Goal: Task Accomplishment & Management: Complete application form

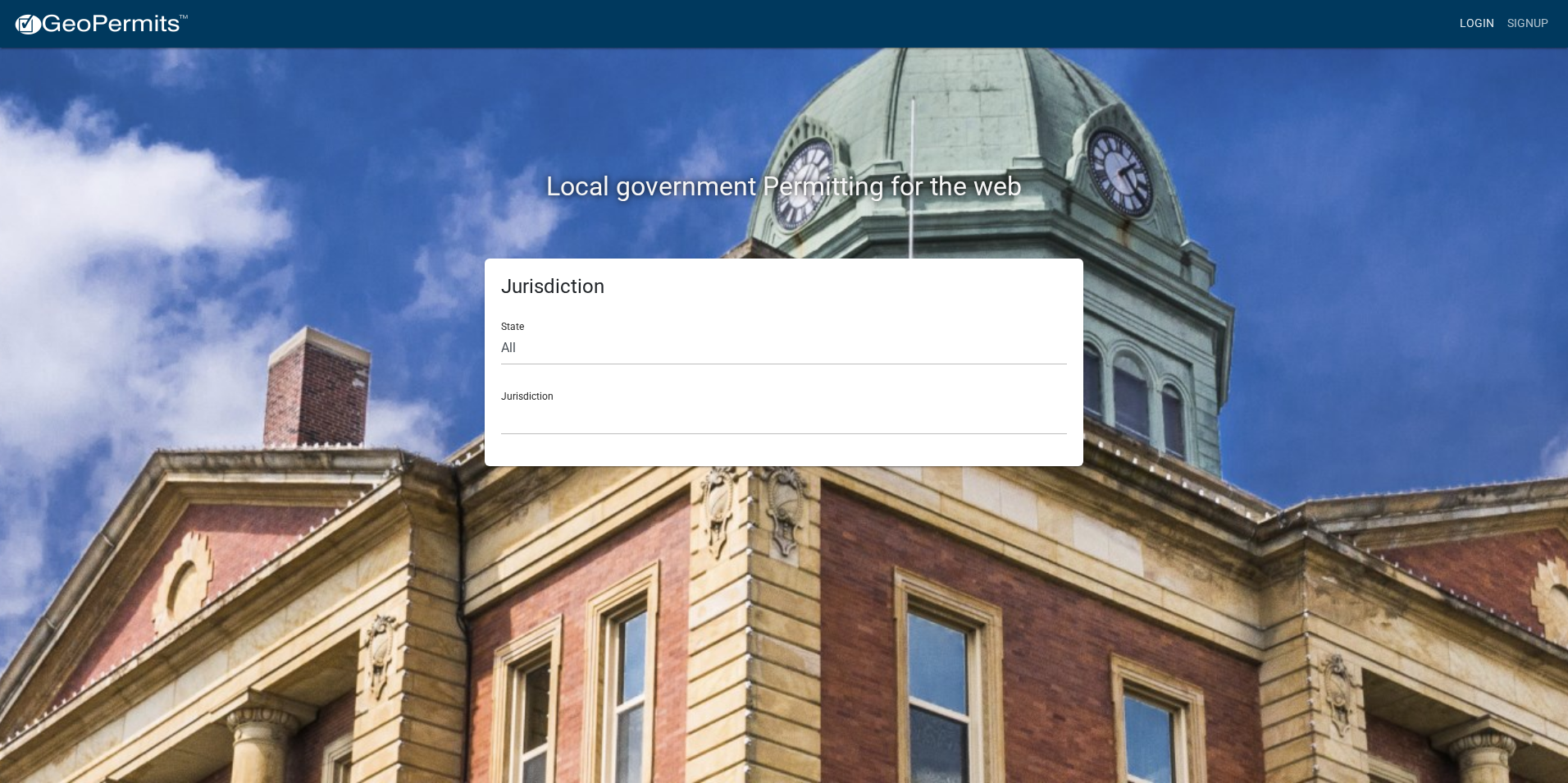
click at [1469, 29] on link "Login" at bounding box center [1477, 24] width 47 height 31
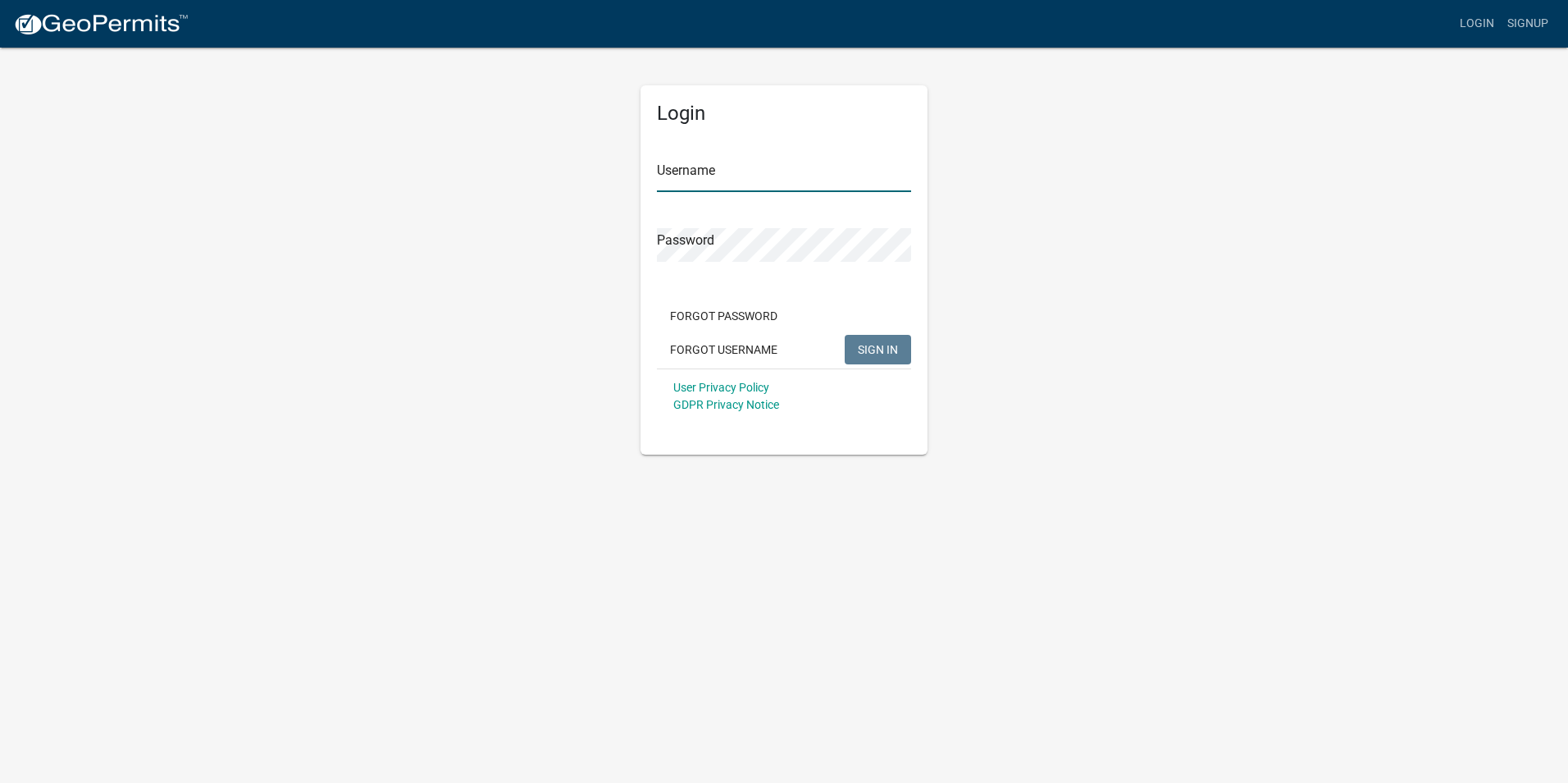
type input "Rockwell2012"
click at [883, 351] on span "SIGN IN" at bounding box center [878, 349] width 41 height 14
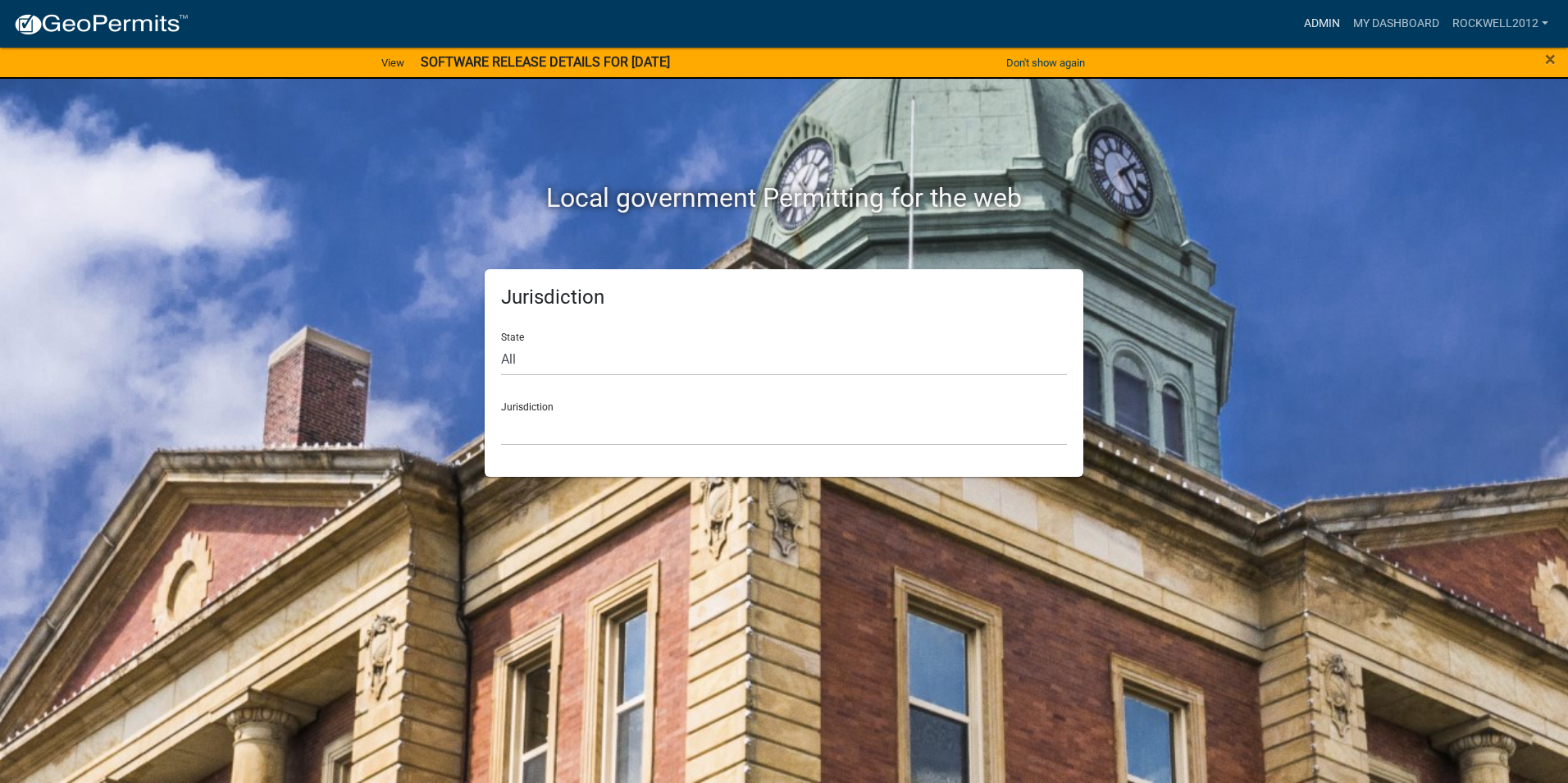
click at [1304, 25] on link "Admin" at bounding box center [1322, 24] width 49 height 31
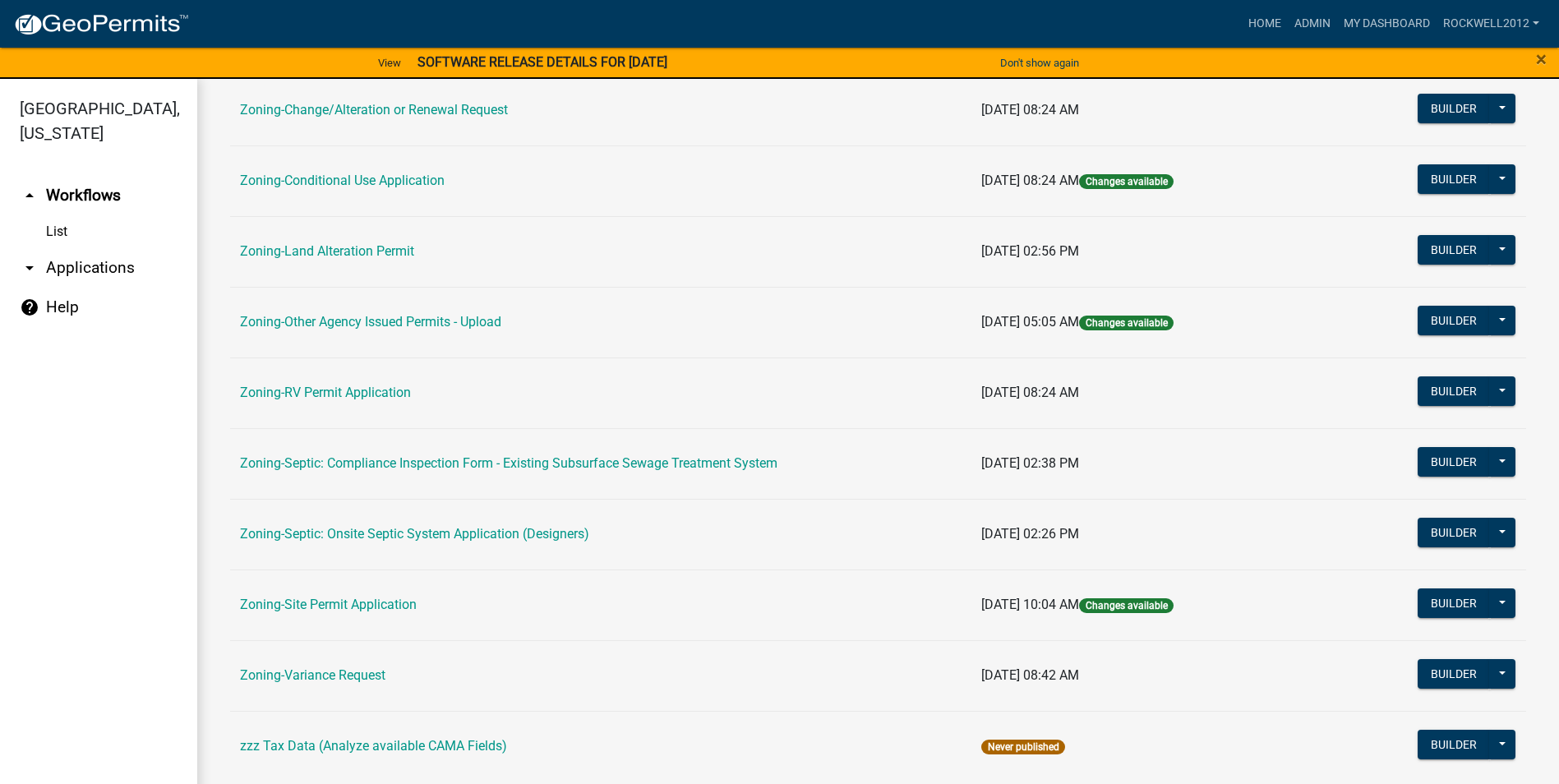
scroll to position [476, 0]
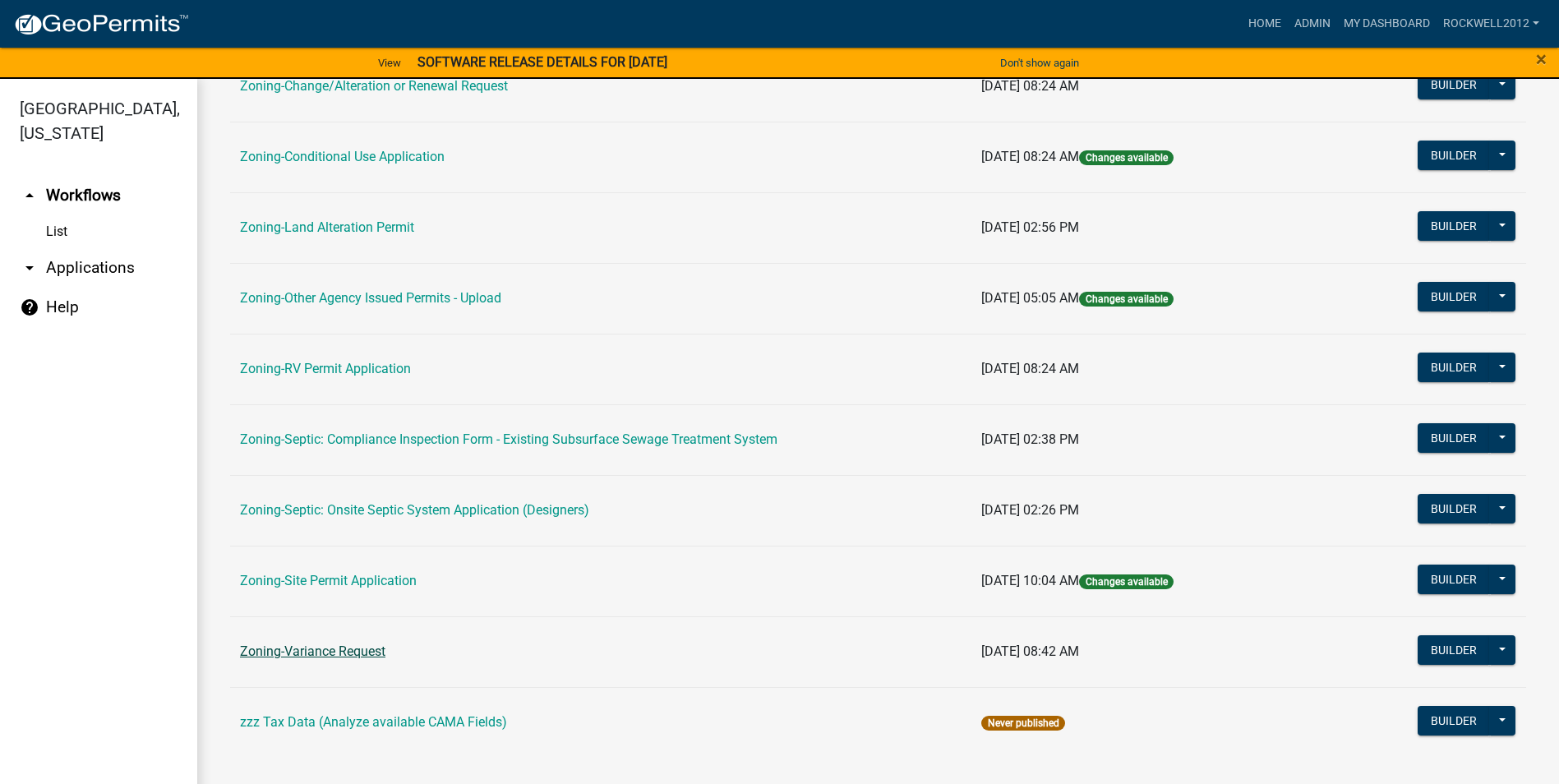
click at [296, 659] on link "Zoning-Variance Request" at bounding box center [313, 651] width 145 height 15
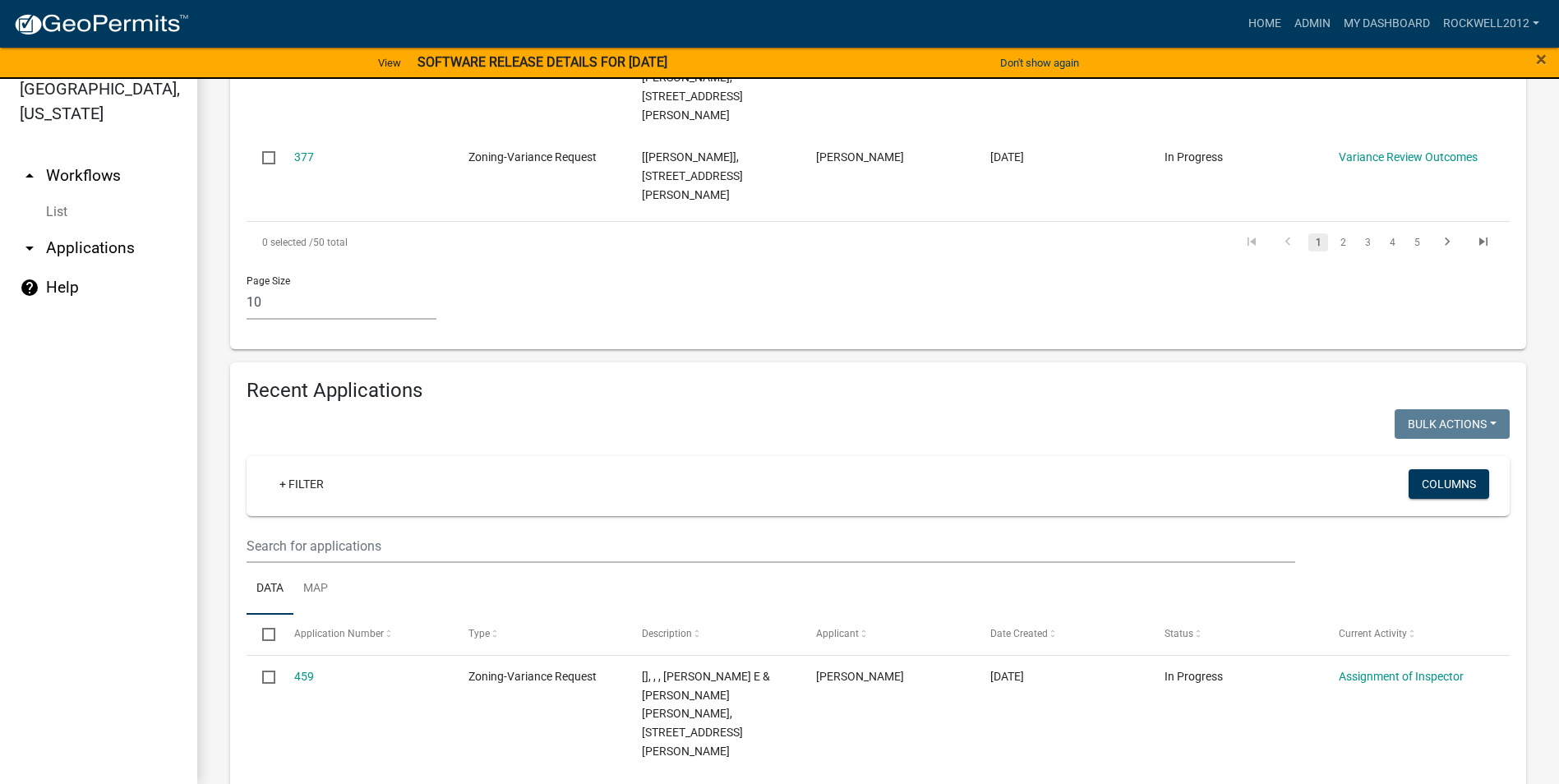
scroll to position [1036, 0]
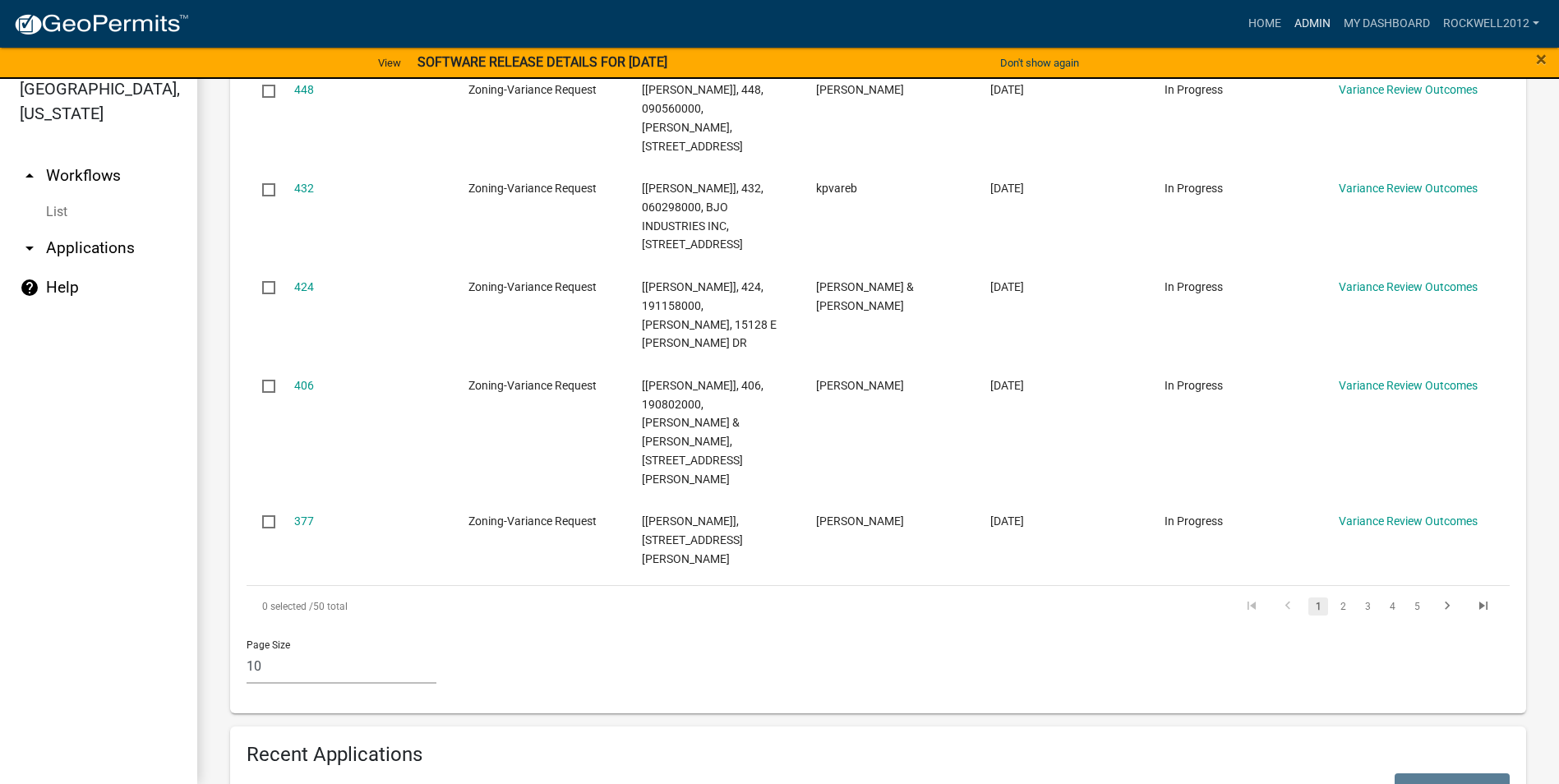
click at [1306, 14] on link "Admin" at bounding box center [1312, 24] width 49 height 31
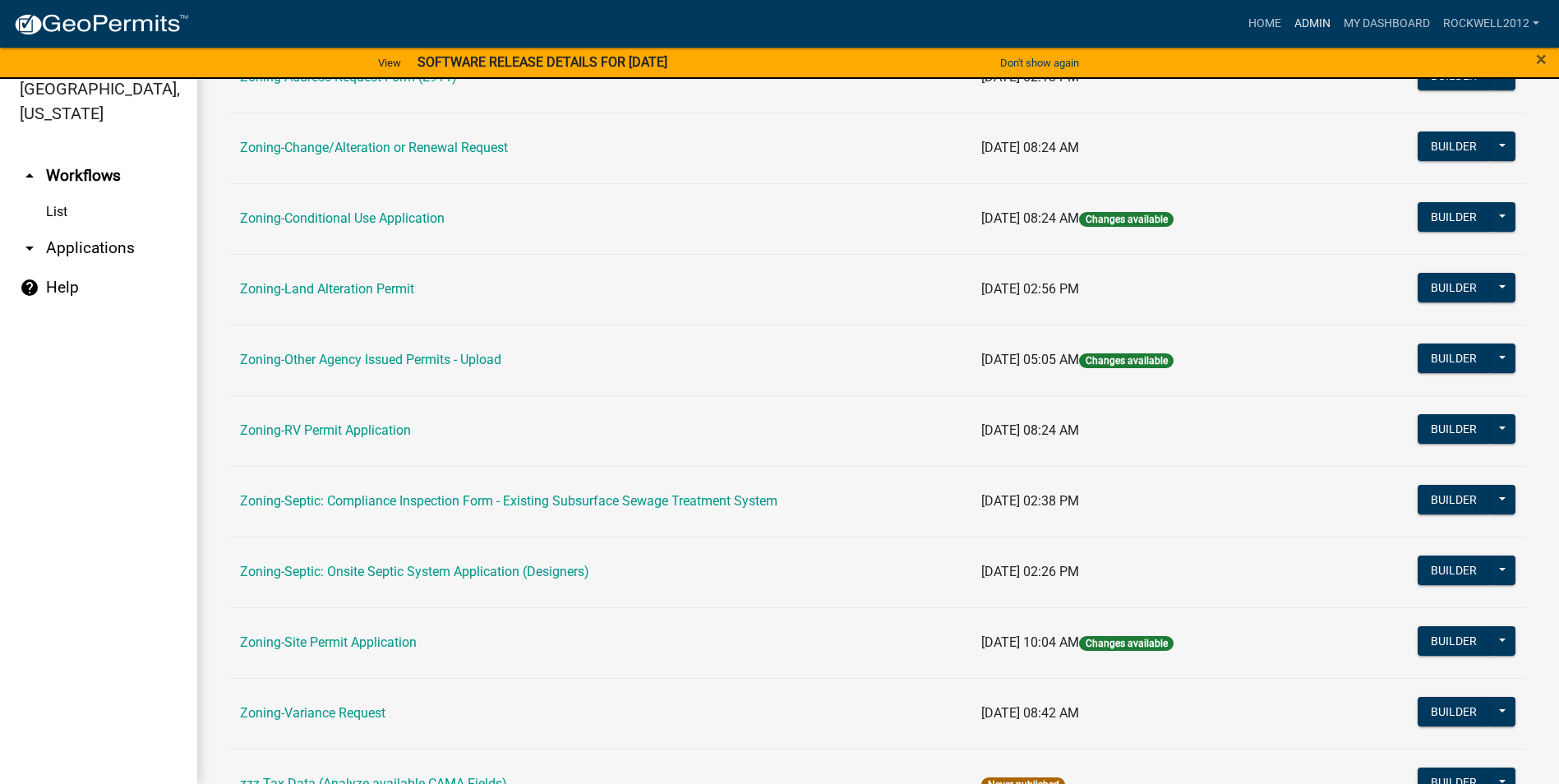
scroll to position [476, 0]
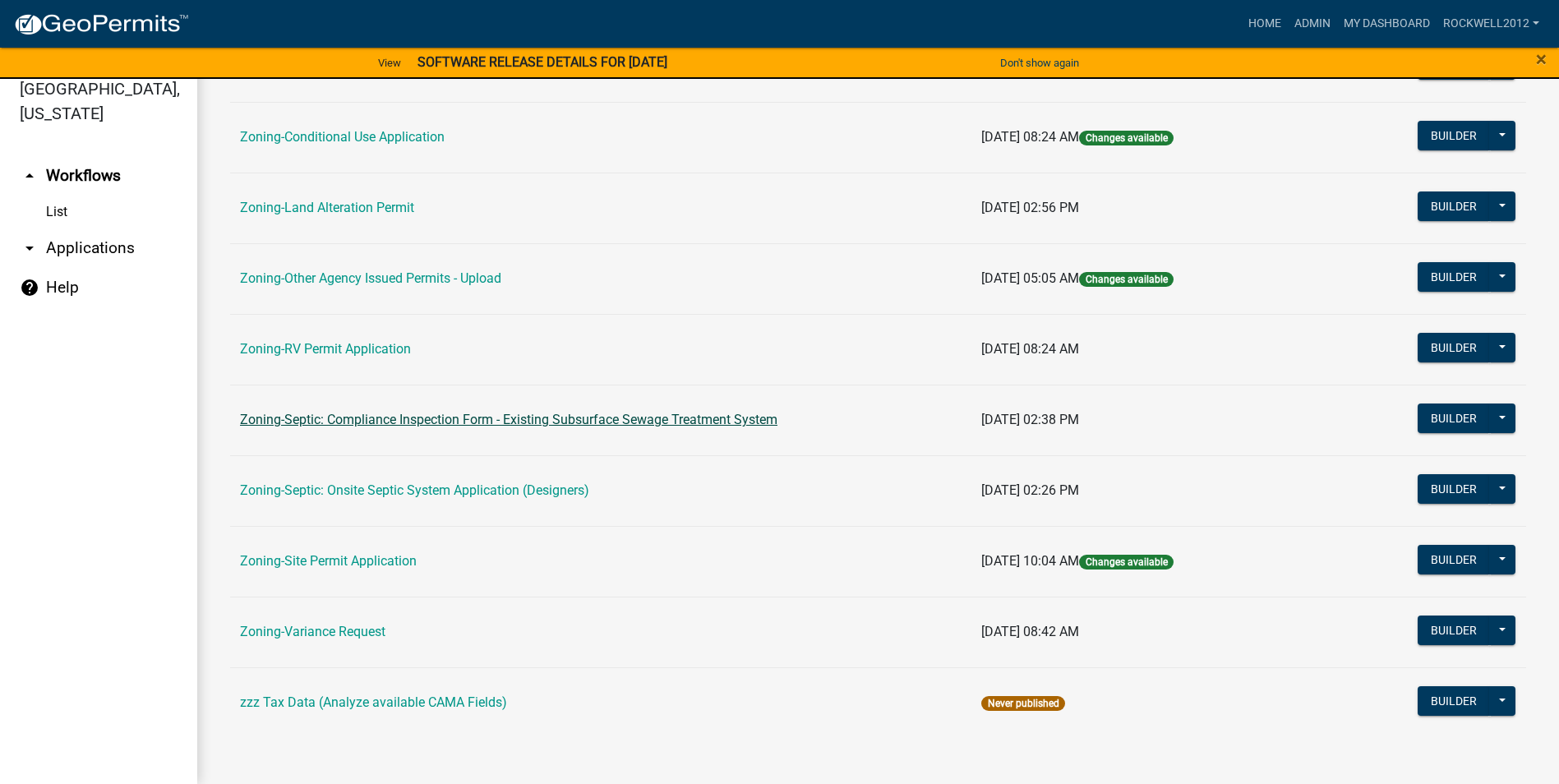
click at [645, 412] on link "Zoning-Septic: Compliance Inspection Form - Existing Subsurface Sewage Treatmen…" at bounding box center [508, 419] width 537 height 15
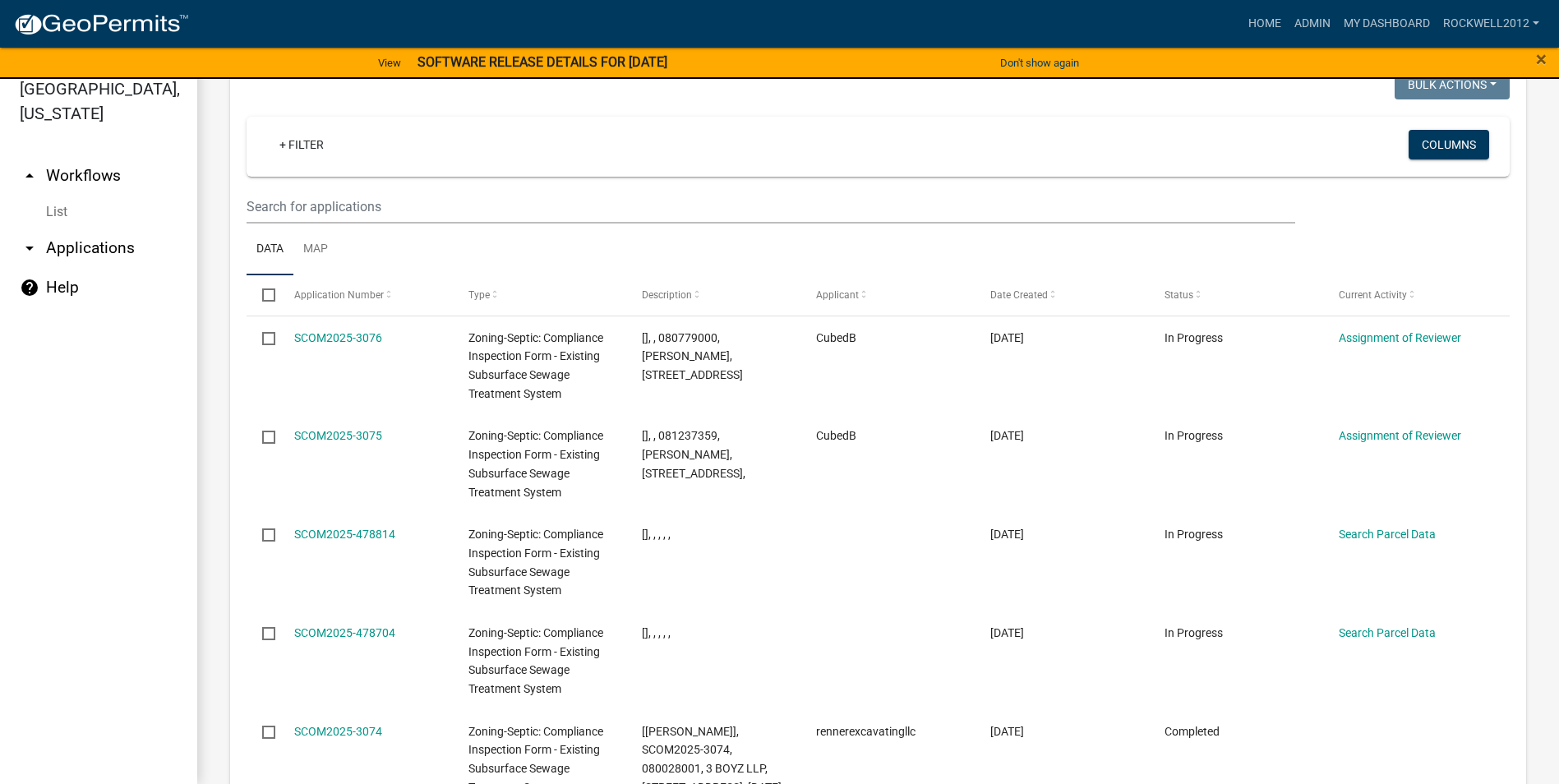
scroll to position [1901, 0]
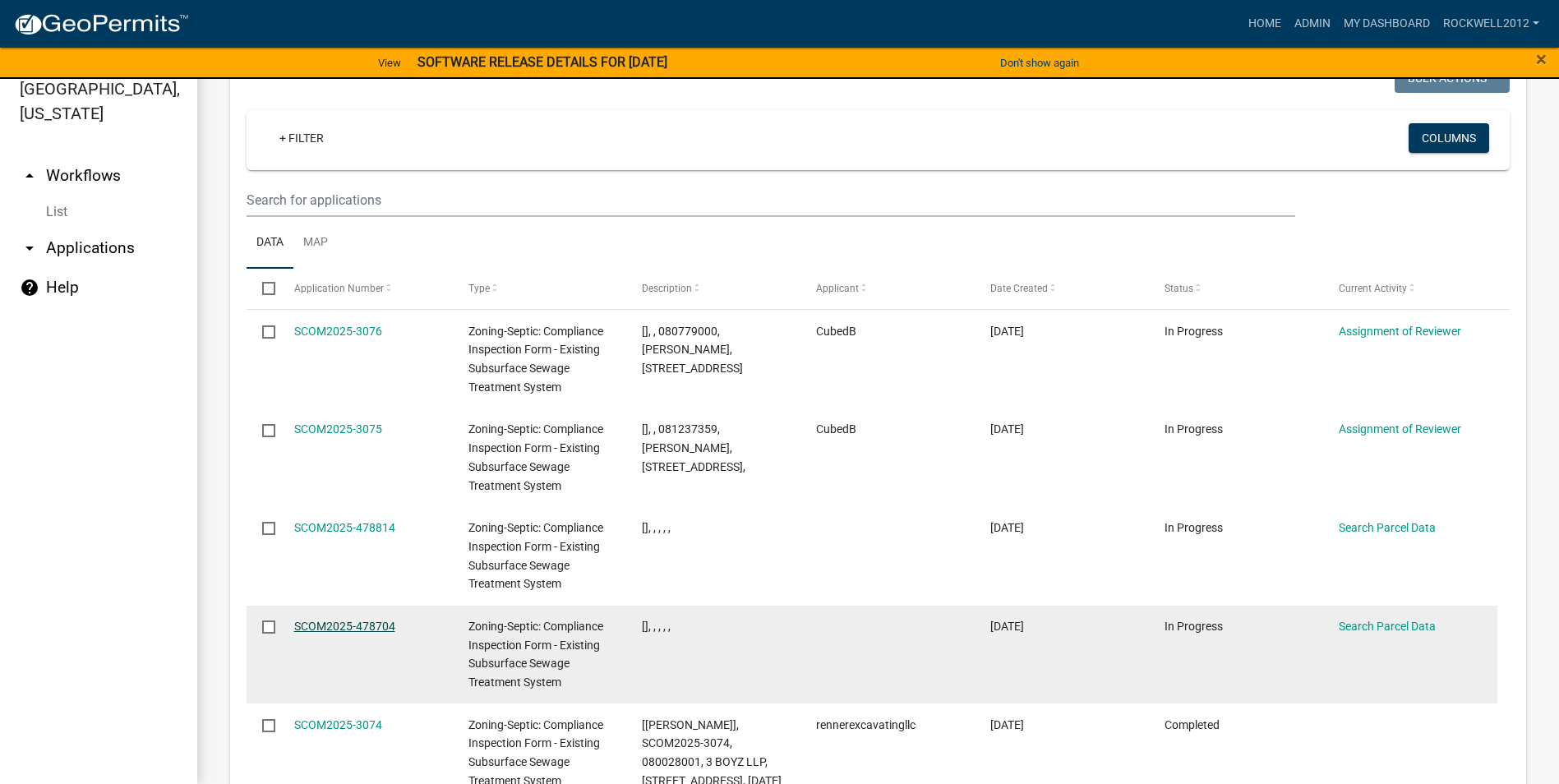
click at [333, 619] on link "SCOM2025-478704" at bounding box center [344, 626] width 101 height 14
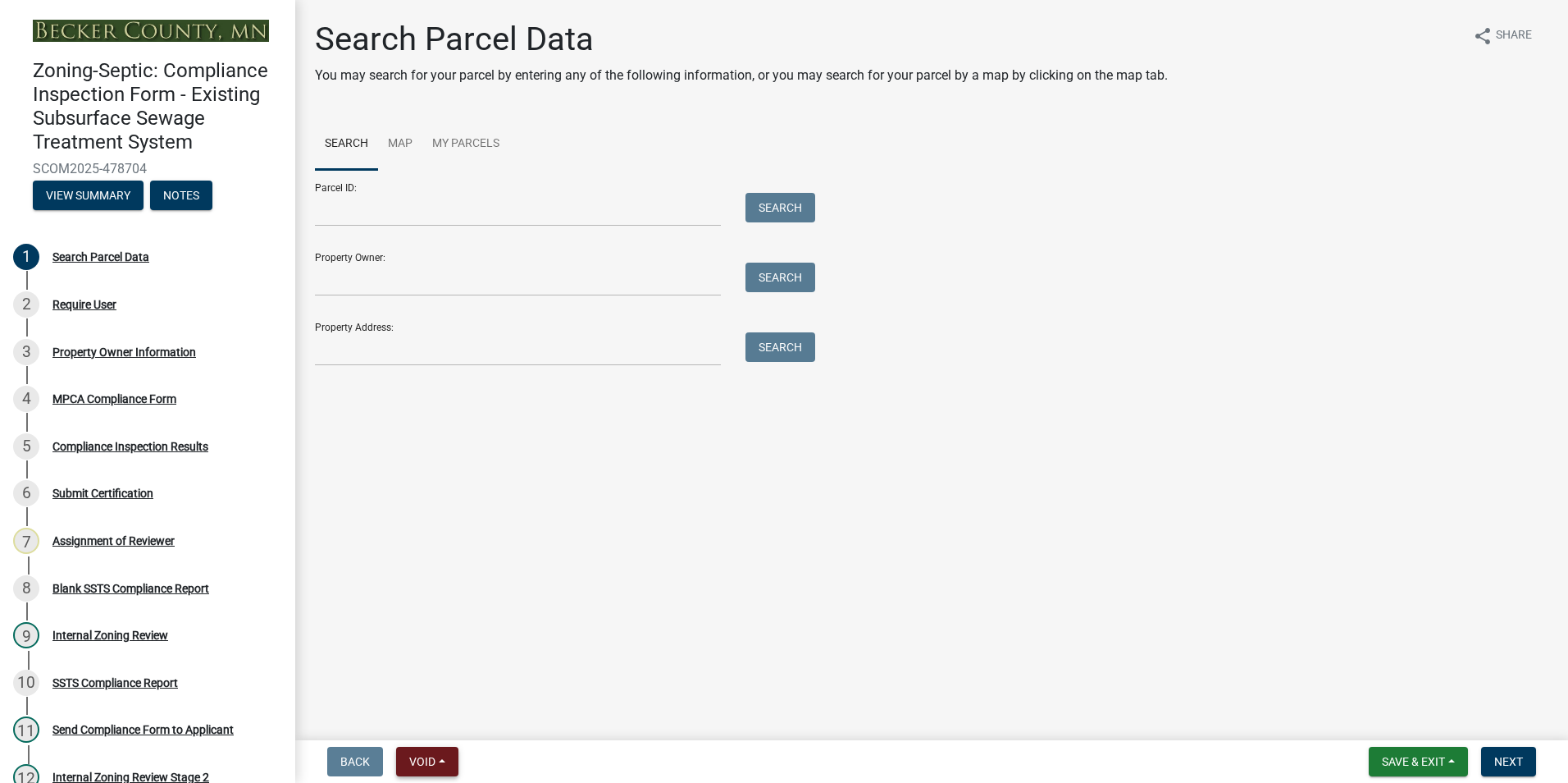
click at [416, 761] on span "Void" at bounding box center [422, 762] width 26 height 14
click at [437, 715] on button "Void" at bounding box center [461, 719] width 131 height 40
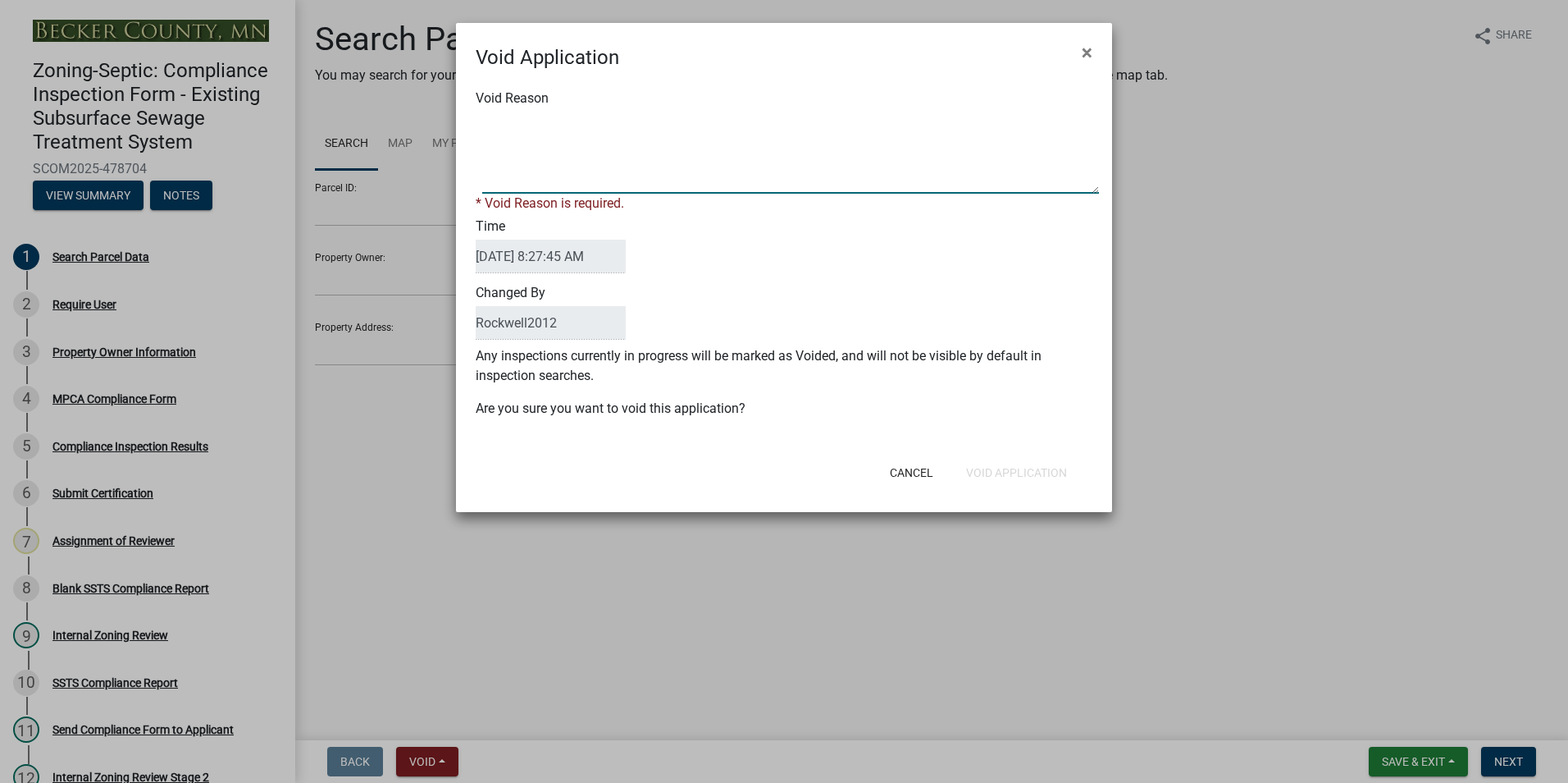
click at [507, 125] on textarea "Void Reason" at bounding box center [790, 152] width 616 height 82
type textarea "Duplicate"
click at [1007, 468] on div "Cancel Void Application" at bounding box center [891, 472] width 404 height 43
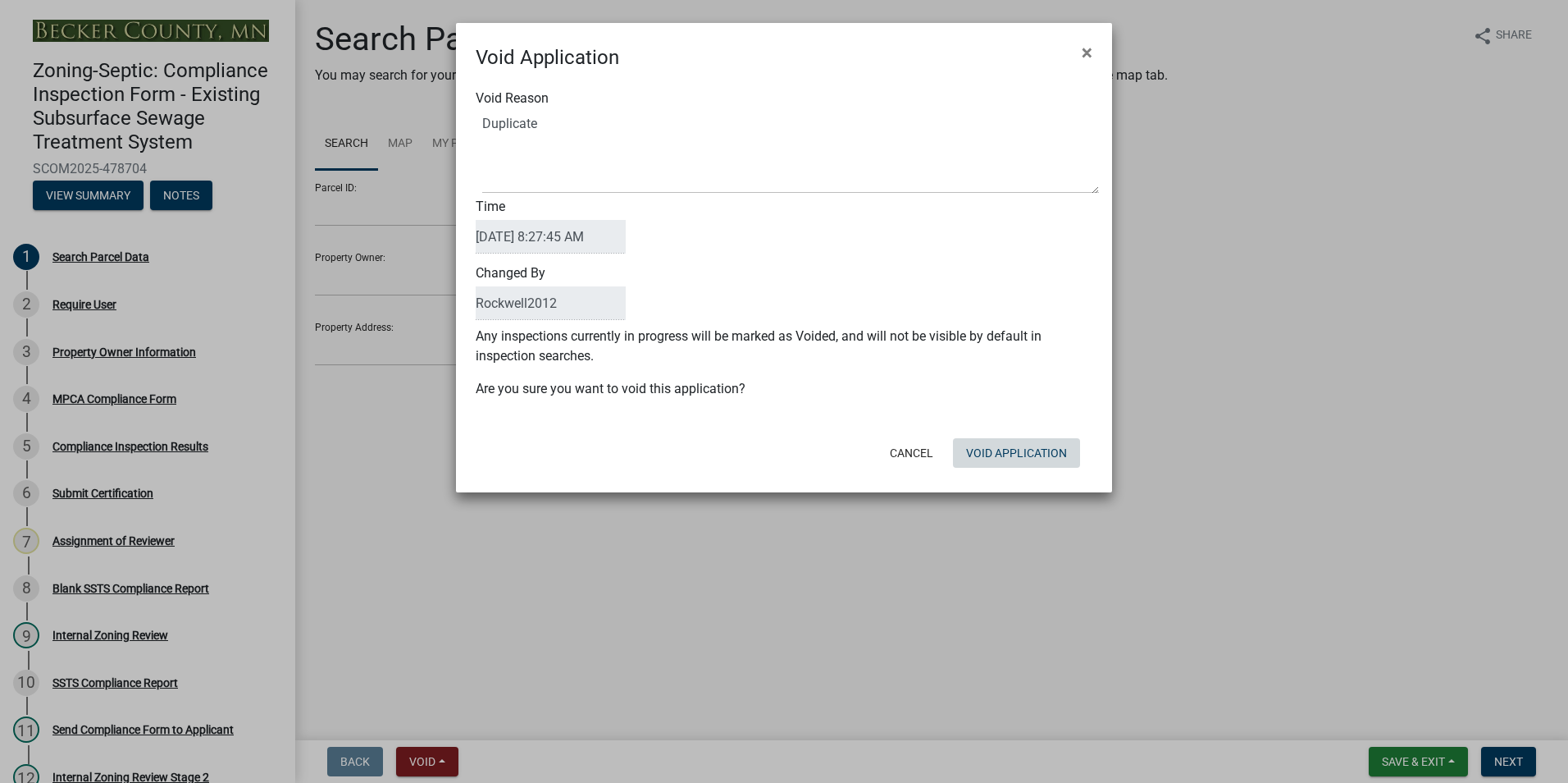
click at [999, 447] on button "Void Application" at bounding box center [1017, 453] width 128 height 30
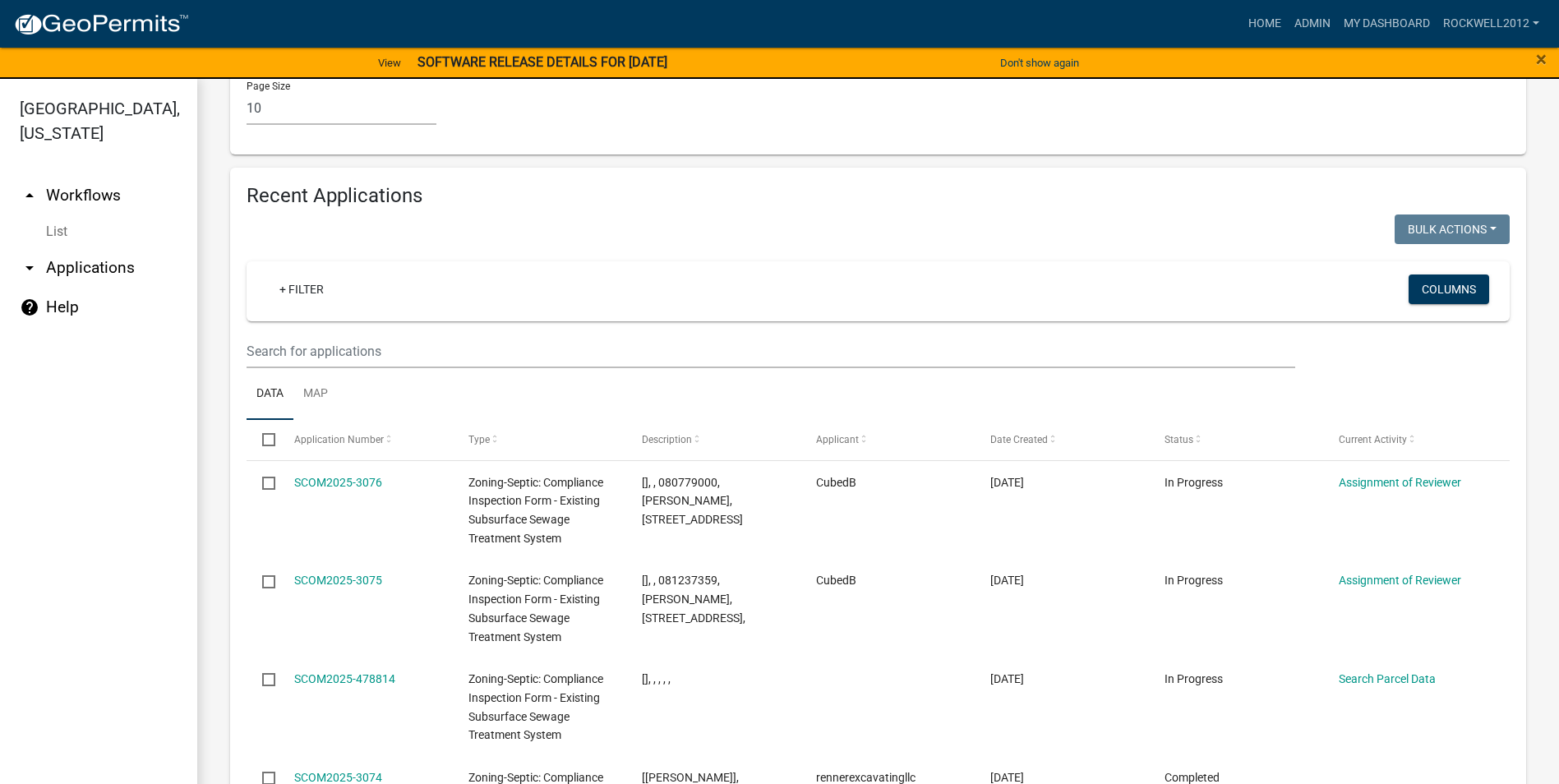
scroll to position [1971, 0]
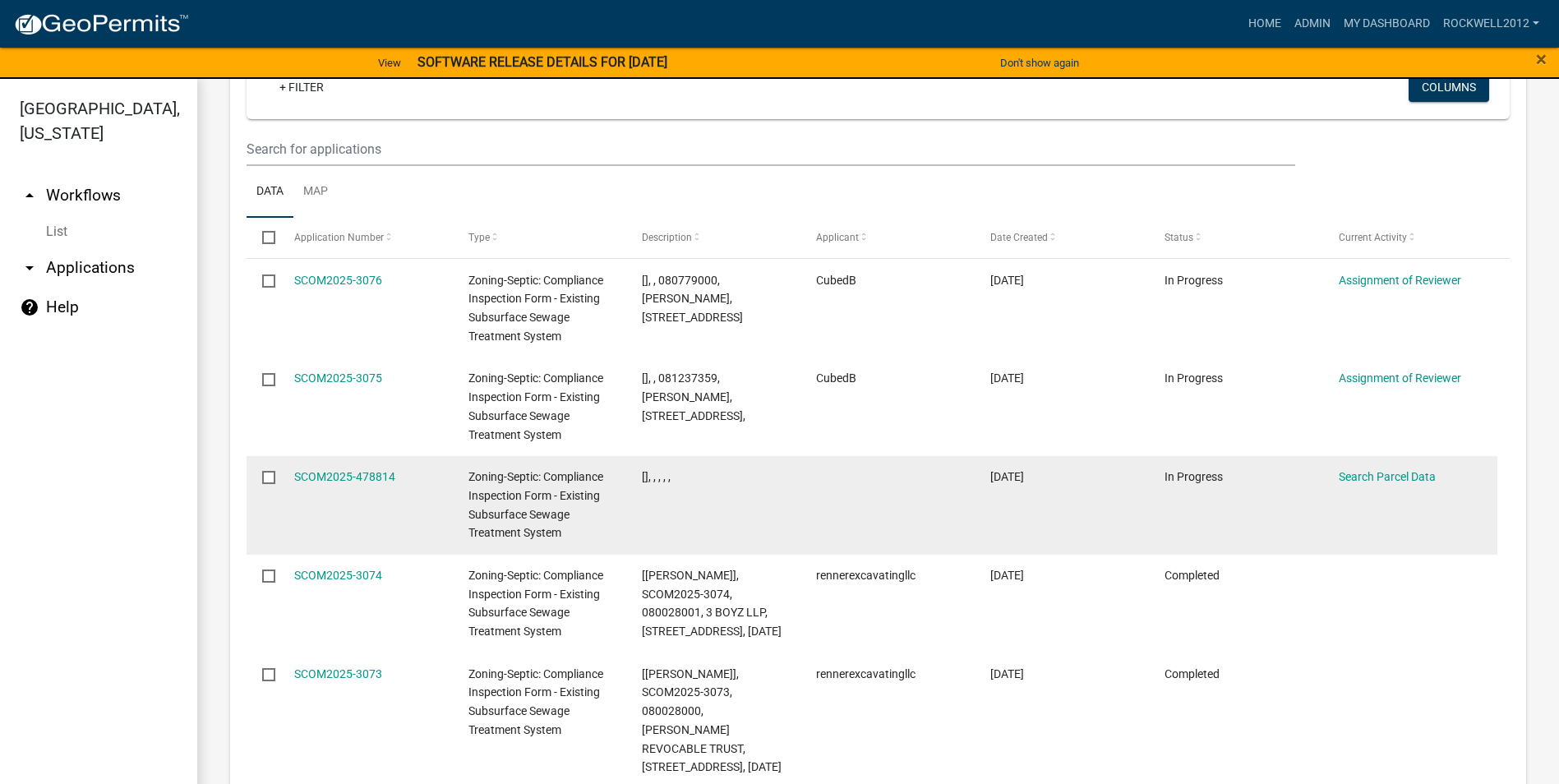
click at [319, 456] on datatable-body-cell "SCOM2025-478814" at bounding box center [365, 505] width 174 height 99
click at [321, 470] on link "SCOM2025-478814" at bounding box center [344, 477] width 101 height 14
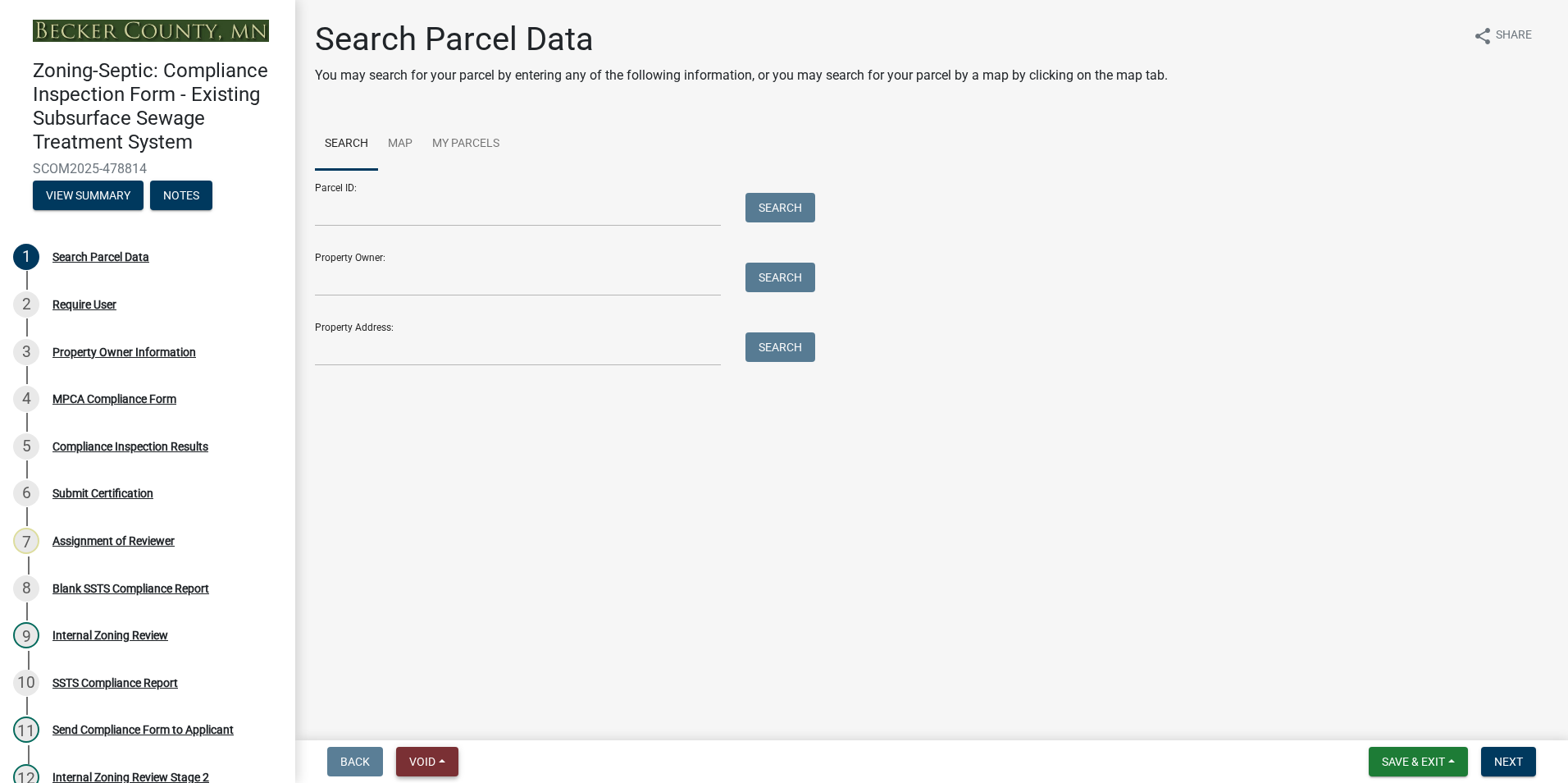
click at [431, 759] on span "Void" at bounding box center [422, 762] width 26 height 14
click at [437, 717] on button "Void" at bounding box center [461, 719] width 131 height 40
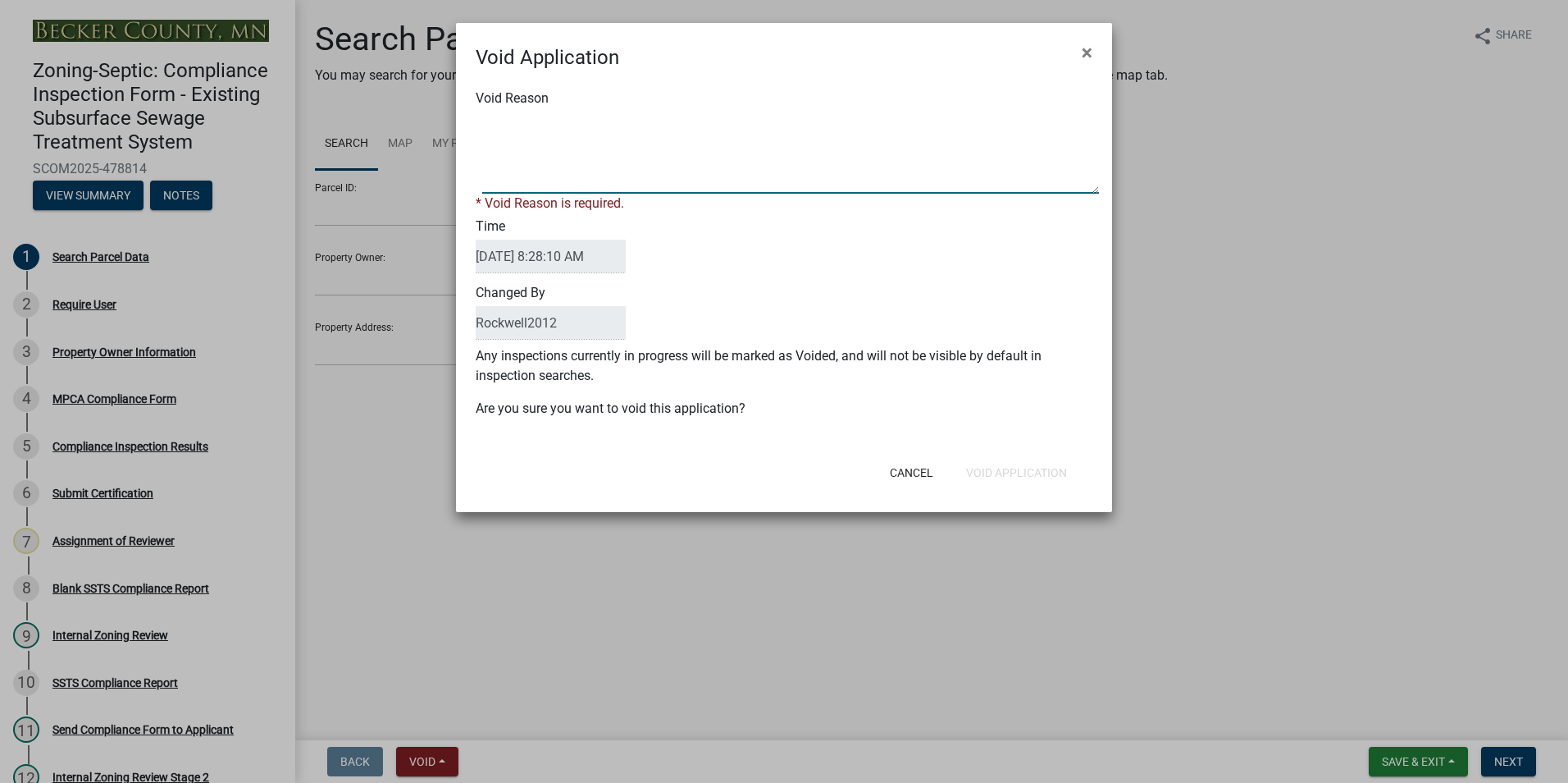
click at [518, 123] on textarea "Void Reason" at bounding box center [790, 152] width 616 height 82
type textarea "Duplicate"
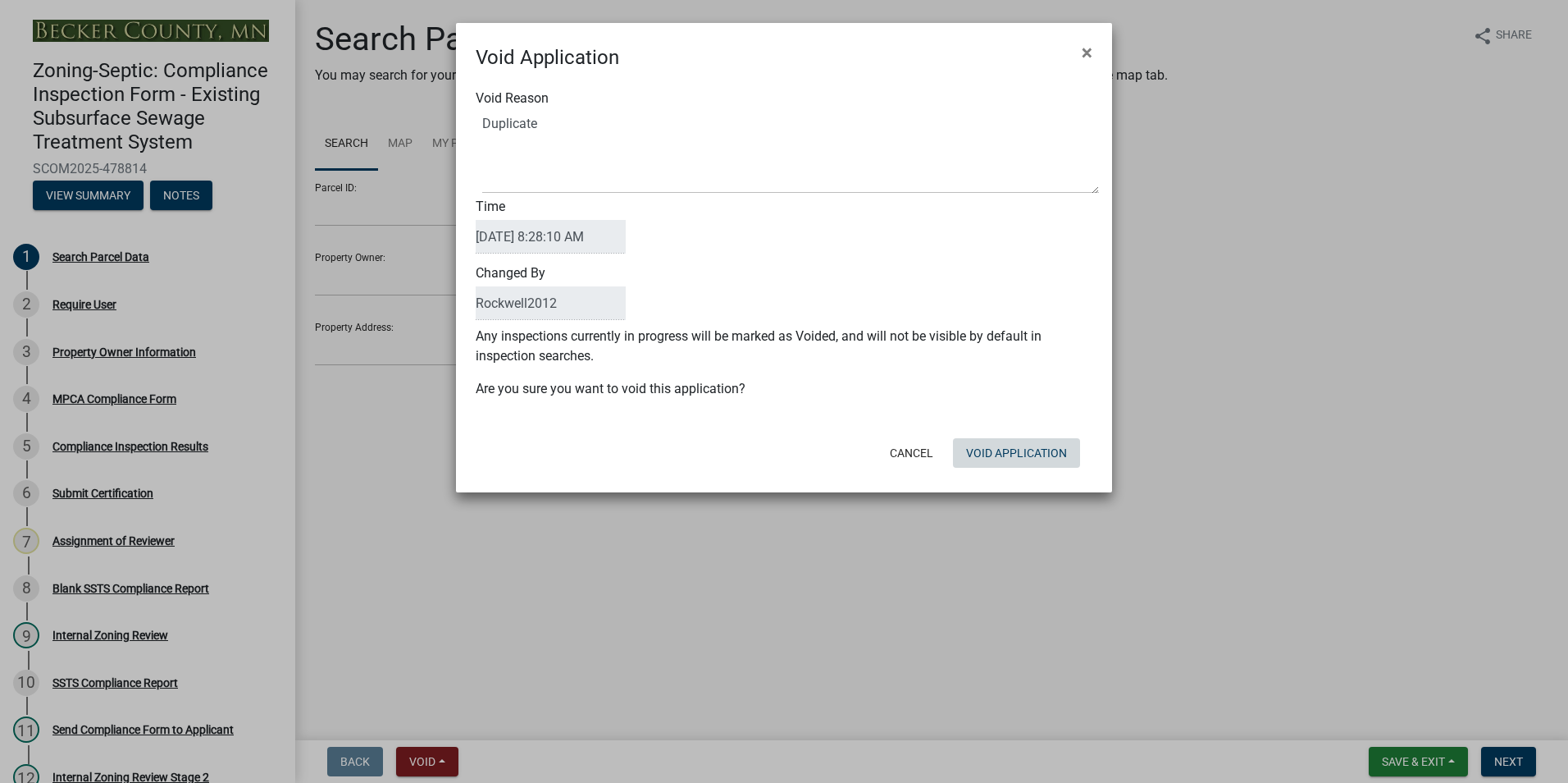
click at [1022, 467] on button "Void Application" at bounding box center [1017, 453] width 128 height 30
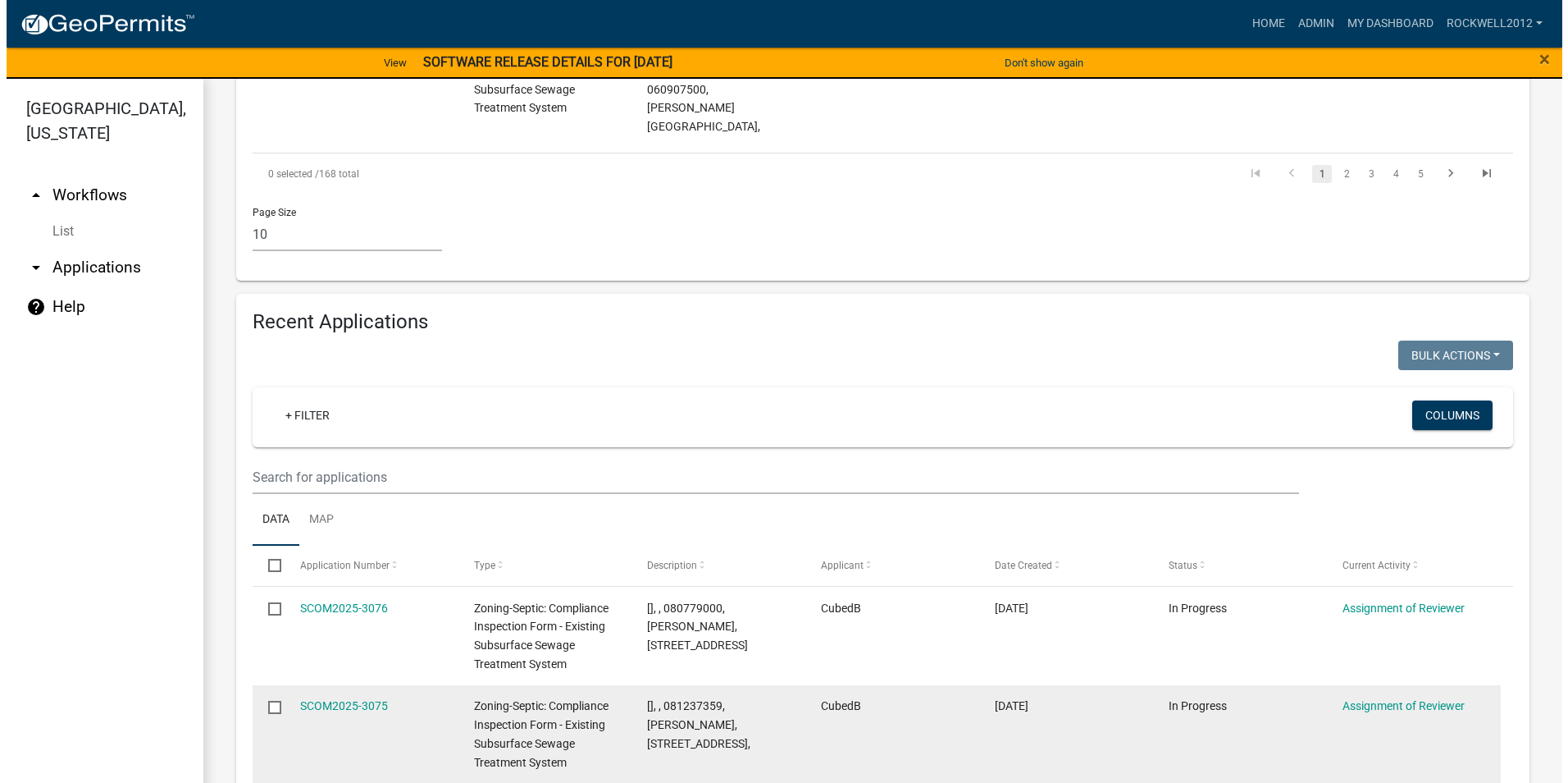
scroll to position [1887, 0]
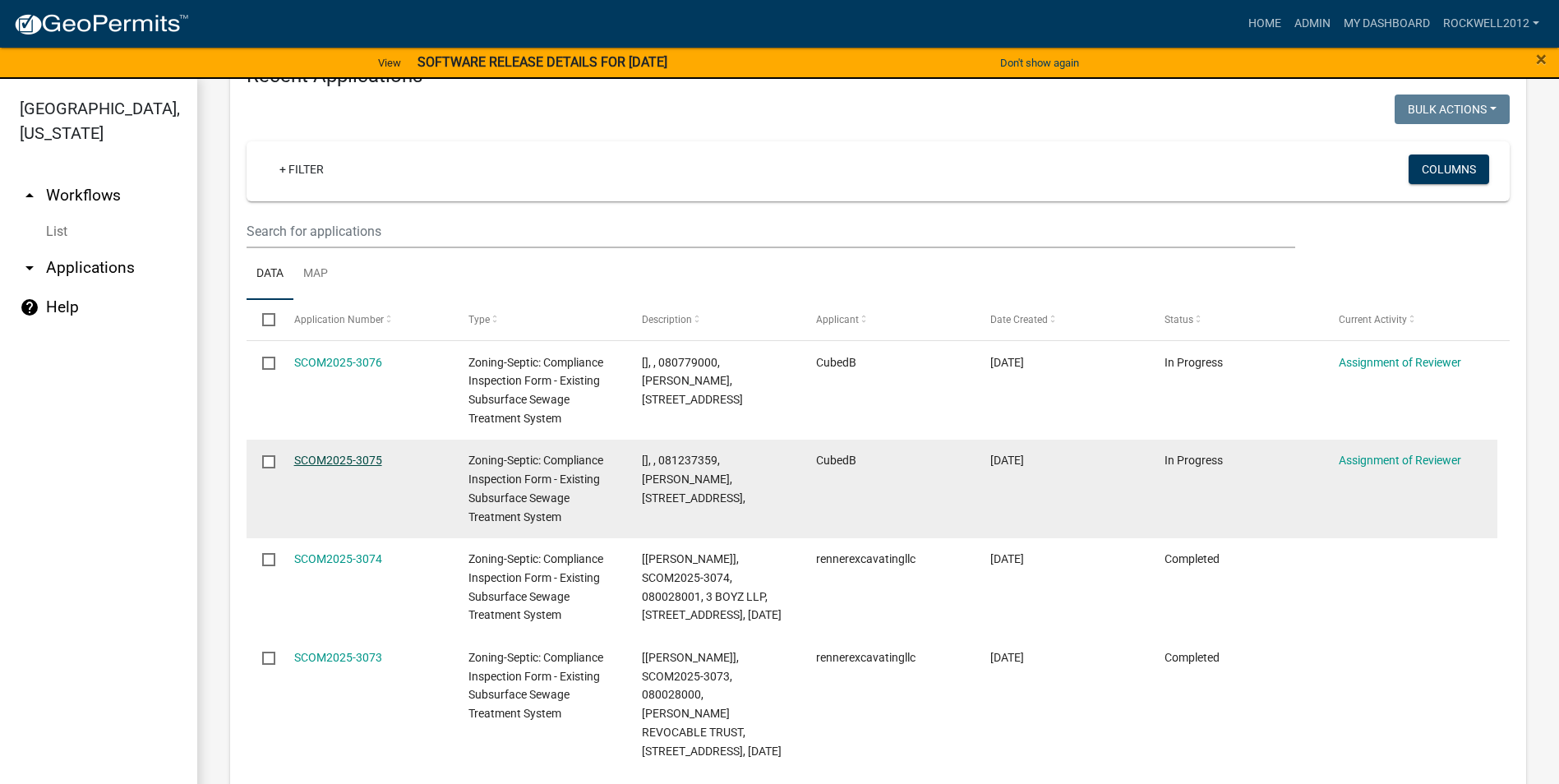
click at [318, 453] on link "SCOM2025-3075" at bounding box center [338, 460] width 88 height 14
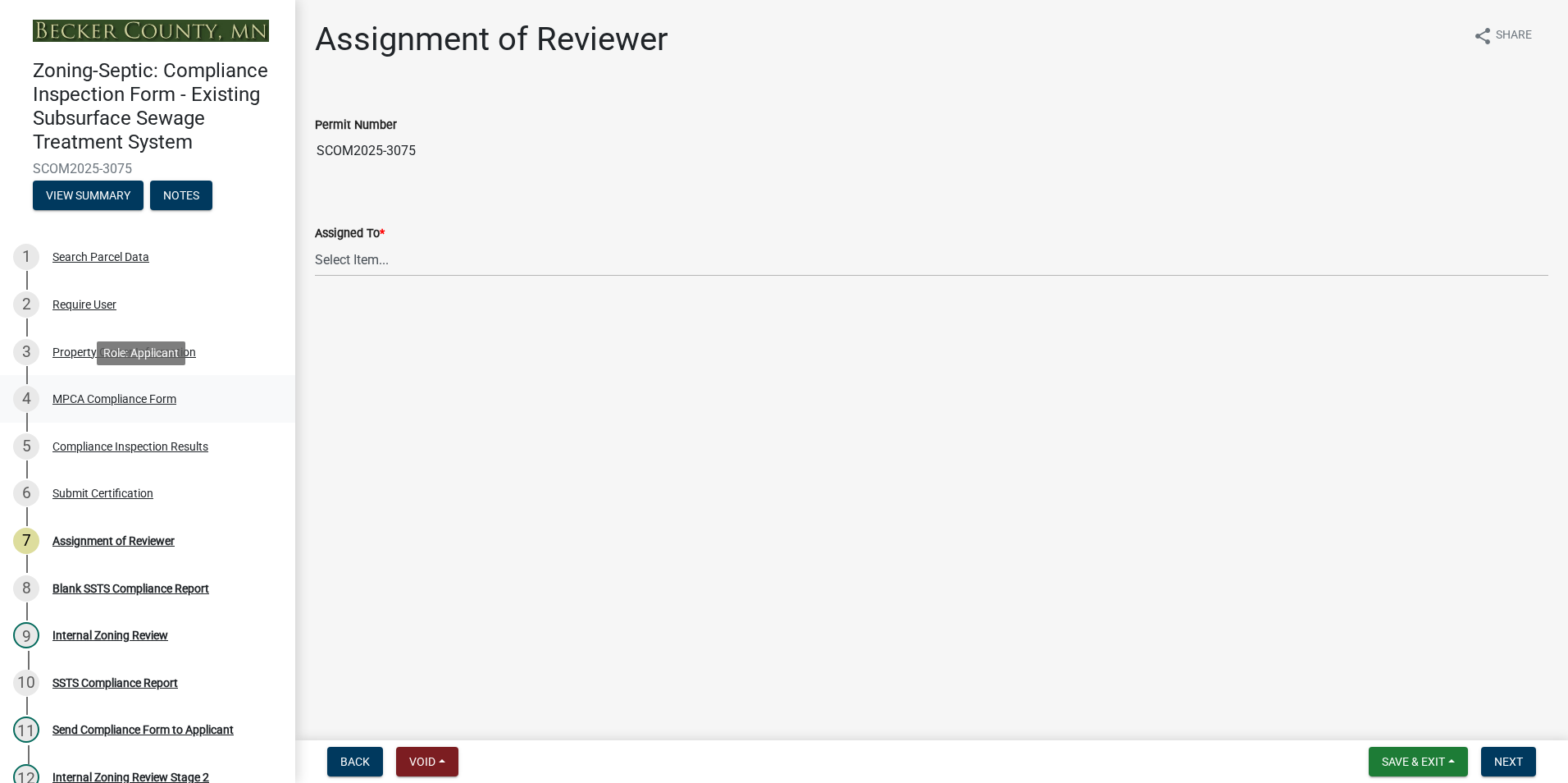
click at [102, 393] on div "MPCA Compliance Form" at bounding box center [114, 399] width 124 height 12
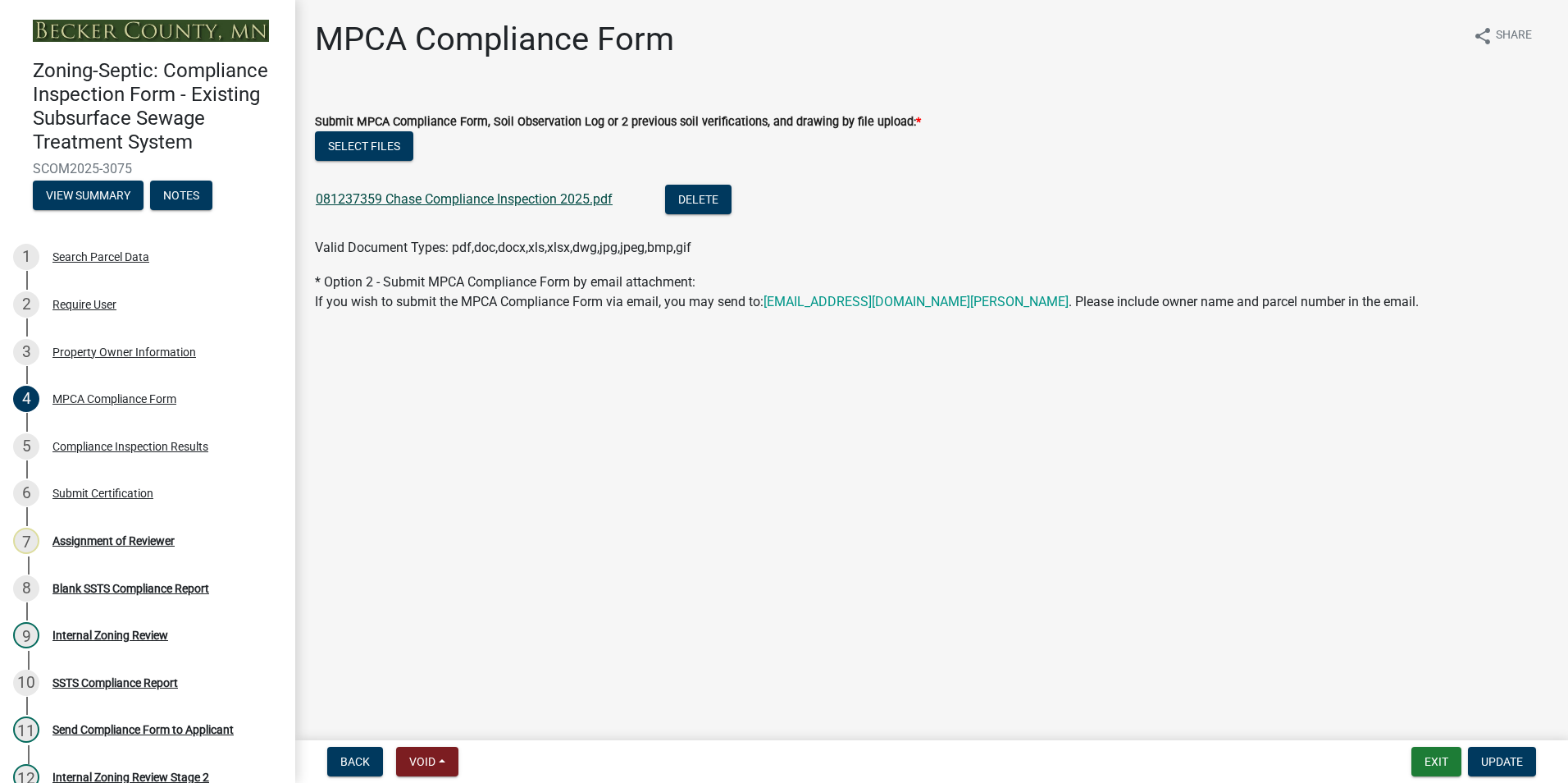
click at [463, 199] on link "081237359 Chase Compliance Inspection 2025.pdf" at bounding box center [464, 198] width 297 height 15
click at [120, 547] on div "7 Assignment of Reviewer" at bounding box center [141, 541] width 256 height 26
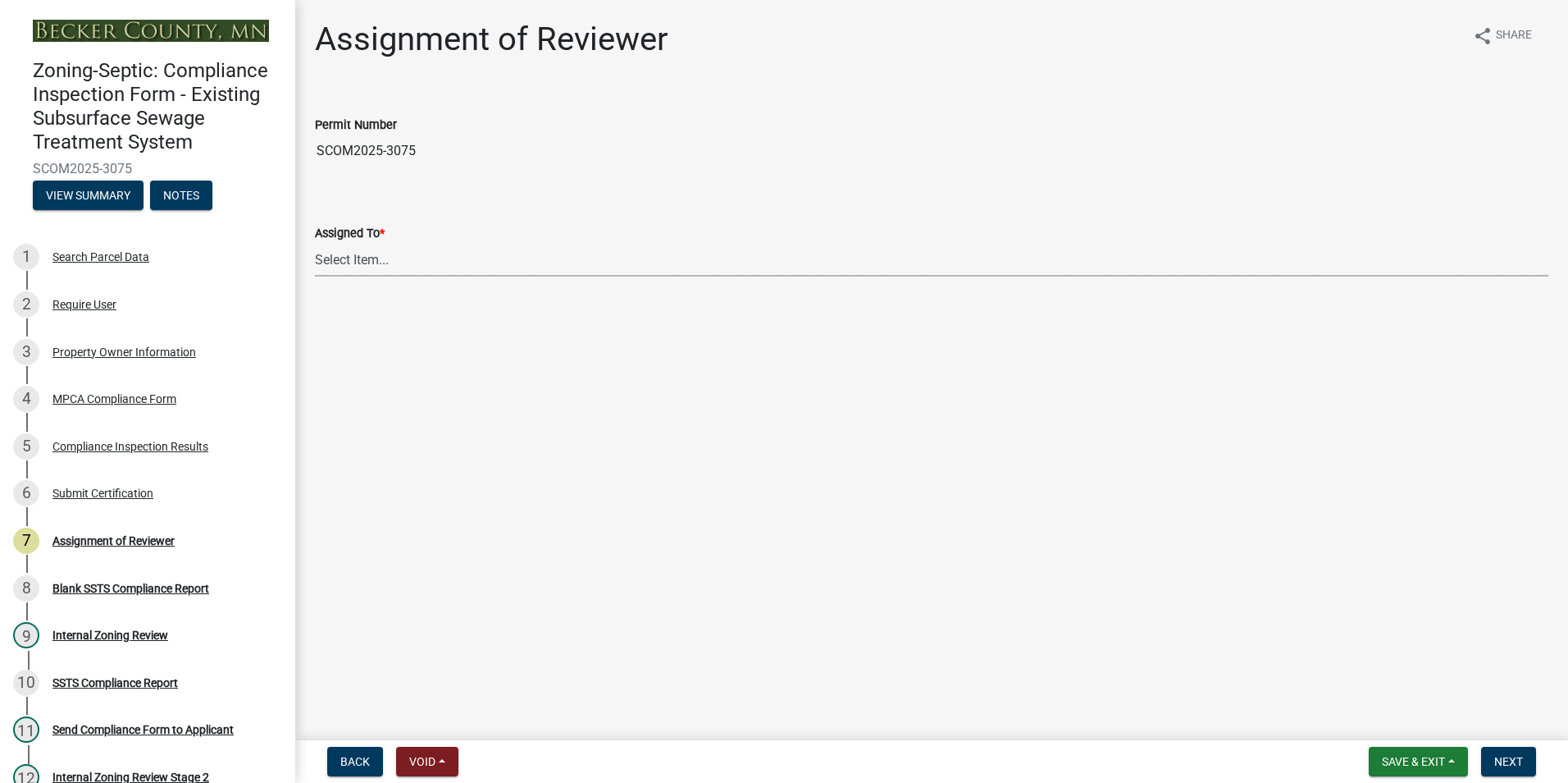
click at [359, 260] on select "Select Item... [PERSON_NAME] [PERSON_NAME] [PERSON_NAME] [PERSON_NAME] [PERSON_…" at bounding box center [931, 260] width 1234 height 34
click at [315, 243] on select "Select Item... [PERSON_NAME] [PERSON_NAME] [PERSON_NAME] [PERSON_NAME] [PERSON_…" at bounding box center [931, 260] width 1234 height 34
select select "0016247d-12af-40d0-8103-934796a3d230"
click at [1518, 763] on span "Next" at bounding box center [1509, 762] width 29 height 14
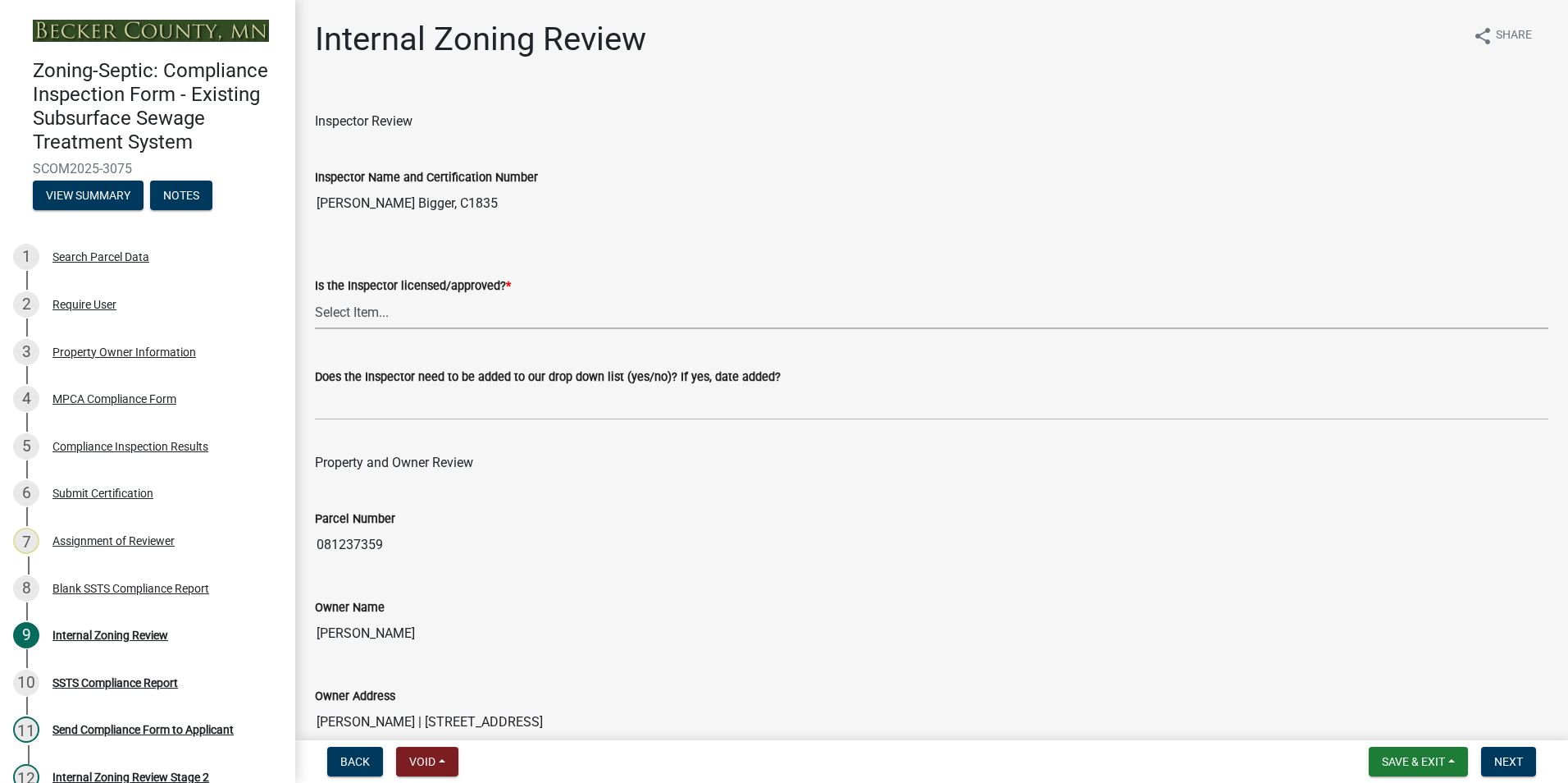
click at [345, 313] on select "Select Item... Yes No" at bounding box center [931, 313] width 1234 height 34
click at [315, 296] on select "Select Item... Yes No" at bounding box center [931, 313] width 1234 height 34
select select "7beb9ca5-c3cb-47d4-a805-1554d3173259"
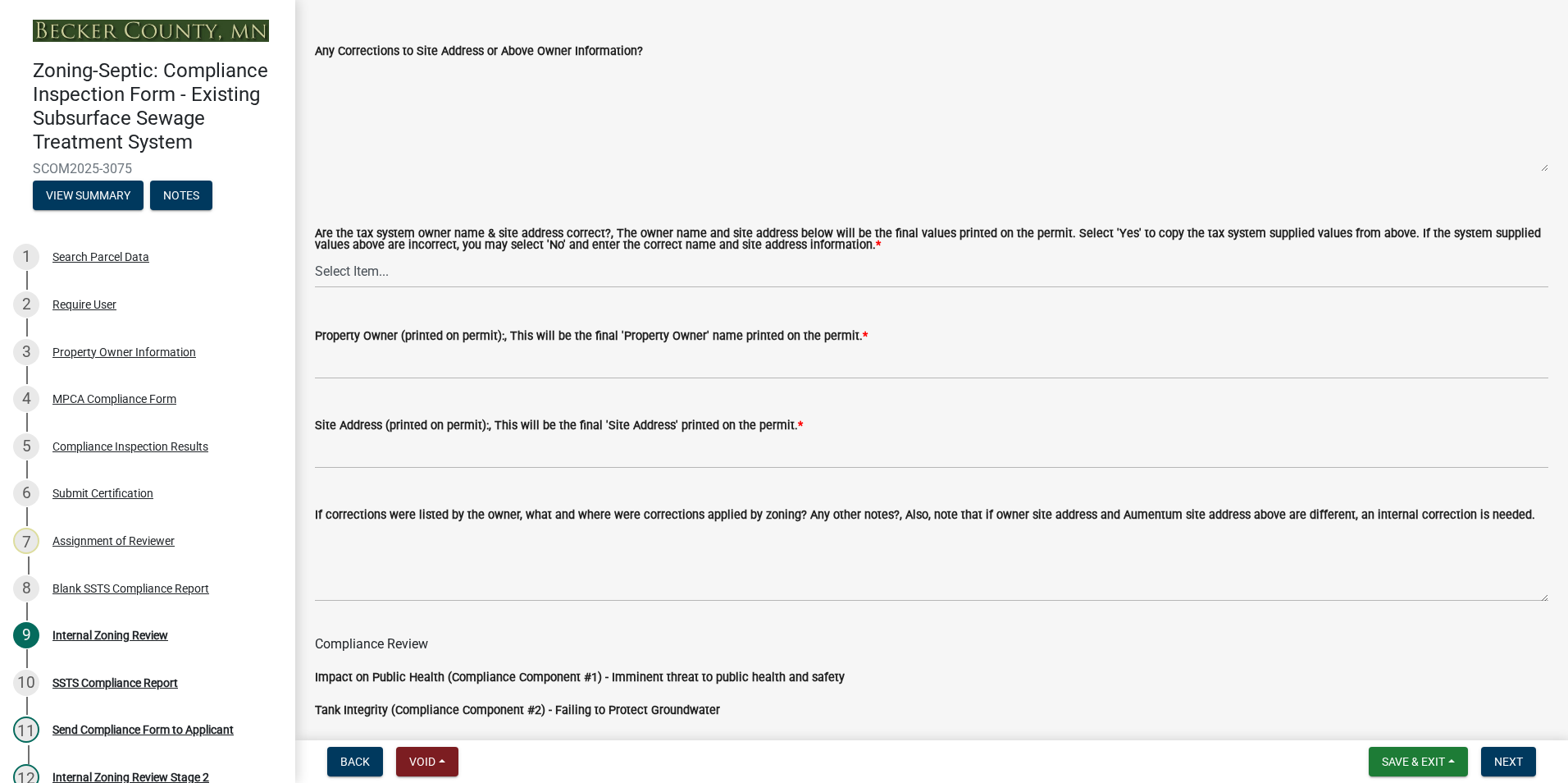
scroll to position [902, 0]
click at [341, 267] on select "Select Item... Yes No" at bounding box center [931, 269] width 1234 height 34
click at [315, 253] on select "Select Item... Yes No" at bounding box center [931, 269] width 1234 height 34
select select "f9f37200-9fc8-4e5e-9e7f-111cc9077d94"
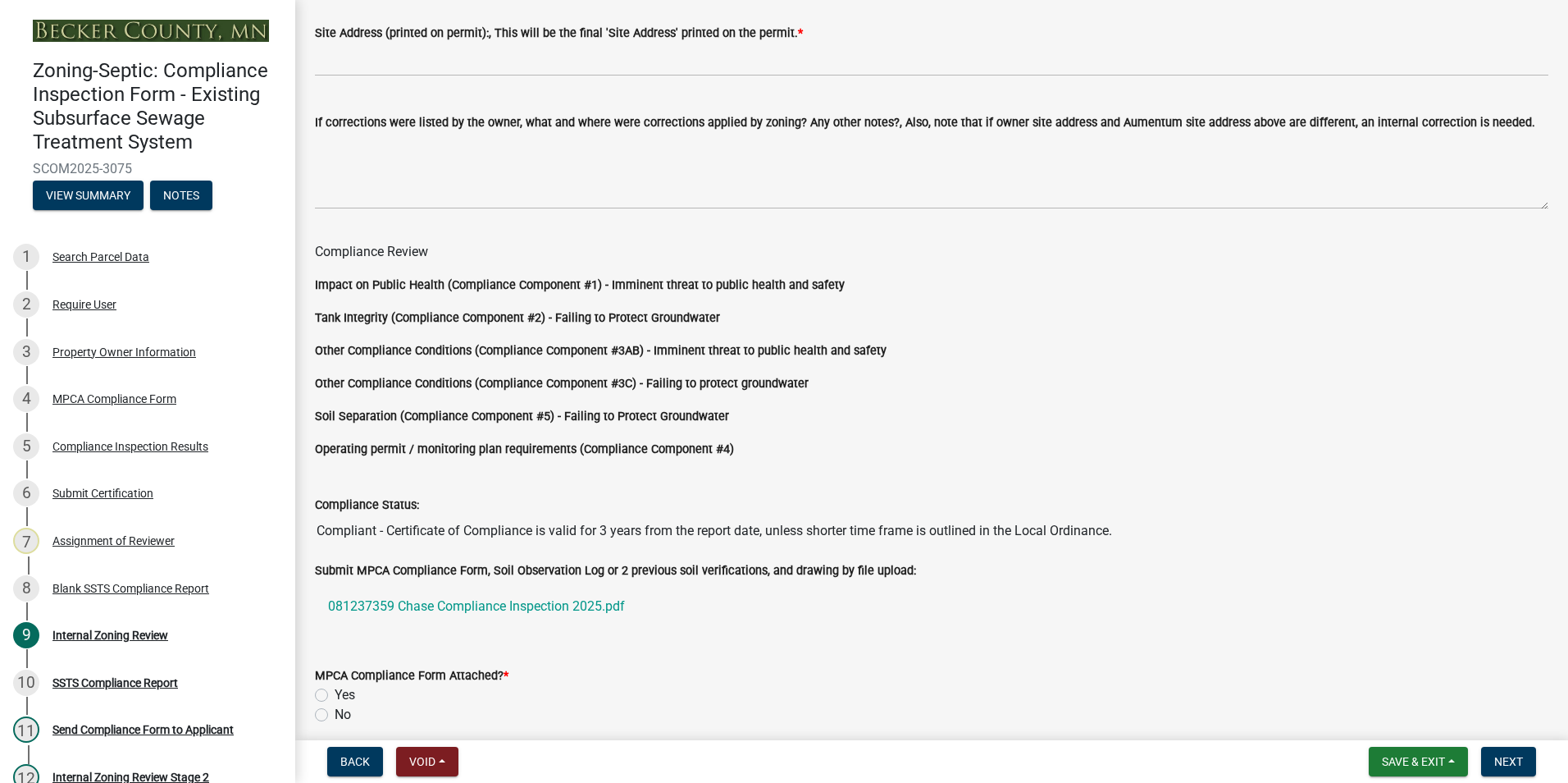
scroll to position [1363, 0]
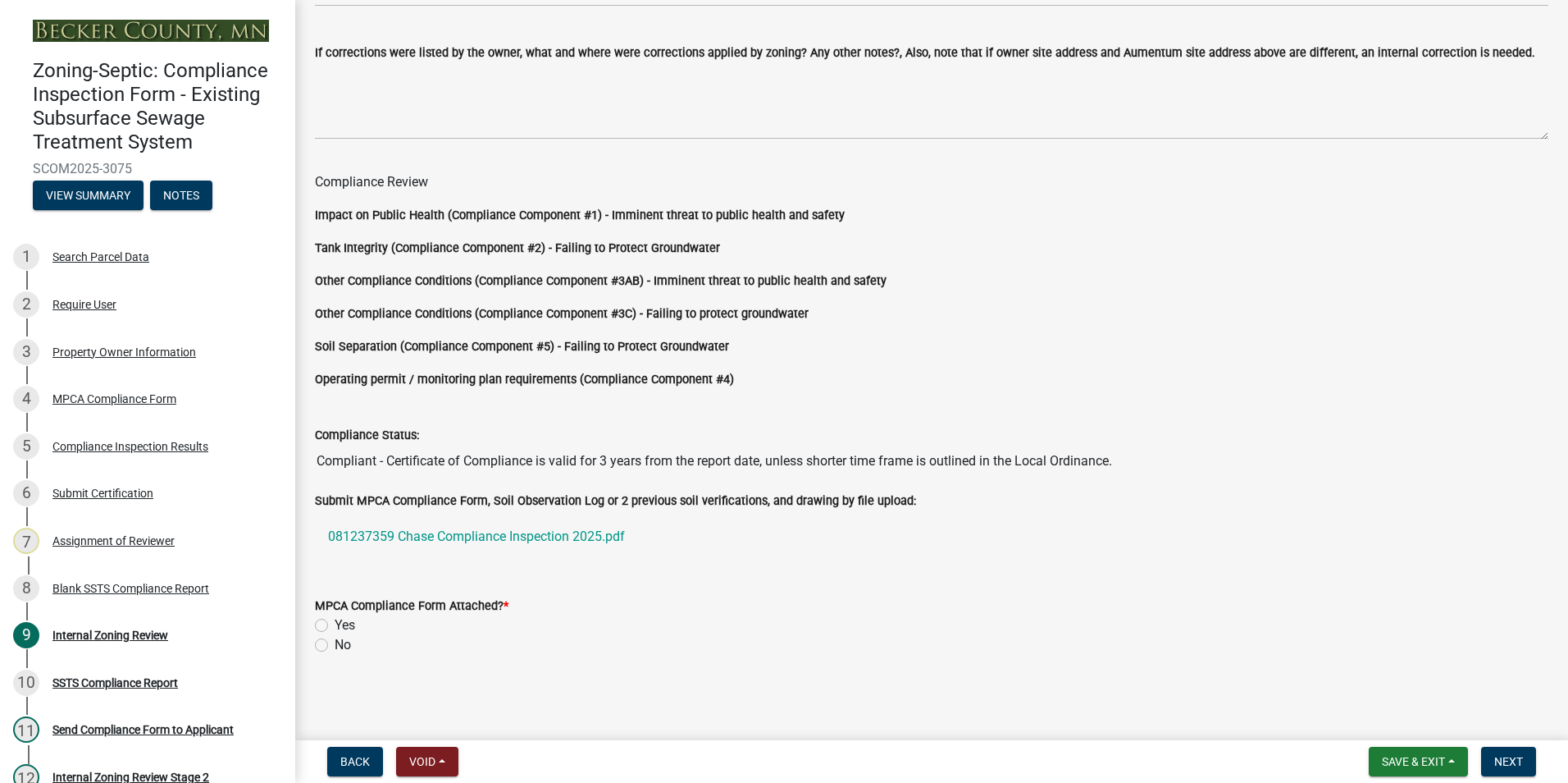
click at [334, 620] on label "Yes" at bounding box center [345, 625] width 20 height 19
click at [334, 620] on input "Yes" at bounding box center [339, 621] width 11 height 11
radio input "true"
click at [1503, 767] on span "Next" at bounding box center [1509, 762] width 29 height 14
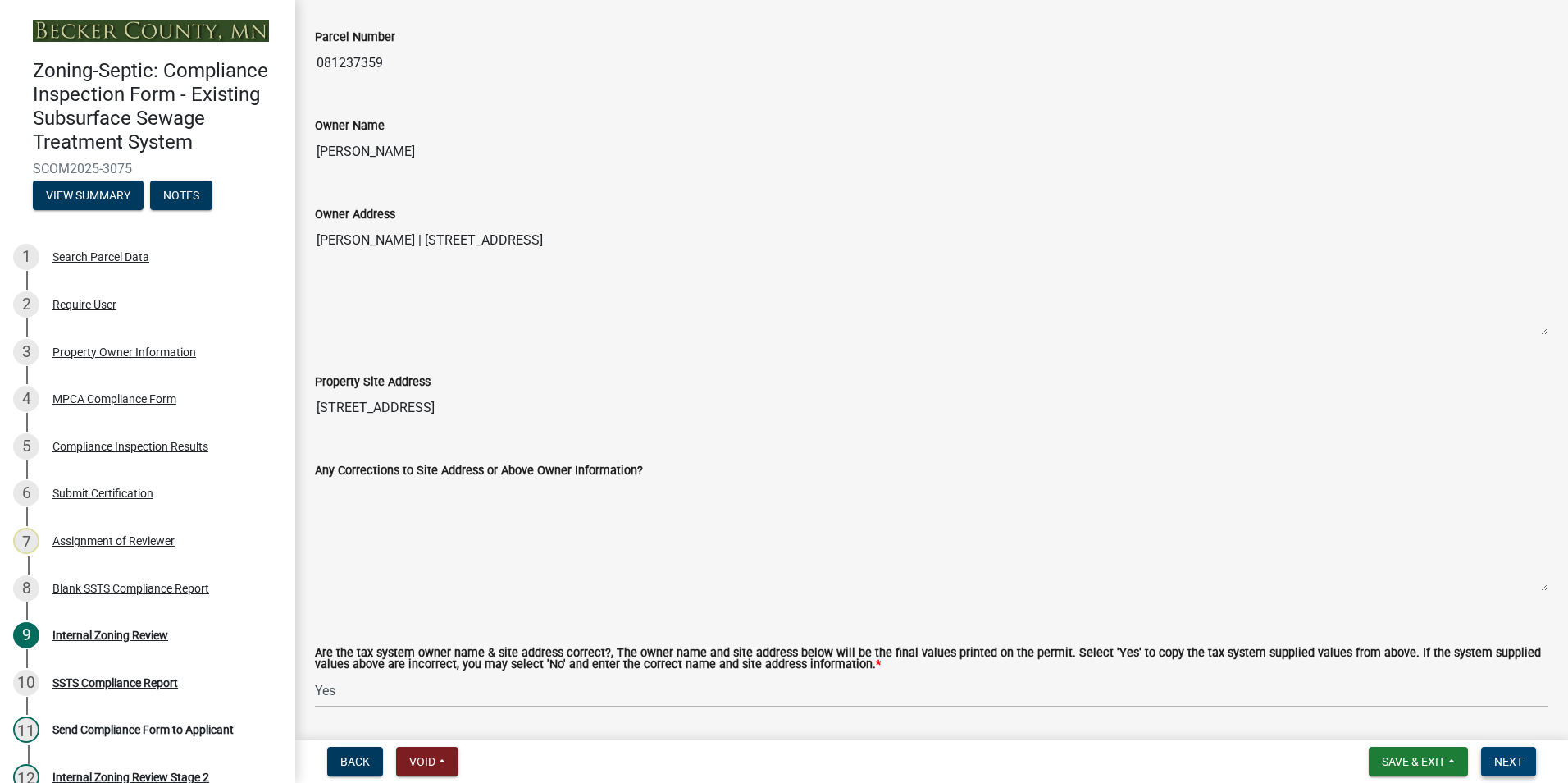
scroll to position [481, 0]
drag, startPoint x: 426, startPoint y: 152, endPoint x: 309, endPoint y: 150, distance: 117.0
click at [309, 150] on div "Owner Name [PERSON_NAME]" at bounding box center [931, 131] width 1258 height 75
drag, startPoint x: 309, startPoint y: 150, endPoint x: 329, endPoint y: 150, distance: 20.0
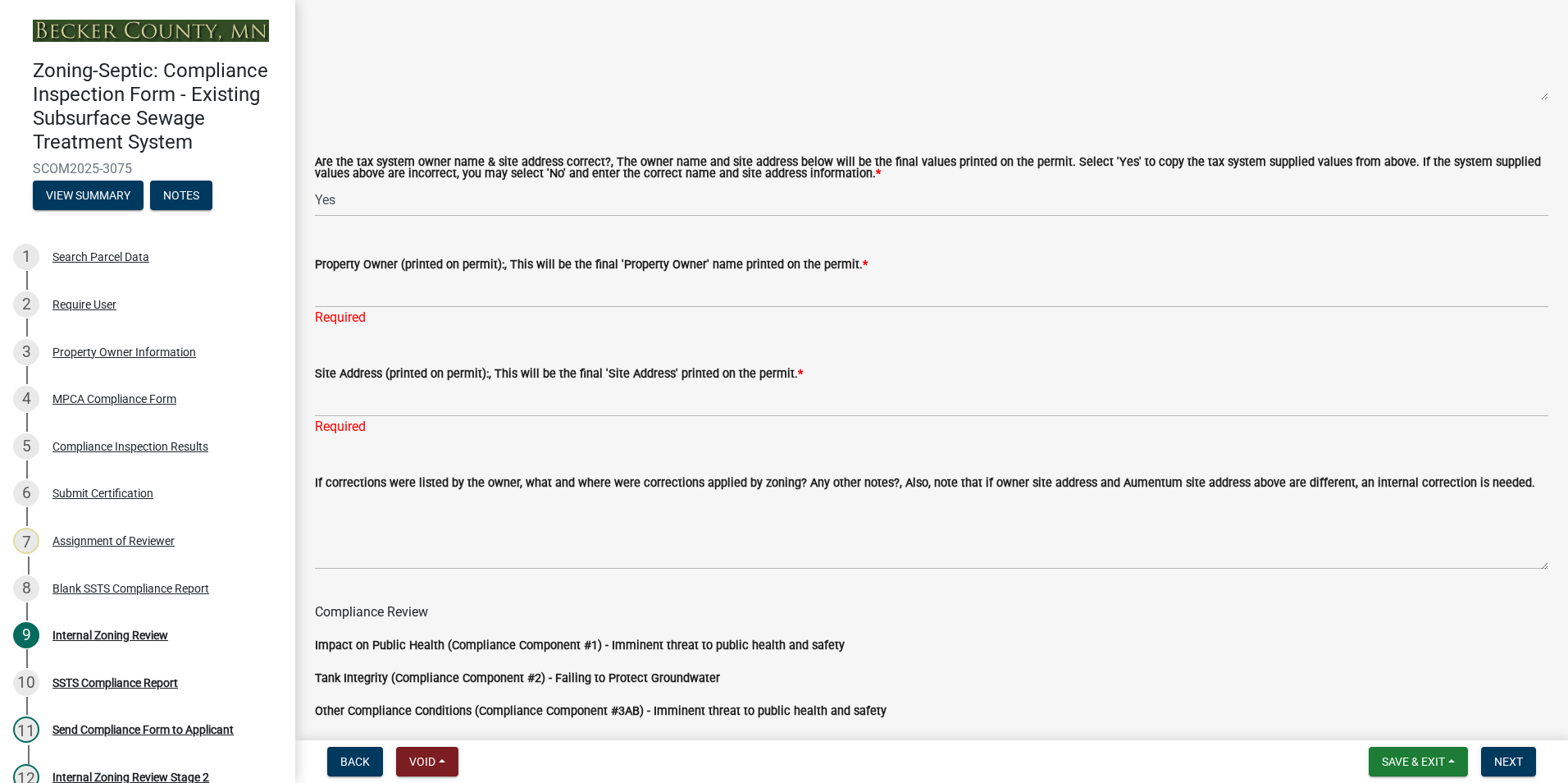
scroll to position [973, 0]
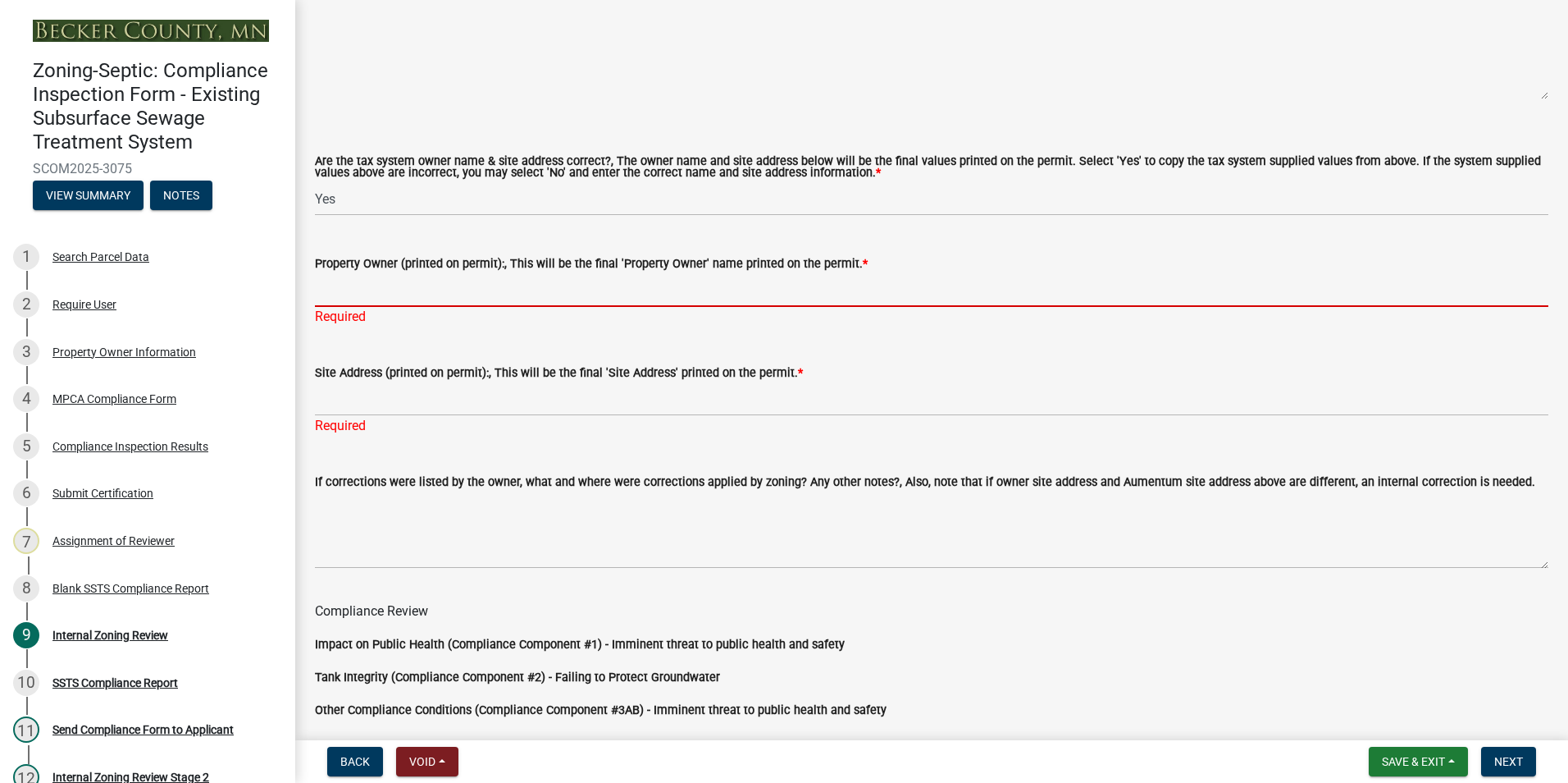
paste input "[PERSON_NAME]"
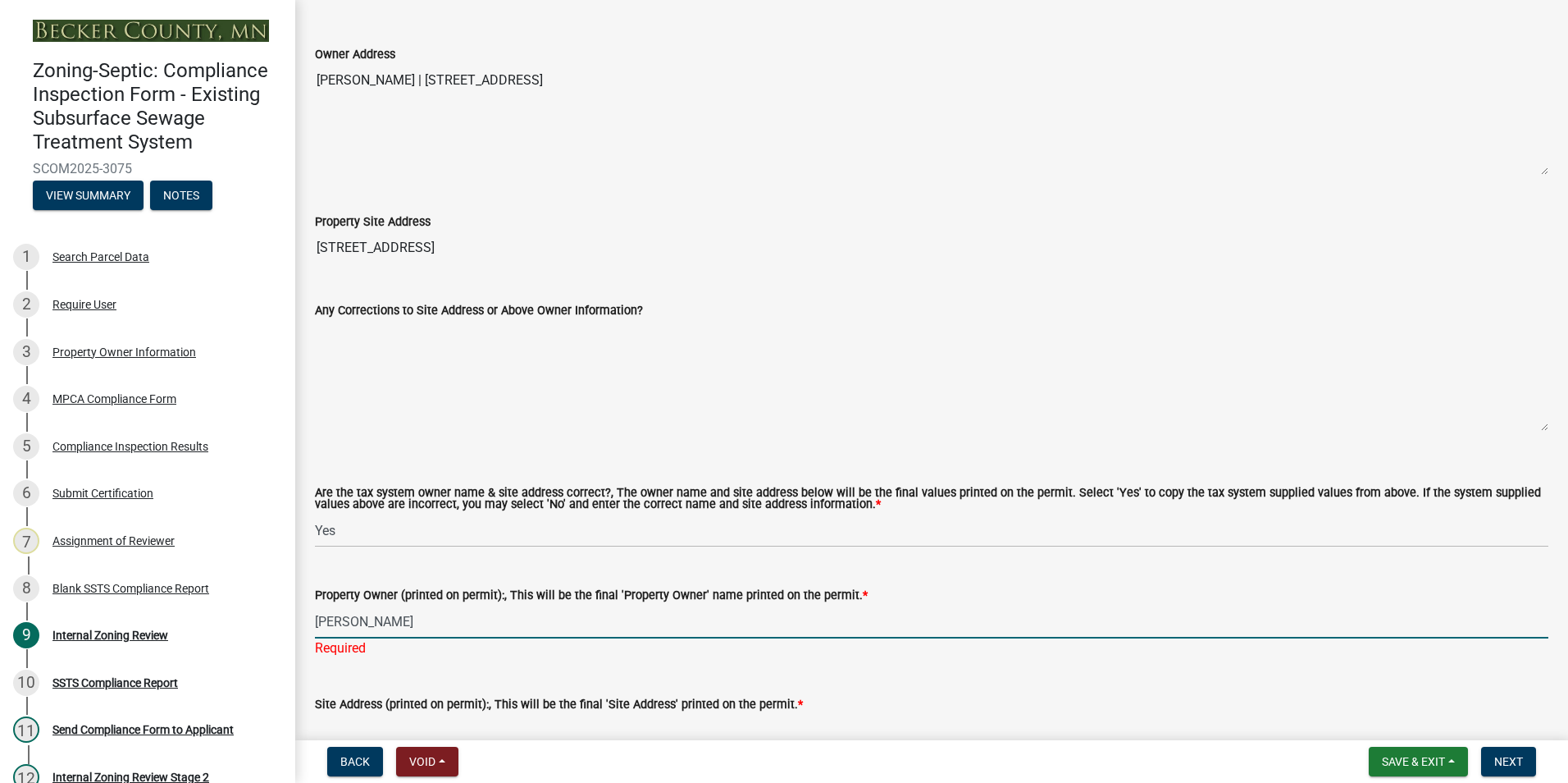
scroll to position [563, 0]
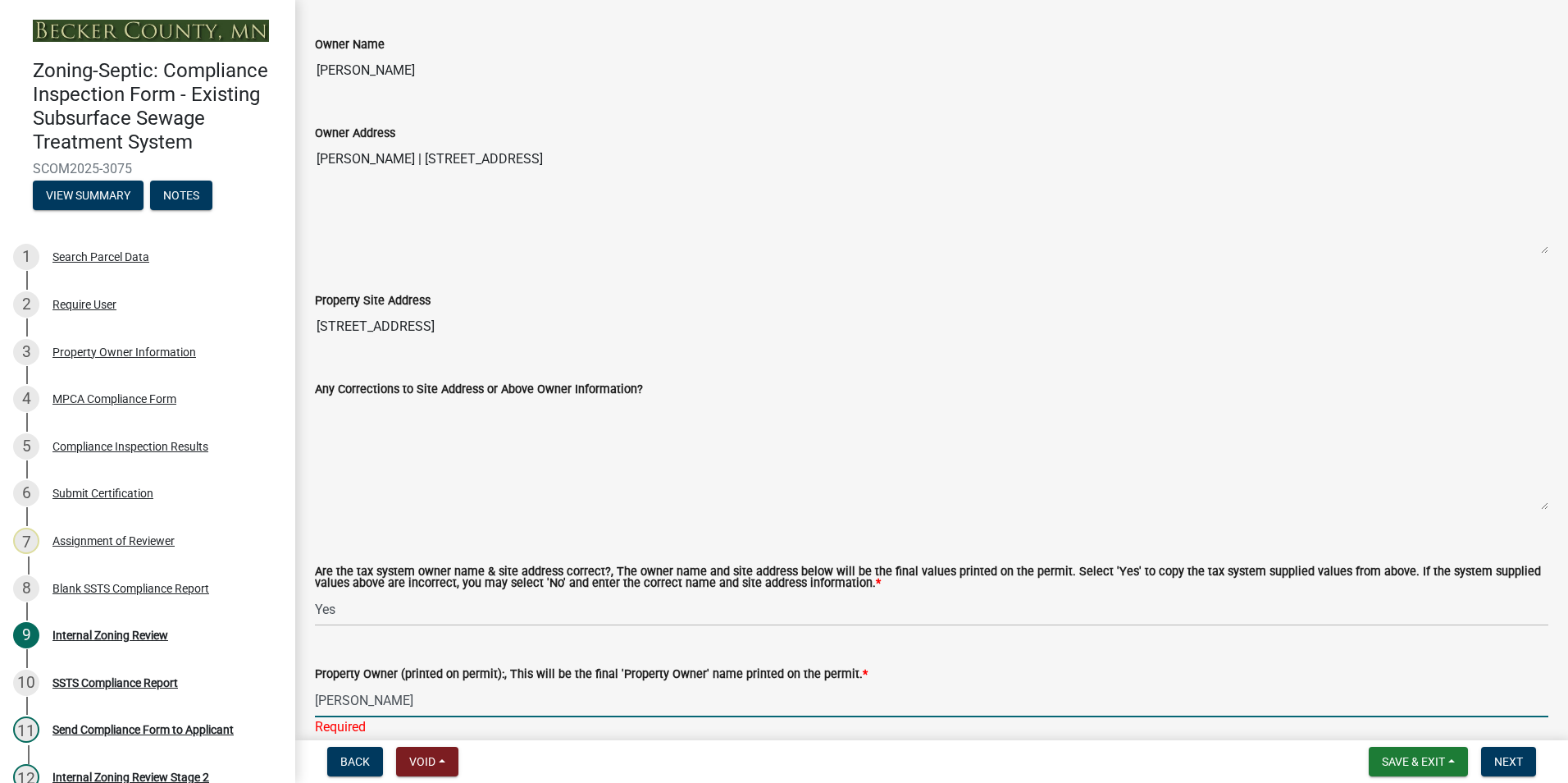
type input "[PERSON_NAME]"
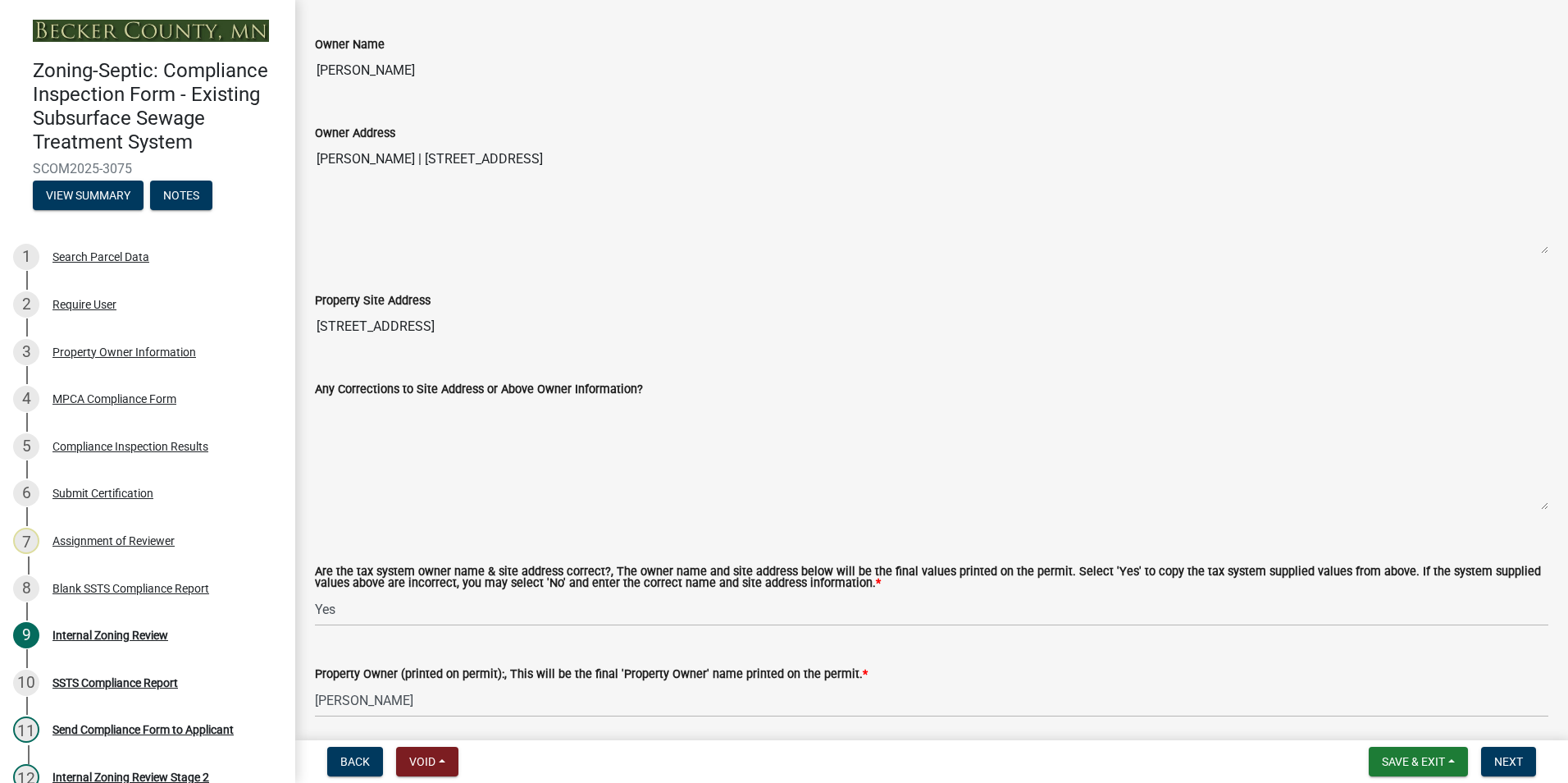
drag, startPoint x: 760, startPoint y: 155, endPoint x: 436, endPoint y: 144, distance: 324.2
click at [436, 144] on textarea "[PERSON_NAME] | [STREET_ADDRESS]" at bounding box center [931, 198] width 1234 height 111
drag, startPoint x: 436, startPoint y: 144, endPoint x: 505, endPoint y: 160, distance: 70.8
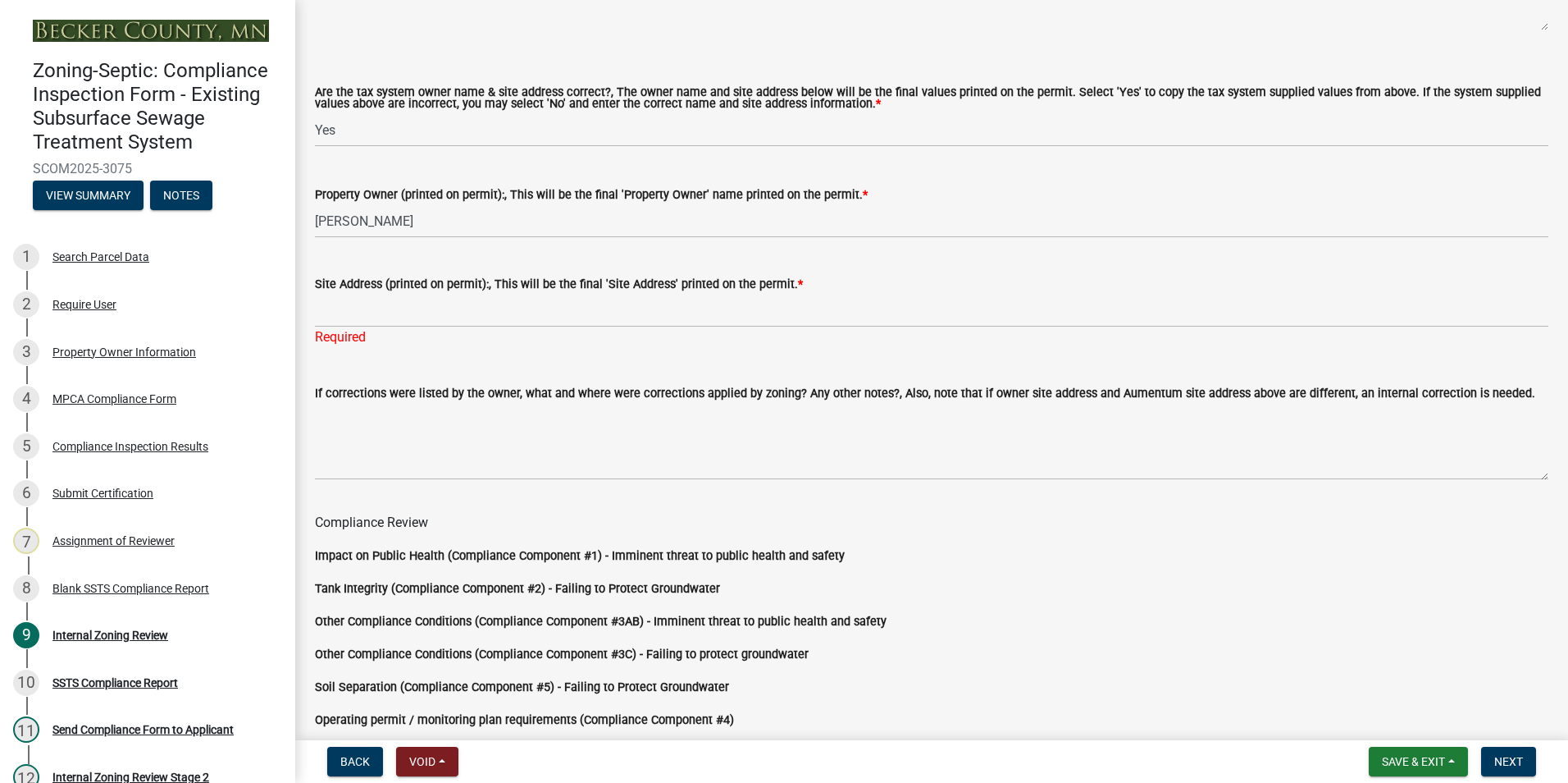
scroll to position [1055, 0]
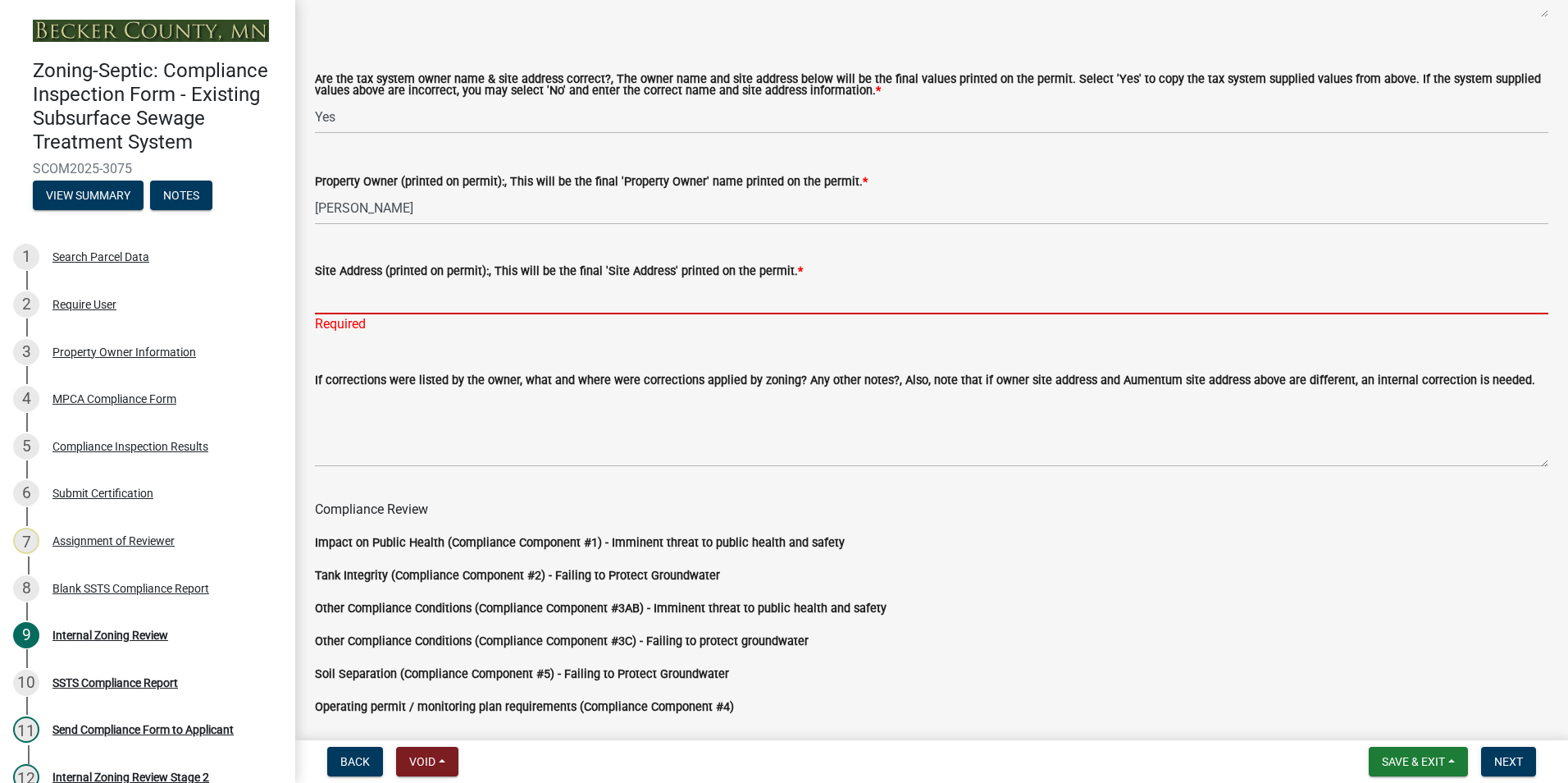
paste input "[STREET_ADDRESS]"
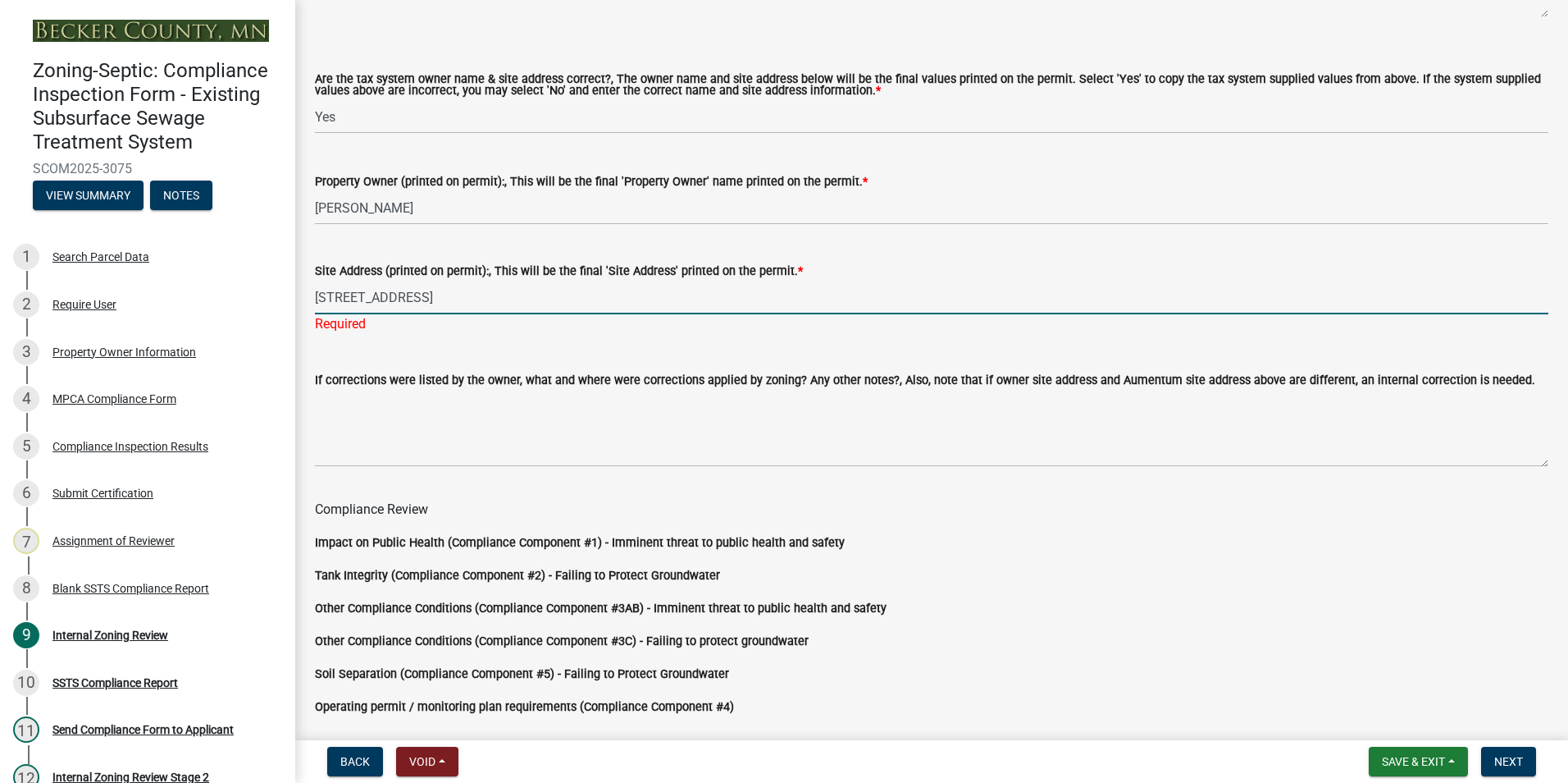
click at [480, 296] on input "[STREET_ADDRESS]" at bounding box center [931, 297] width 1234 height 34
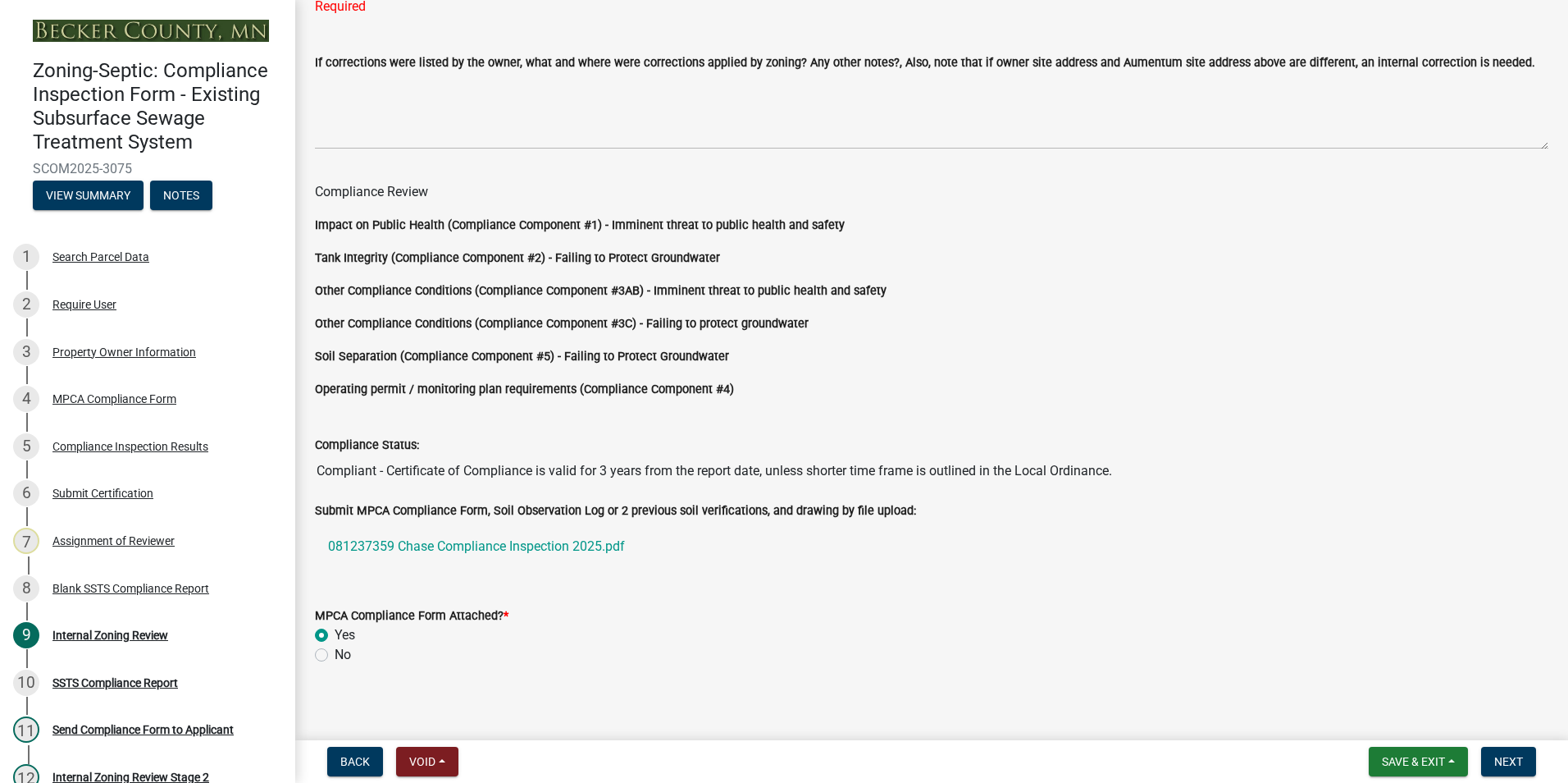
scroll to position [1384, 0]
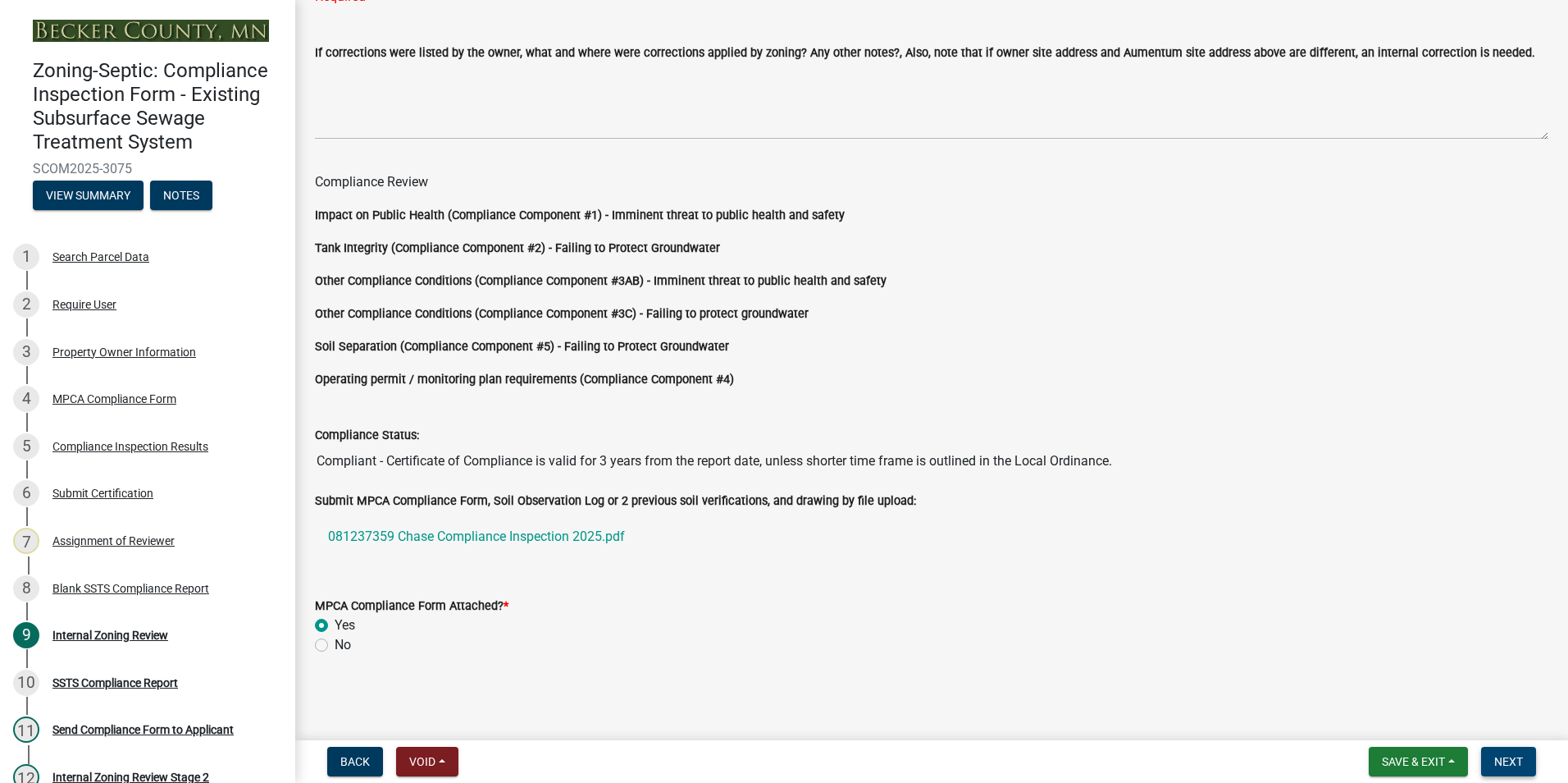
type input "[STREET_ADDRESS]"
click at [1520, 753] on button "Next" at bounding box center [1508, 761] width 55 height 30
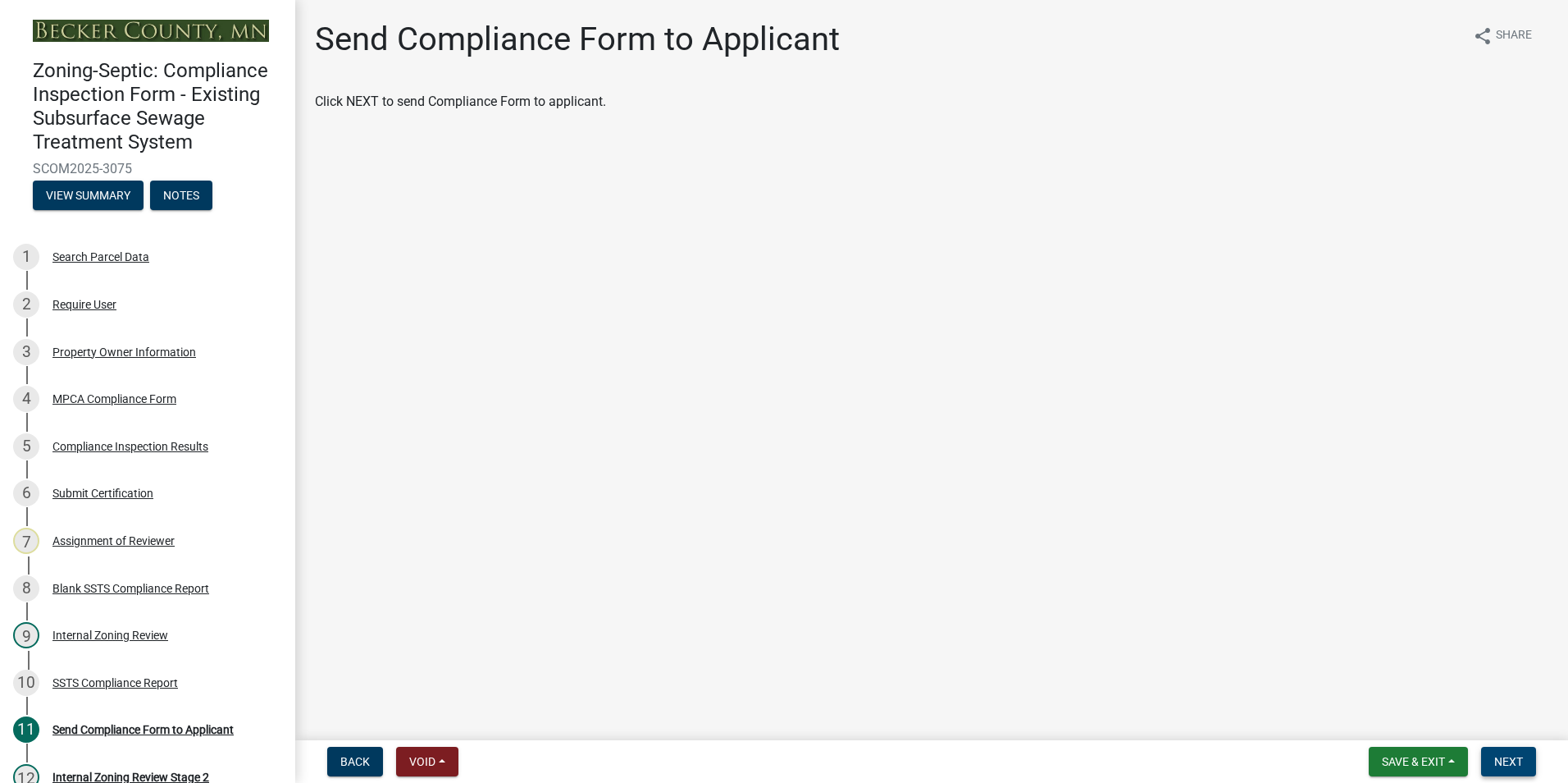
click at [1520, 753] on button "Next" at bounding box center [1508, 761] width 55 height 30
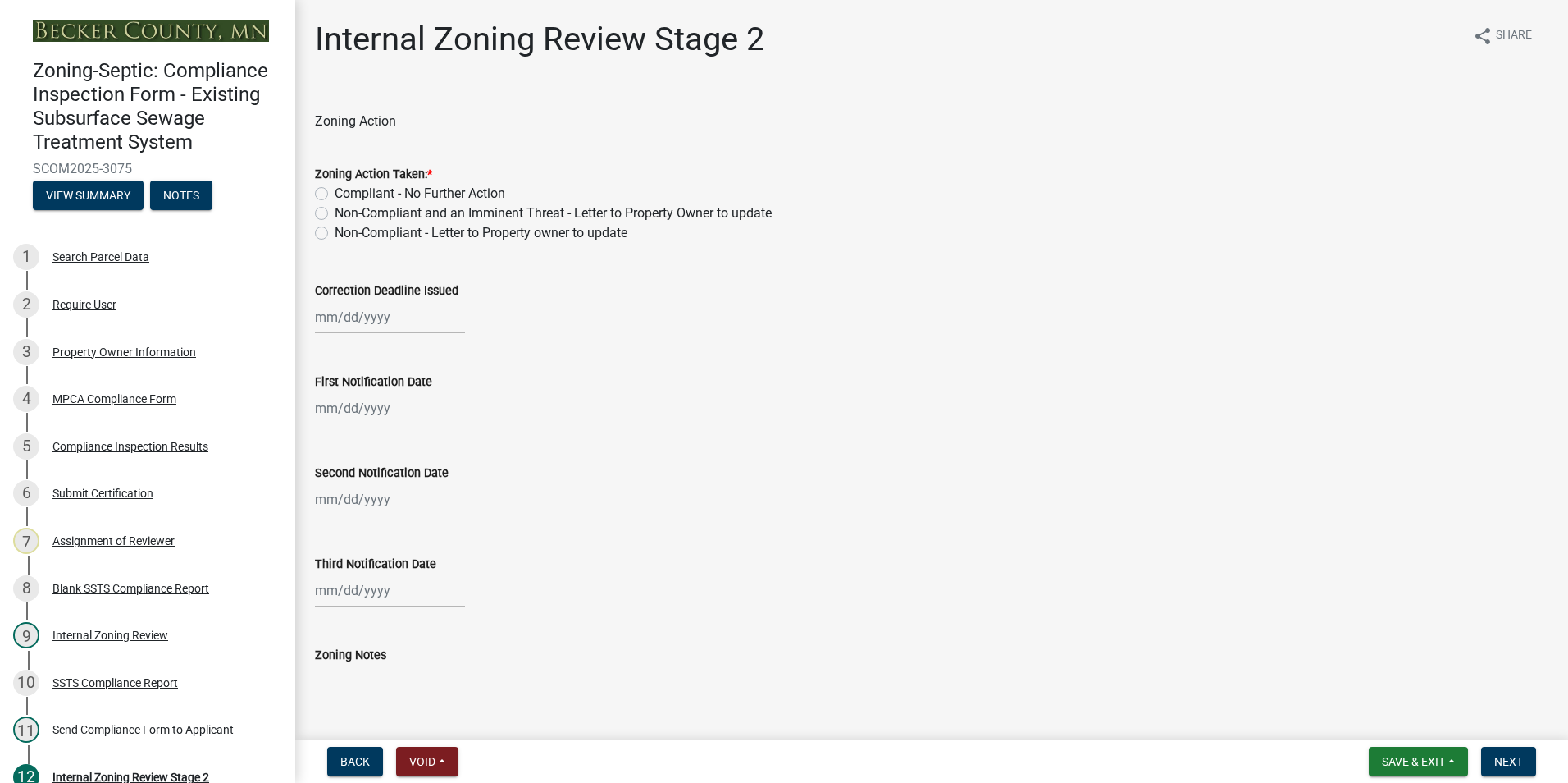
click at [334, 189] on label "Compliant - No Further Action" at bounding box center [420, 193] width 171 height 19
click at [334, 189] on input "Compliant - No Further Action" at bounding box center [339, 189] width 11 height 11
radio input "true"
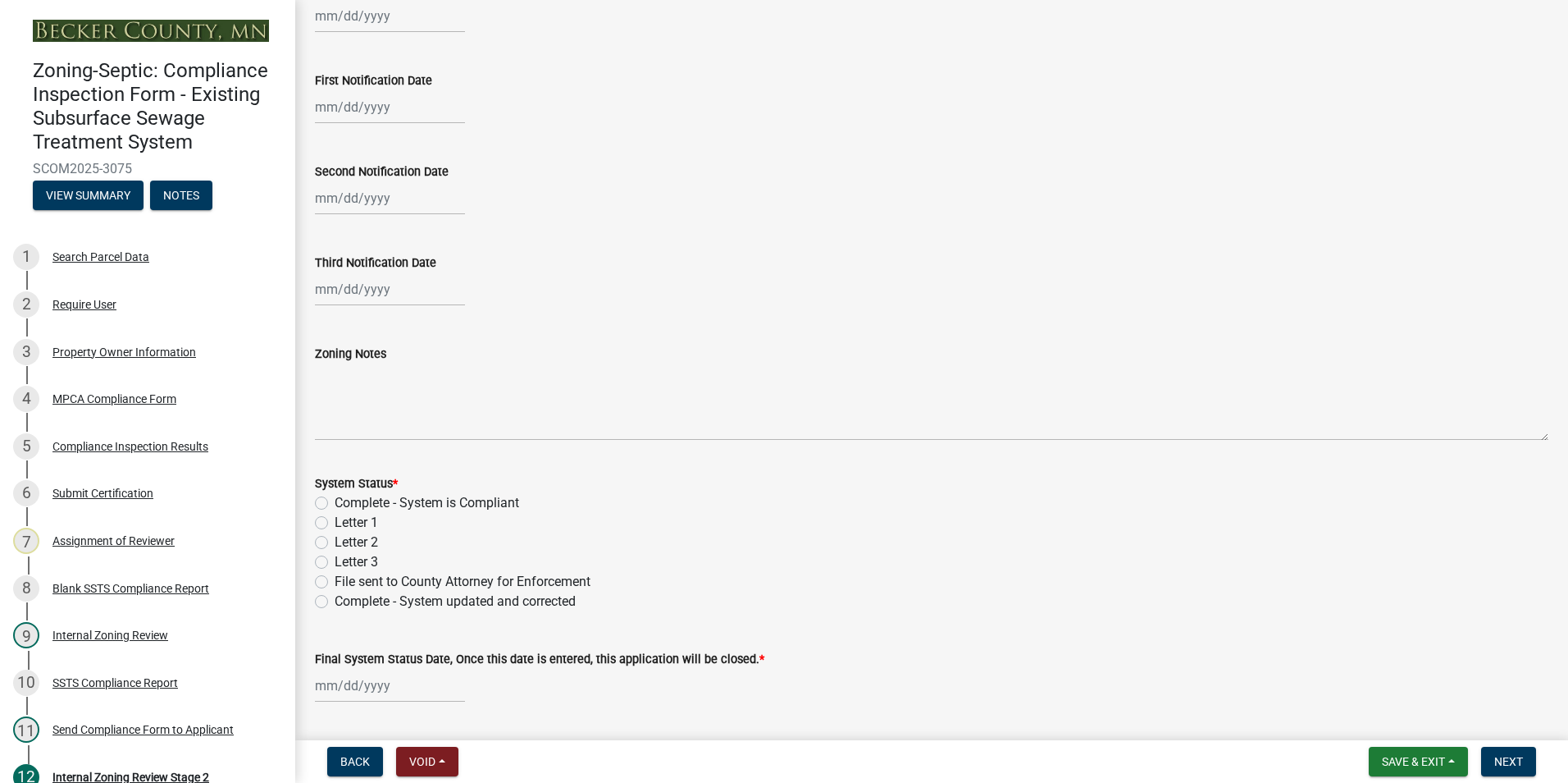
scroll to position [411, 0]
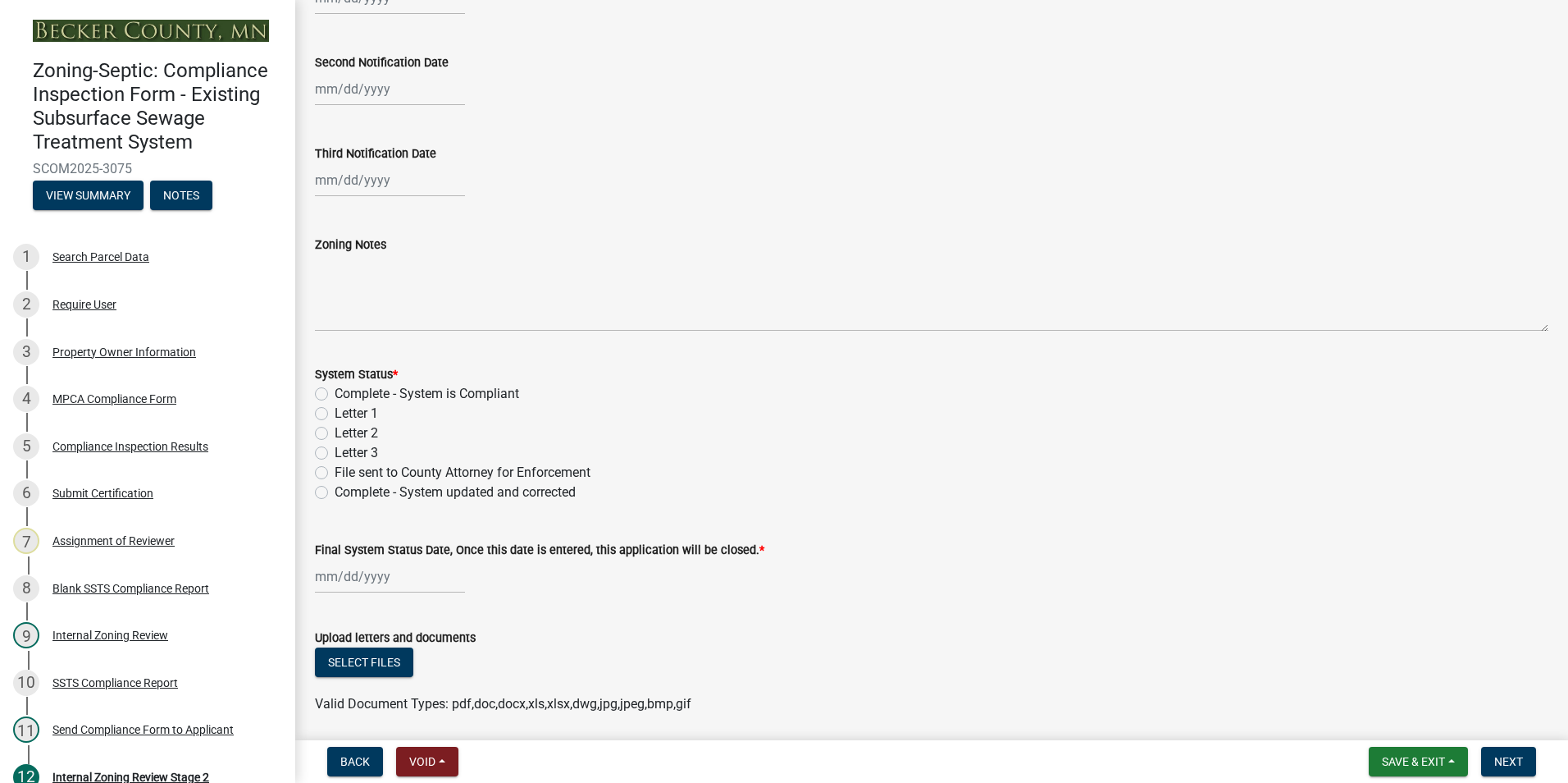
click at [334, 394] on label "Complete - System is Compliant" at bounding box center [426, 394] width 185 height 19
click at [334, 394] on input "Complete - System is Compliant" at bounding box center [339, 389] width 11 height 11
radio input "true"
click at [386, 568] on div at bounding box center [390, 576] width 150 height 34
select select "9"
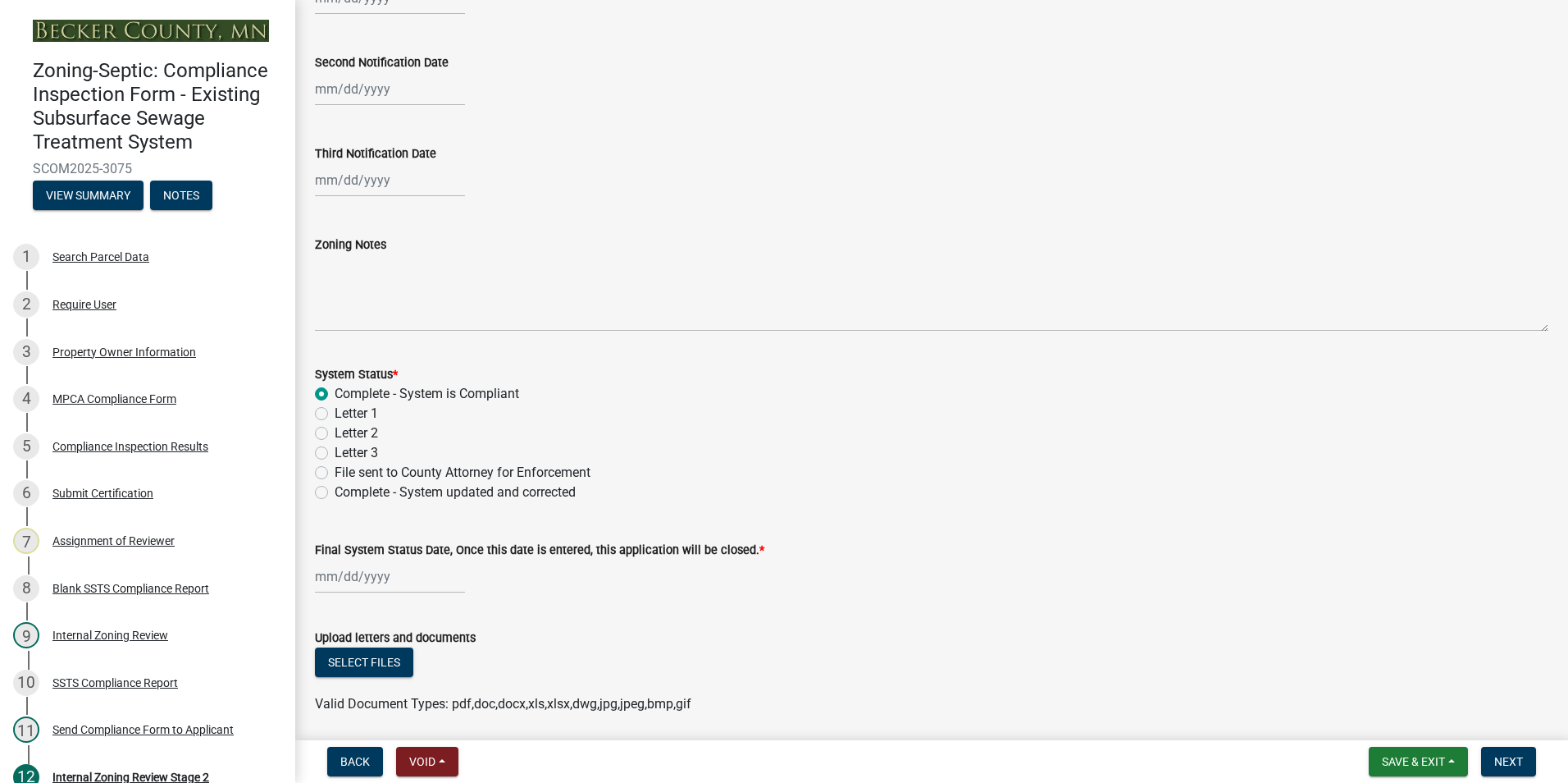
select select "2025"
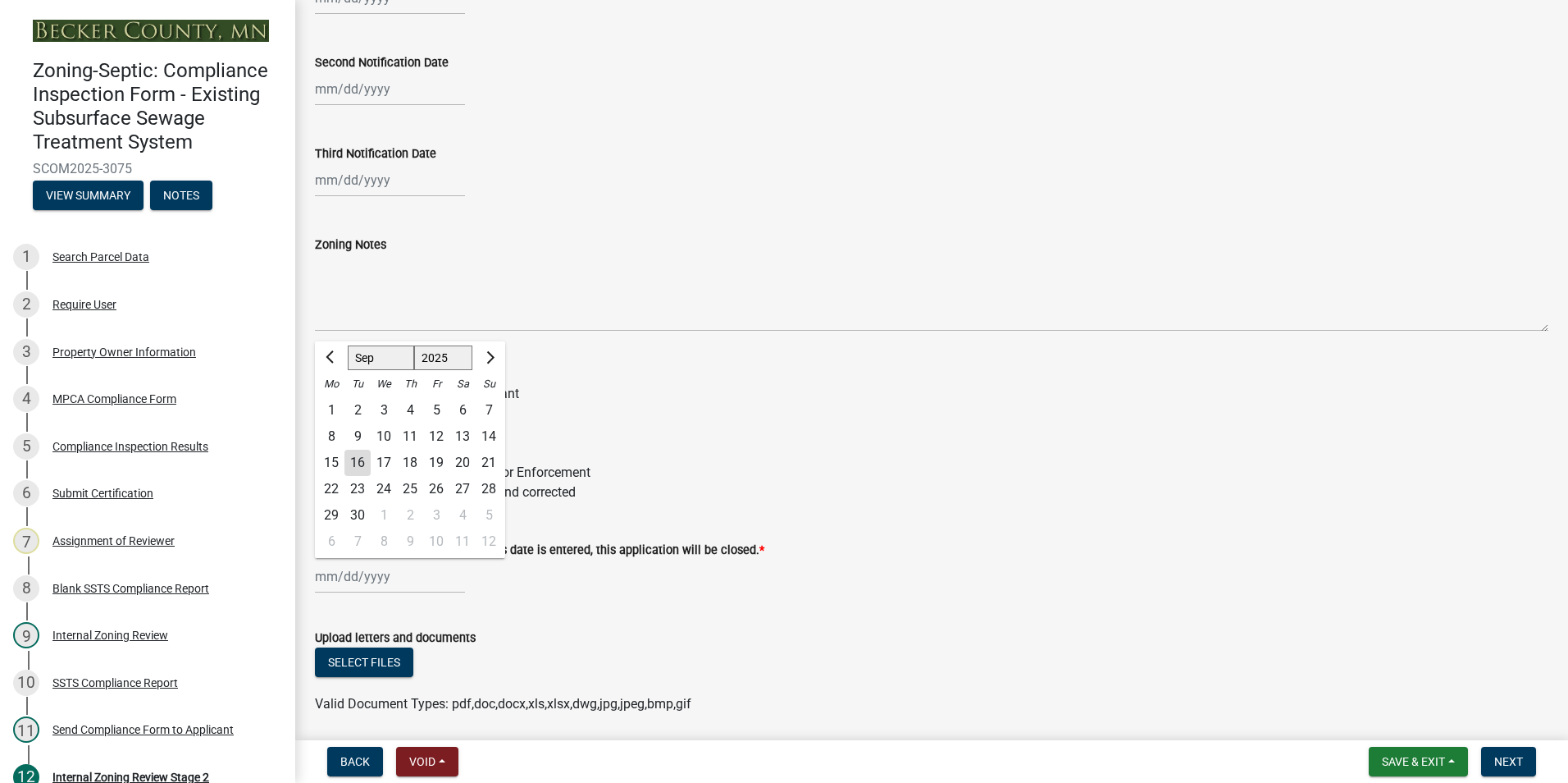
click at [355, 464] on div "16" at bounding box center [357, 462] width 26 height 26
type input "[DATE]"
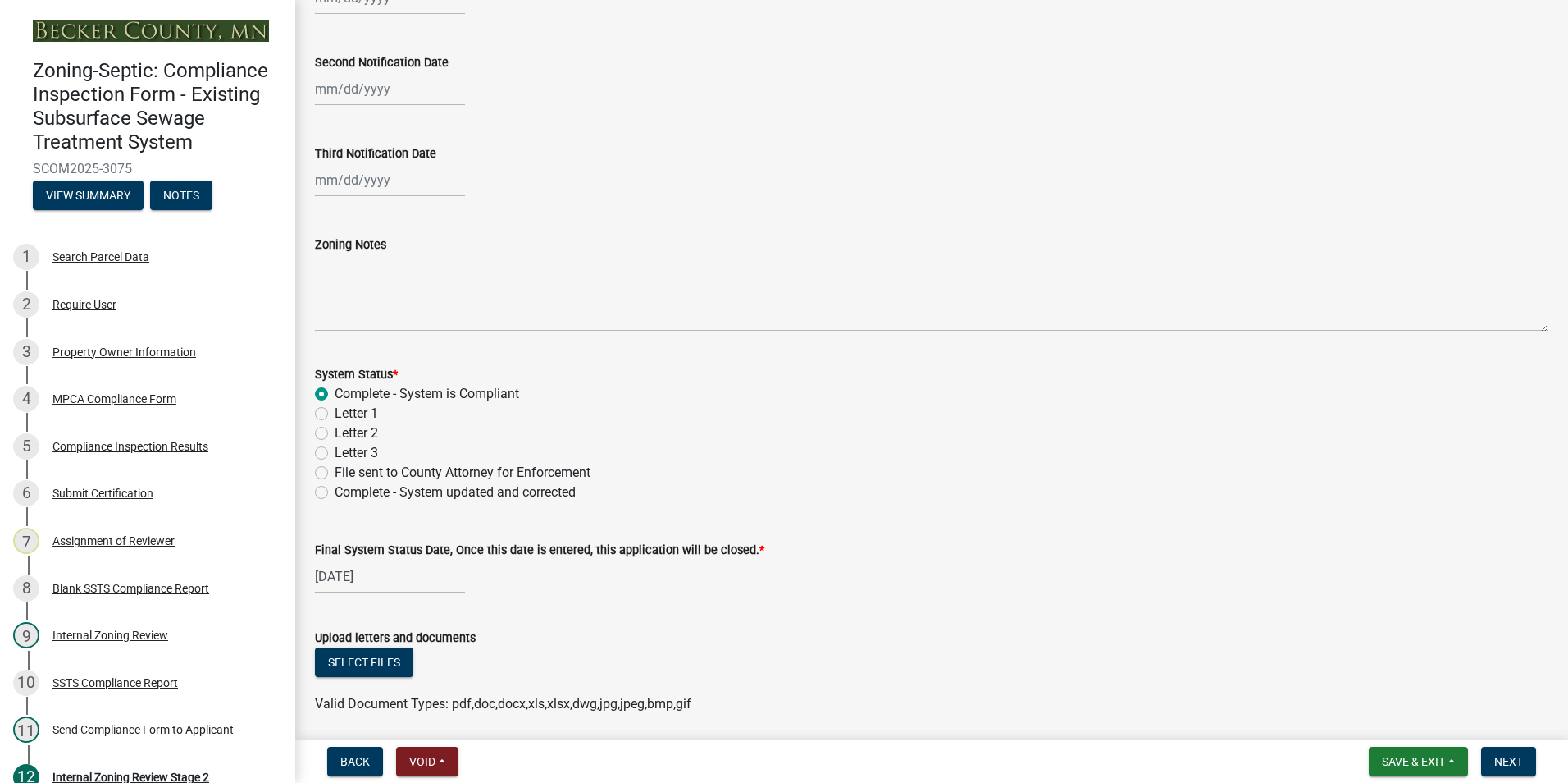
click at [757, 649] on div "Select files" at bounding box center [931, 664] width 1234 height 34
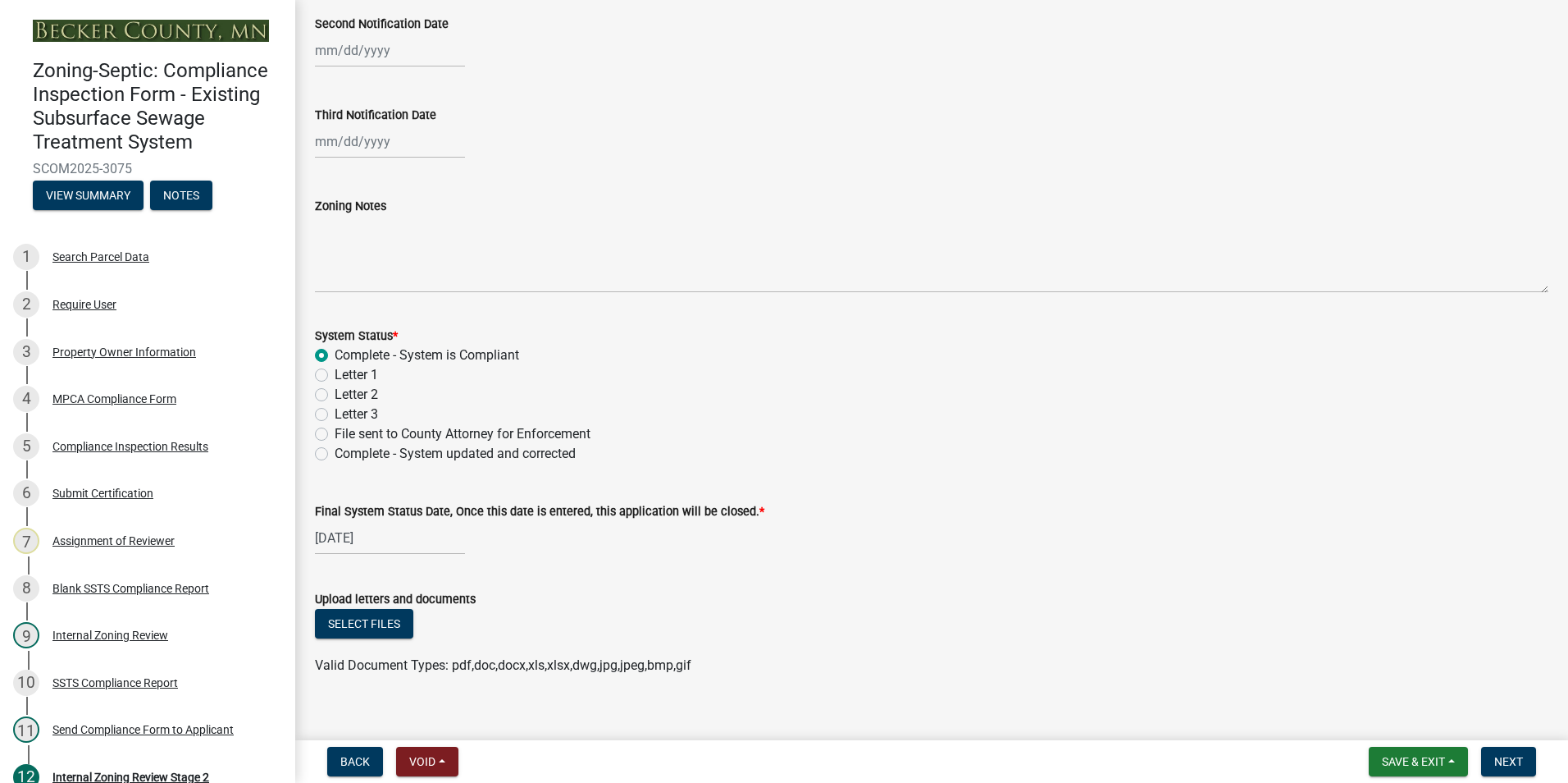
scroll to position [470, 0]
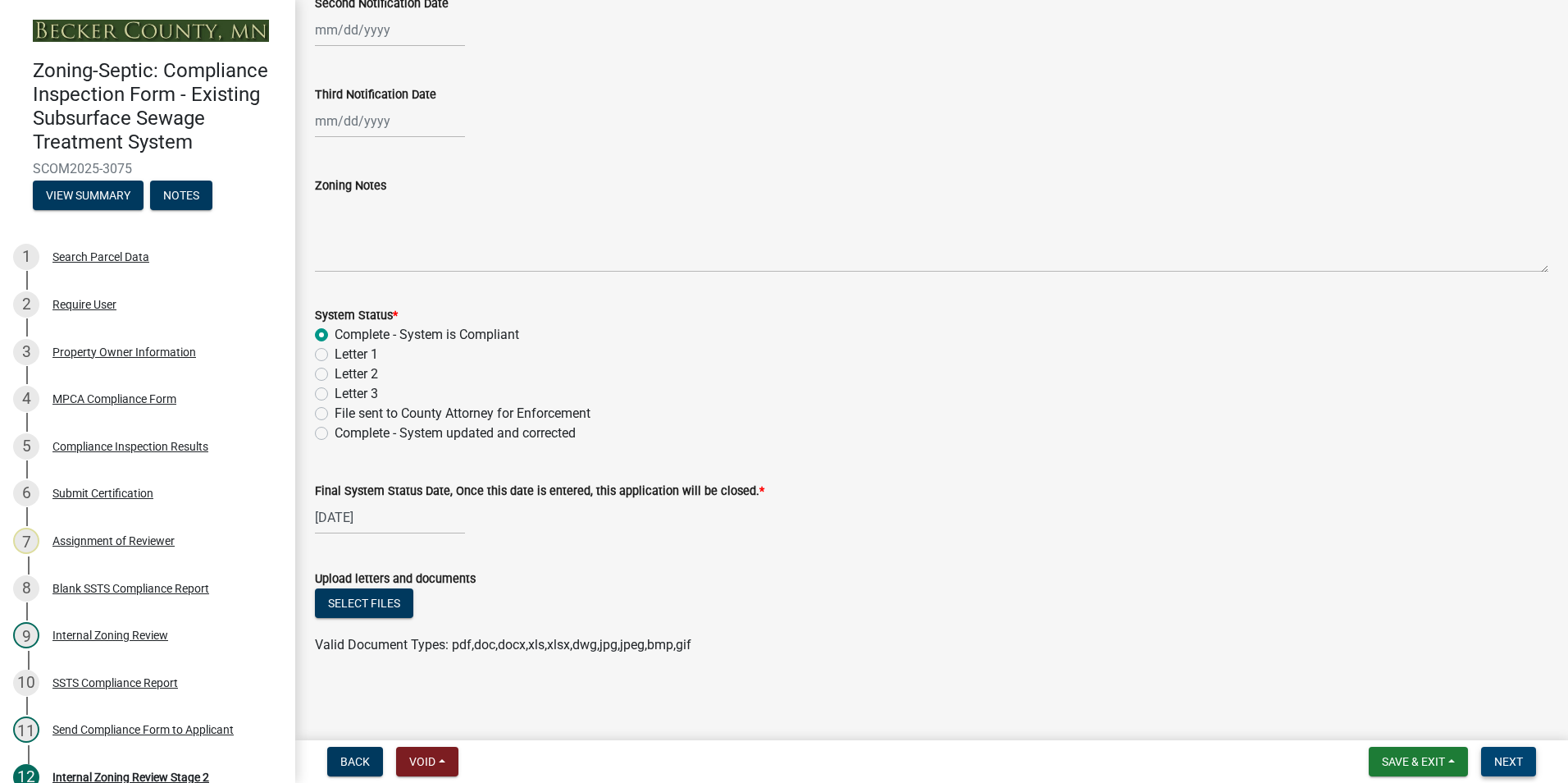
click at [1500, 759] on span "Next" at bounding box center [1509, 762] width 29 height 14
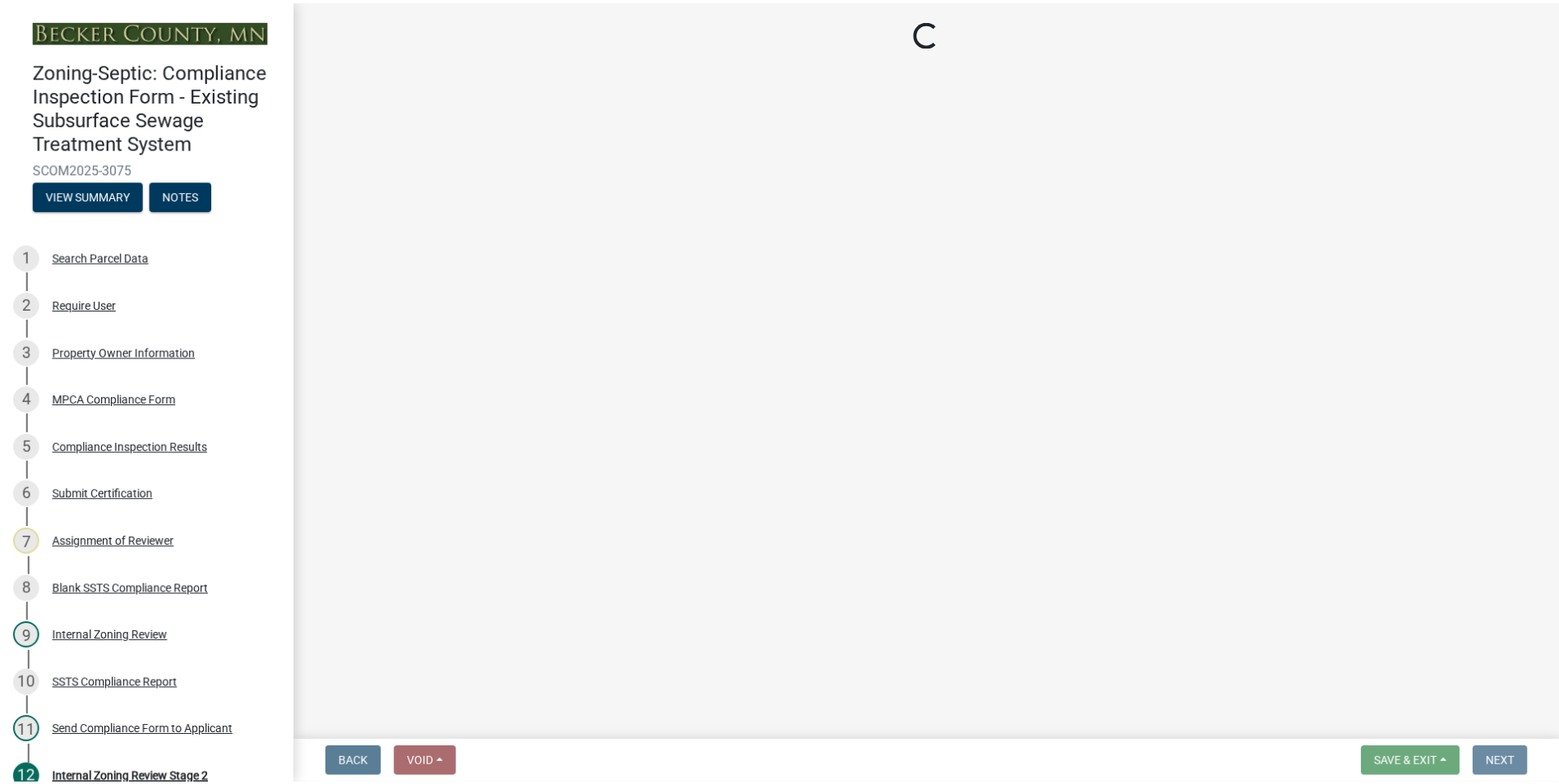
scroll to position [0, 0]
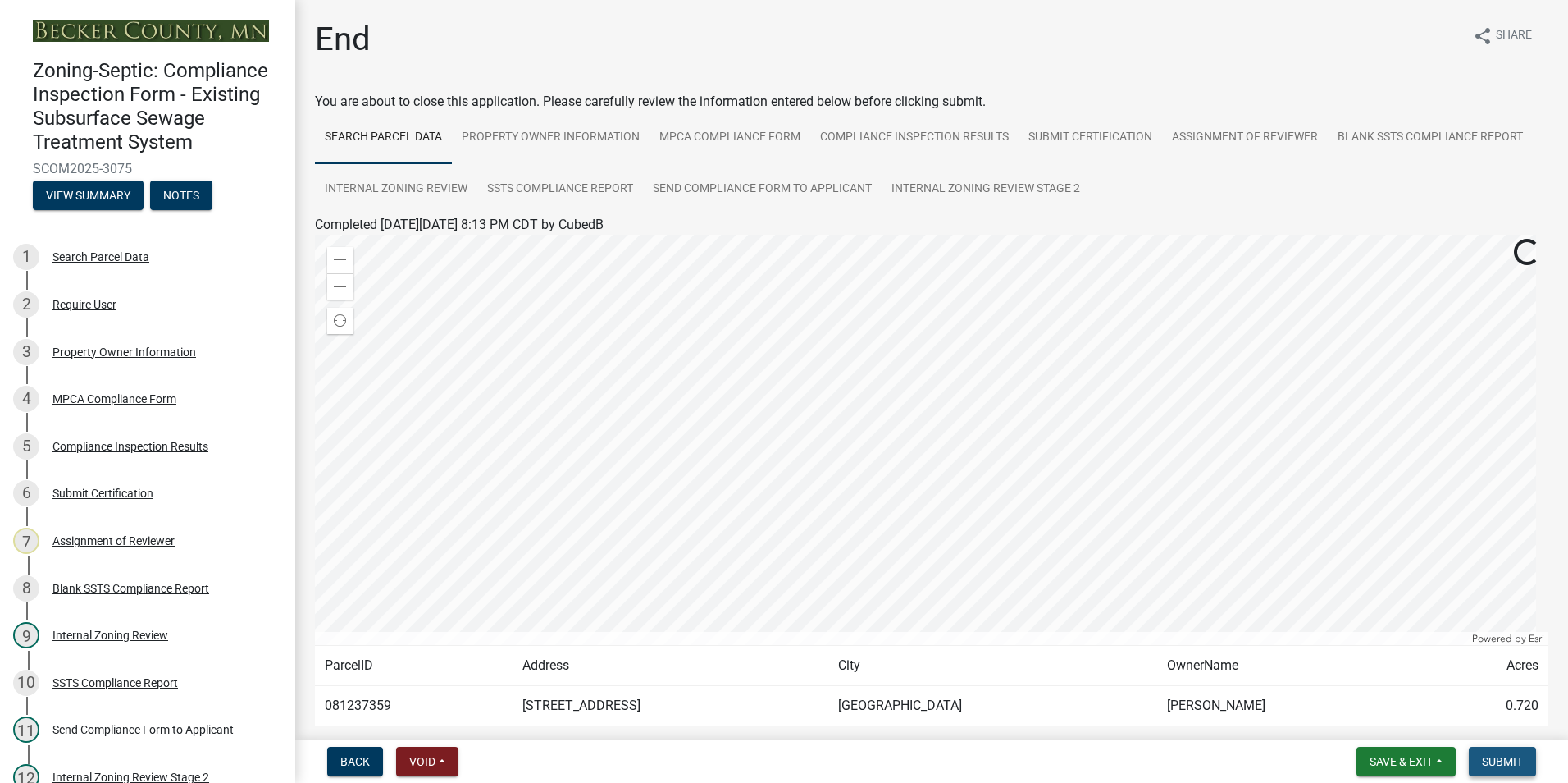
click at [1500, 759] on span "Submit" at bounding box center [1502, 762] width 41 height 14
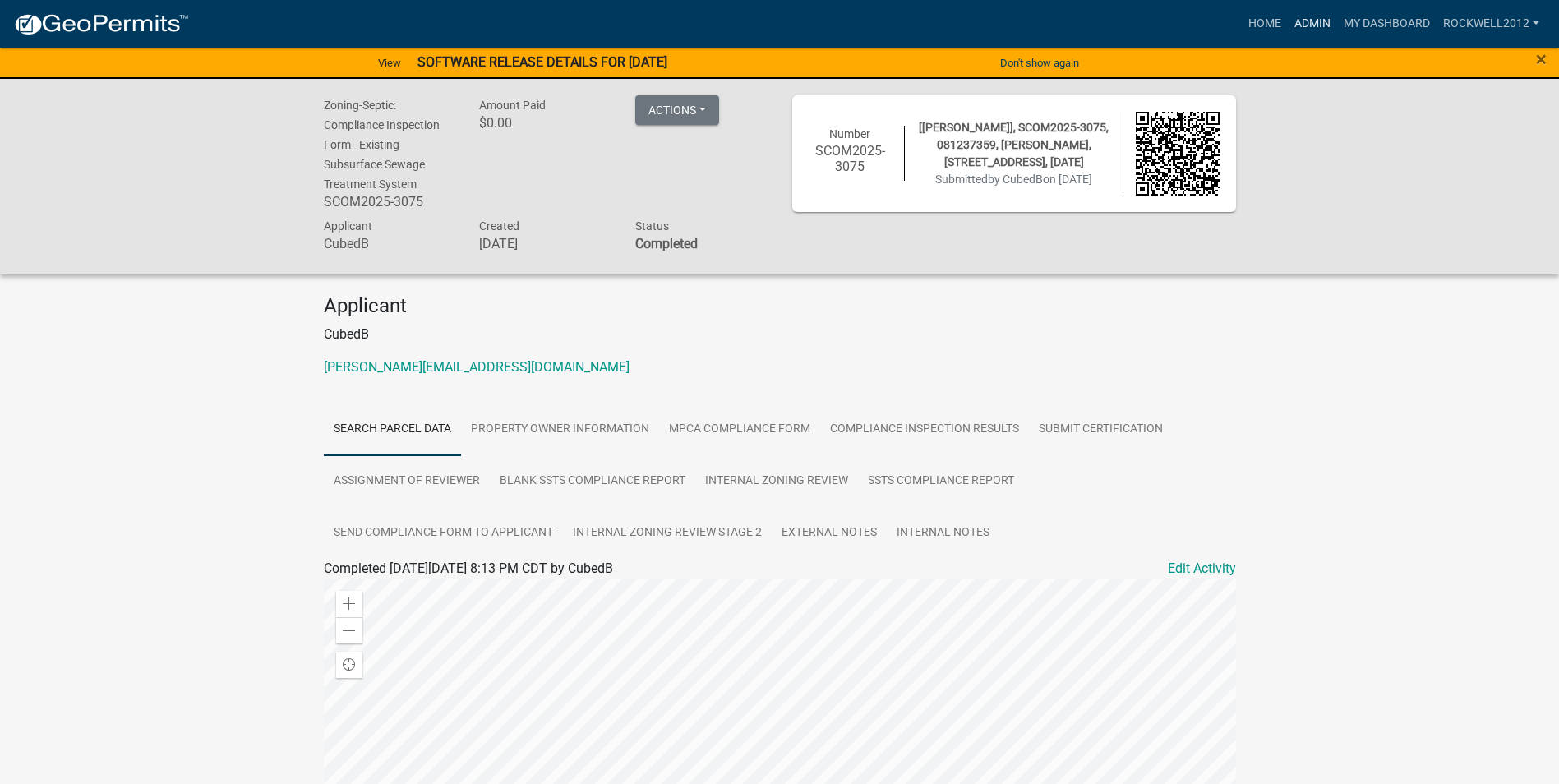
click at [1310, 14] on link "Admin" at bounding box center [1312, 24] width 49 height 31
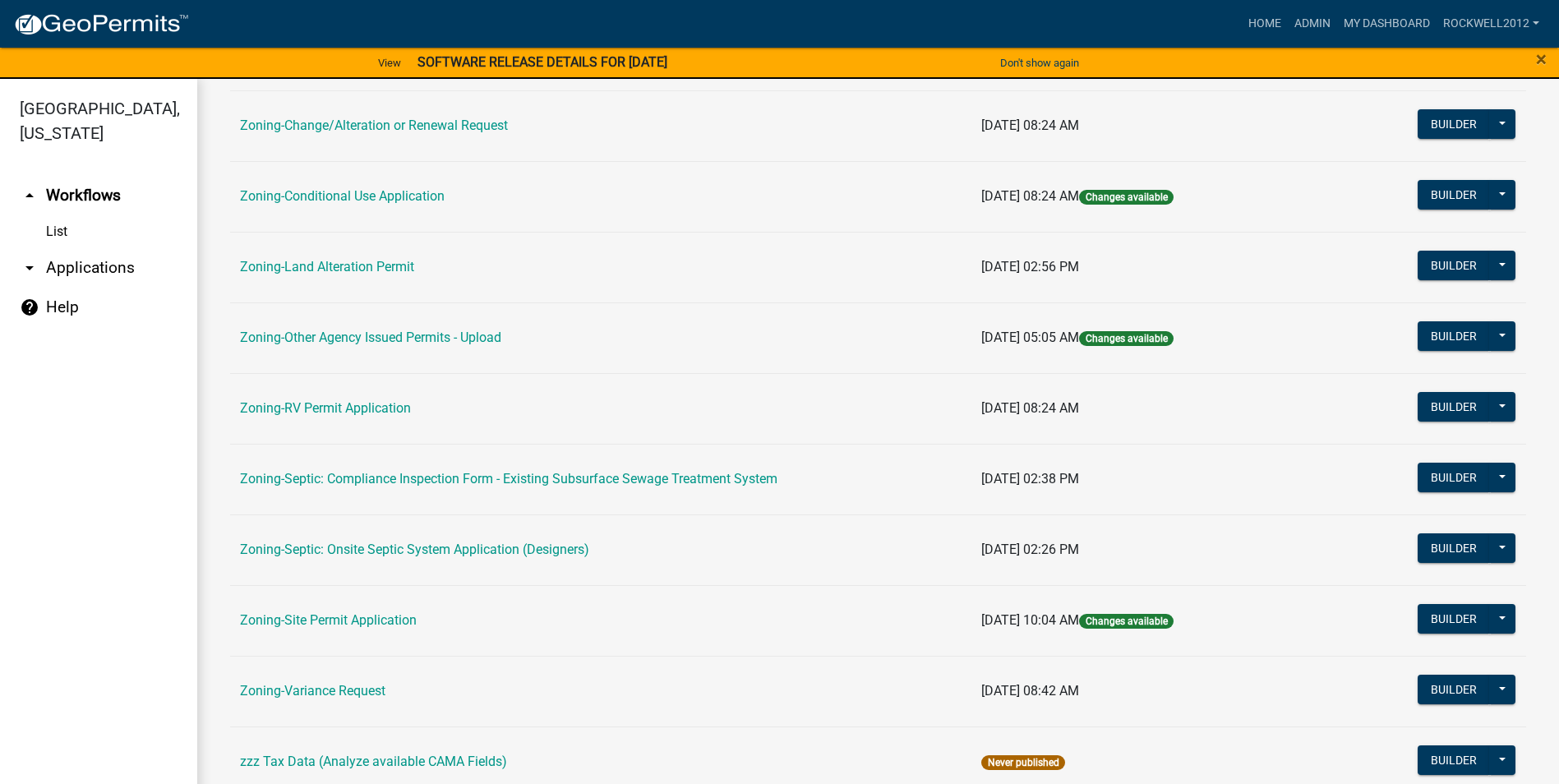
scroll to position [476, 0]
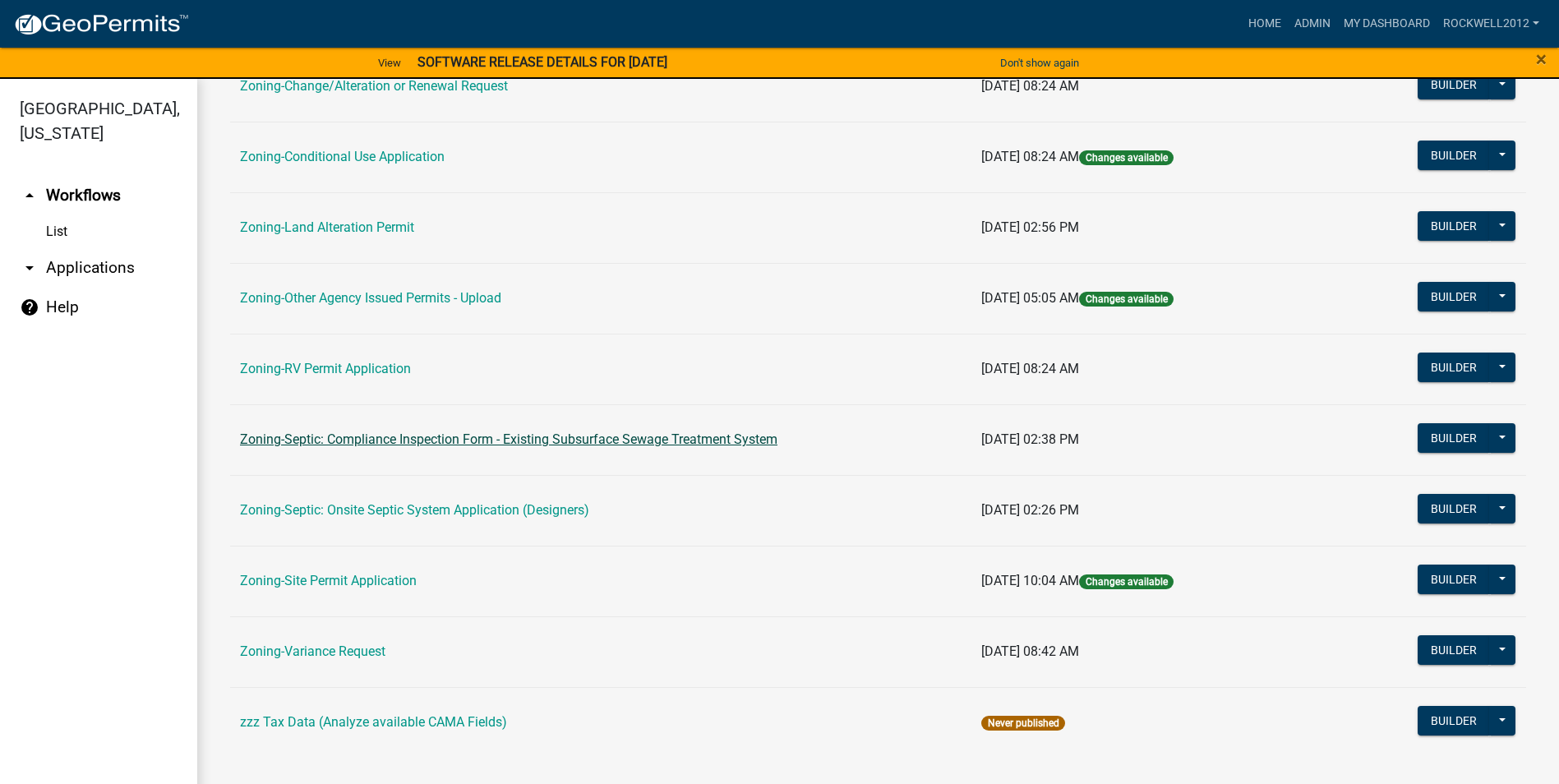
click at [554, 433] on link "Zoning-Septic: Compliance Inspection Form - Existing Subsurface Sewage Treatmen…" at bounding box center [508, 439] width 537 height 15
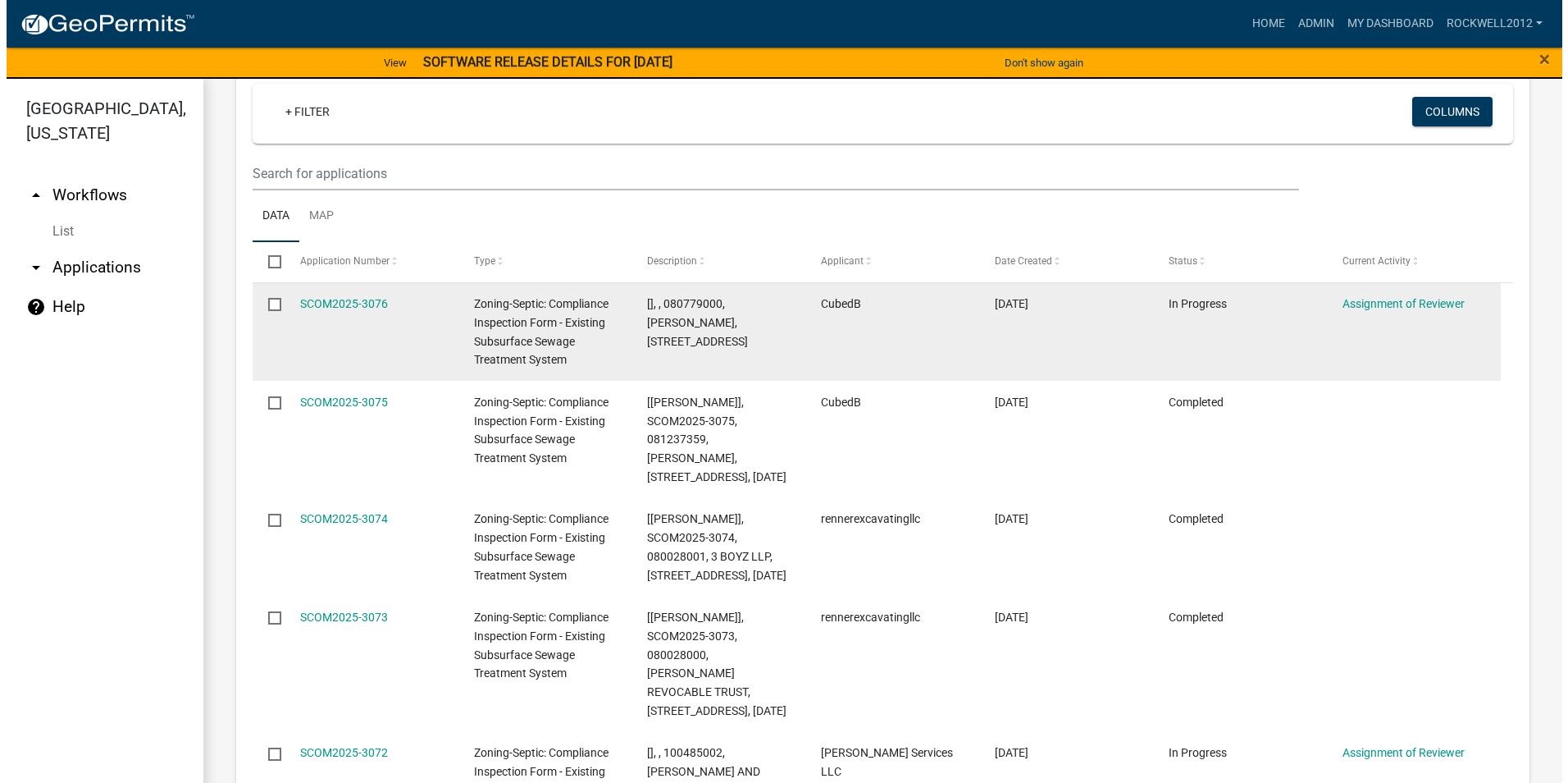
scroll to position [2228, 0]
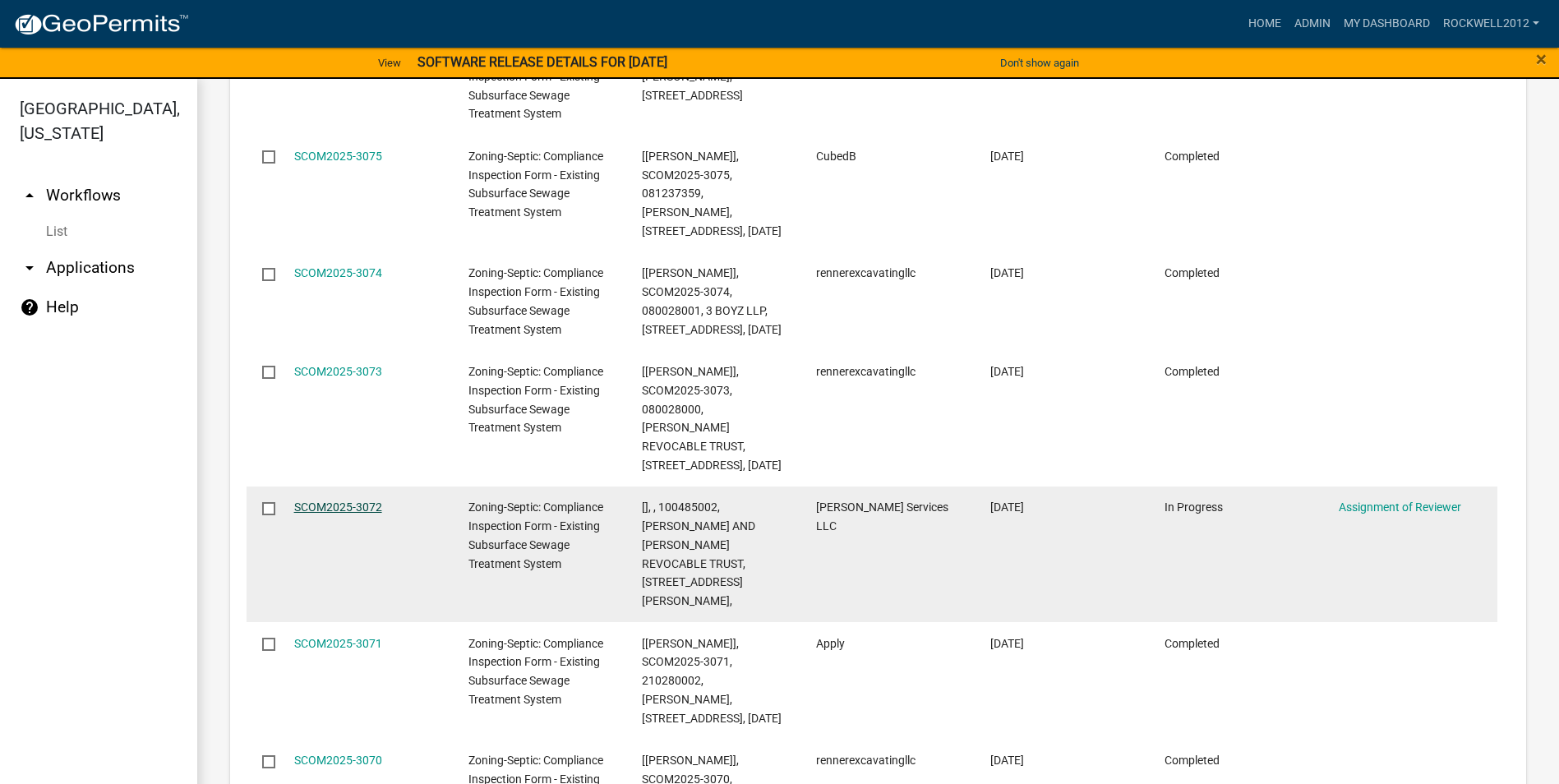
click at [313, 501] on link "SCOM2025-3072" at bounding box center [338, 507] width 88 height 14
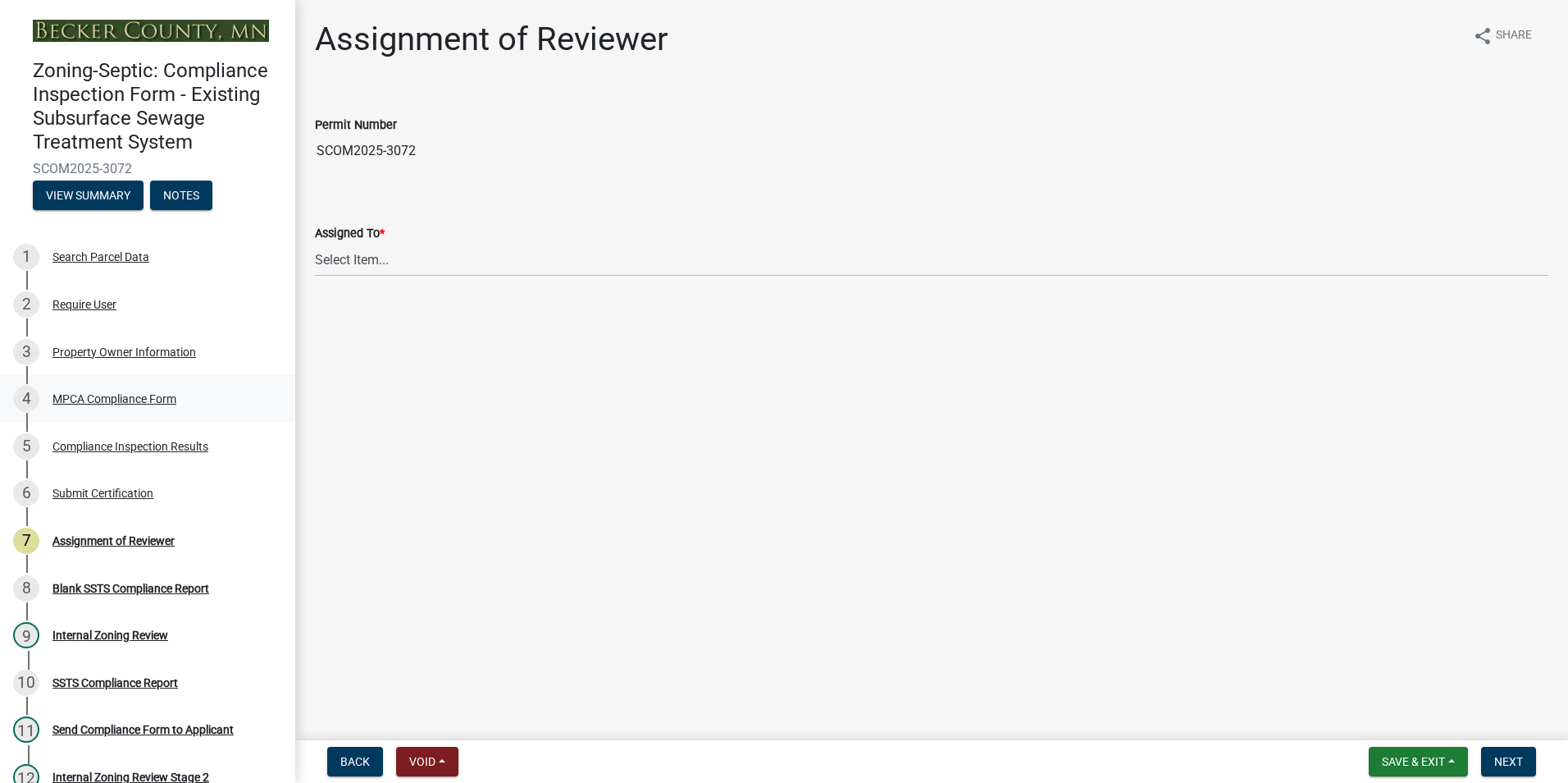
click at [122, 401] on div "MPCA Compliance Form" at bounding box center [114, 399] width 124 height 12
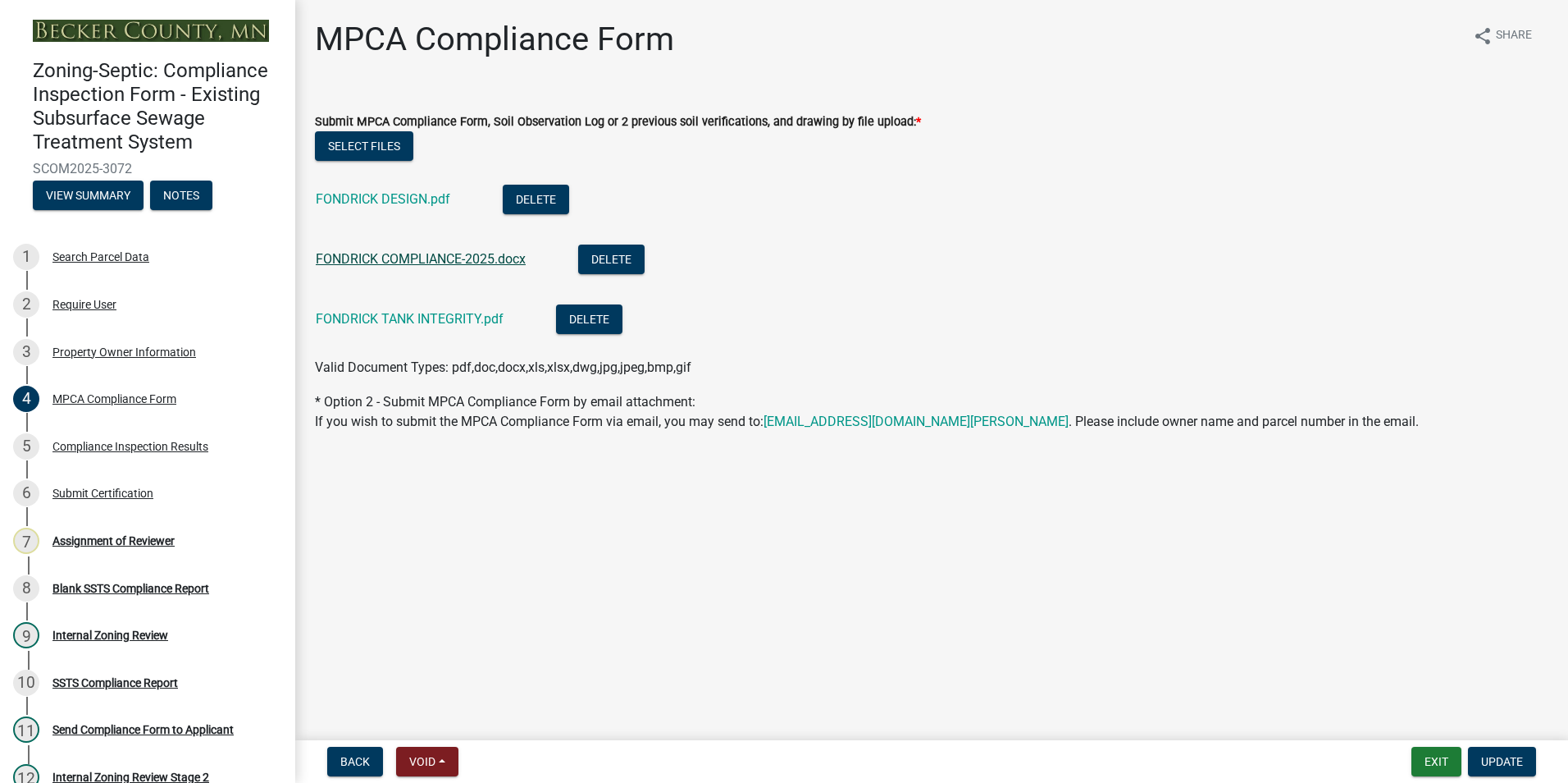
click at [452, 259] on link "FONDRICK COMPLIANCE-2025.docx" at bounding box center [420, 258] width 210 height 15
click at [614, 262] on button "Delete" at bounding box center [611, 258] width 67 height 30
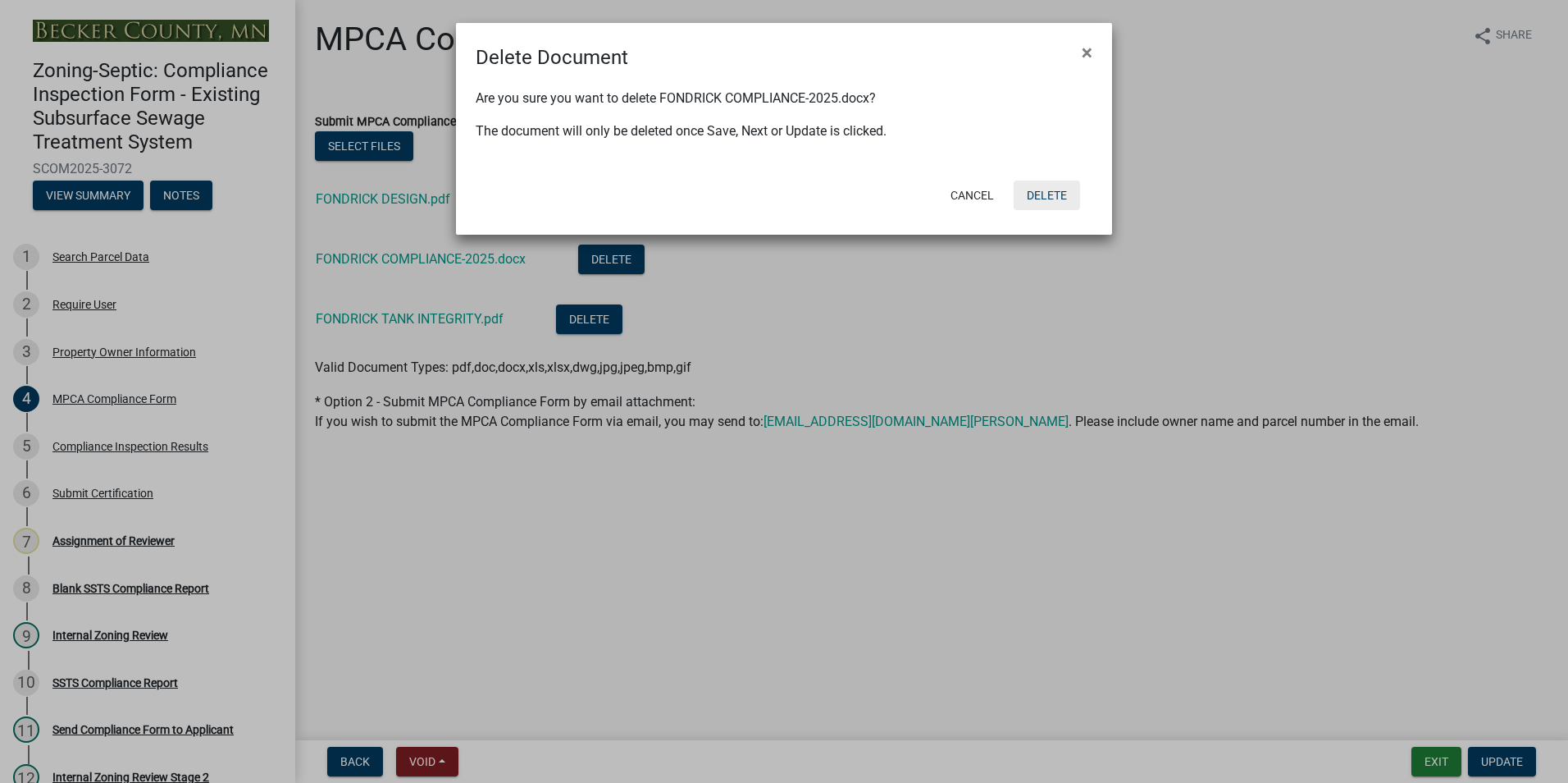
click at [1031, 188] on button "Delete" at bounding box center [1047, 195] width 67 height 30
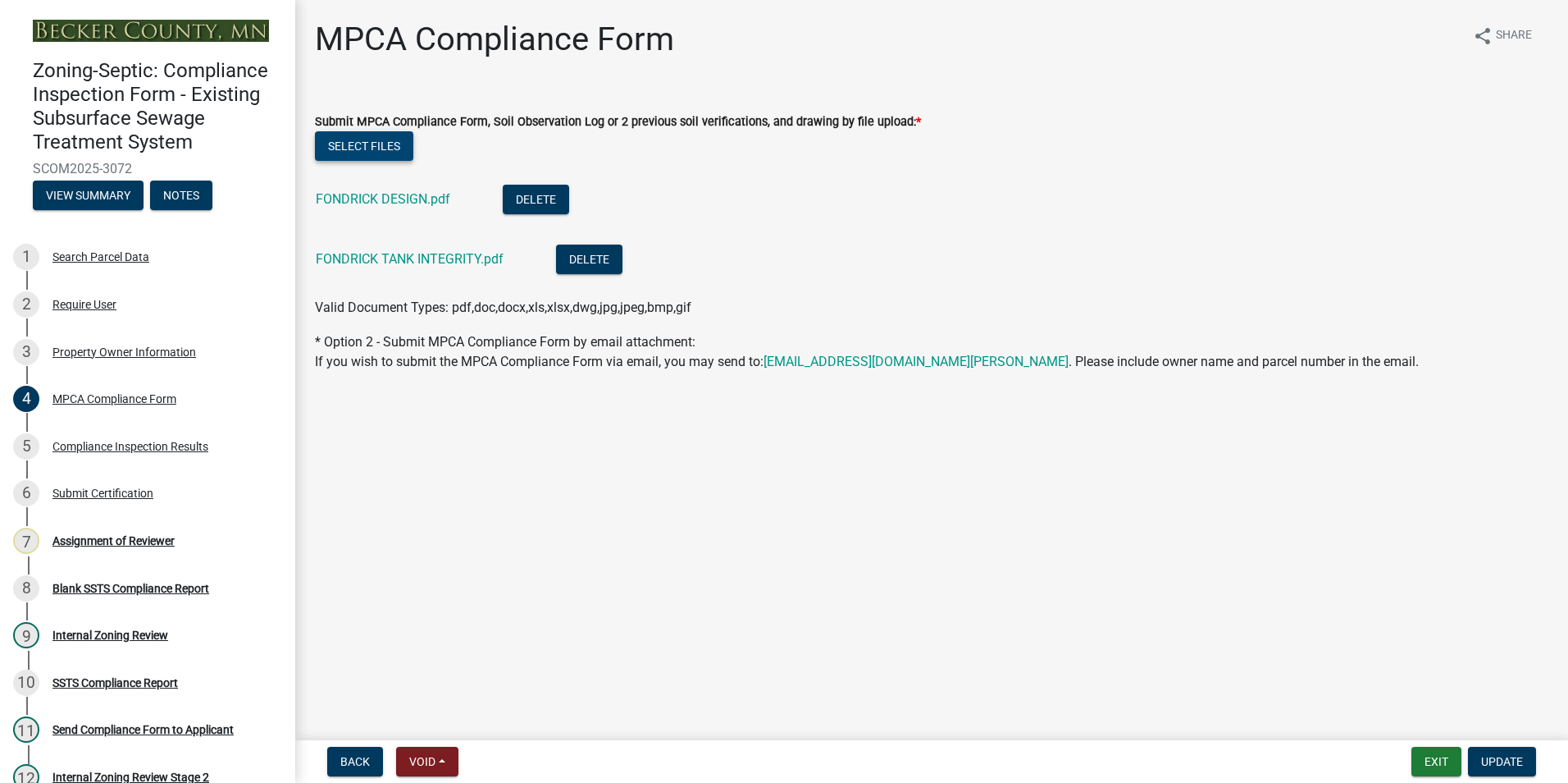
click at [363, 141] on button "Select files" at bounding box center [364, 145] width 99 height 30
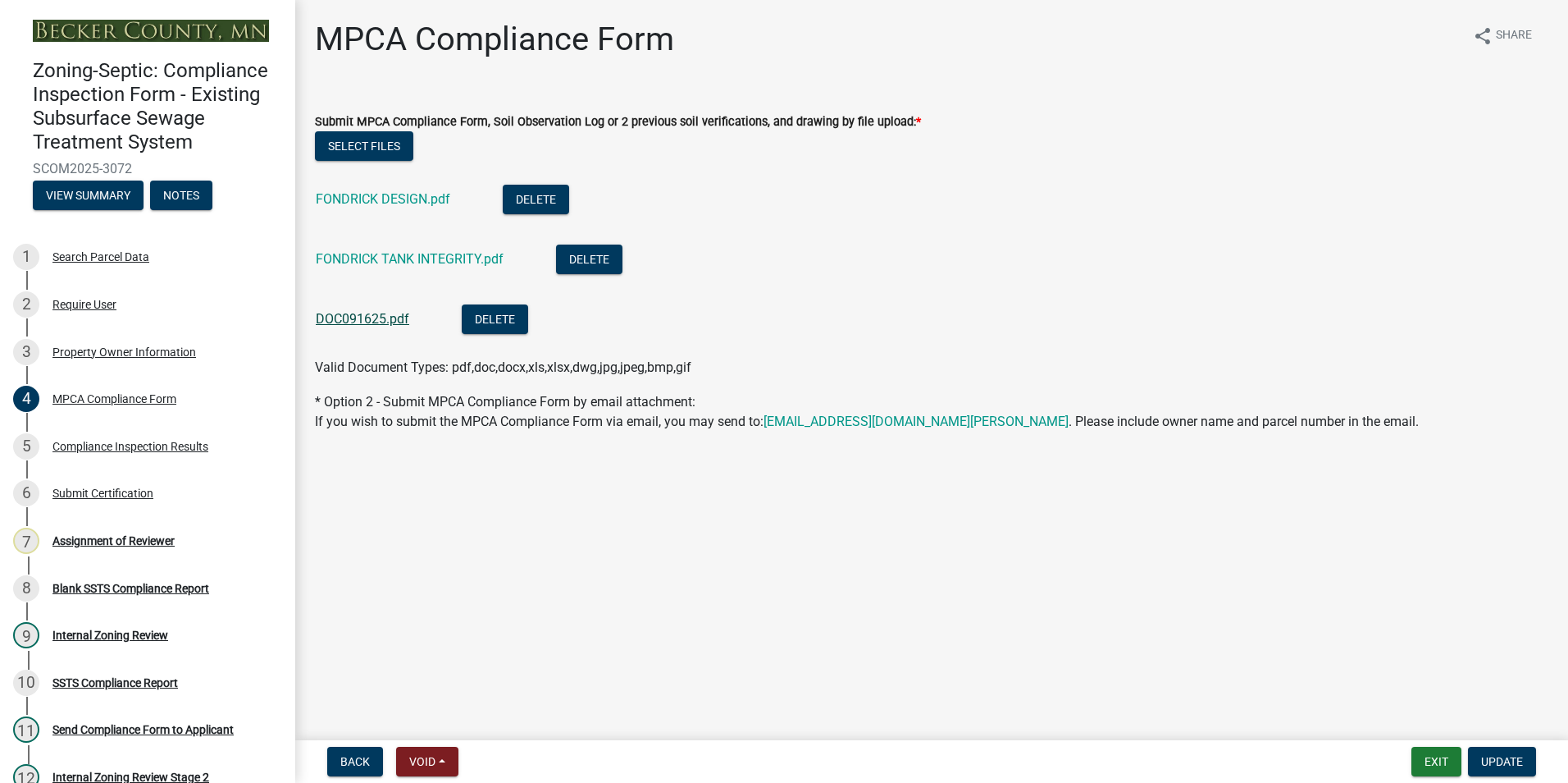
click at [351, 322] on link "DOC091625.pdf" at bounding box center [362, 318] width 94 height 15
click at [118, 537] on div "Assignment of Reviewer" at bounding box center [113, 541] width 122 height 12
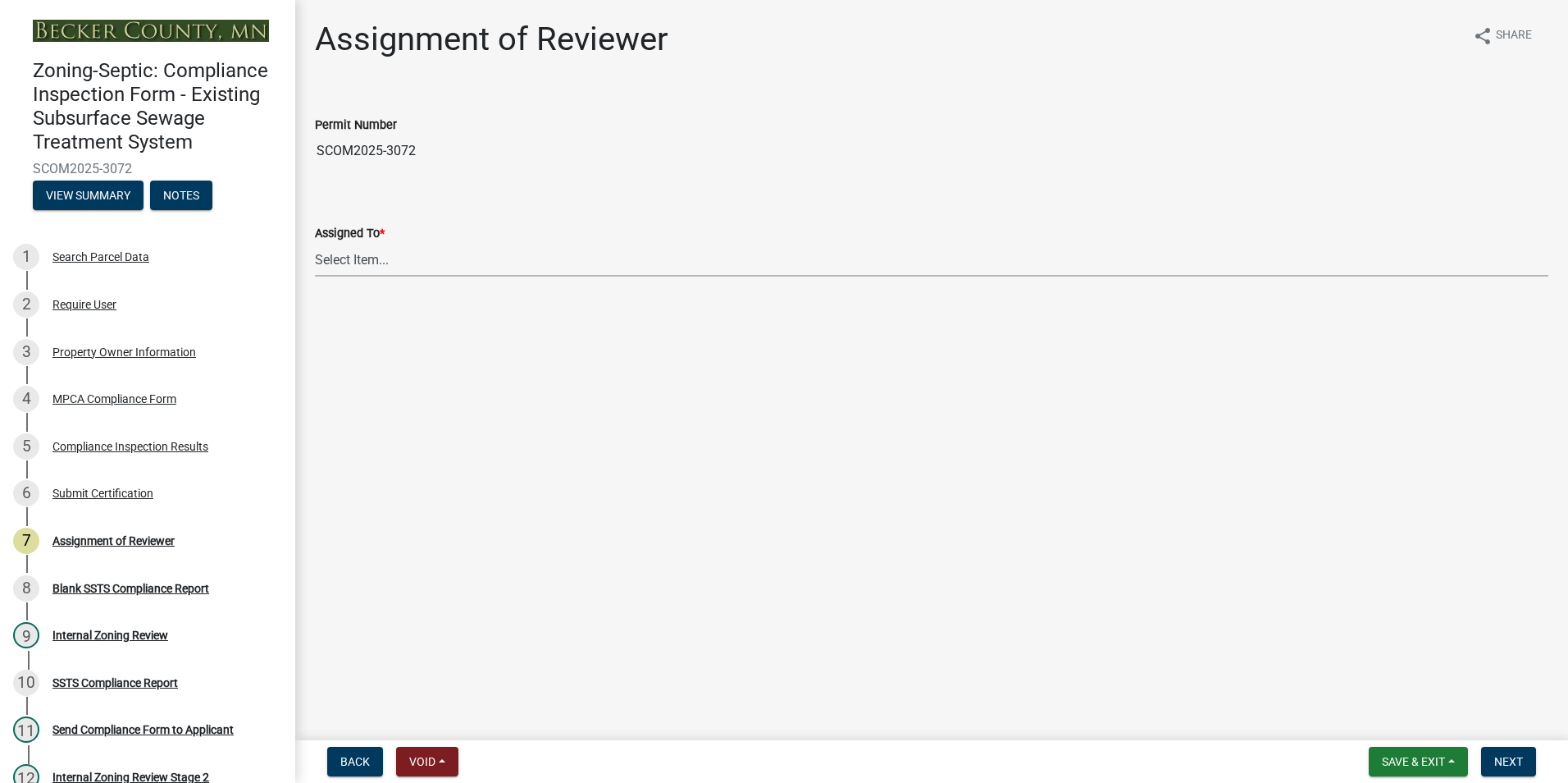
click at [338, 250] on select "Select Item... [PERSON_NAME] [PERSON_NAME] [PERSON_NAME] [PERSON_NAME] [PERSON_…" at bounding box center [931, 260] width 1234 height 34
click at [315, 243] on select "Select Item... [PERSON_NAME] [PERSON_NAME] [PERSON_NAME] [PERSON_NAME] [PERSON_…" at bounding box center [931, 260] width 1234 height 34
select select "0016247d-12af-40d0-8103-934796a3d230"
click at [1509, 759] on span "Next" at bounding box center [1509, 762] width 29 height 14
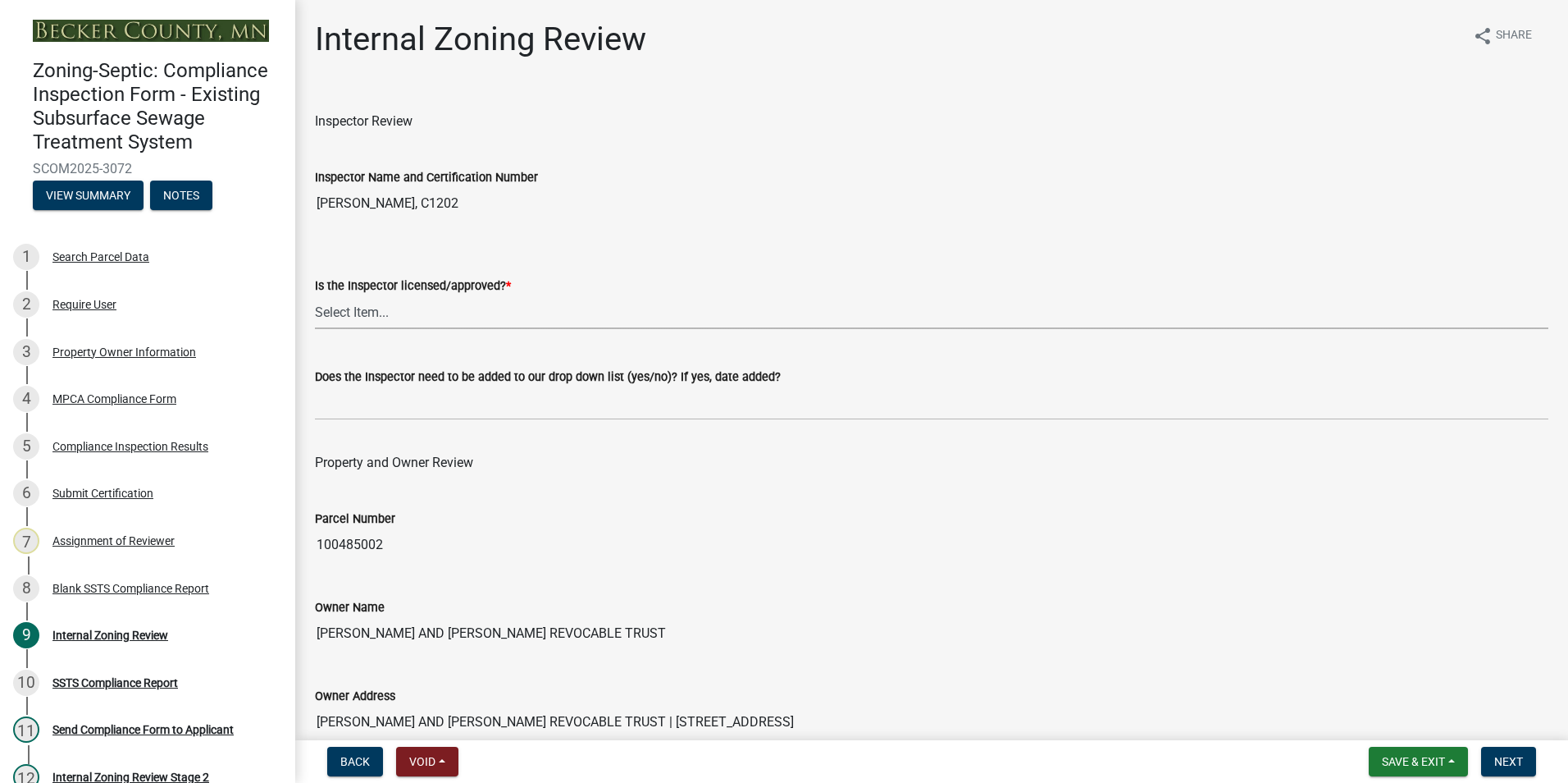
click at [351, 313] on select "Select Item... Yes No" at bounding box center [931, 313] width 1234 height 34
click at [315, 296] on select "Select Item... Yes No" at bounding box center [931, 313] width 1234 height 34
select select "7beb9ca5-c3cb-47d4-a805-1554d3173259"
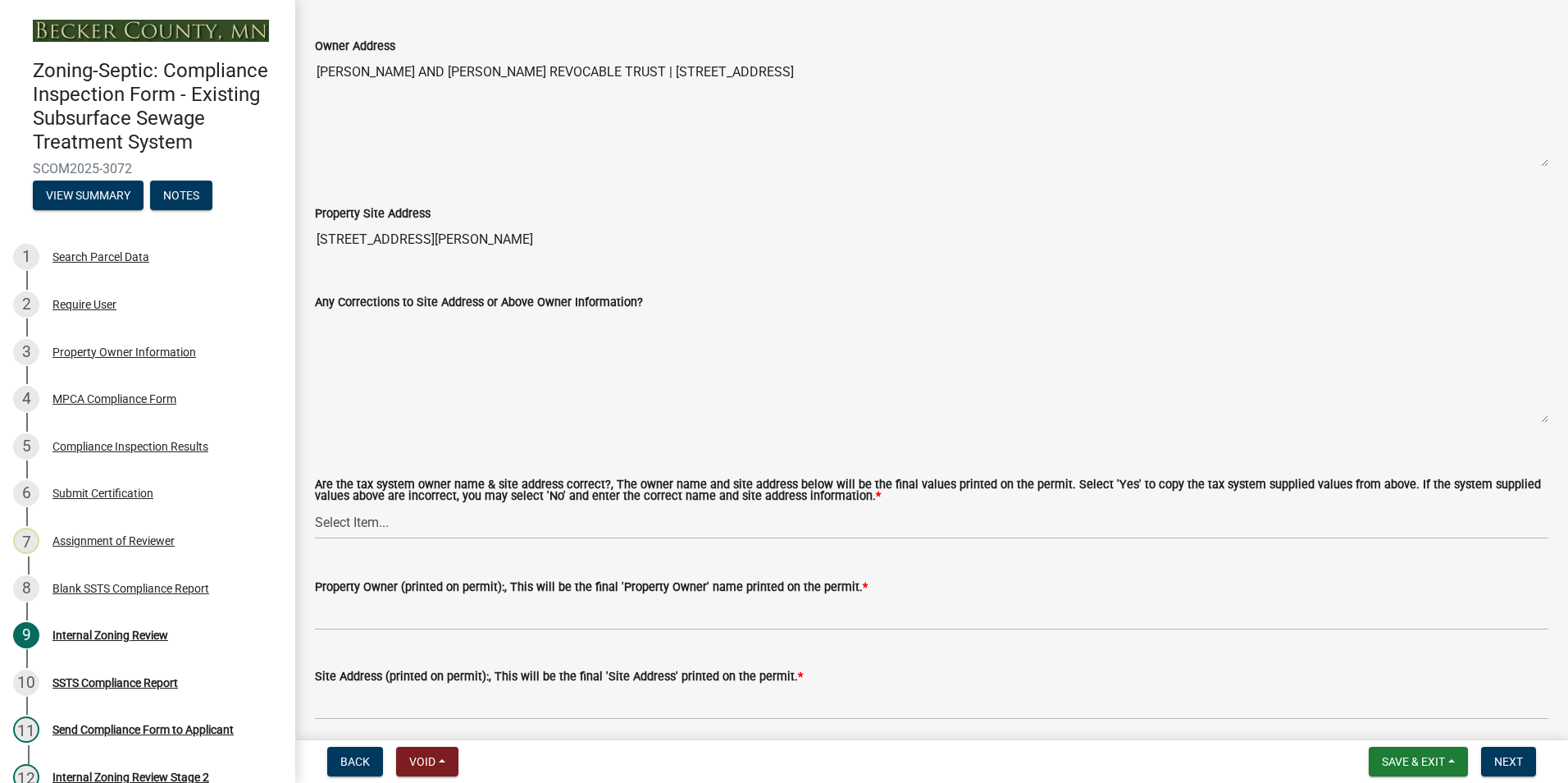
scroll to position [656, 0]
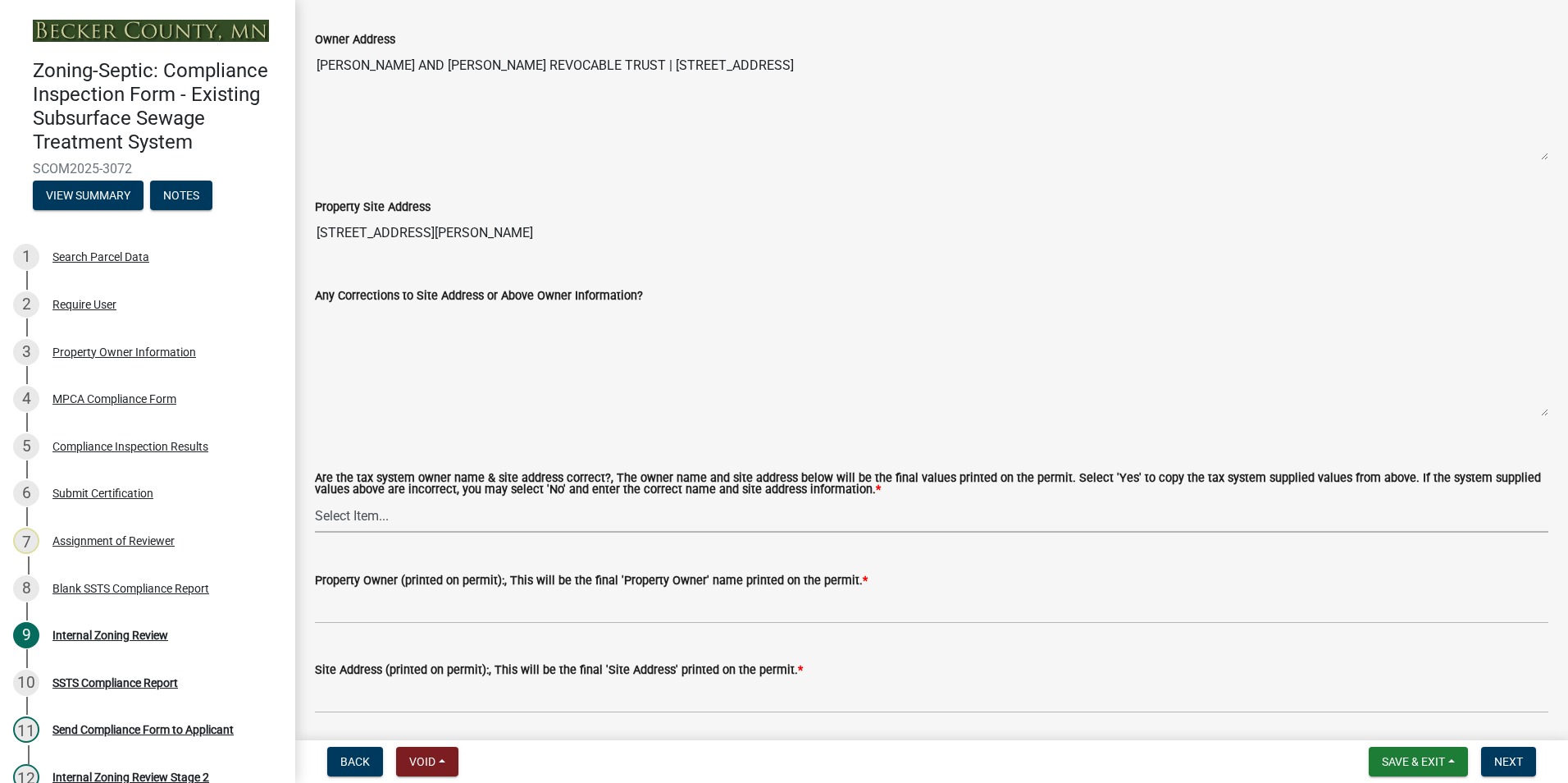
click at [333, 519] on select "Select Item... Yes No" at bounding box center [931, 516] width 1234 height 34
click at [315, 500] on select "Select Item... Yes No" at bounding box center [931, 516] width 1234 height 34
select select "f9f37200-9fc8-4e5e-9e7f-111cc9077d94"
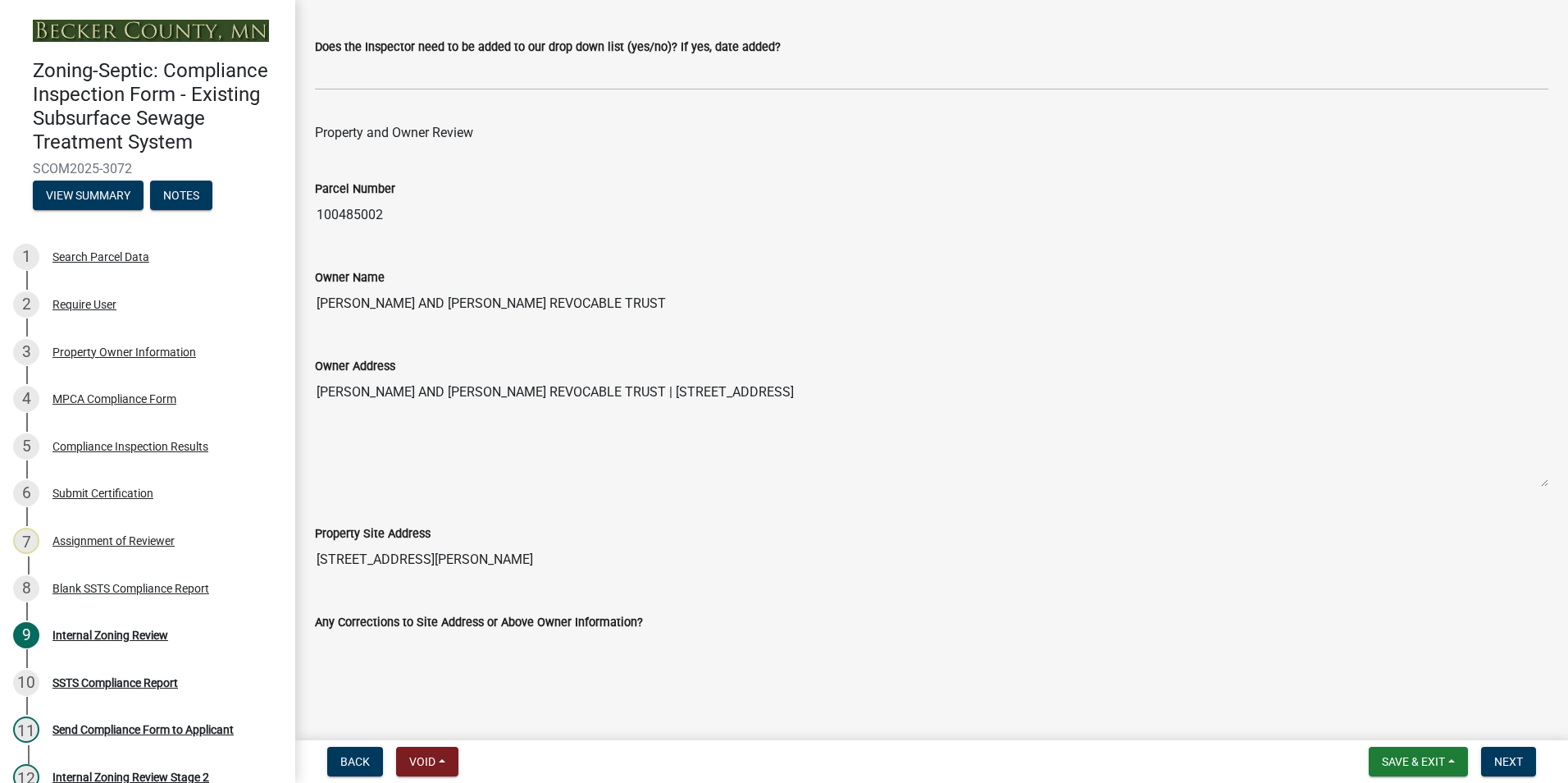
scroll to position [329, 0]
drag, startPoint x: 743, startPoint y: 302, endPoint x: 312, endPoint y: 269, distance: 432.3
click at [312, 269] on div "Owner Name [PERSON_NAME] AND [PERSON_NAME] REVOCABLE TRUST" at bounding box center [931, 283] width 1258 height 75
drag, startPoint x: 312, startPoint y: 269, endPoint x: 428, endPoint y: 304, distance: 121.2
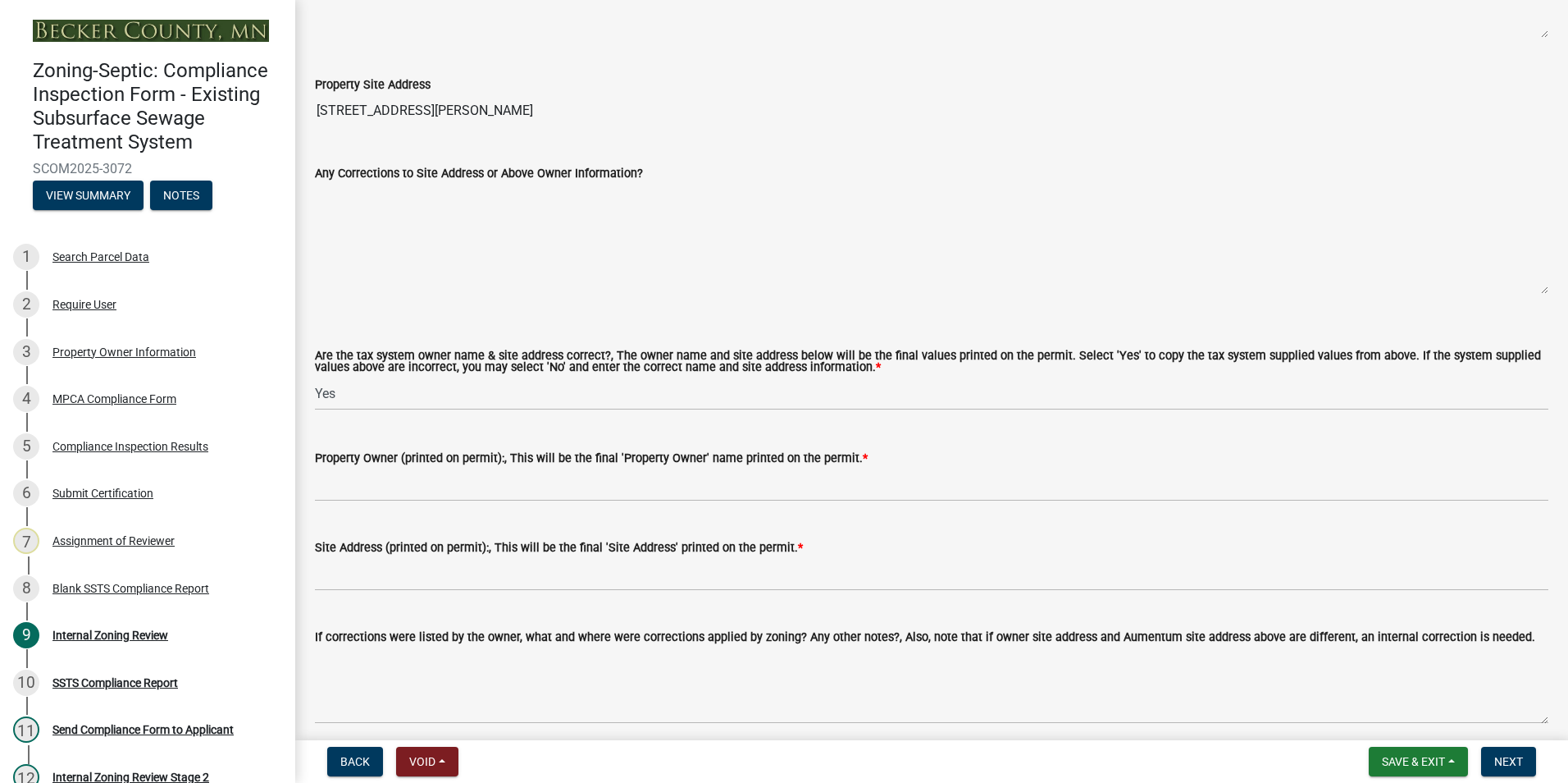
scroll to position [820, 0]
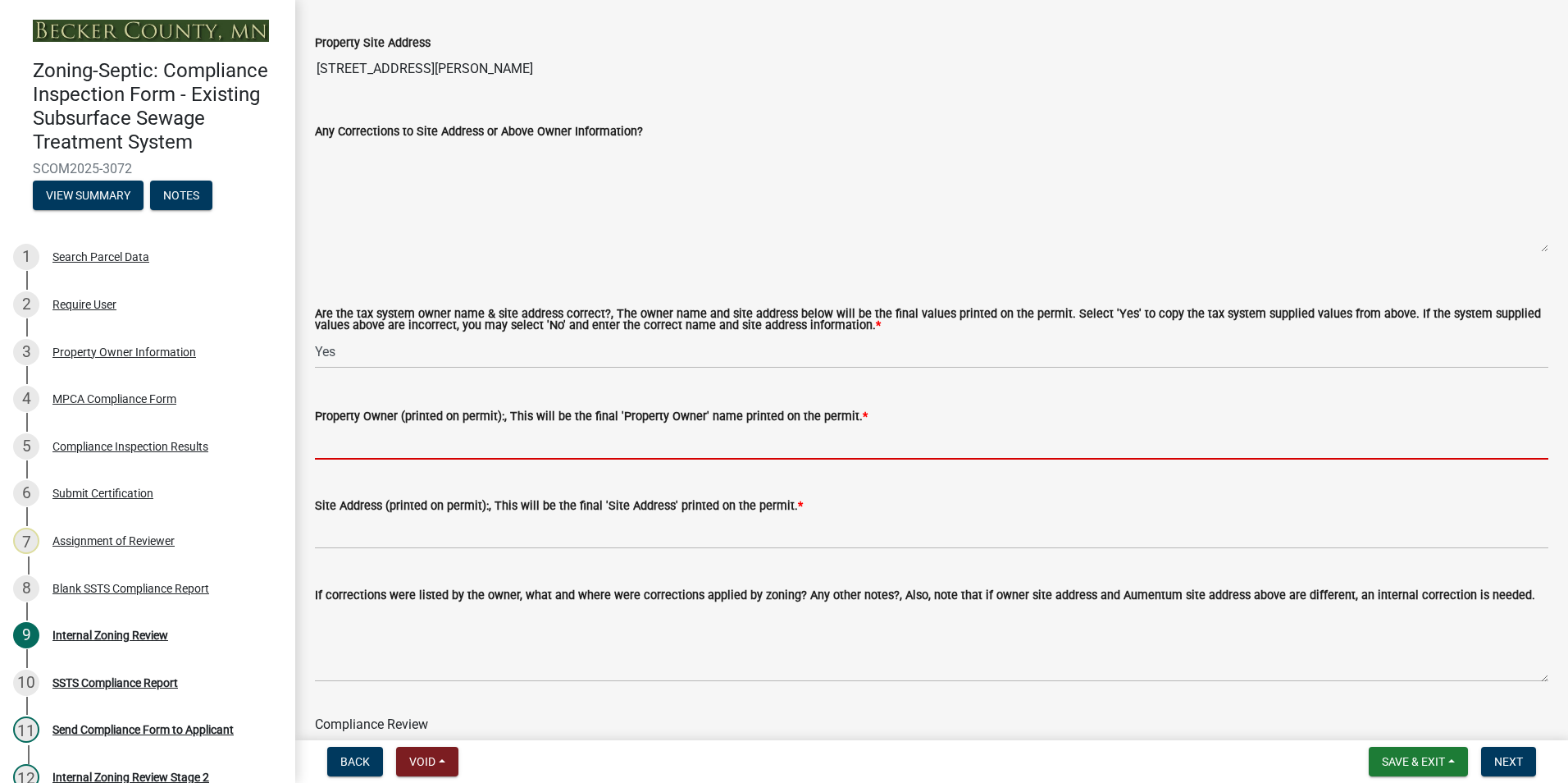
paste input "[PERSON_NAME] AND [PERSON_NAME] REVOCABLE TRUST"
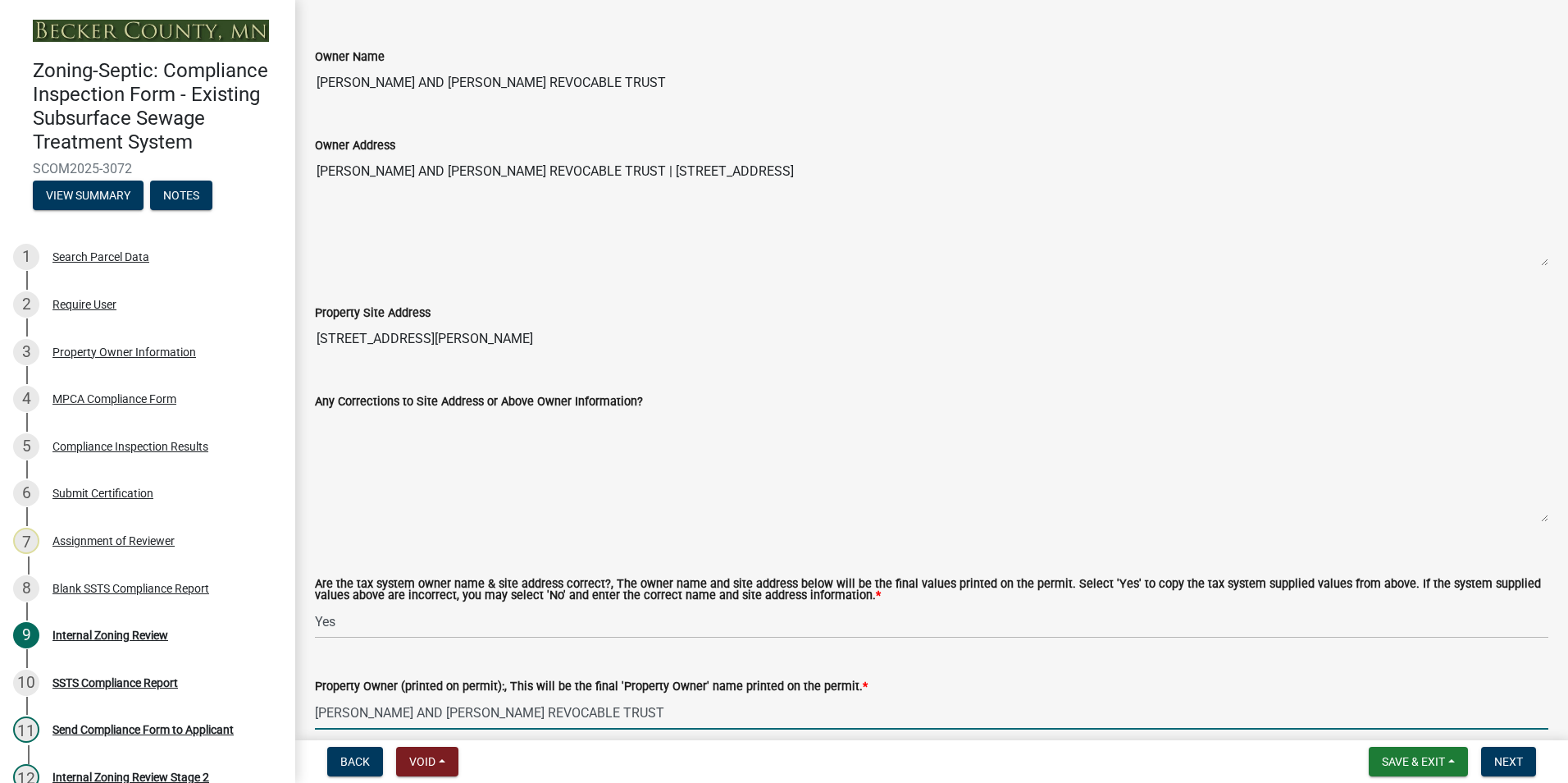
scroll to position [492, 0]
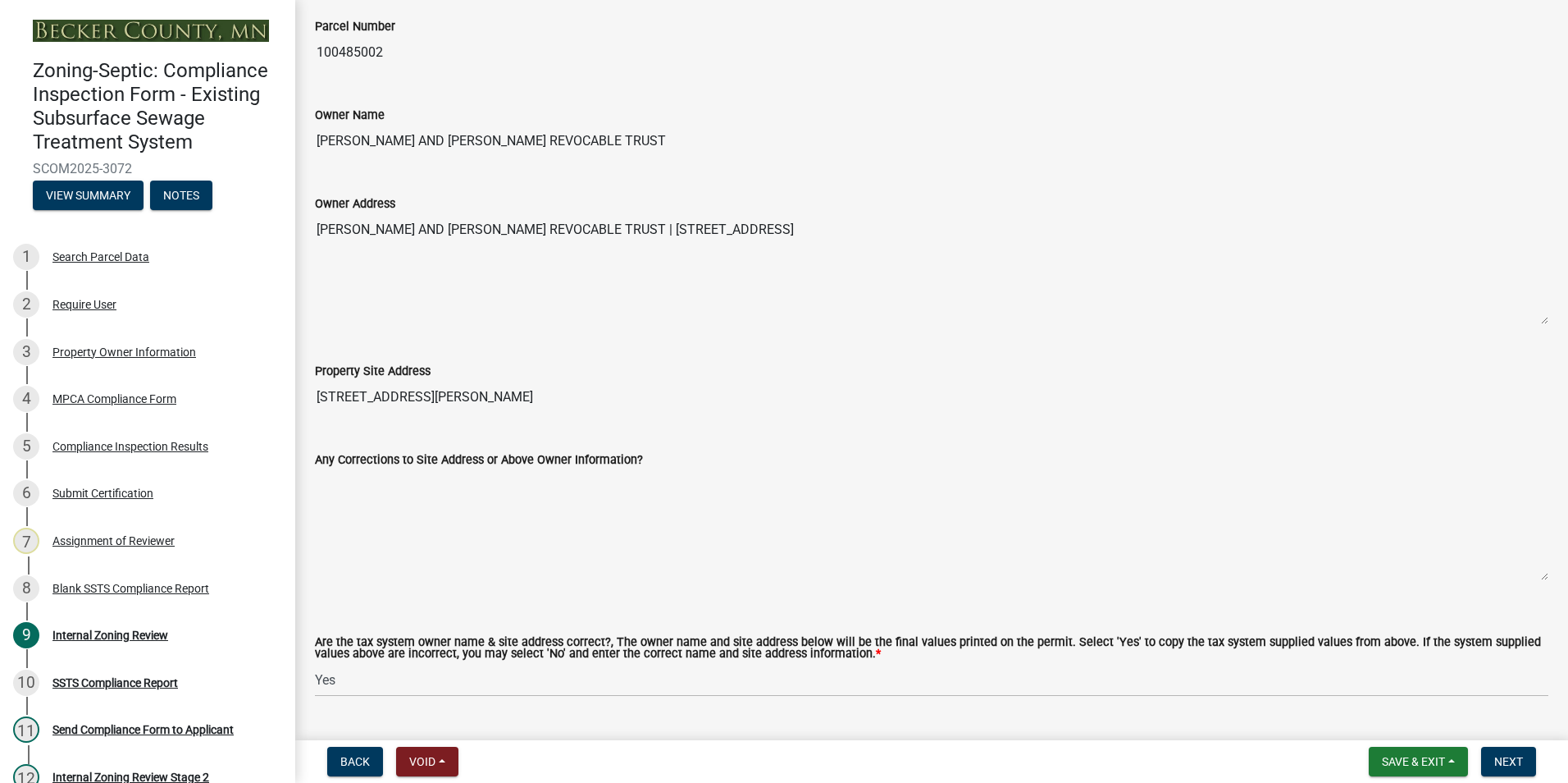
type input "[PERSON_NAME] AND [PERSON_NAME] REVOCABLE TRUST"
drag, startPoint x: 450, startPoint y: 395, endPoint x: 309, endPoint y: 386, distance: 141.3
click at [309, 386] on div "Property Site Address [STREET_ADDRESS][PERSON_NAME]" at bounding box center [931, 375] width 1258 height 75
drag, startPoint x: 309, startPoint y: 386, endPoint x: 366, endPoint y: 394, distance: 57.6
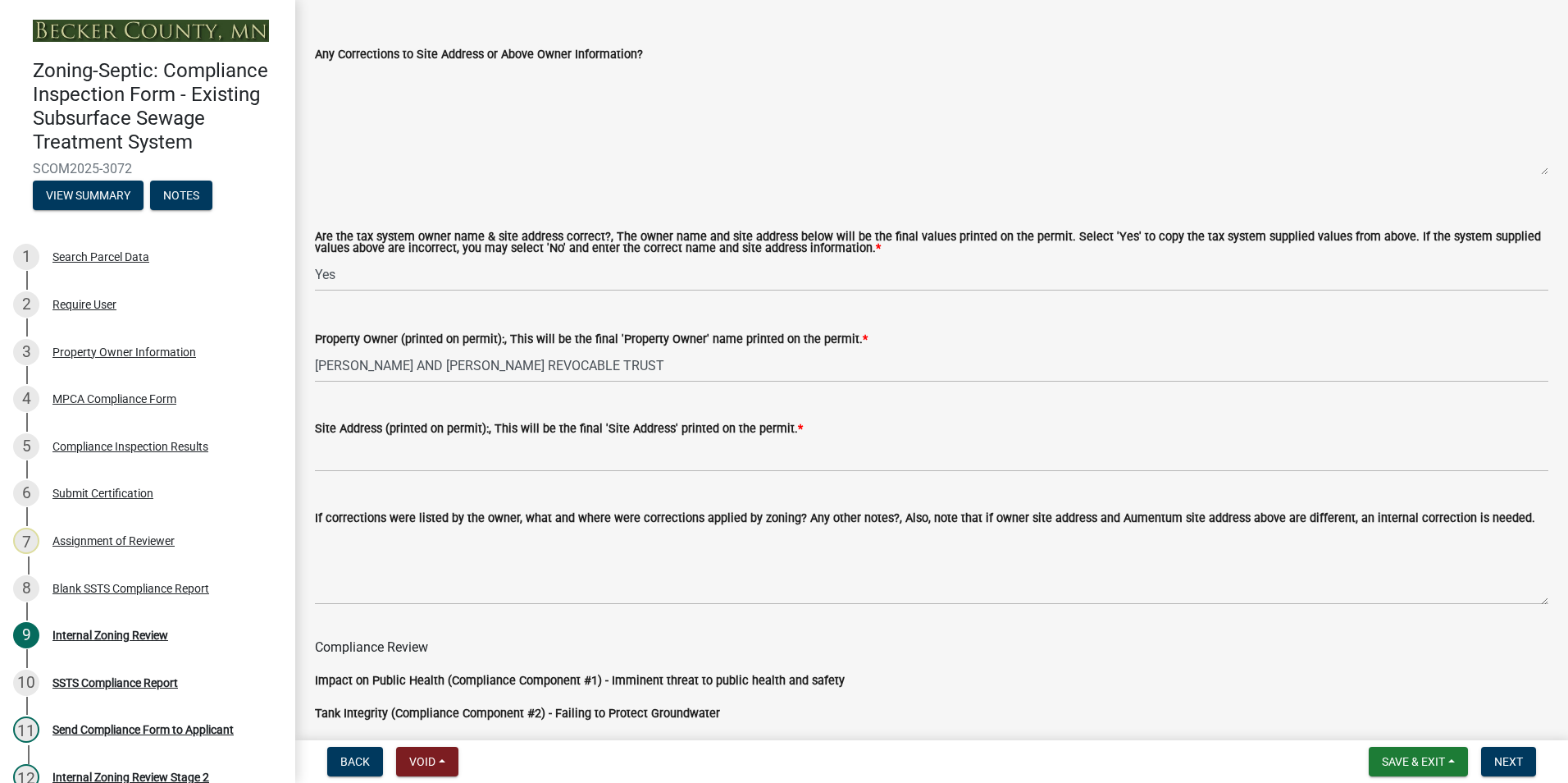
scroll to position [902, 0]
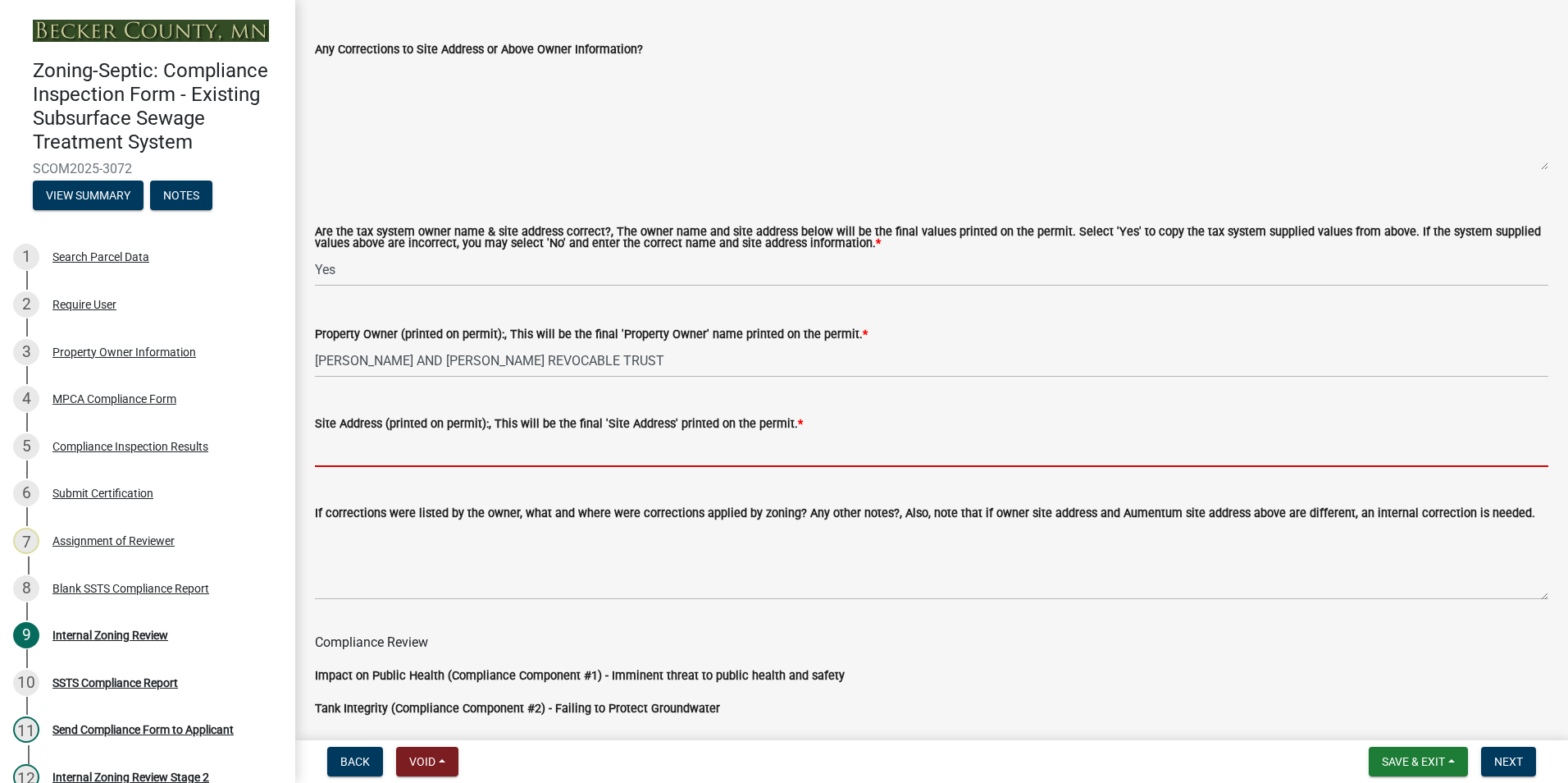
paste input "[STREET_ADDRESS][PERSON_NAME]"
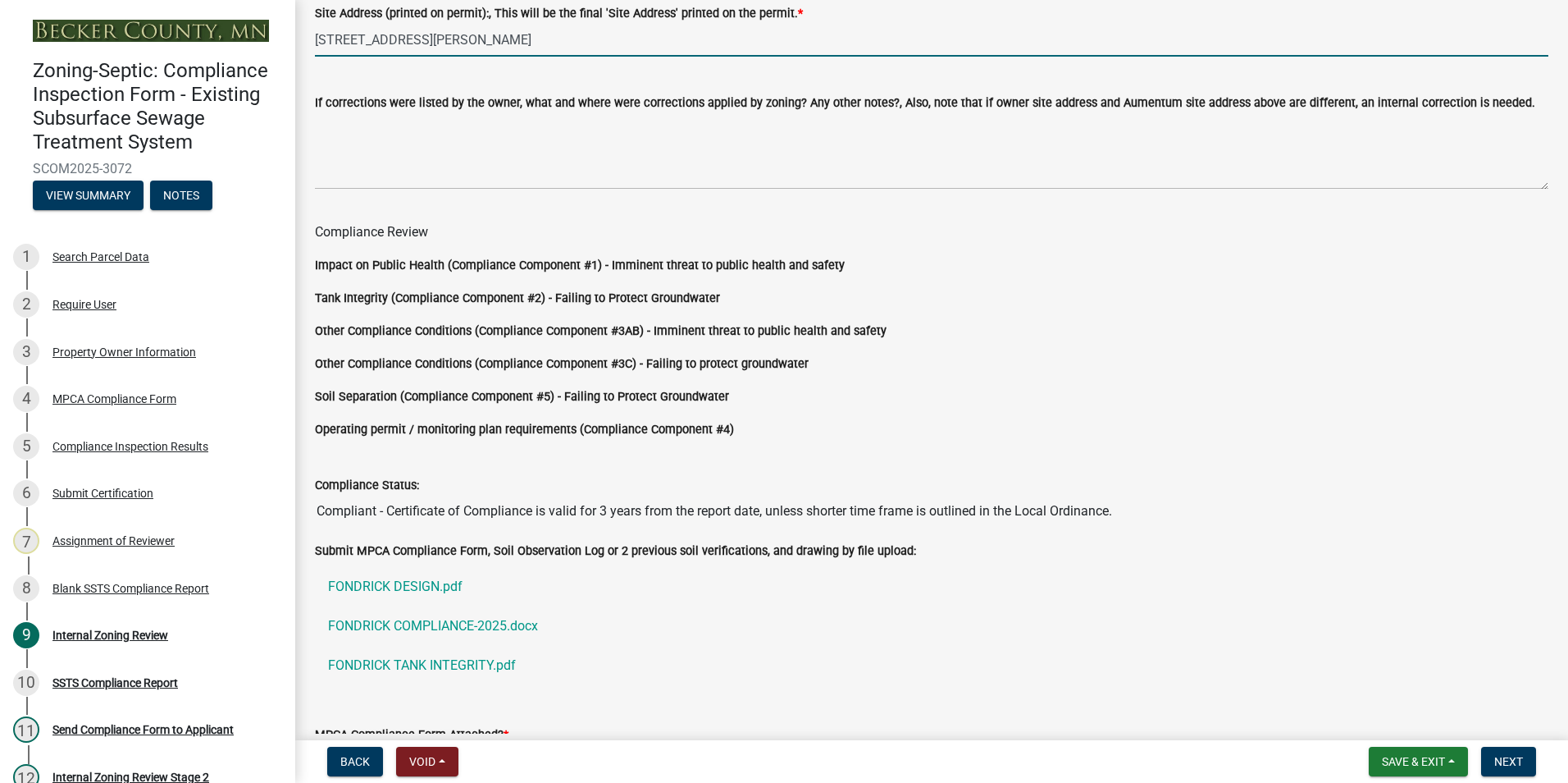
scroll to position [1443, 0]
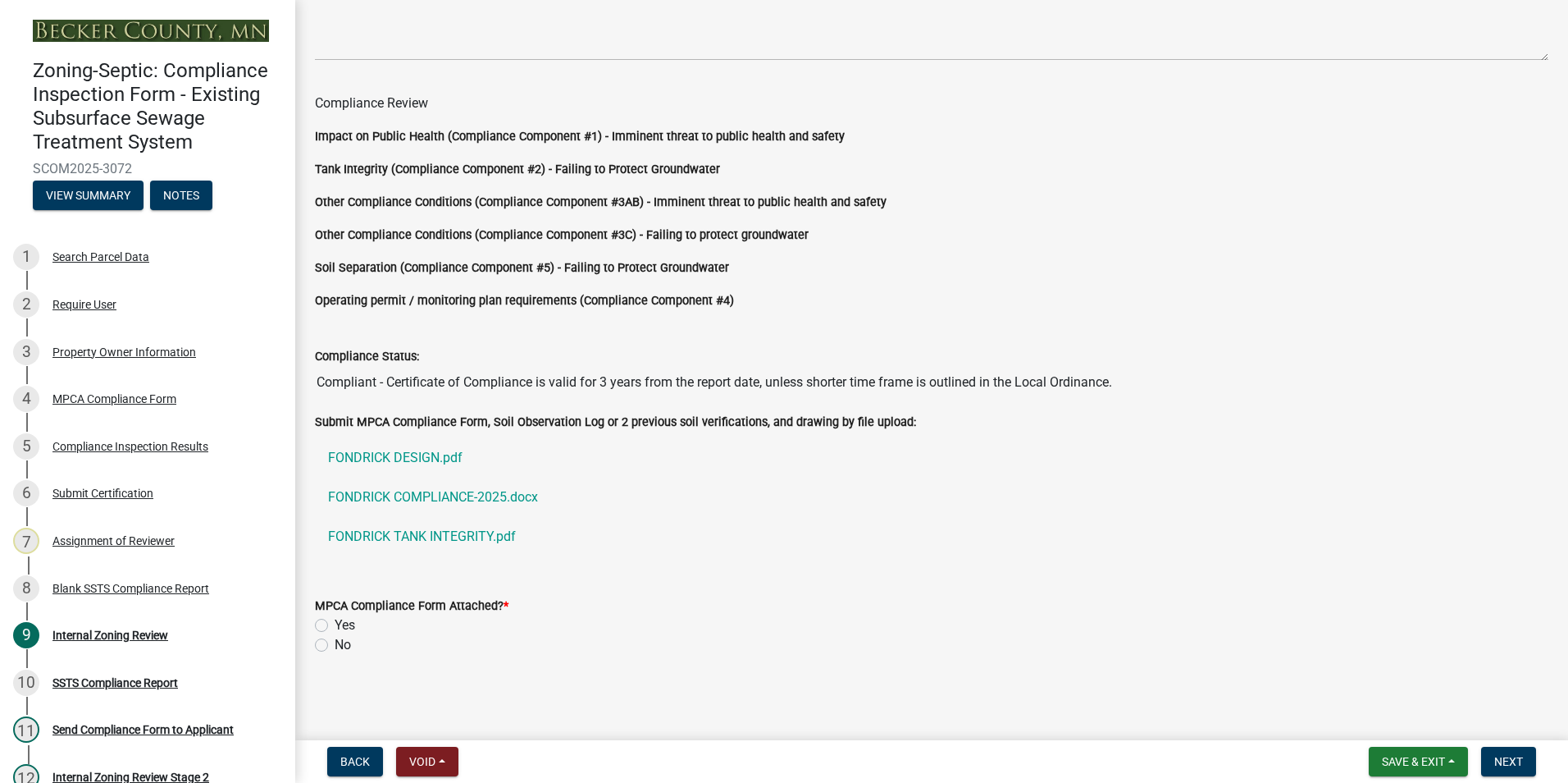
type input "[STREET_ADDRESS][PERSON_NAME]"
click at [334, 619] on label "Yes" at bounding box center [345, 625] width 20 height 19
click at [334, 619] on input "Yes" at bounding box center [339, 621] width 11 height 11
radio input "true"
click at [1495, 764] on span "Next" at bounding box center [1509, 762] width 29 height 14
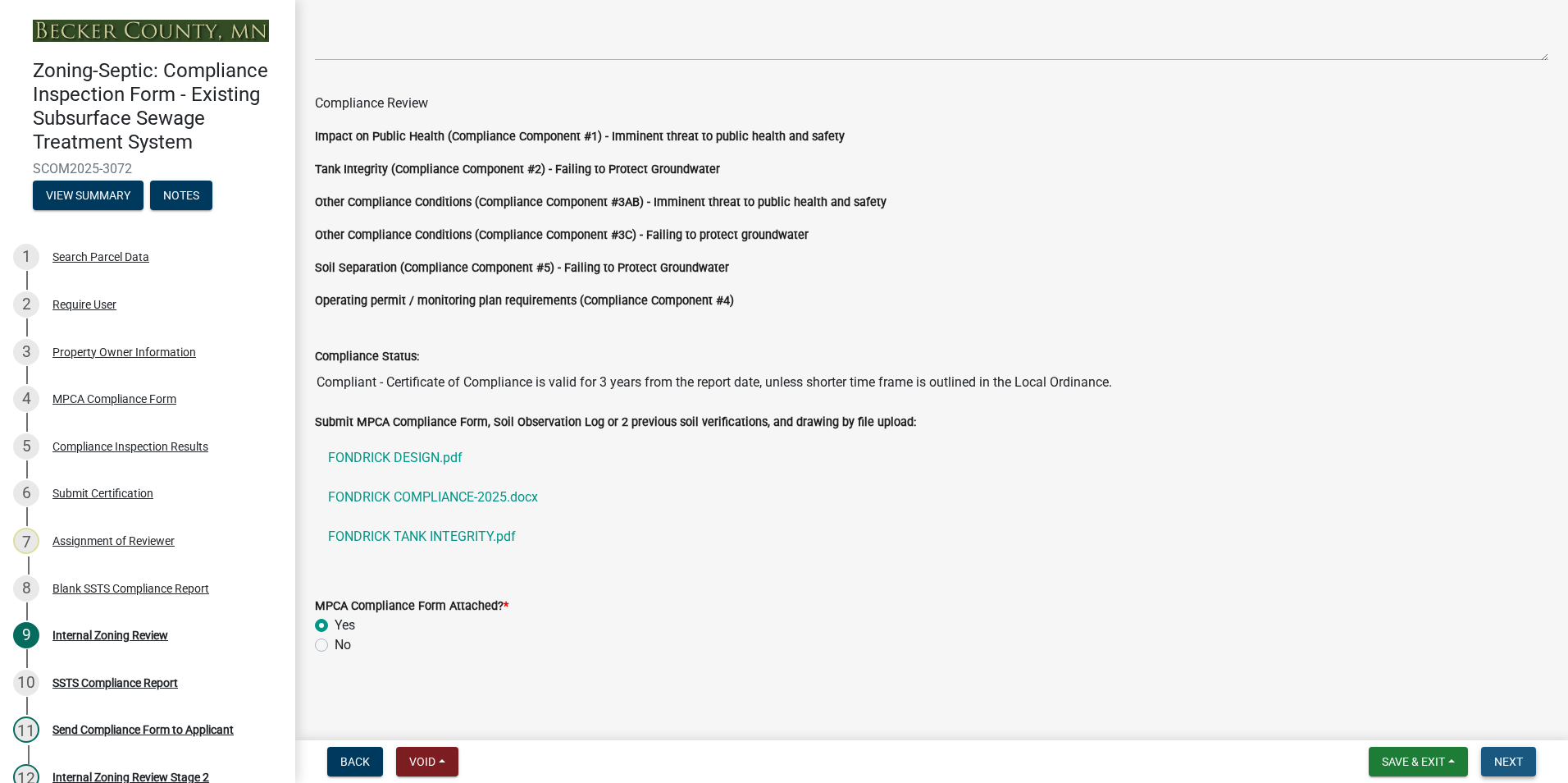
scroll to position [0, 0]
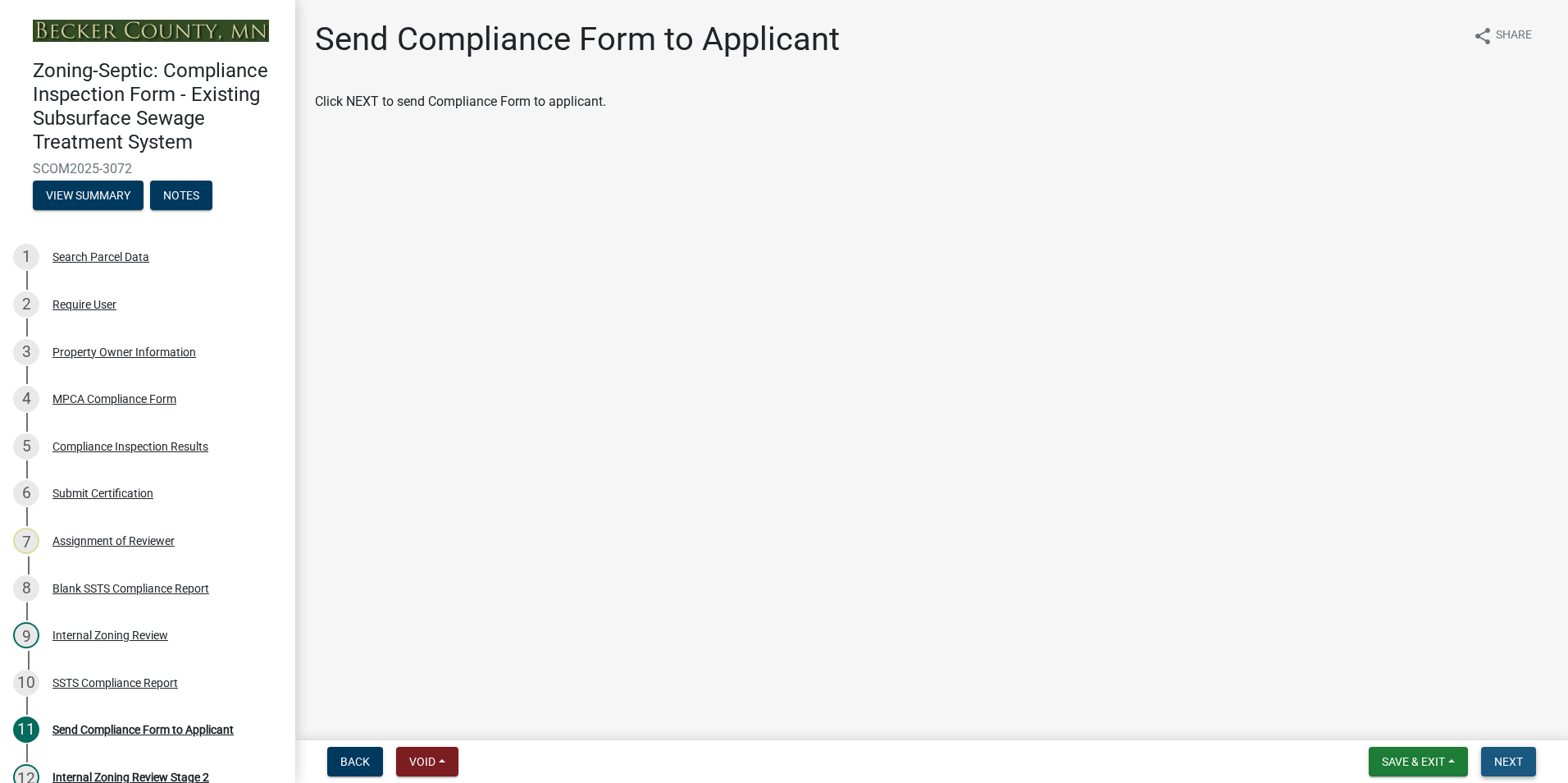
click at [1496, 761] on span "Next" at bounding box center [1509, 762] width 29 height 14
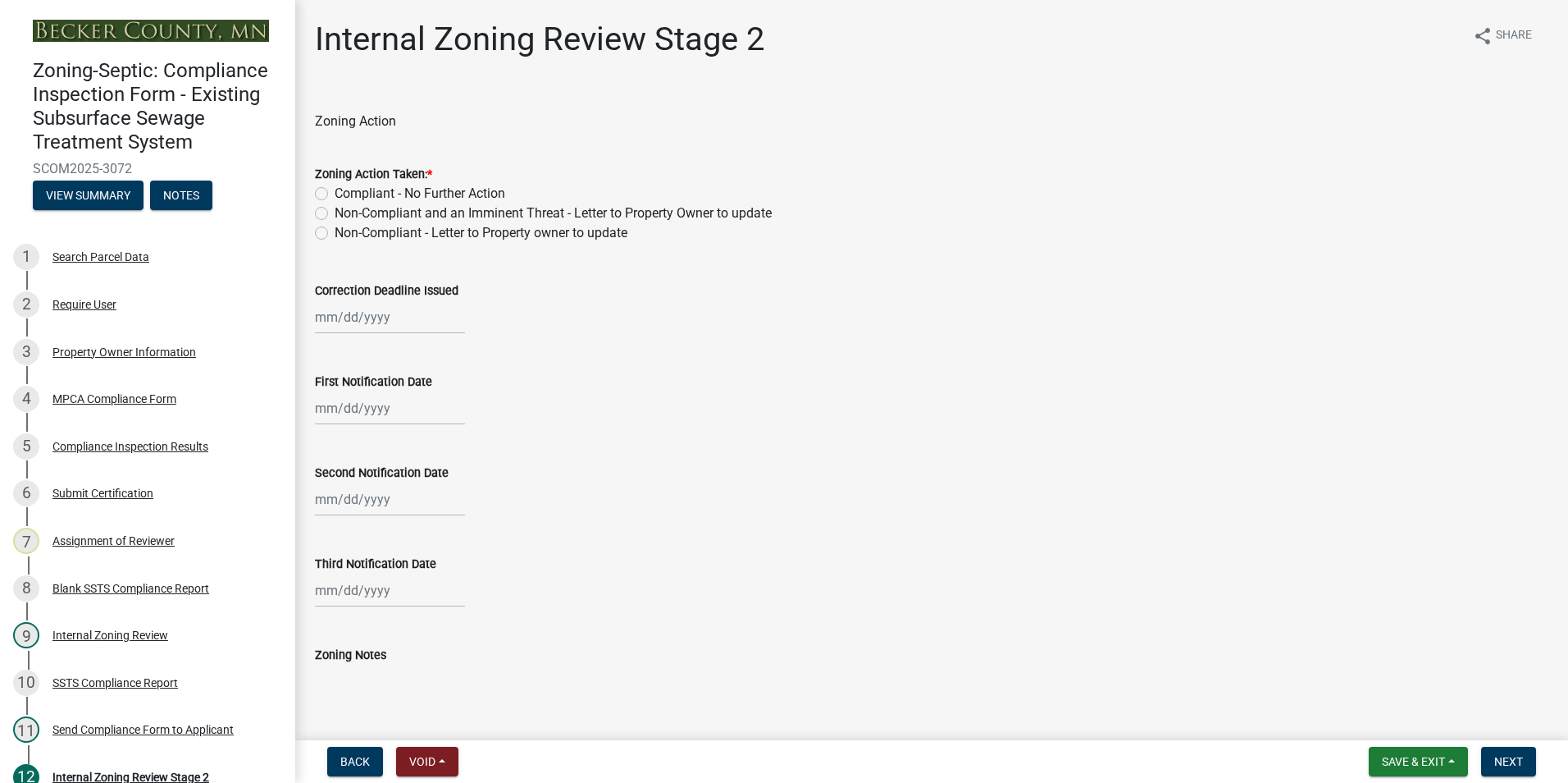
click at [334, 193] on label "Compliant - No Further Action" at bounding box center [420, 193] width 171 height 19
click at [334, 193] on input "Compliant - No Further Action" at bounding box center [339, 189] width 11 height 11
radio input "true"
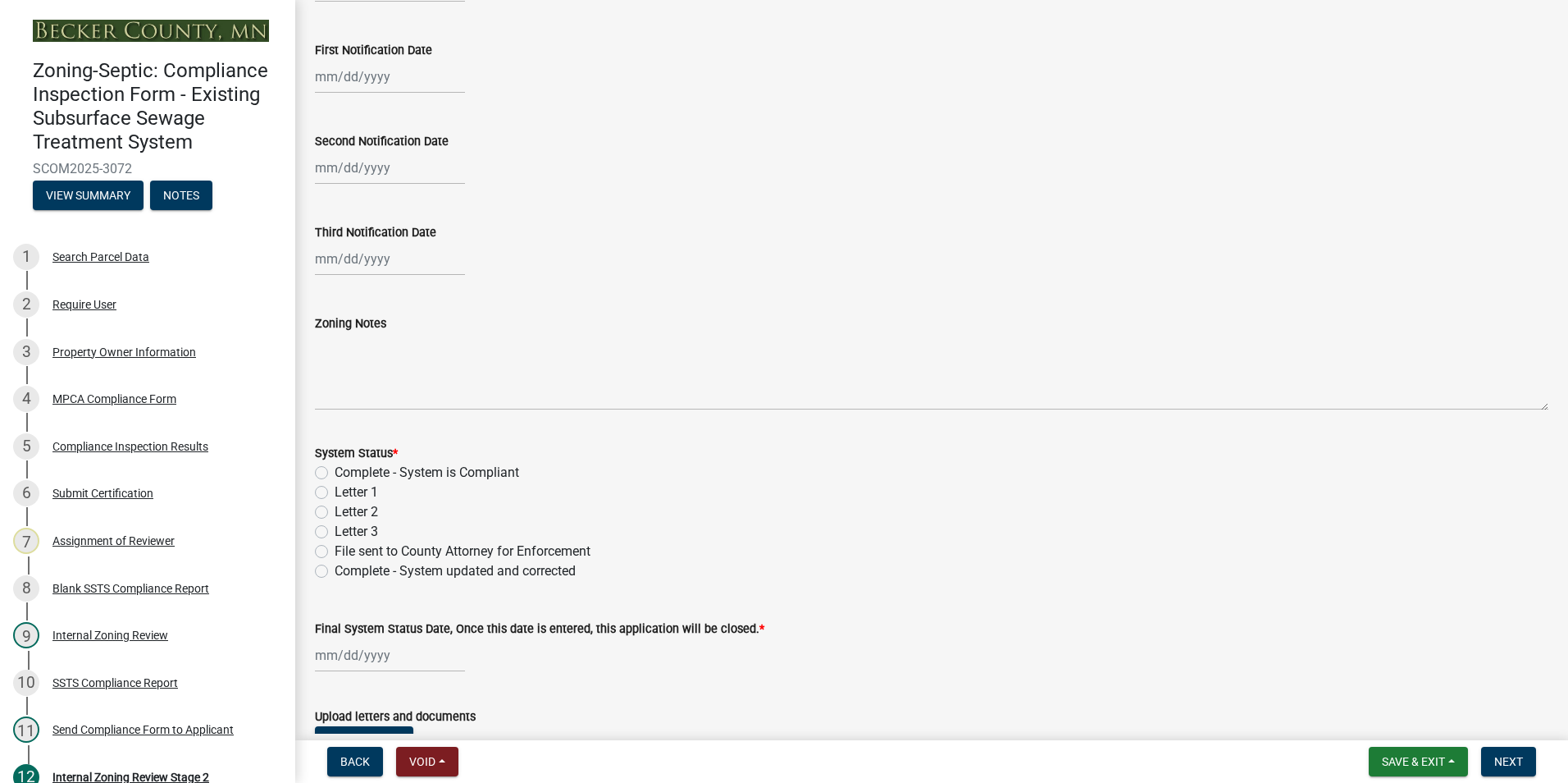
scroll to position [411, 0]
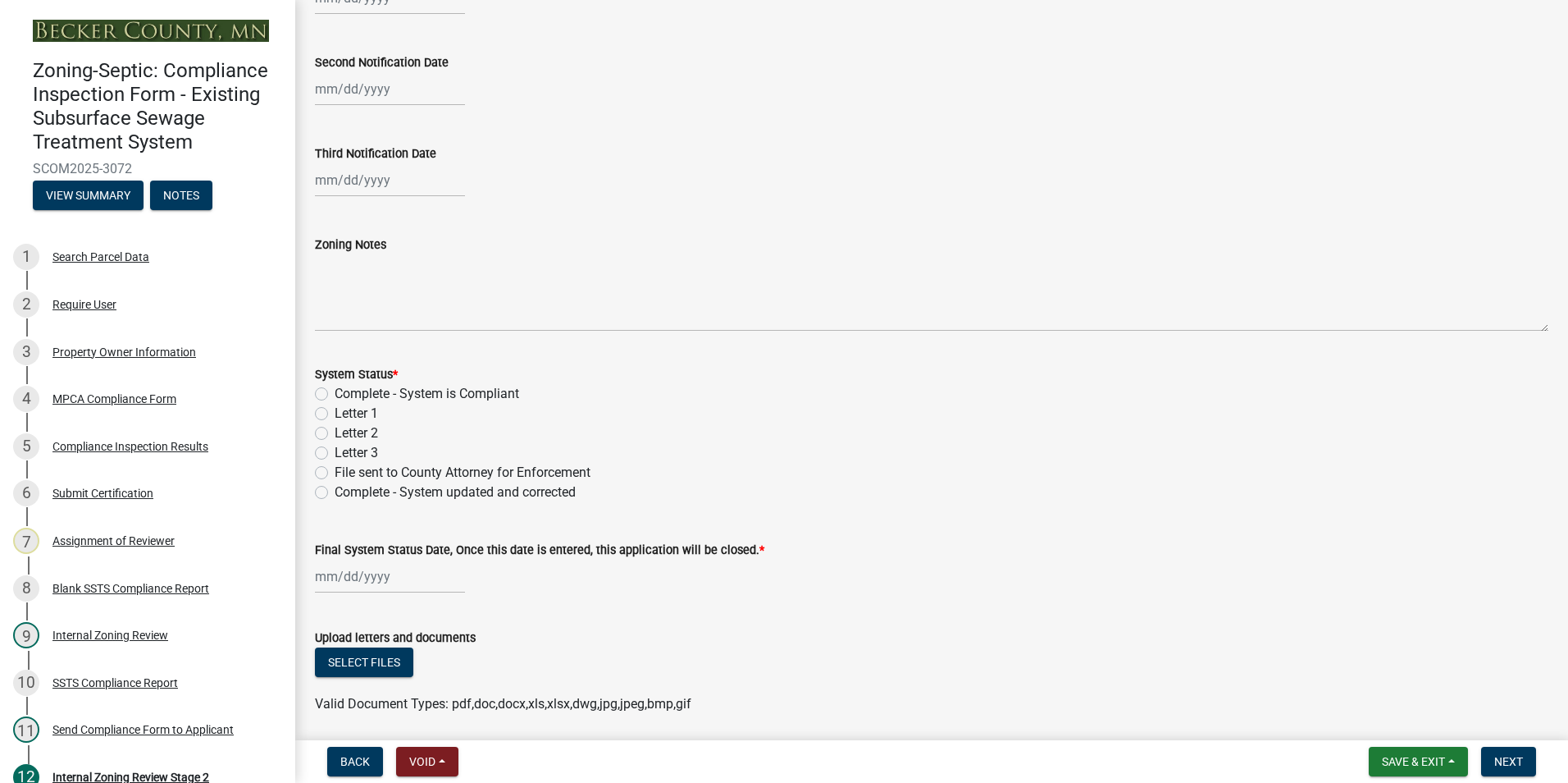
click at [334, 392] on label "Complete - System is Compliant" at bounding box center [426, 394] width 185 height 19
click at [334, 392] on input "Complete - System is Compliant" at bounding box center [339, 389] width 11 height 11
radio input "true"
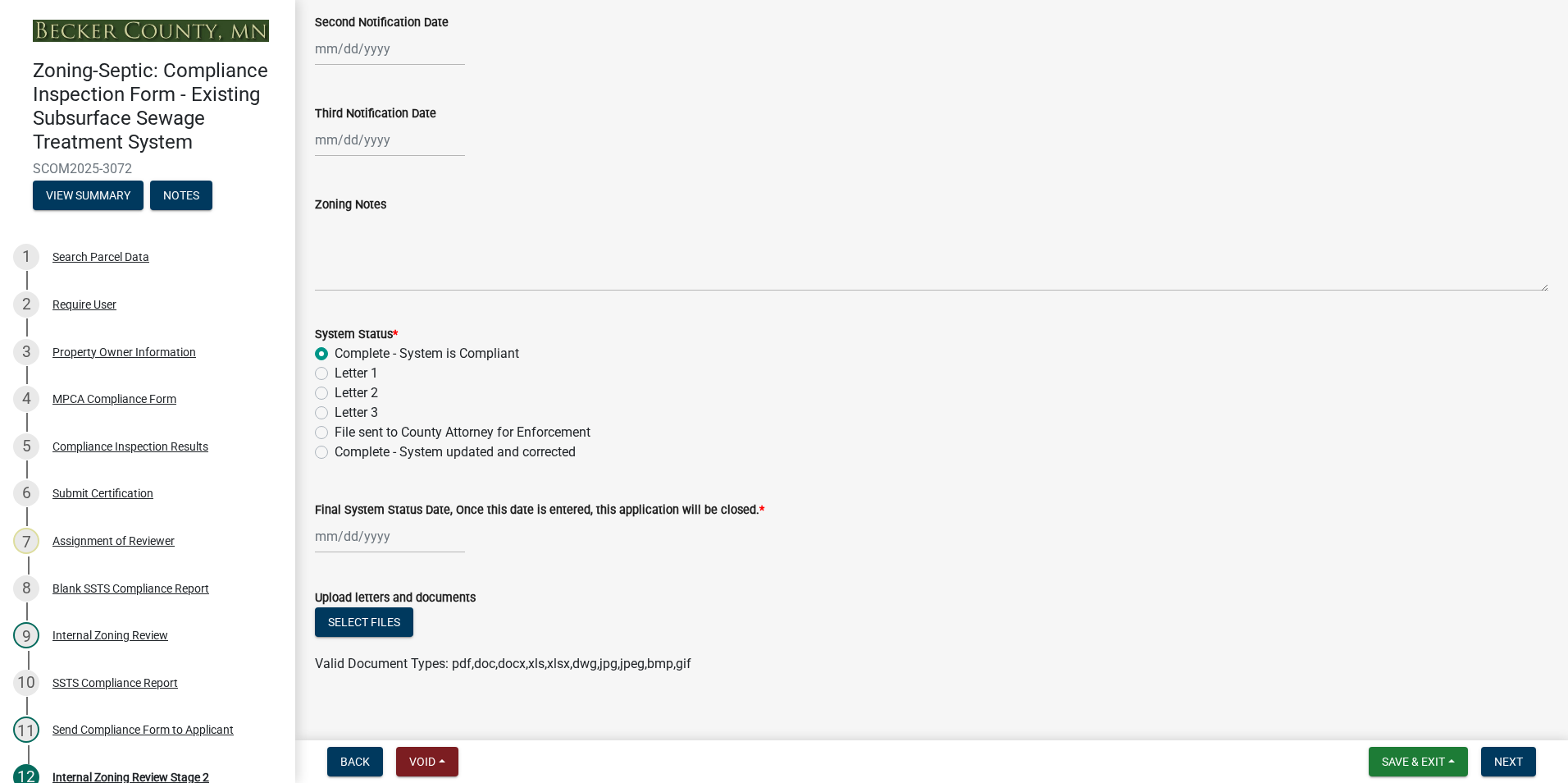
scroll to position [470, 0]
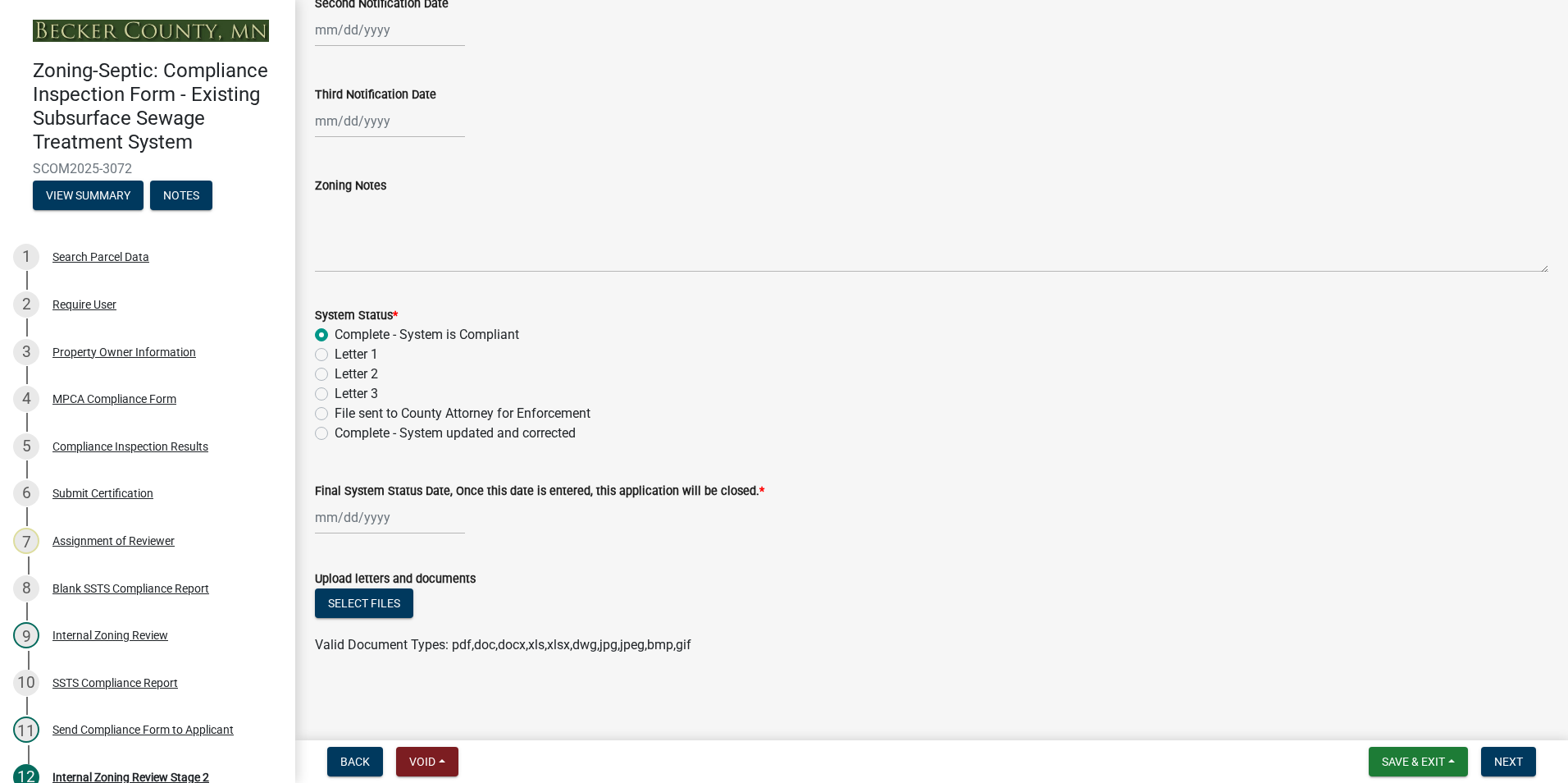
click at [366, 521] on div at bounding box center [390, 518] width 150 height 34
select select "9"
select select "2025"
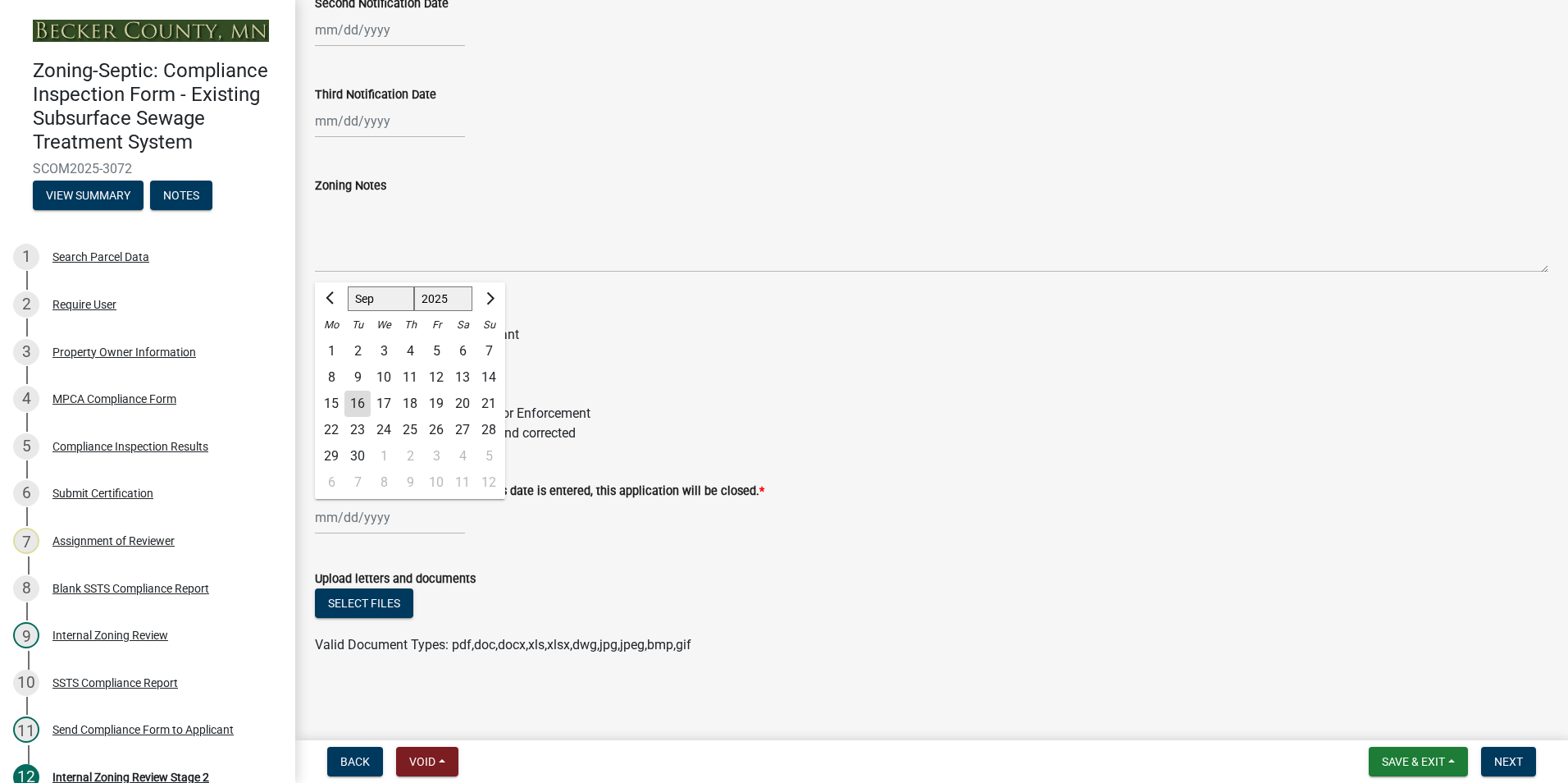
click at [361, 410] on div "16" at bounding box center [357, 403] width 26 height 26
type input "[DATE]"
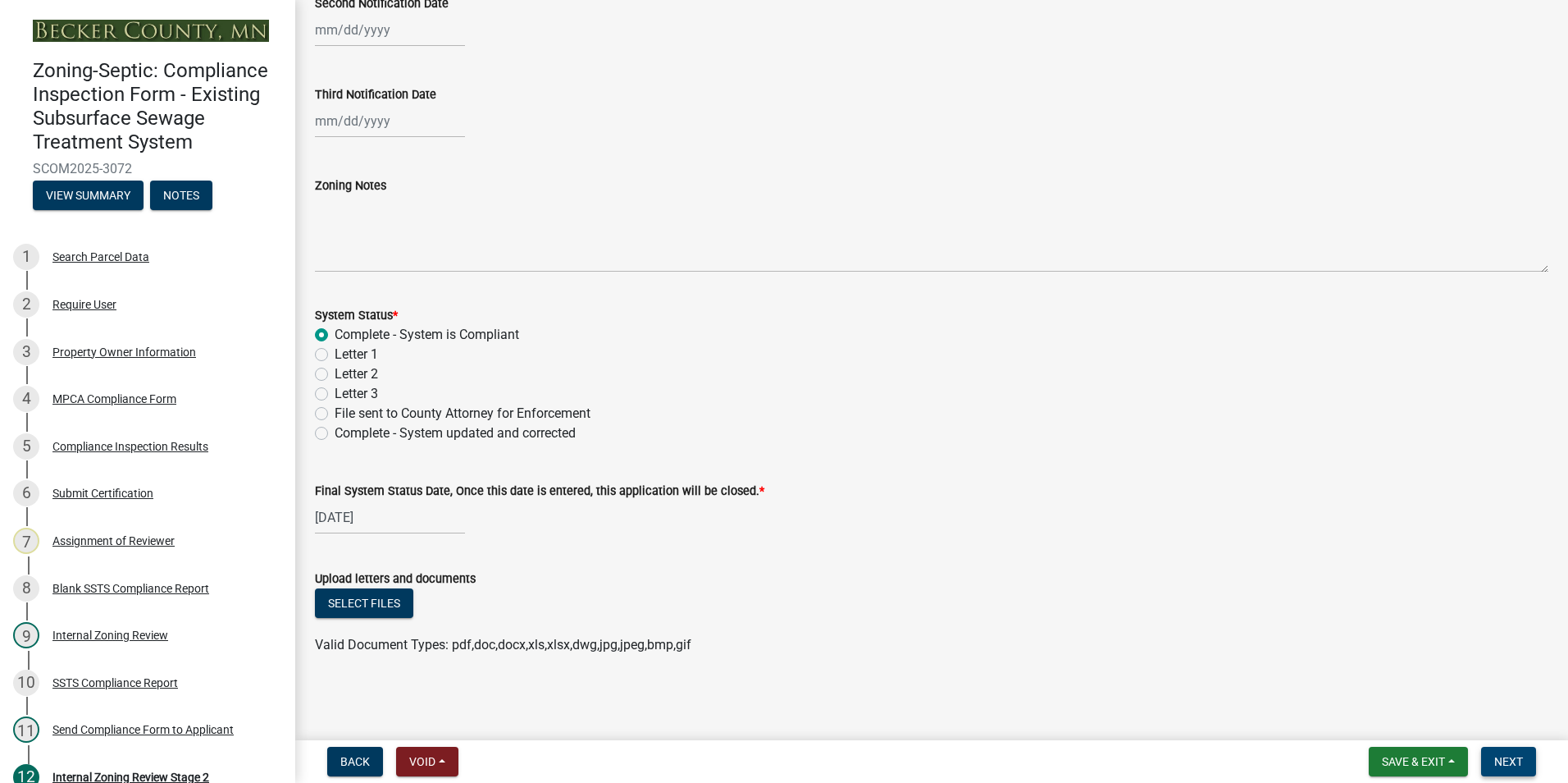
click at [1508, 756] on span "Next" at bounding box center [1509, 762] width 29 height 14
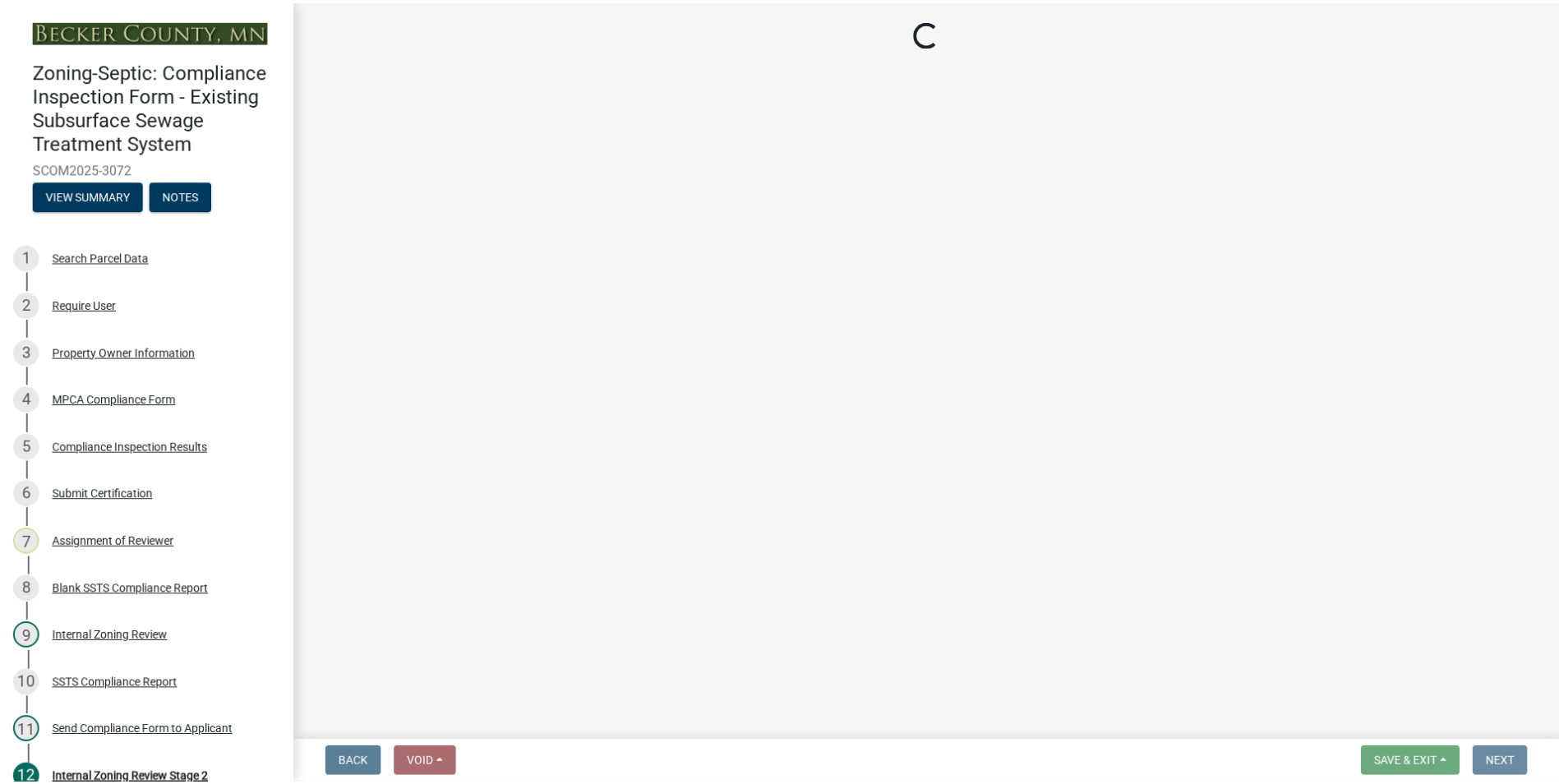
scroll to position [0, 0]
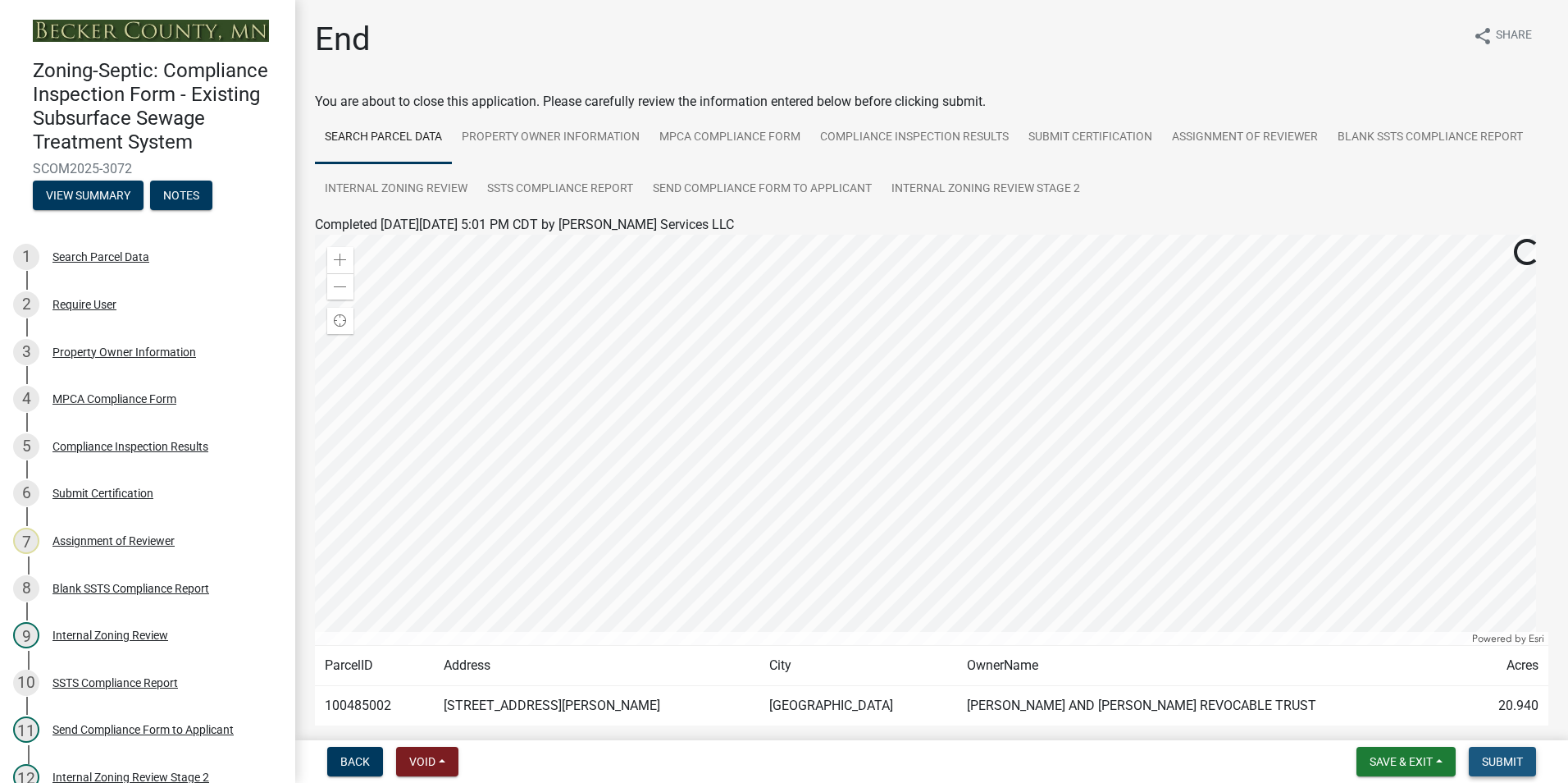
click at [1508, 755] on span "Submit" at bounding box center [1502, 762] width 41 height 14
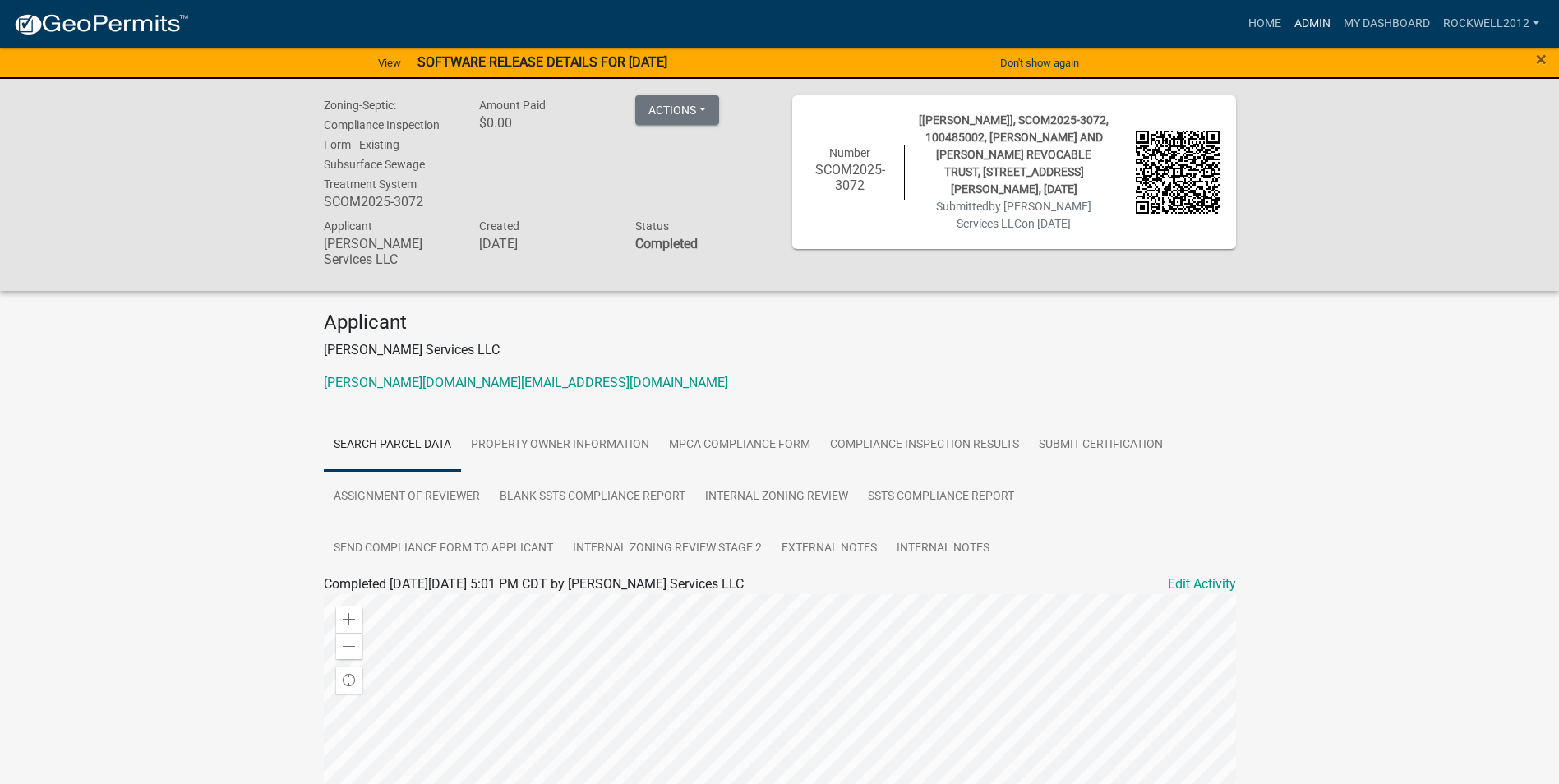
click at [1318, 16] on link "Admin" at bounding box center [1312, 24] width 49 height 31
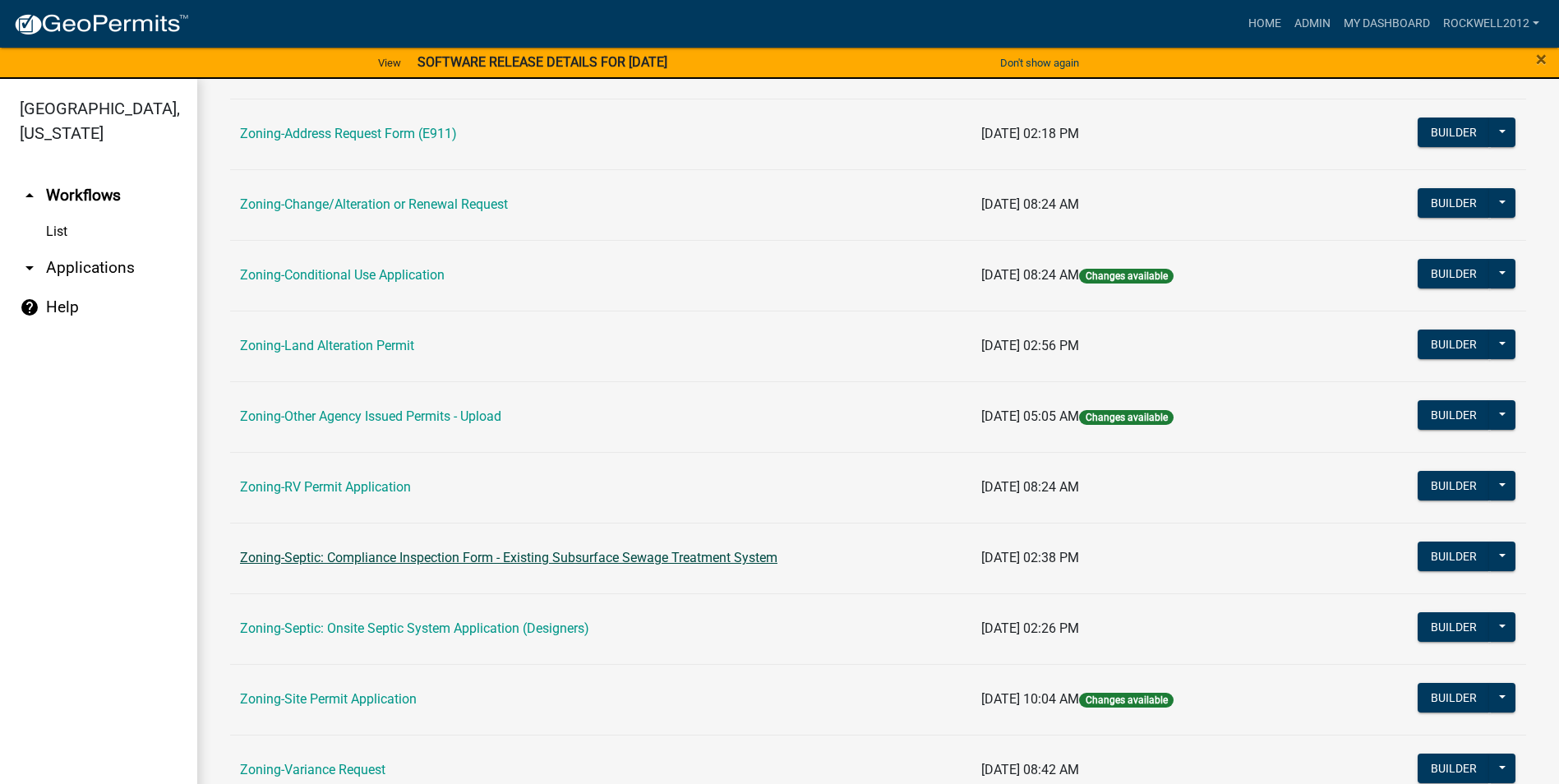
scroll to position [411, 0]
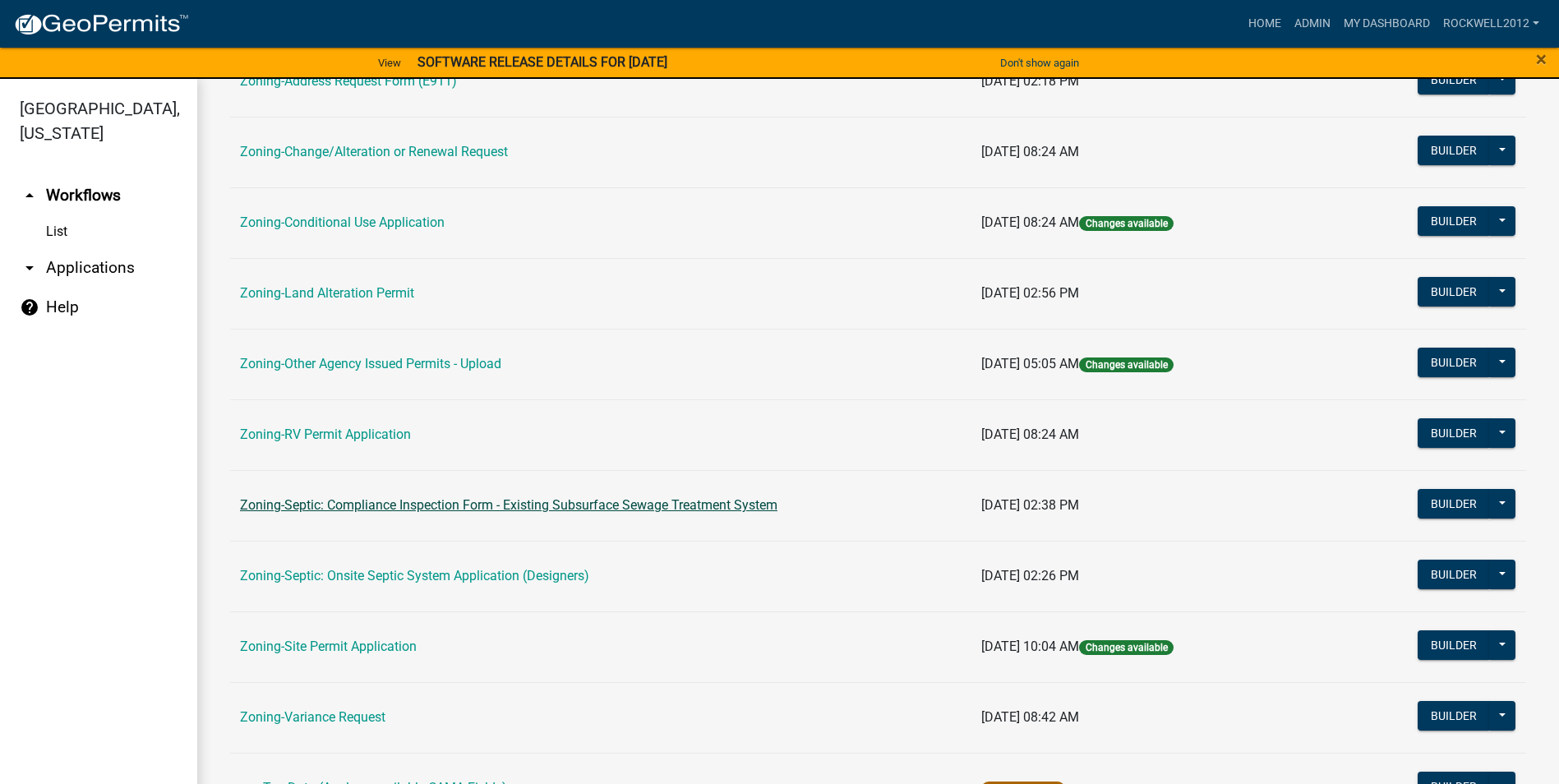
click at [637, 507] on link "Zoning-Septic: Compliance Inspection Form - Existing Subsurface Sewage Treatmen…" at bounding box center [508, 505] width 537 height 15
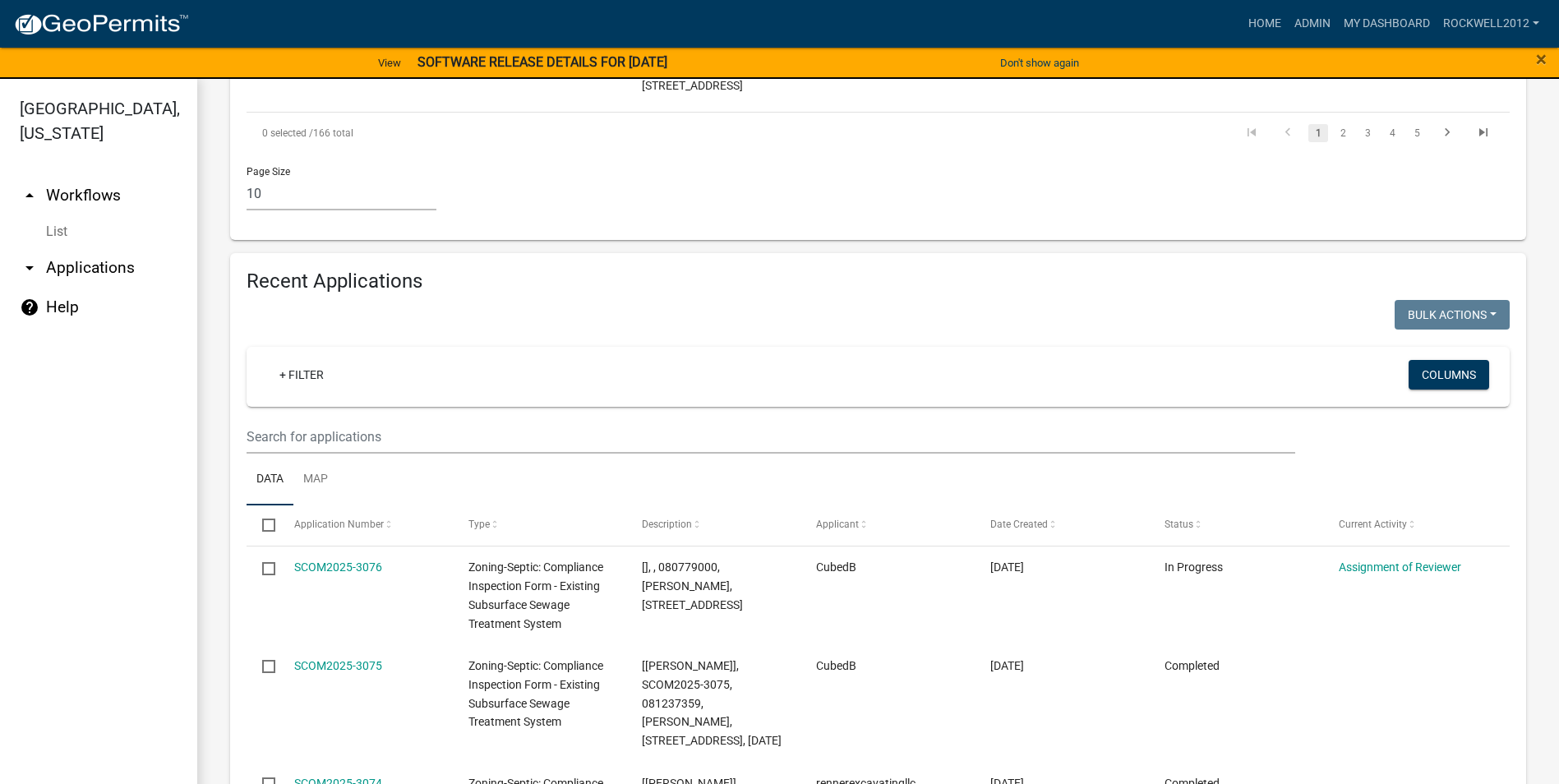
scroll to position [1889, 0]
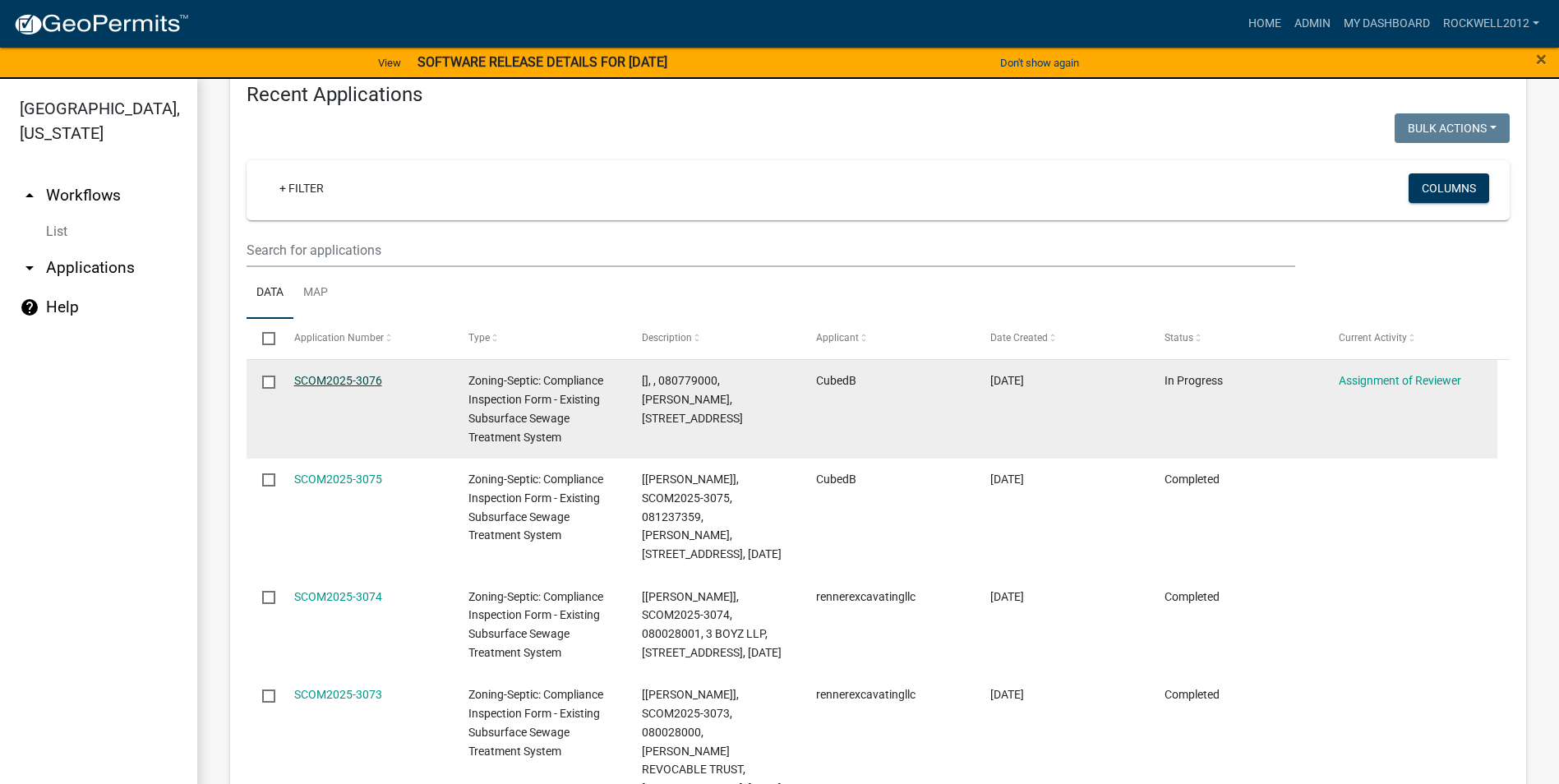
click at [340, 374] on link "SCOM2025-3076" at bounding box center [338, 381] width 88 height 14
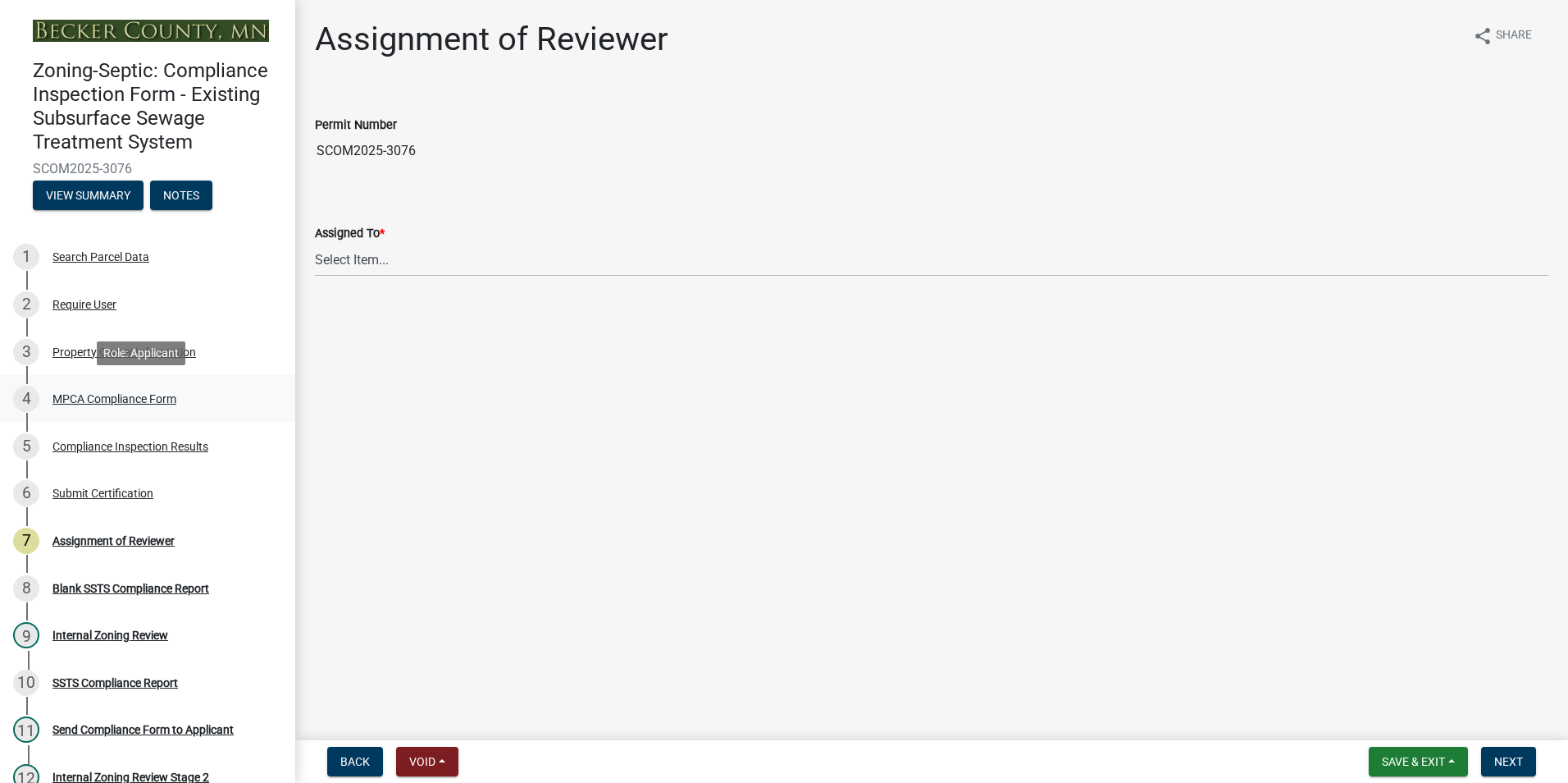
click at [110, 393] on div "MPCA Compliance Form" at bounding box center [114, 399] width 124 height 12
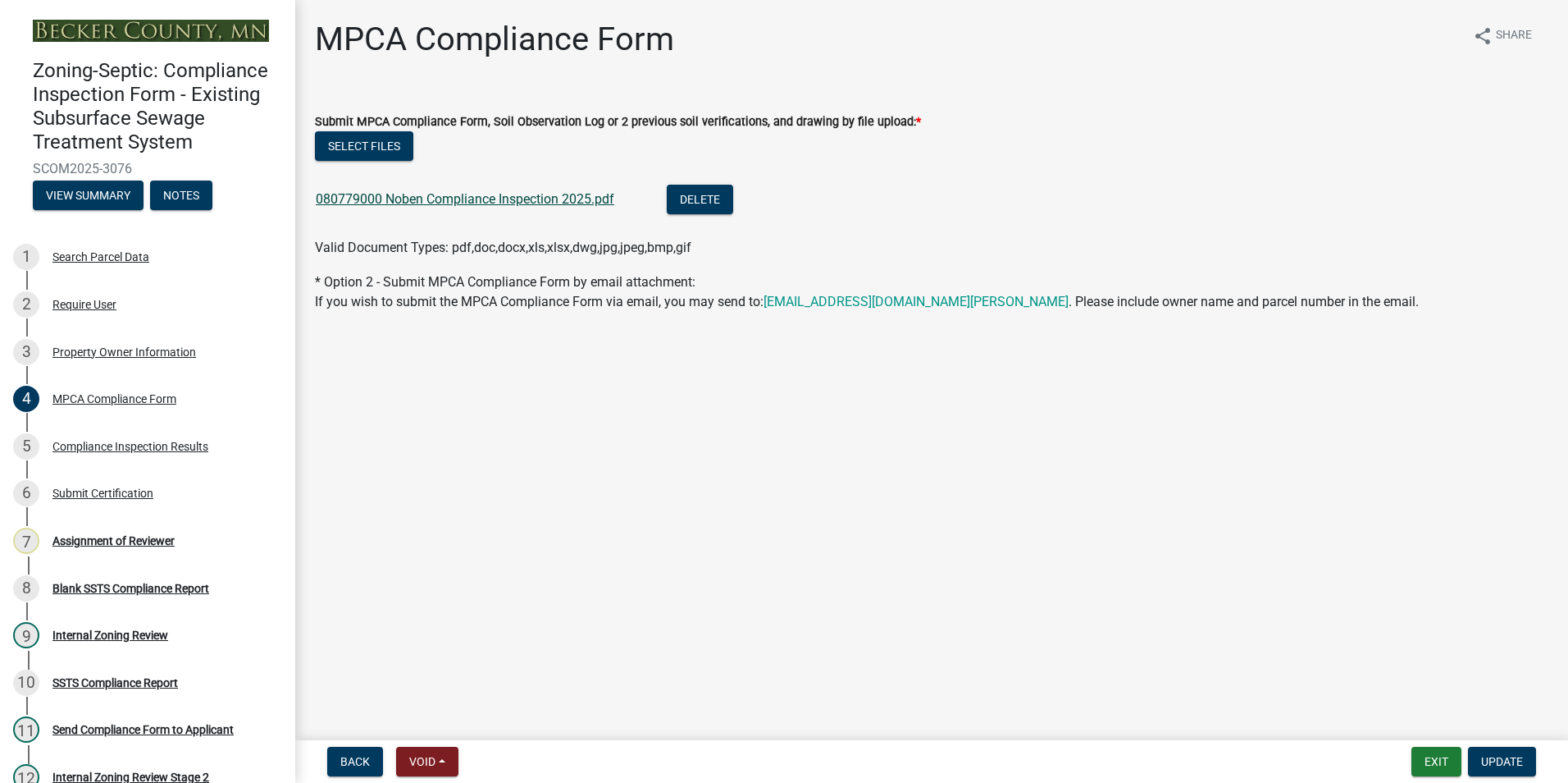
click at [497, 199] on link "080779000 Noben Compliance Inspection 2025.pdf" at bounding box center [465, 198] width 299 height 15
click at [1435, 763] on button "Exit" at bounding box center [1436, 761] width 50 height 30
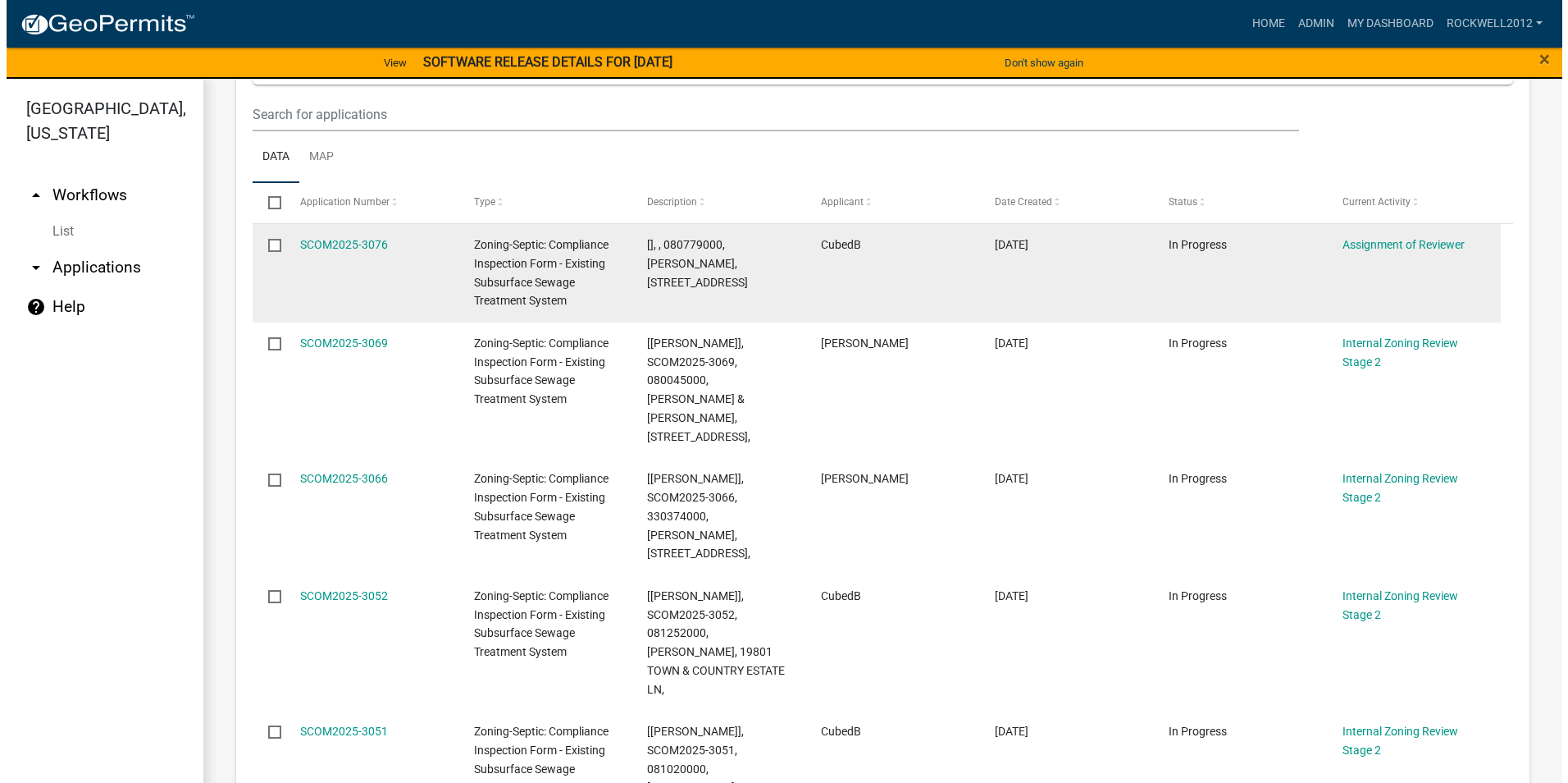
scroll to position [411, 0]
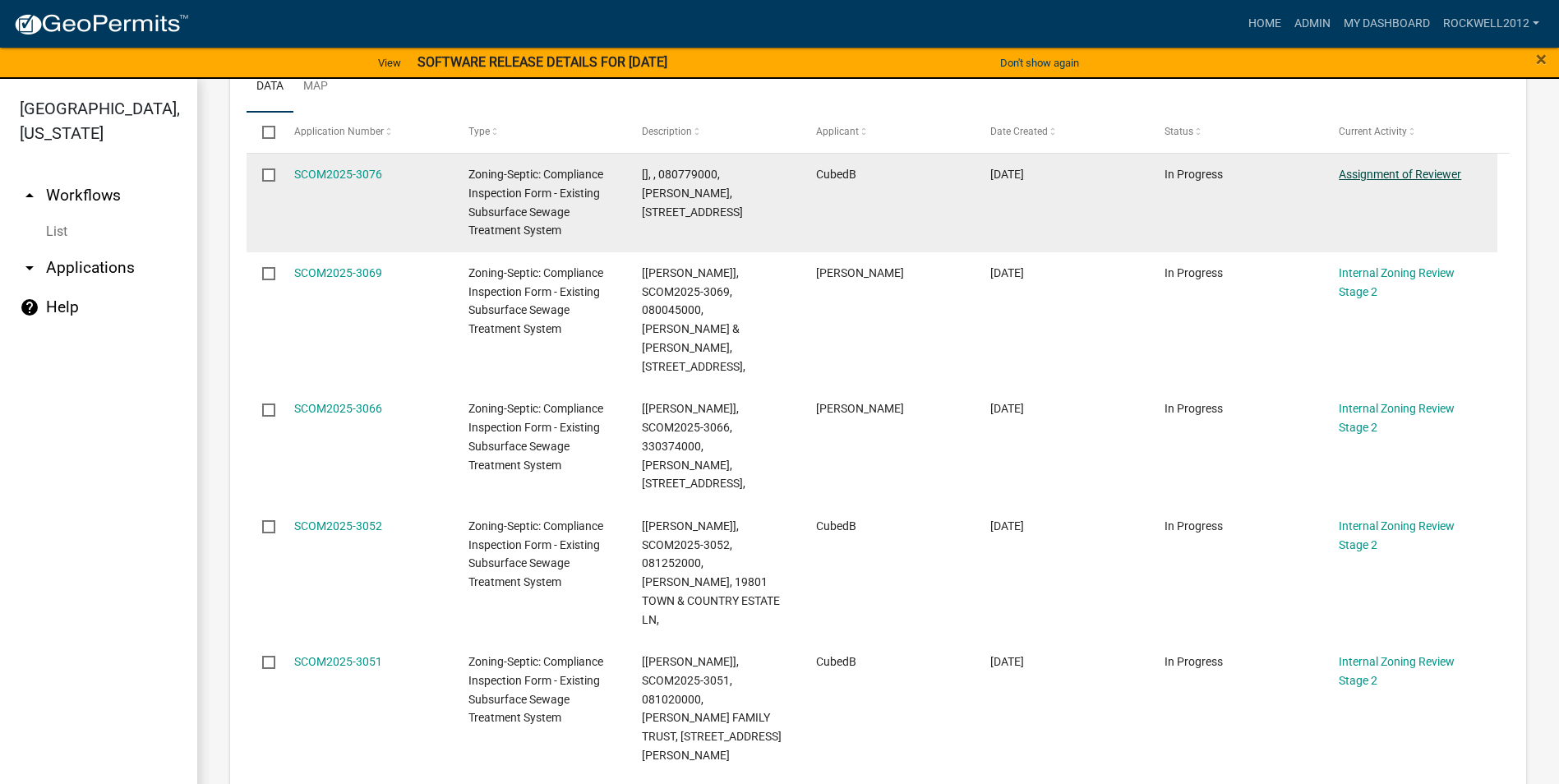
click at [1430, 177] on link "Assignment of Reviewer" at bounding box center [1399, 174] width 123 height 14
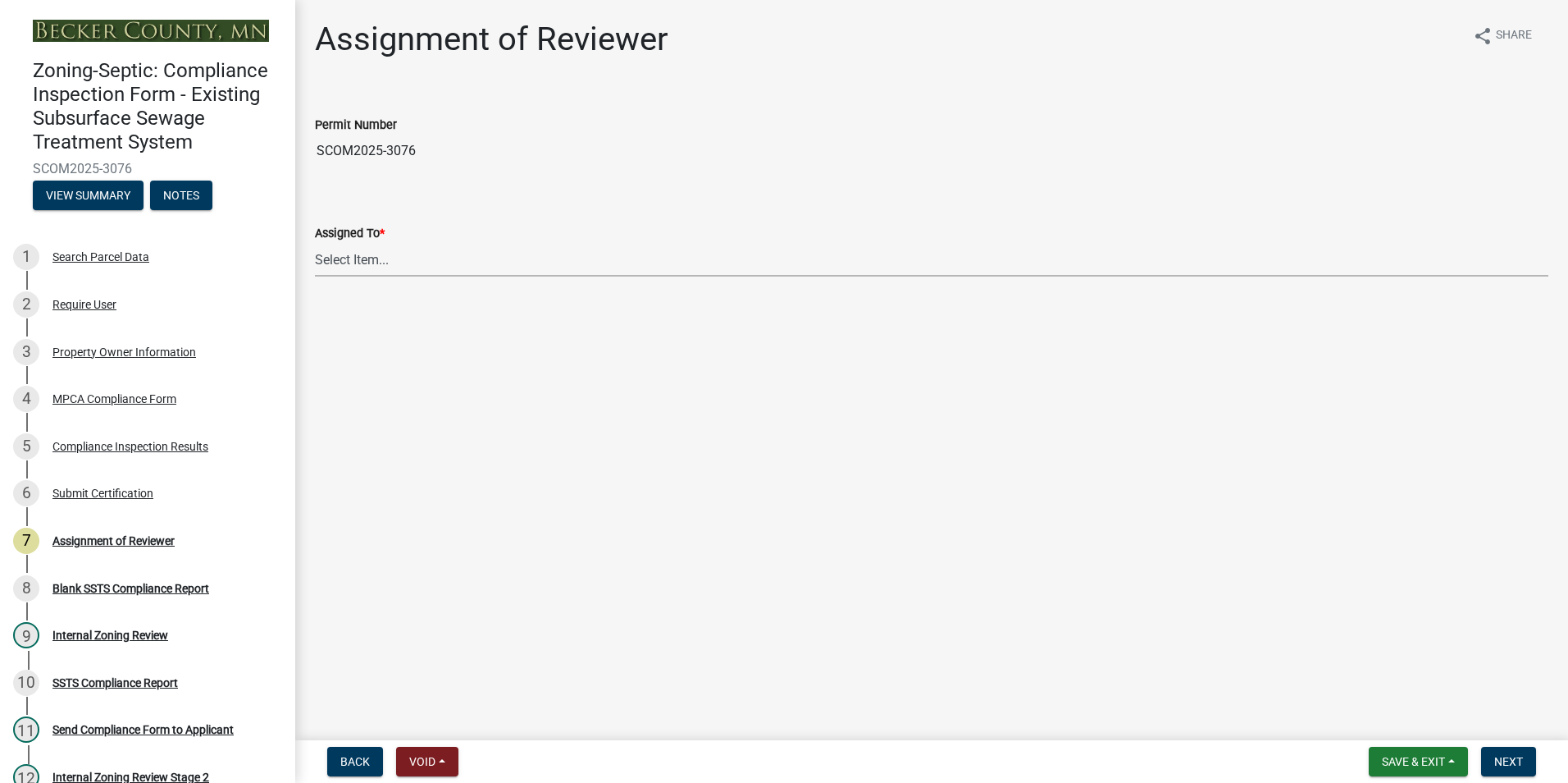
click at [346, 264] on select "Select Item... [PERSON_NAME] [PERSON_NAME] [PERSON_NAME] [PERSON_NAME] [PERSON_…" at bounding box center [931, 260] width 1234 height 34
click at [315, 243] on select "Select Item... [PERSON_NAME] [PERSON_NAME] [PERSON_NAME] [PERSON_NAME] [PERSON_…" at bounding box center [931, 260] width 1234 height 34
select select "0016247d-12af-40d0-8103-934796a3d230"
click at [1500, 753] on button "Next" at bounding box center [1508, 761] width 55 height 30
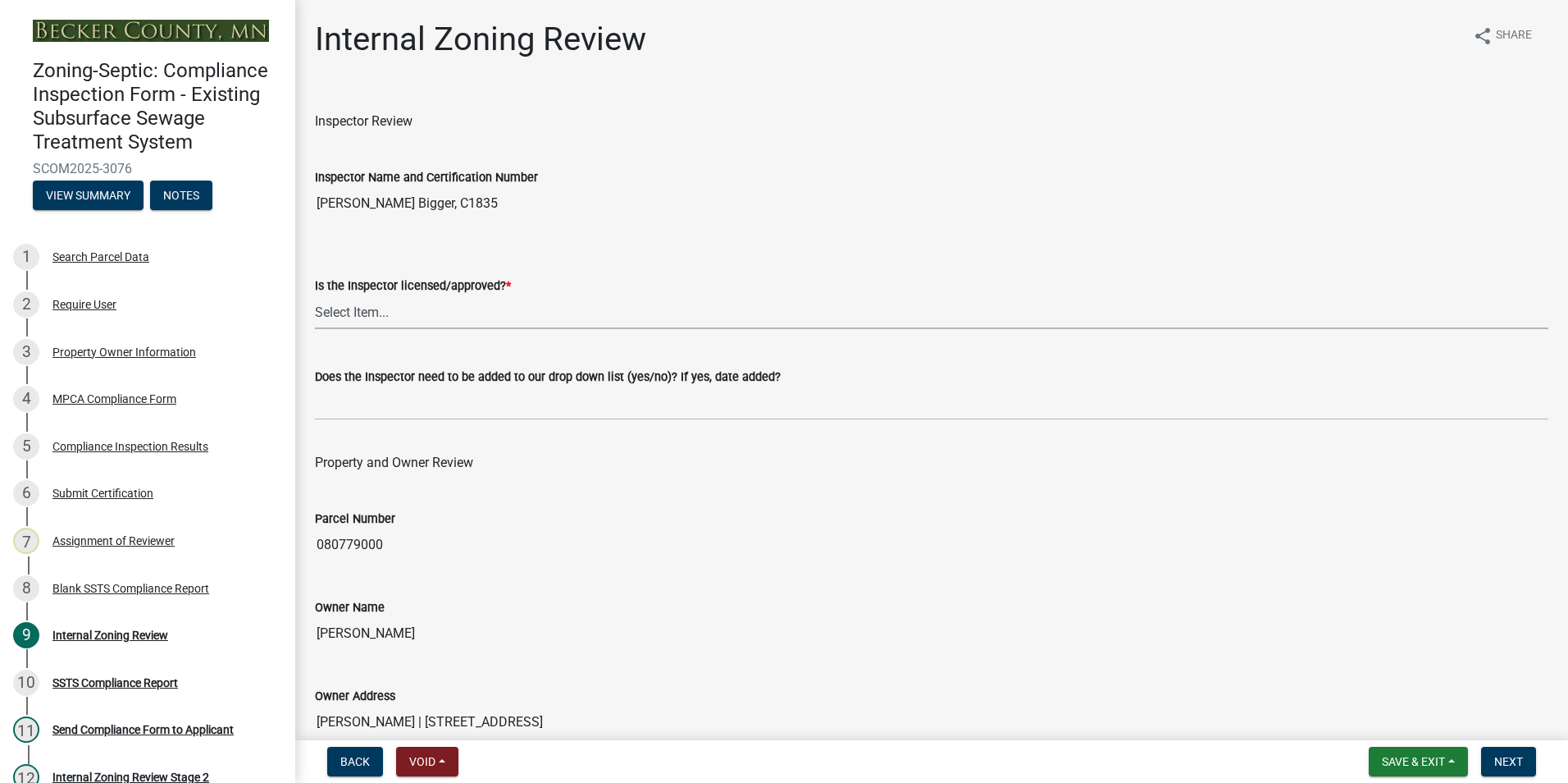
click at [351, 312] on select "Select Item... Yes No" at bounding box center [931, 313] width 1234 height 34
click at [315, 296] on select "Select Item... Yes No" at bounding box center [931, 313] width 1234 height 34
select select "7beb9ca5-c3cb-47d4-a805-1554d3173259"
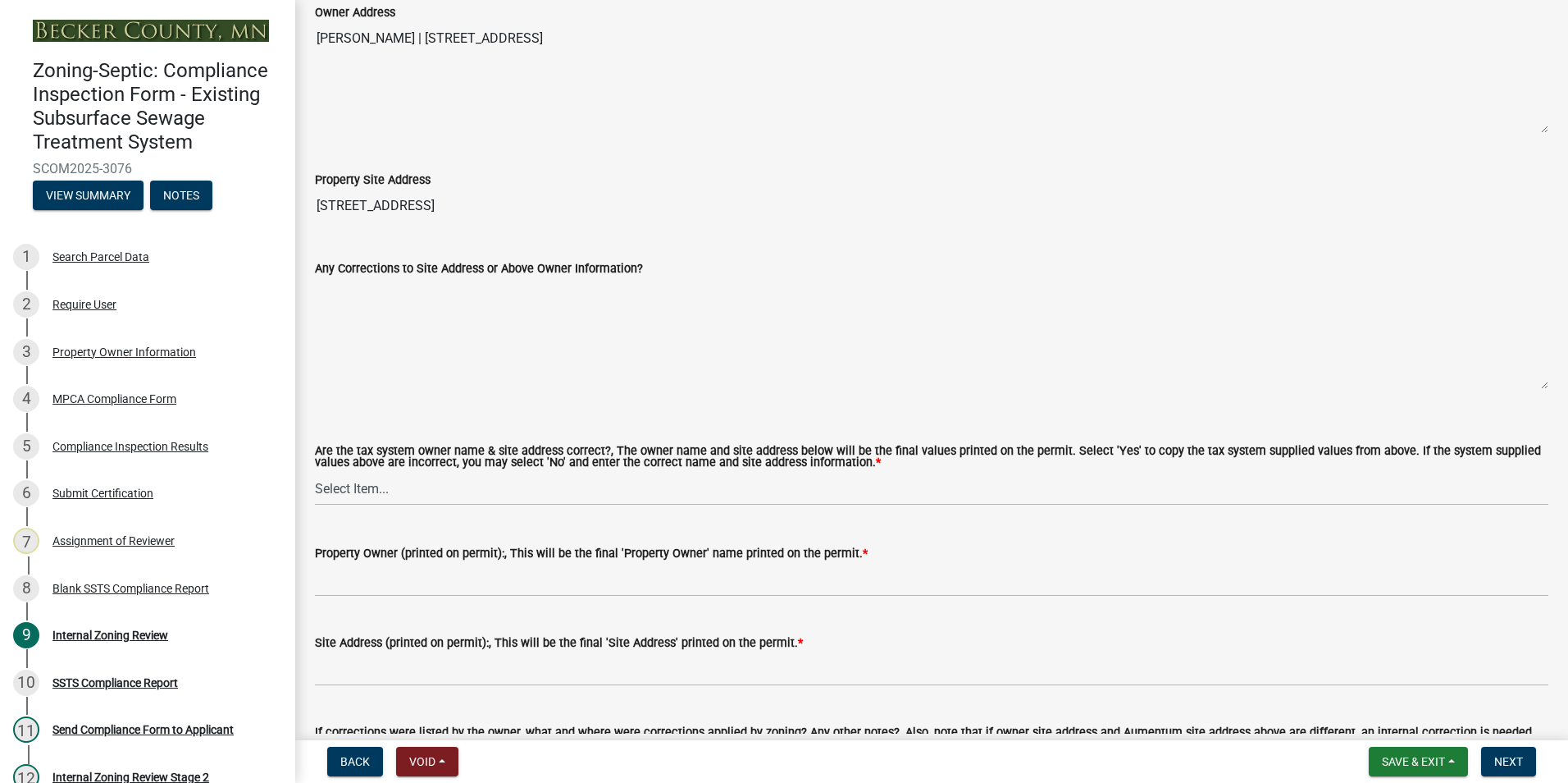
scroll to position [738, 0]
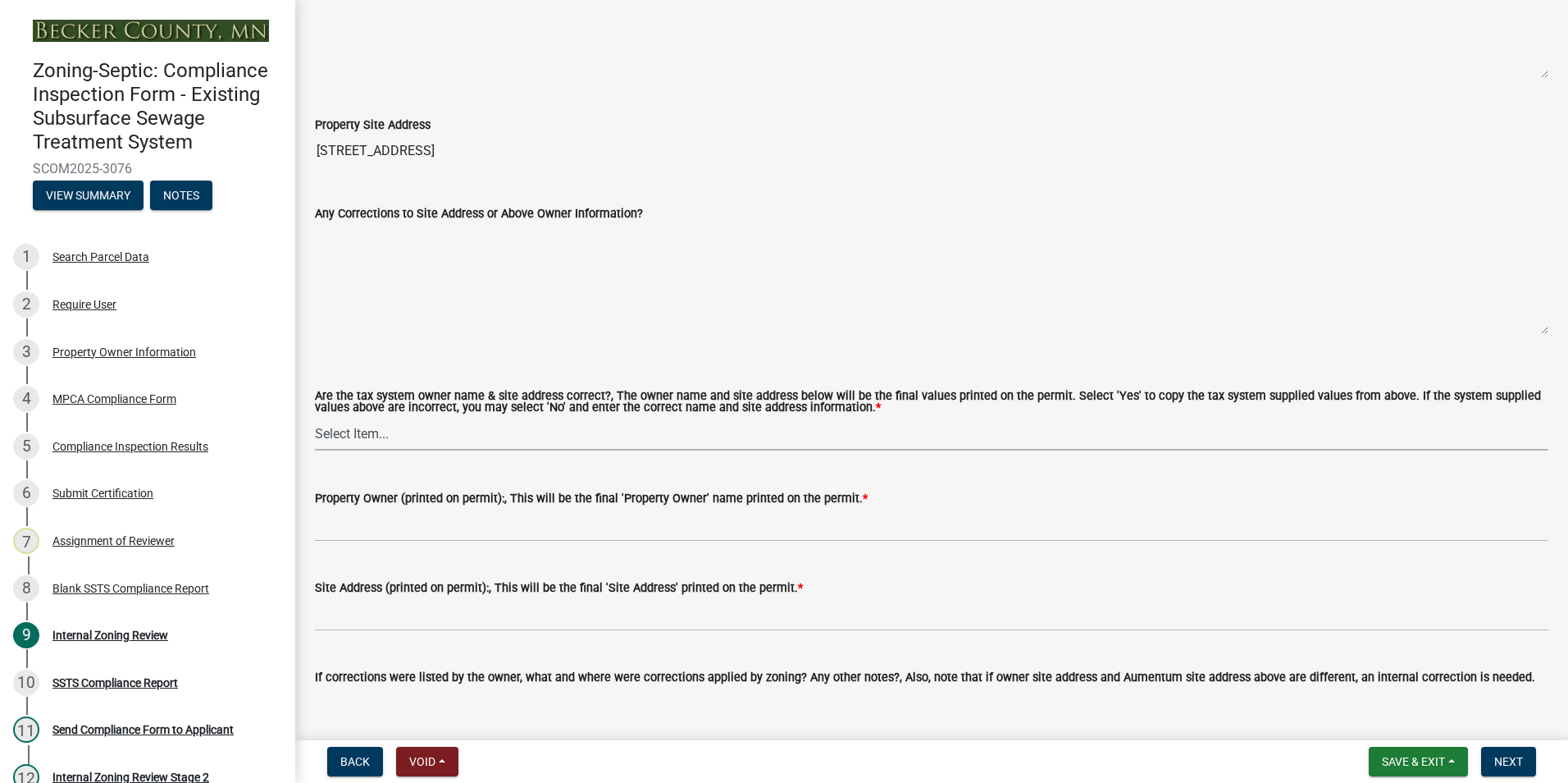
click at [356, 435] on select "Select Item... Yes No" at bounding box center [931, 433] width 1234 height 34
click at [315, 417] on select "Select Item... Yes No" at bounding box center [931, 433] width 1234 height 34
select select "f9f37200-9fc8-4e5e-9e7f-111cc9077d94"
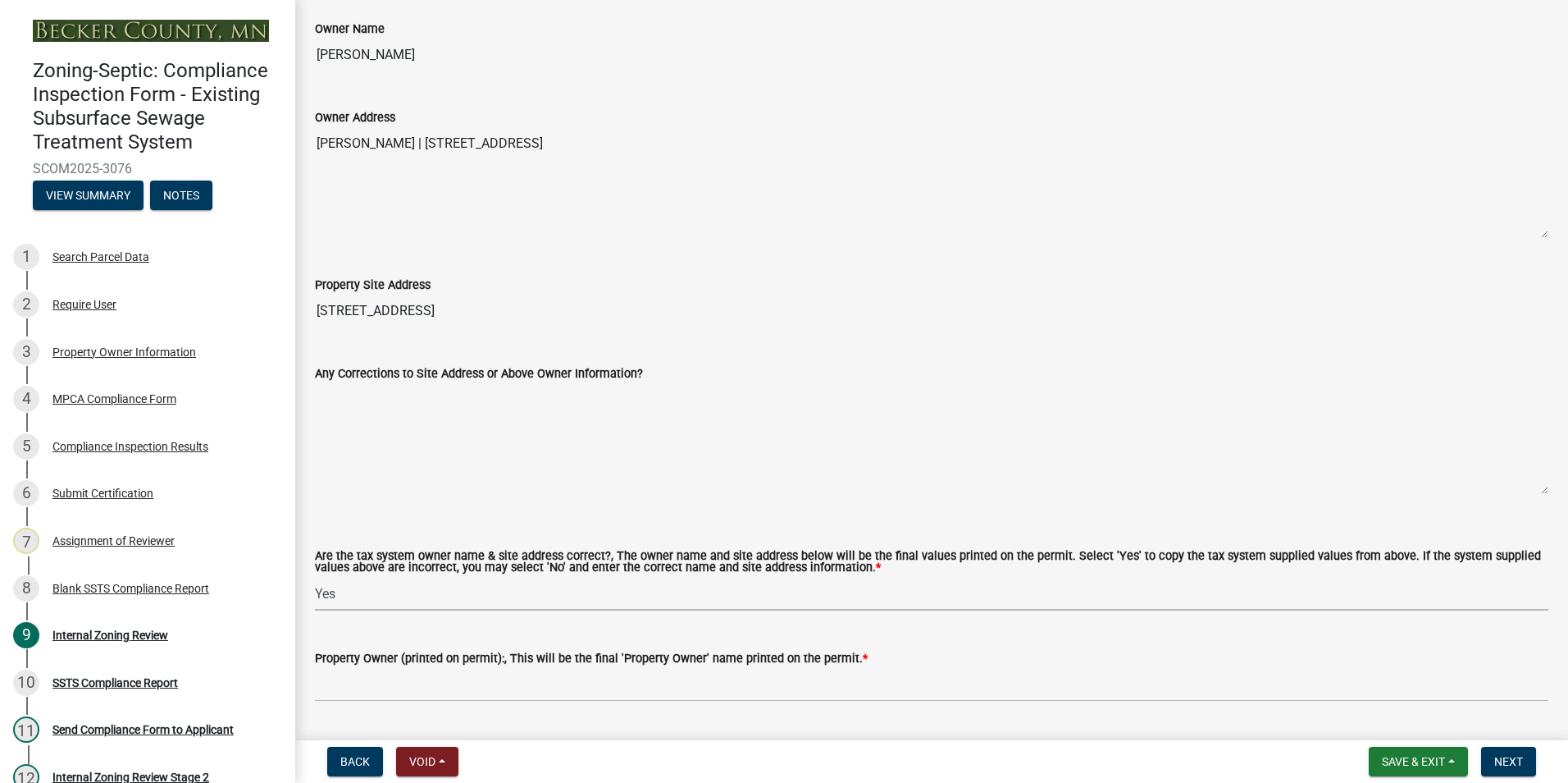
scroll to position [574, 0]
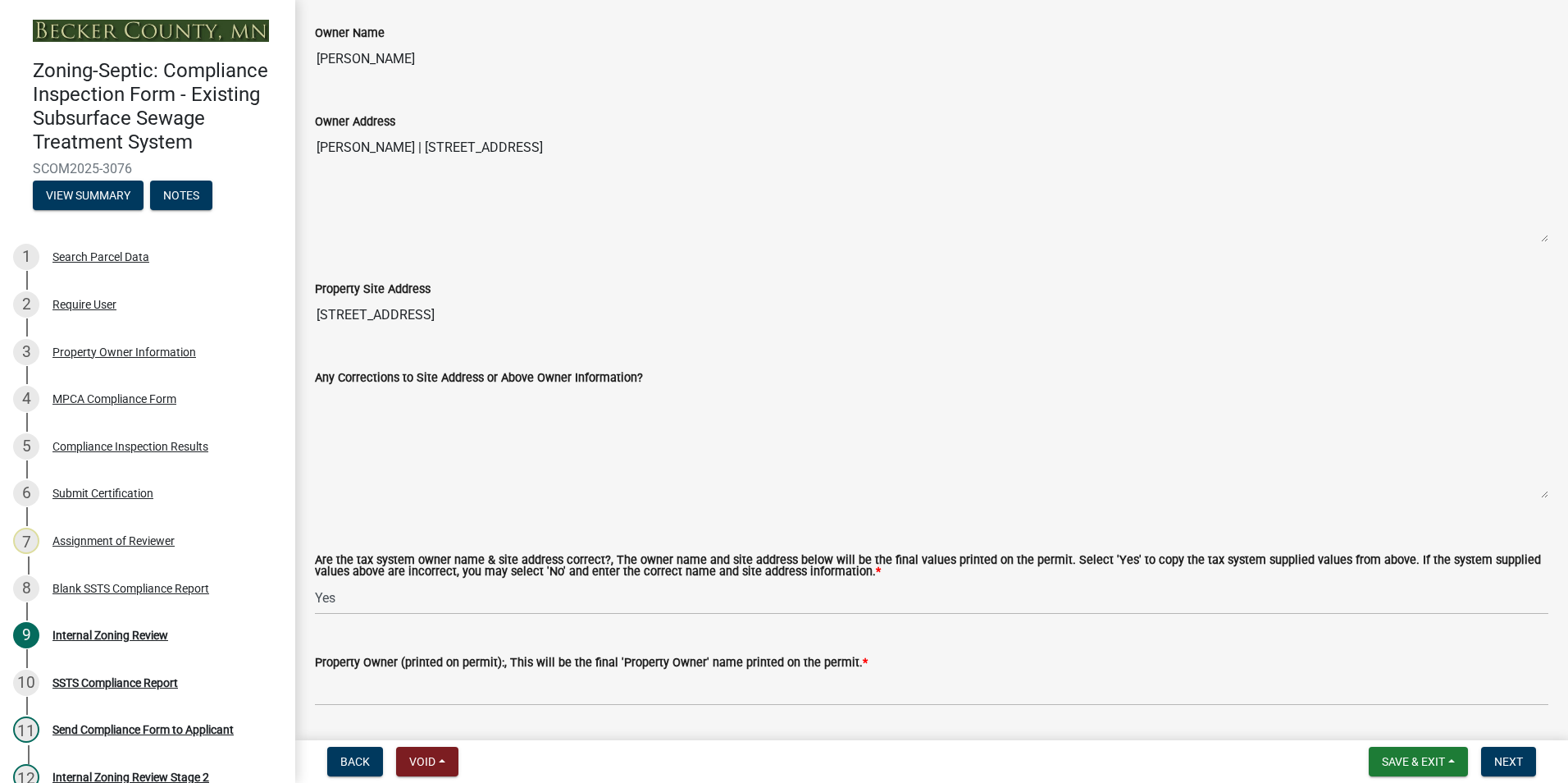
drag, startPoint x: 407, startPoint y: 59, endPoint x: 296, endPoint y: 51, distance: 111.3
click at [296, 51] on div "Internal Zoning Review share Share Inspector Review Inspector Name and Certific…" at bounding box center [932, 487] width 1273 height 2083
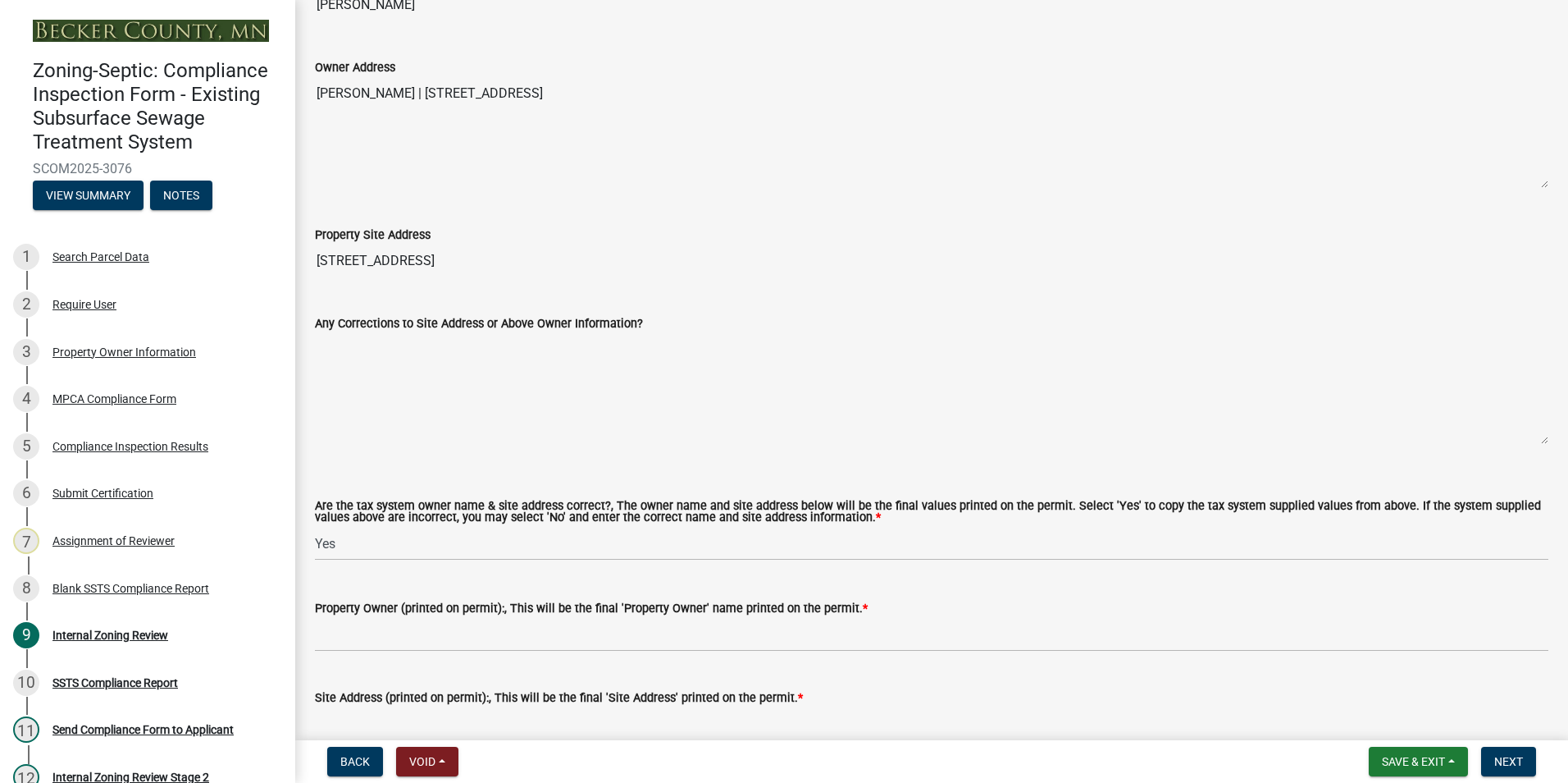
scroll to position [656, 0]
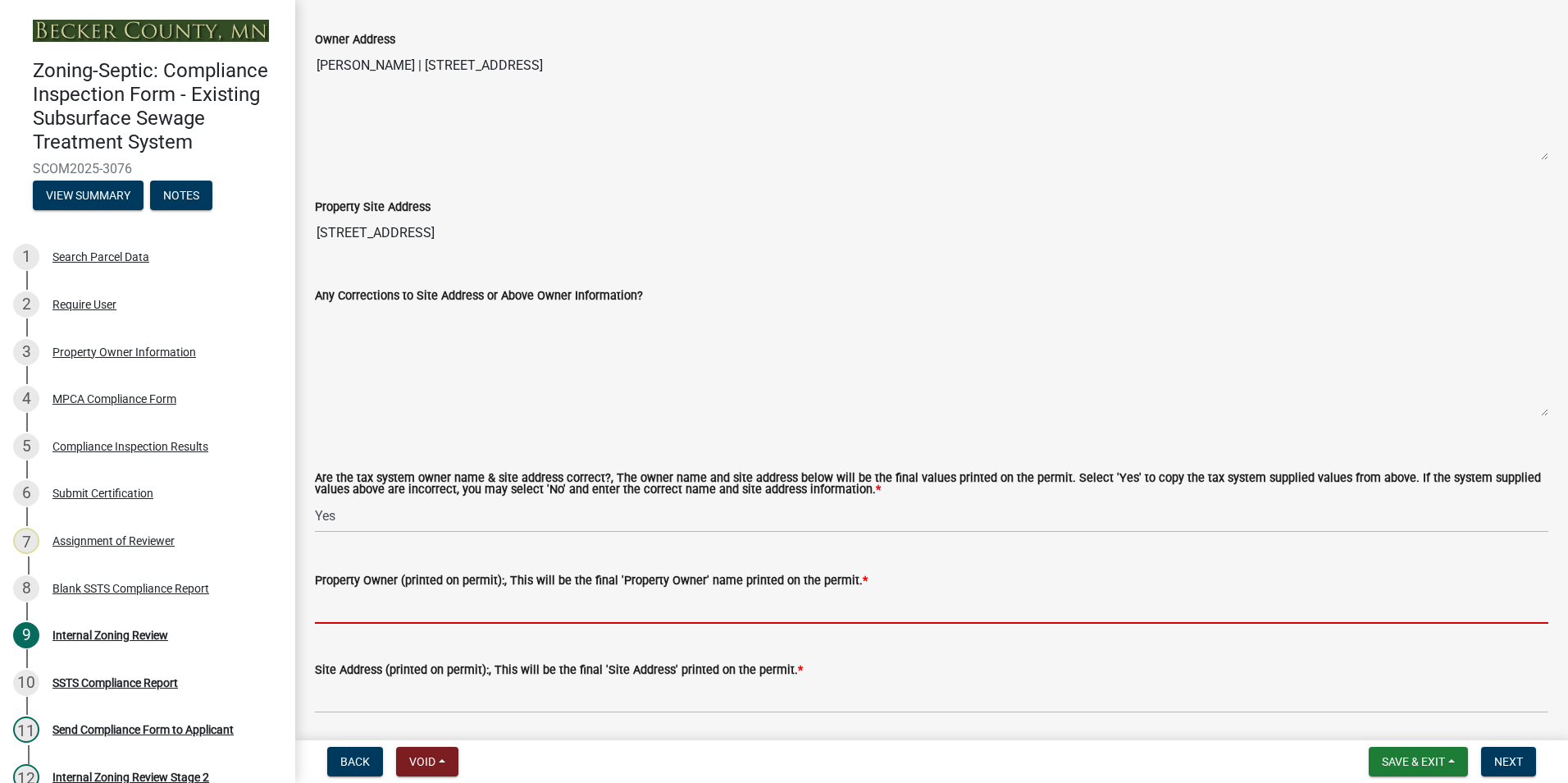
paste input "[PERSON_NAME]"
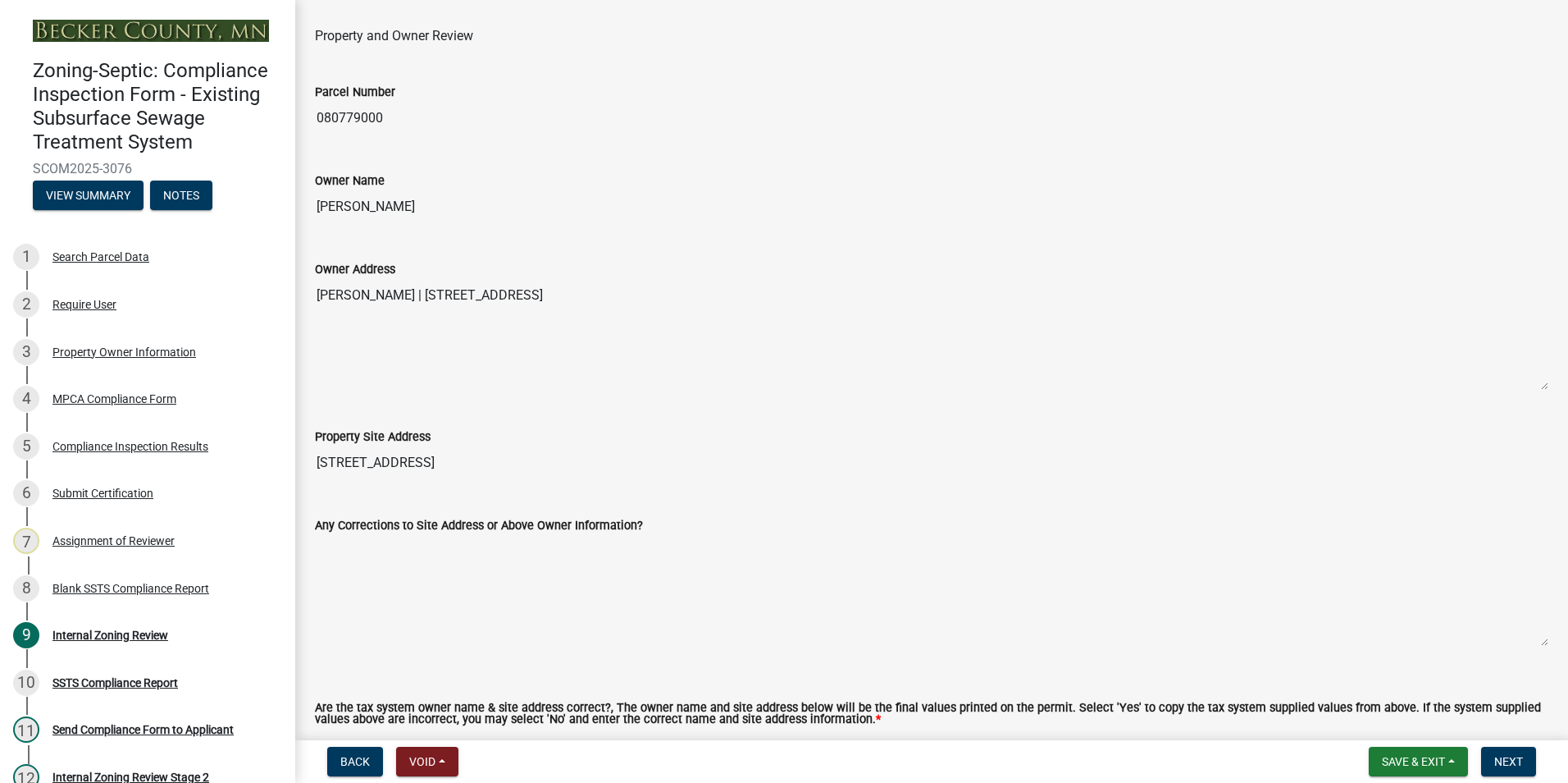
scroll to position [329, 0]
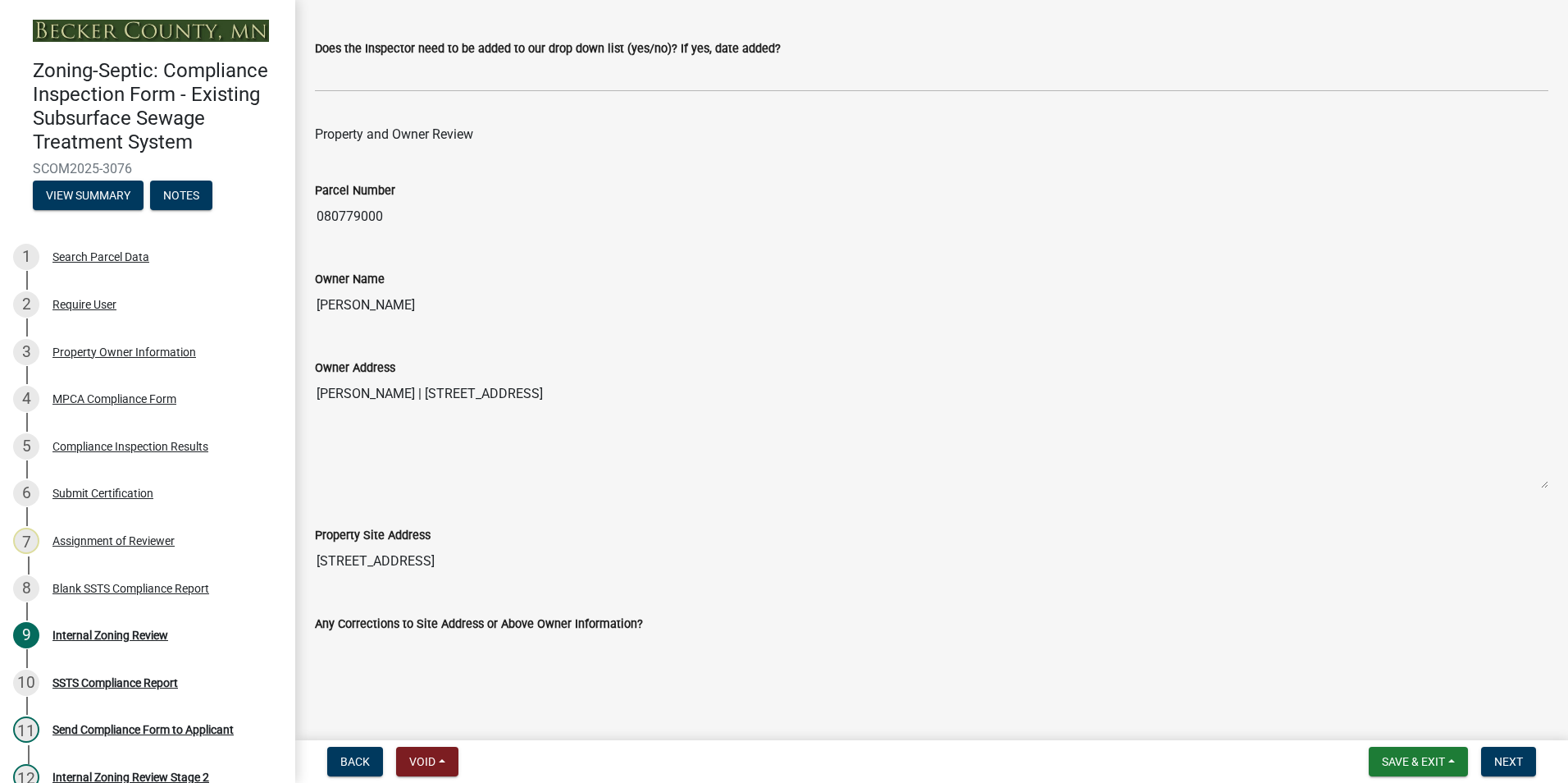
type input "[PERSON_NAME]"
drag, startPoint x: 462, startPoint y: 560, endPoint x: 315, endPoint y: 531, distance: 149.8
click at [315, 531] on div "Property Site Address [STREET_ADDRESS]" at bounding box center [931, 539] width 1234 height 75
drag, startPoint x: 315, startPoint y: 531, endPoint x: 359, endPoint y: 559, distance: 52.2
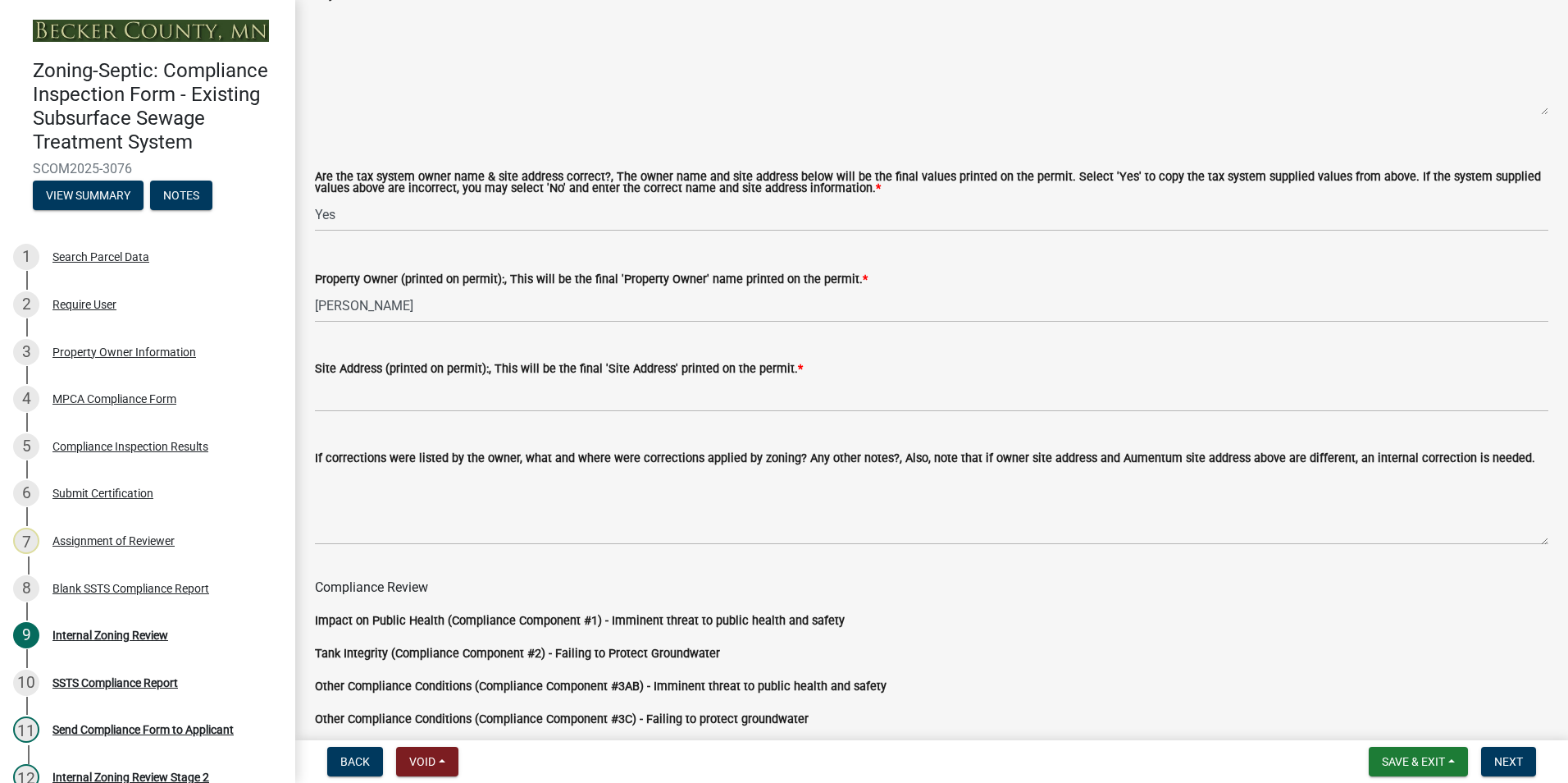
scroll to position [985, 0]
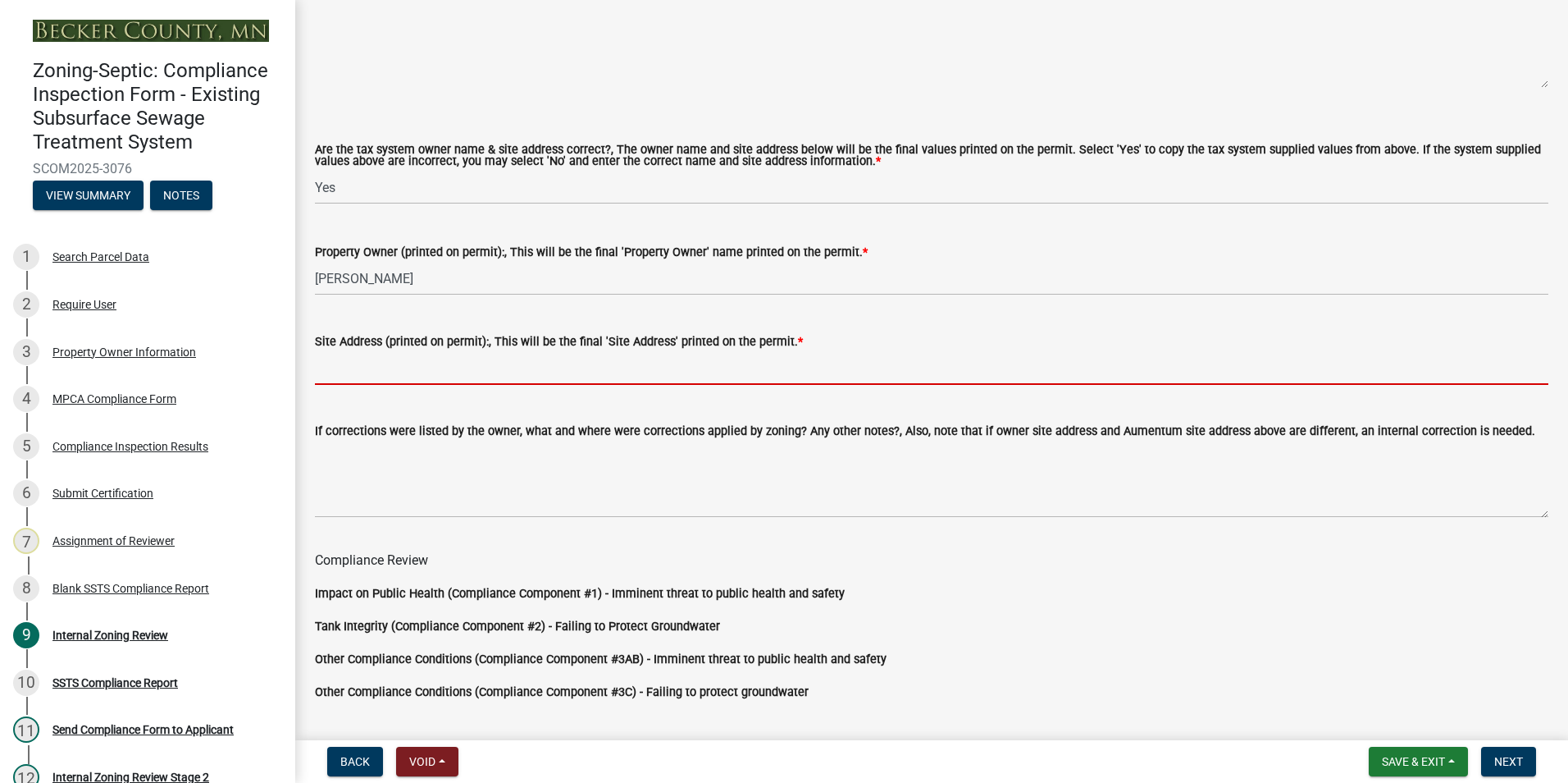
paste input "[STREET_ADDRESS]"
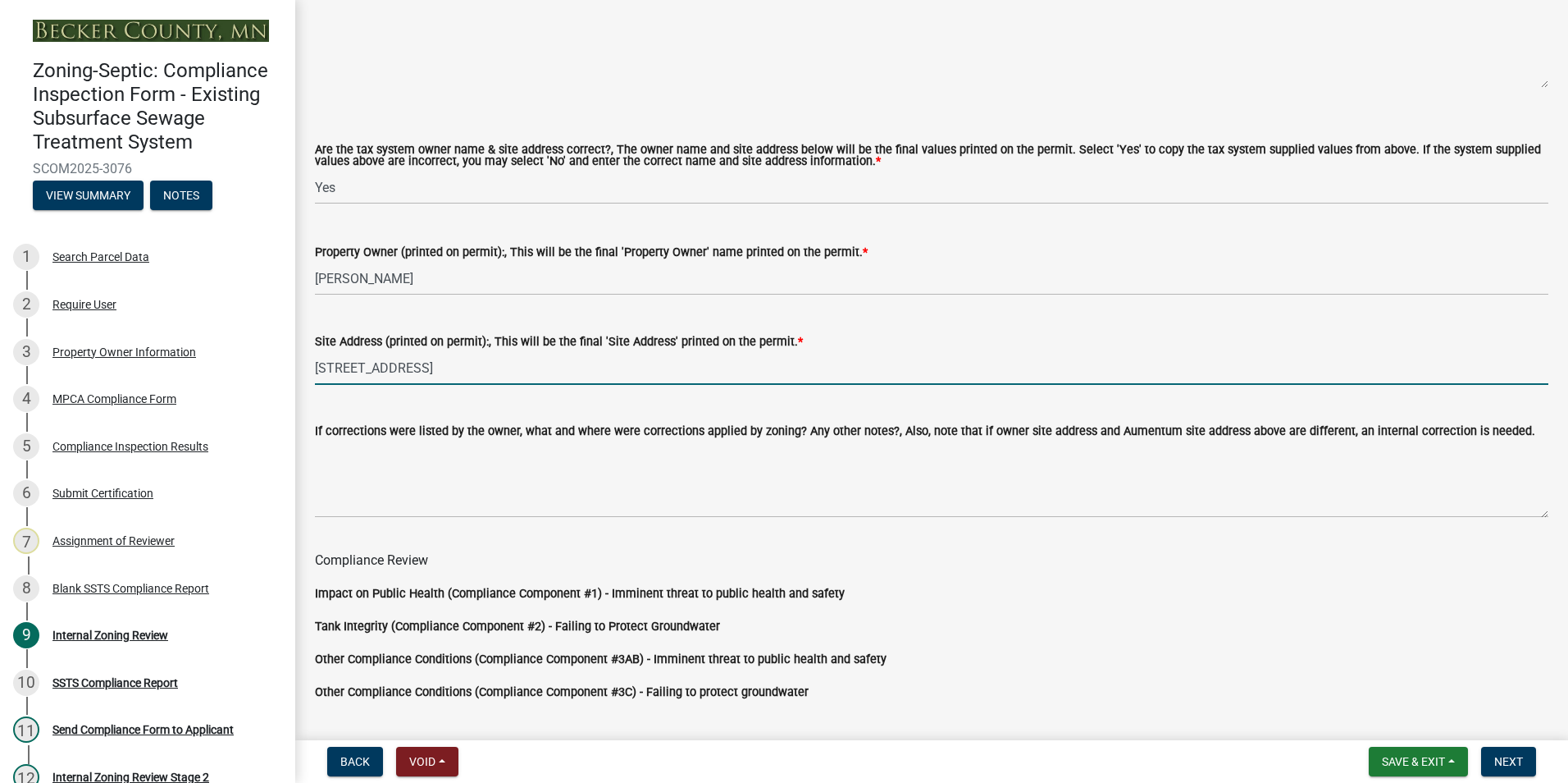
type input "[STREET_ADDRESS]"
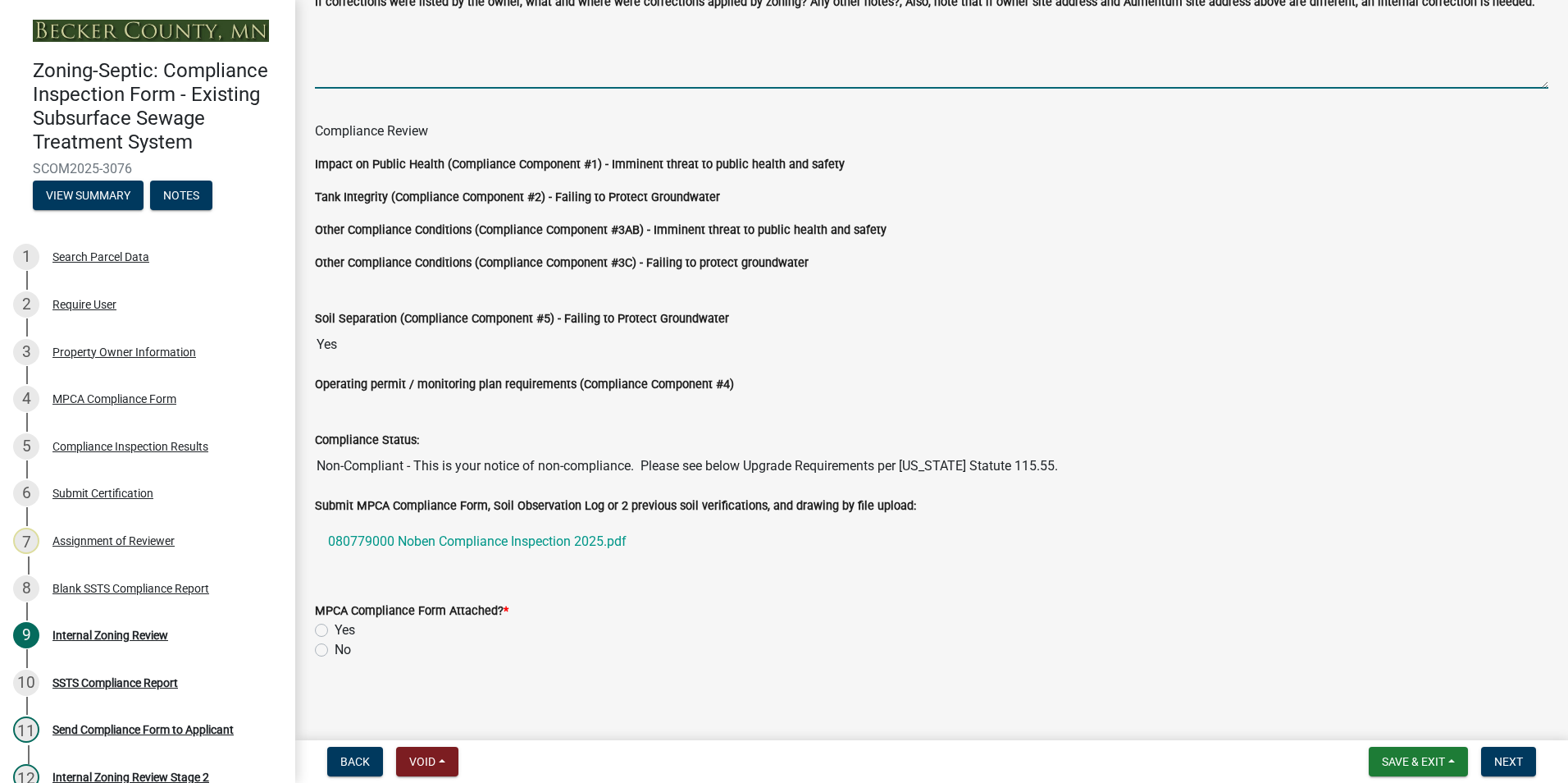
scroll to position [1419, 0]
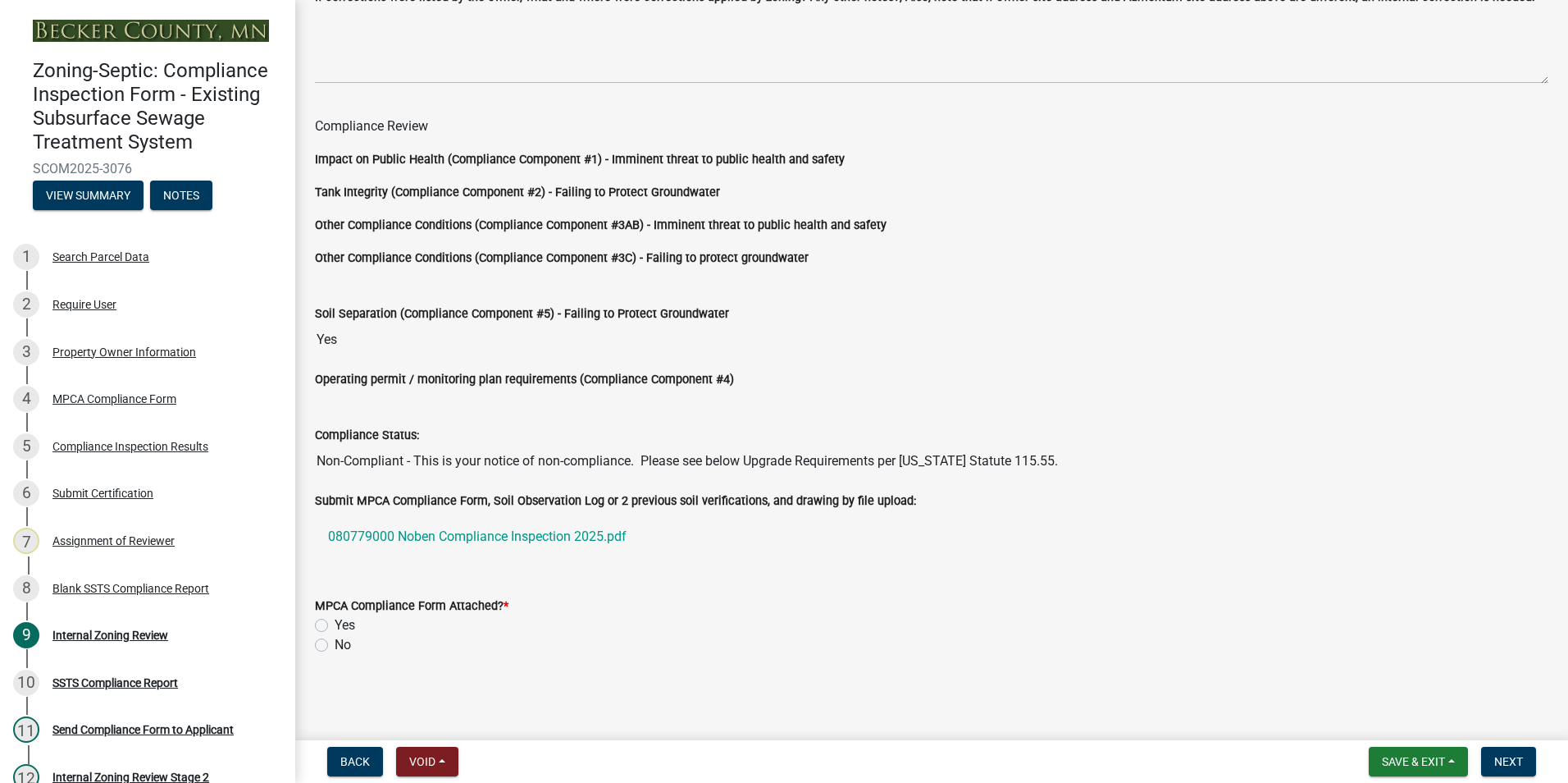
click at [334, 623] on label "Yes" at bounding box center [345, 625] width 20 height 19
click at [334, 623] on input "Yes" at bounding box center [339, 621] width 11 height 11
radio input "true"
click at [1500, 757] on span "Next" at bounding box center [1509, 762] width 29 height 14
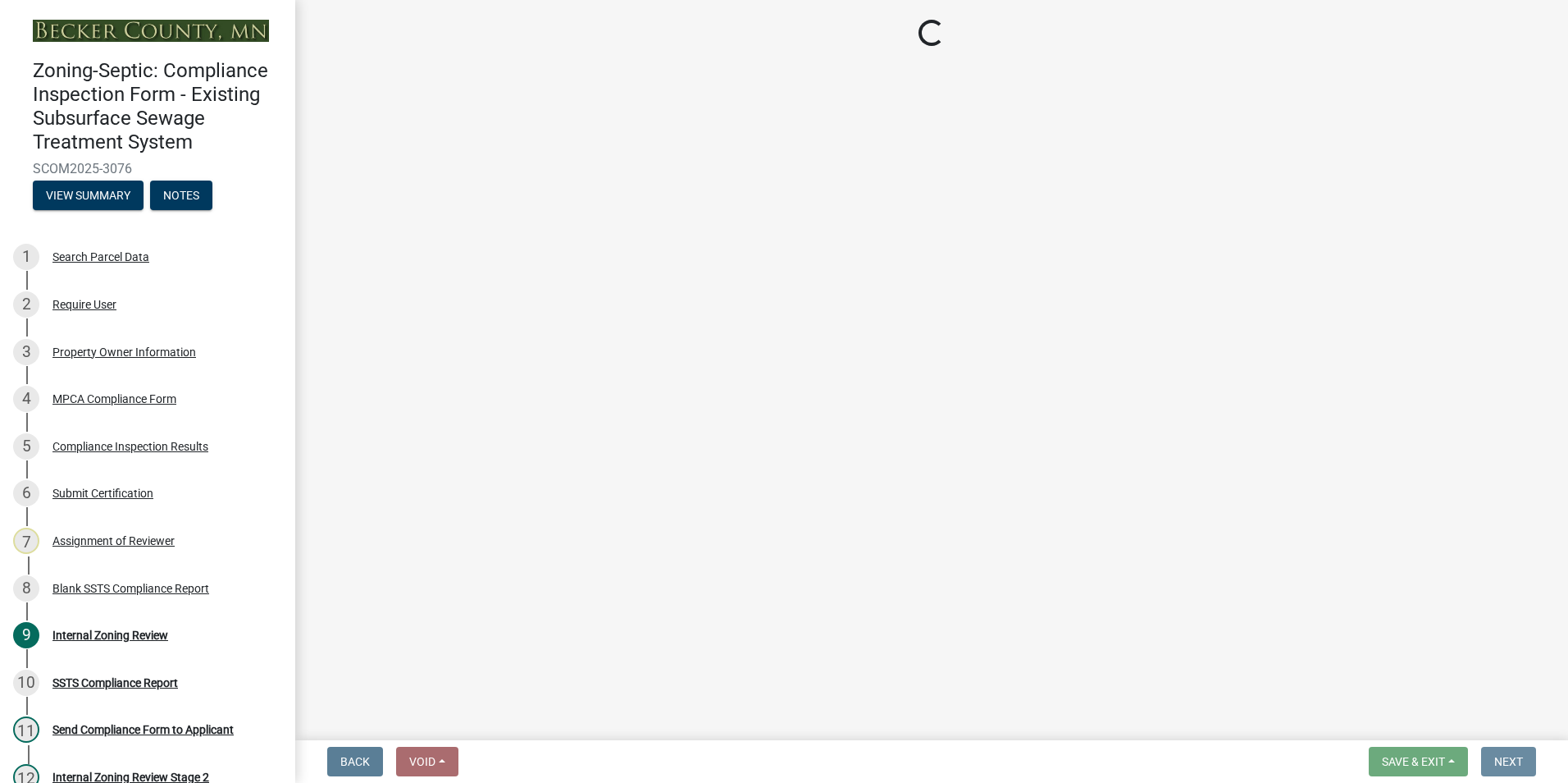
scroll to position [0, 0]
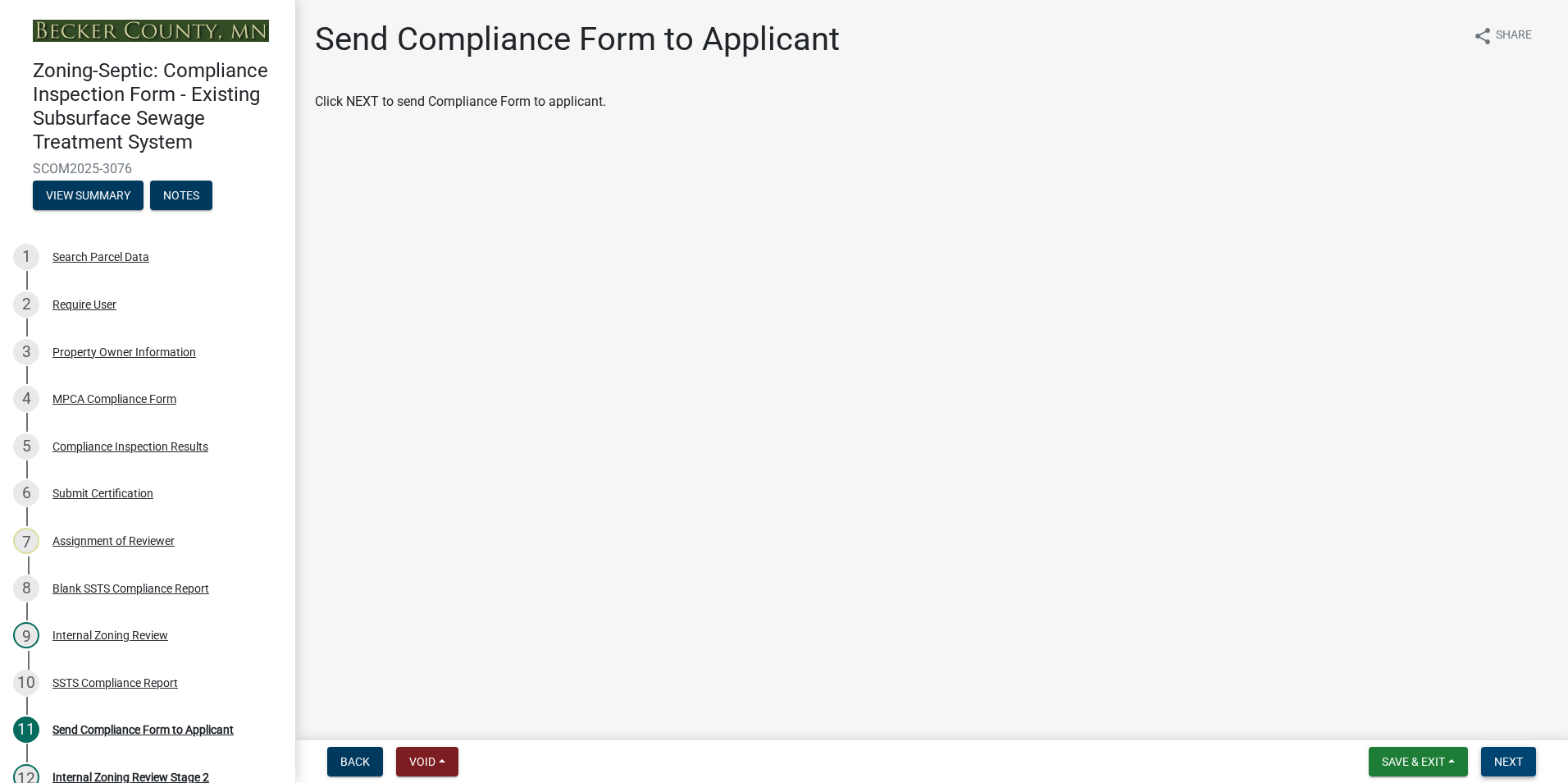
click at [1500, 757] on span "Next" at bounding box center [1509, 762] width 29 height 14
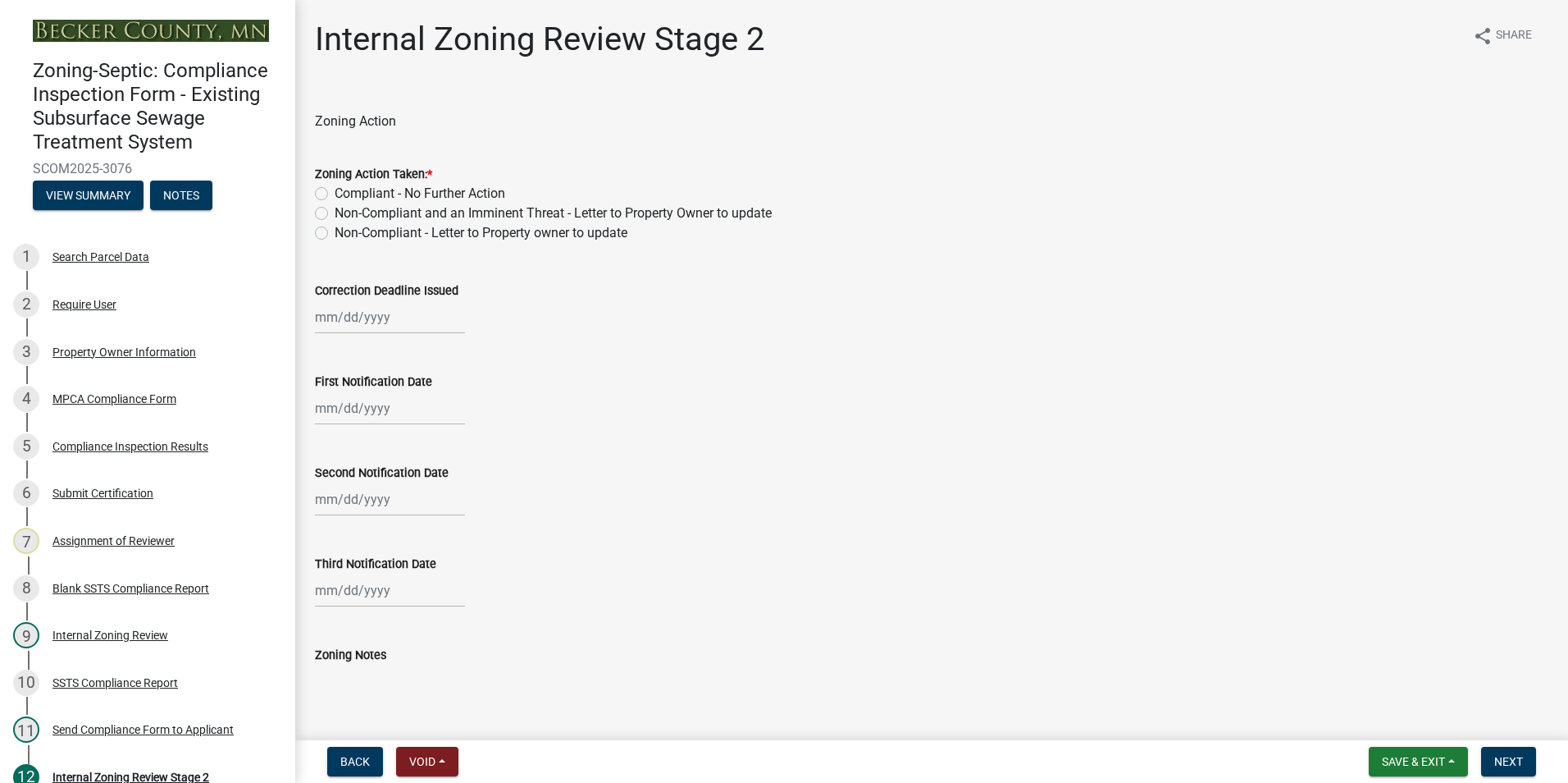
click at [334, 229] on label "Non-Compliant - Letter to Property owner to update" at bounding box center [480, 232] width 293 height 19
click at [334, 229] on input "Non-Compliant - Letter to Property owner to update" at bounding box center [339, 228] width 11 height 11
radio input "true"
select select "9"
select select "2025"
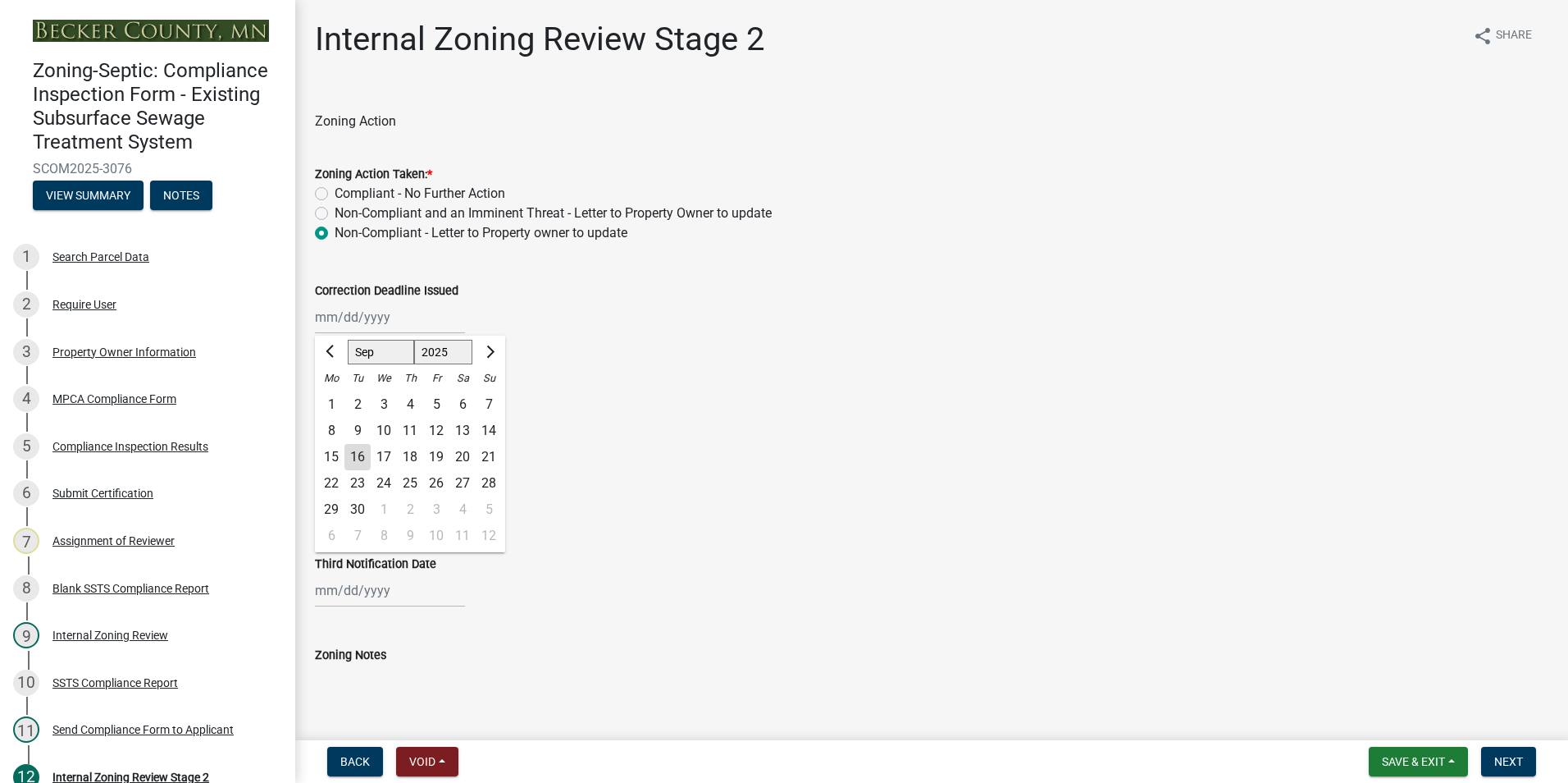
click at [351, 313] on div "[PERSON_NAME] Feb Mar Apr [PERSON_NAME][DATE] Oct Nov [DATE] 1526 1527 1528 152…" at bounding box center [390, 318] width 150 height 34
click at [495, 345] on button "Next month" at bounding box center [488, 351] width 19 height 26
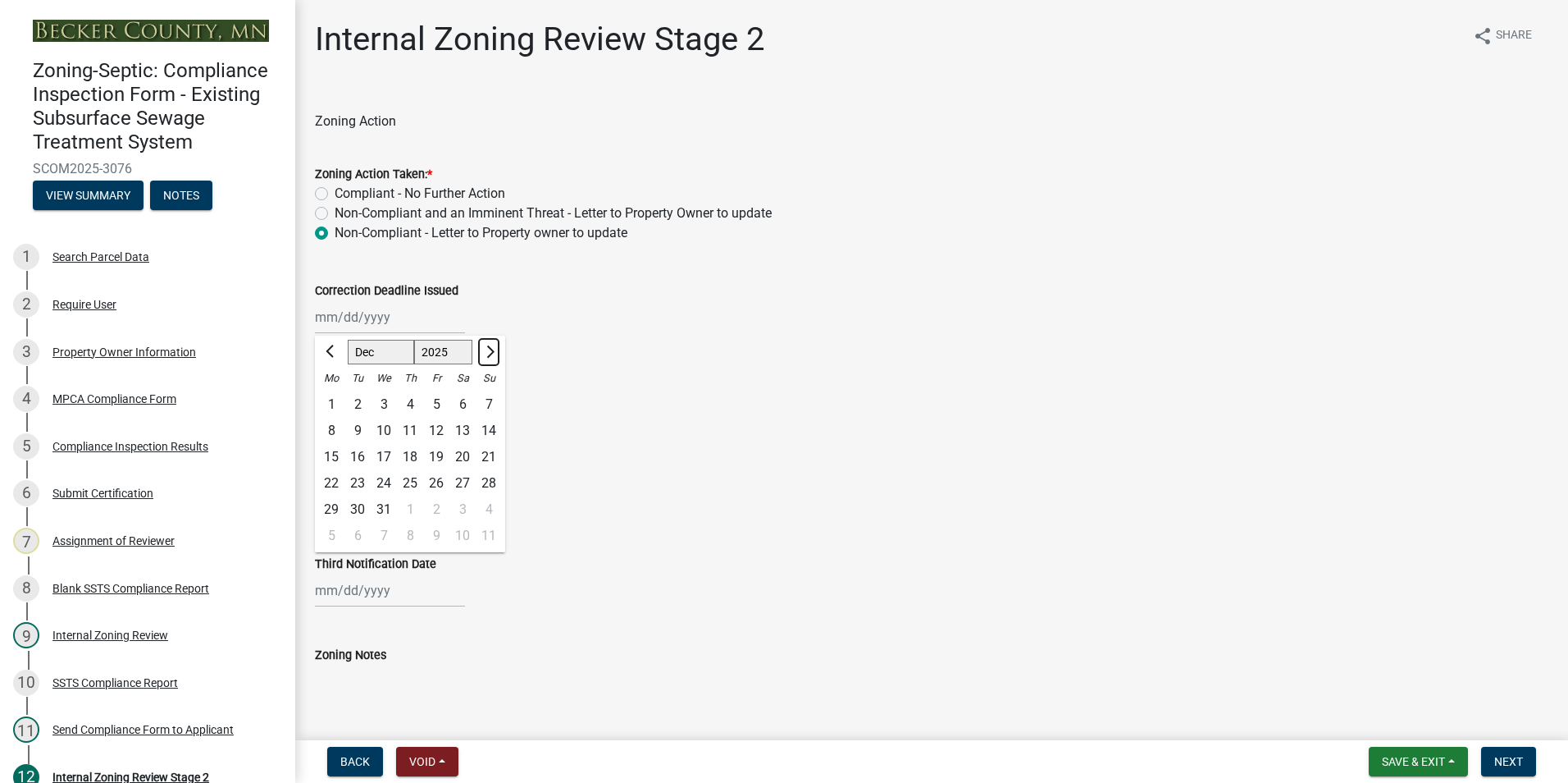
select select "1"
select select "2026"
click at [495, 345] on button "Next month" at bounding box center [488, 351] width 19 height 26
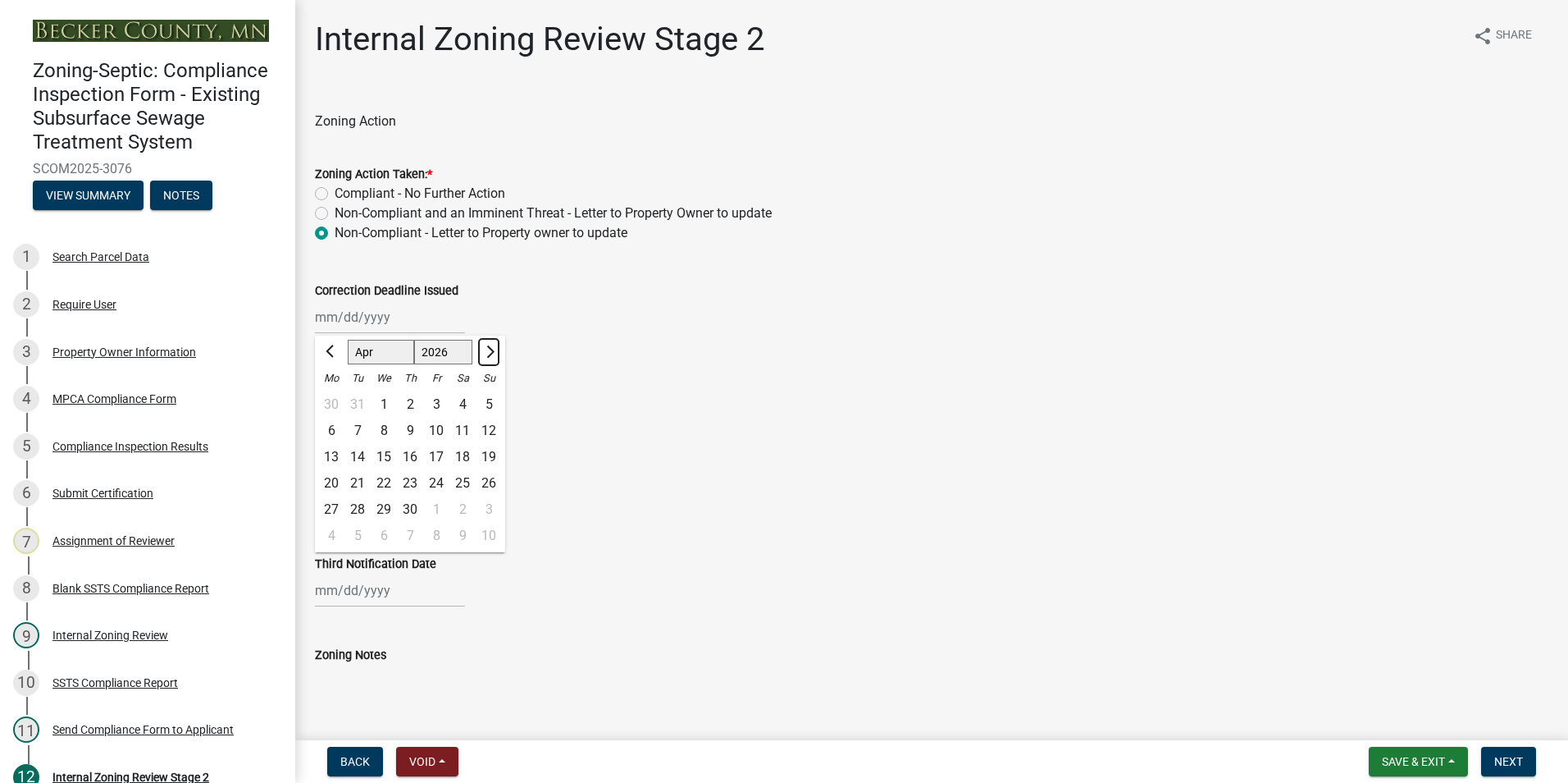
click at [495, 345] on button "Next month" at bounding box center [488, 351] width 19 height 26
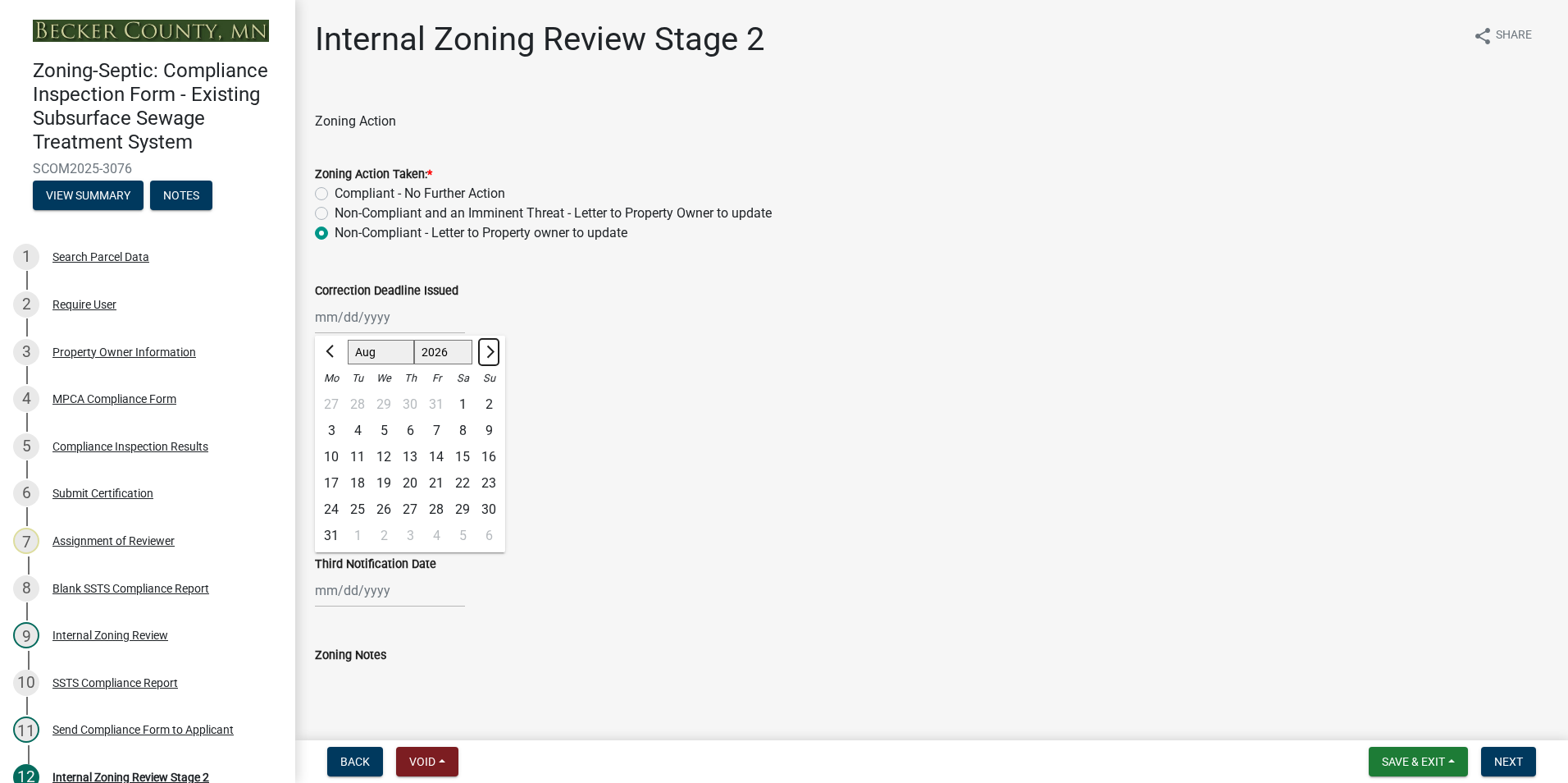
select select "9"
click at [377, 508] on div "30" at bounding box center [383, 509] width 26 height 26
type input "[DATE]"
click at [367, 414] on div at bounding box center [390, 408] width 150 height 34
select select "9"
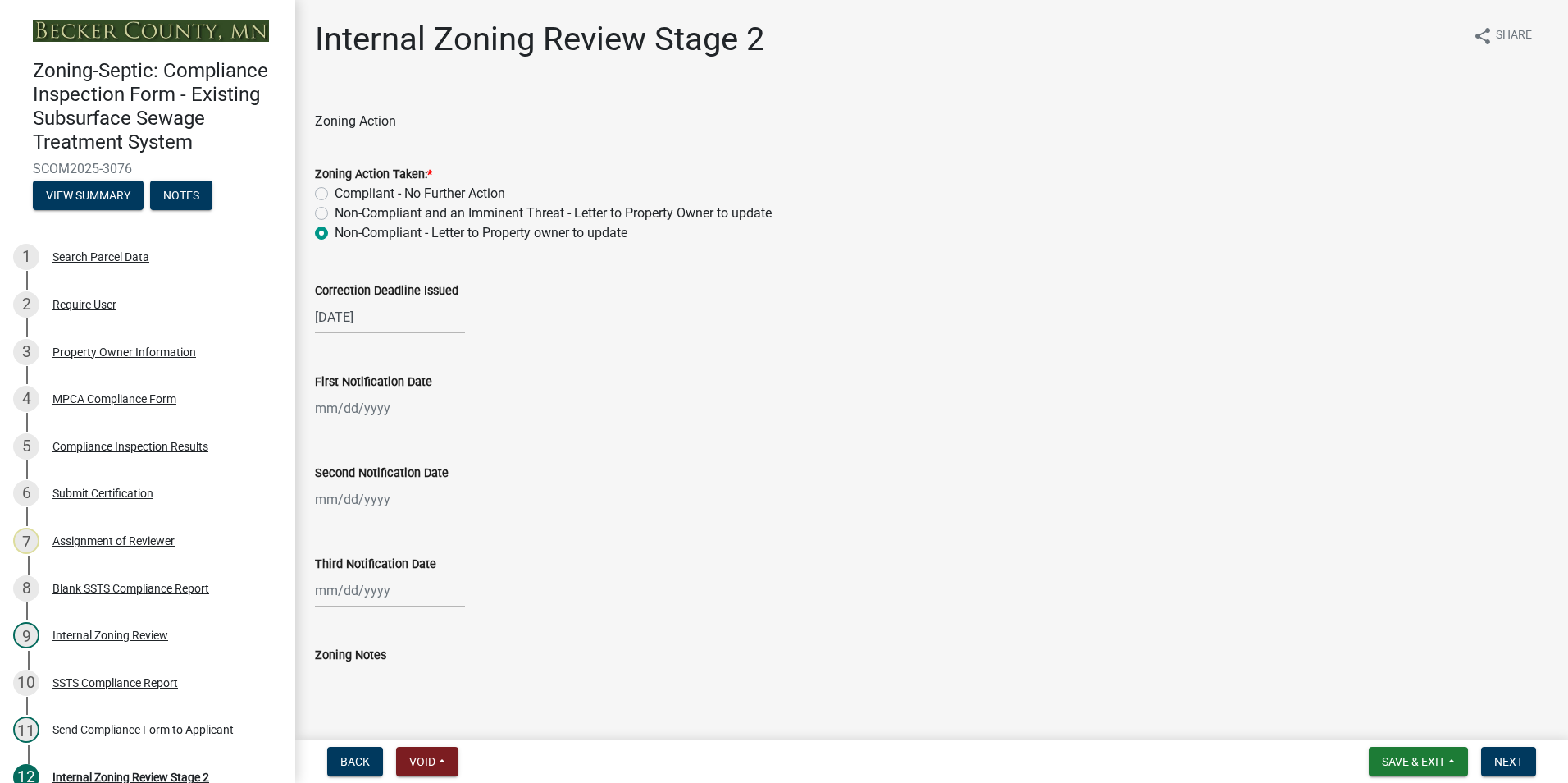
select select "2025"
click at [355, 545] on div "16" at bounding box center [357, 547] width 26 height 26
type input "[DATE]"
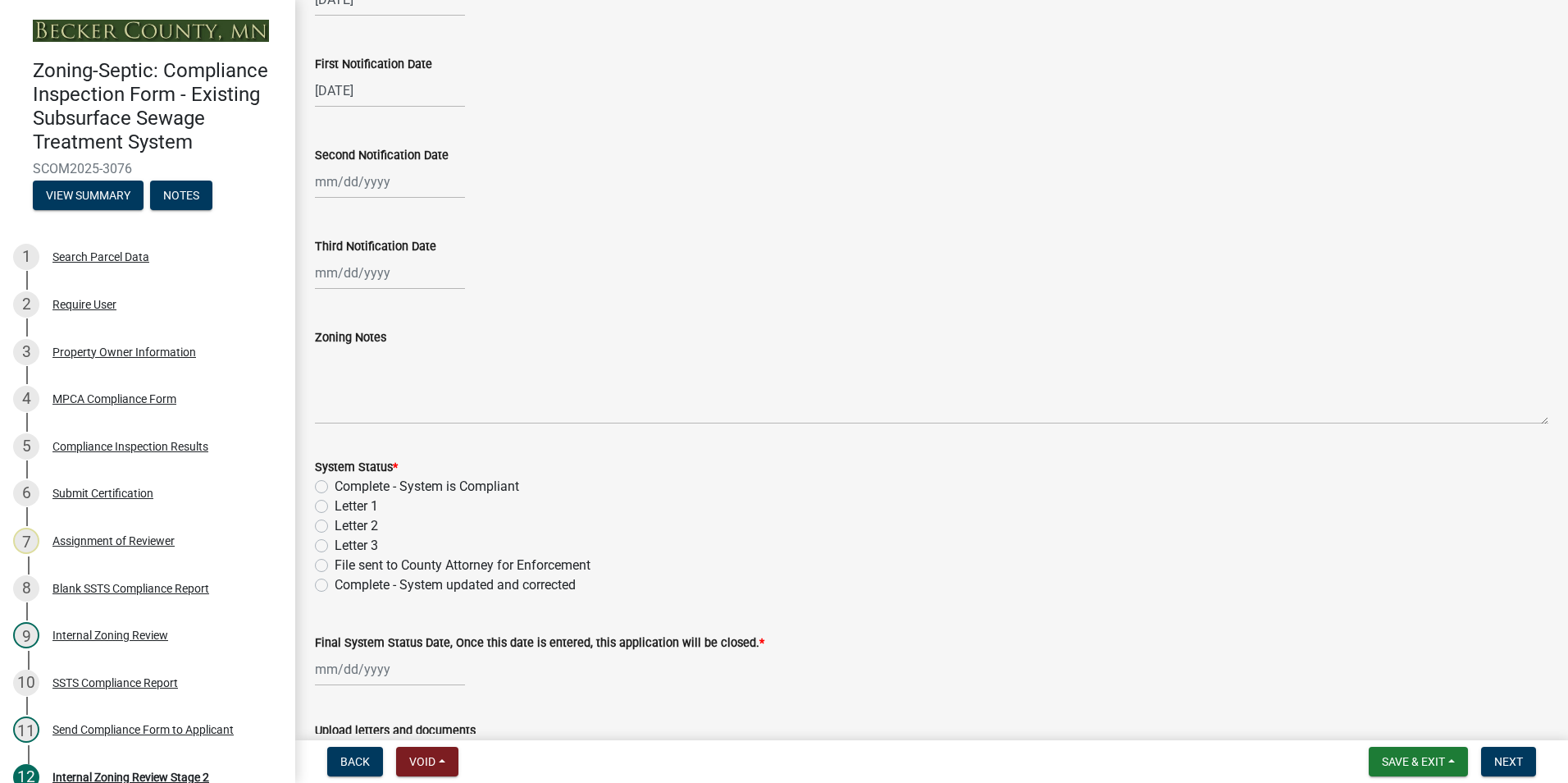
scroll to position [329, 0]
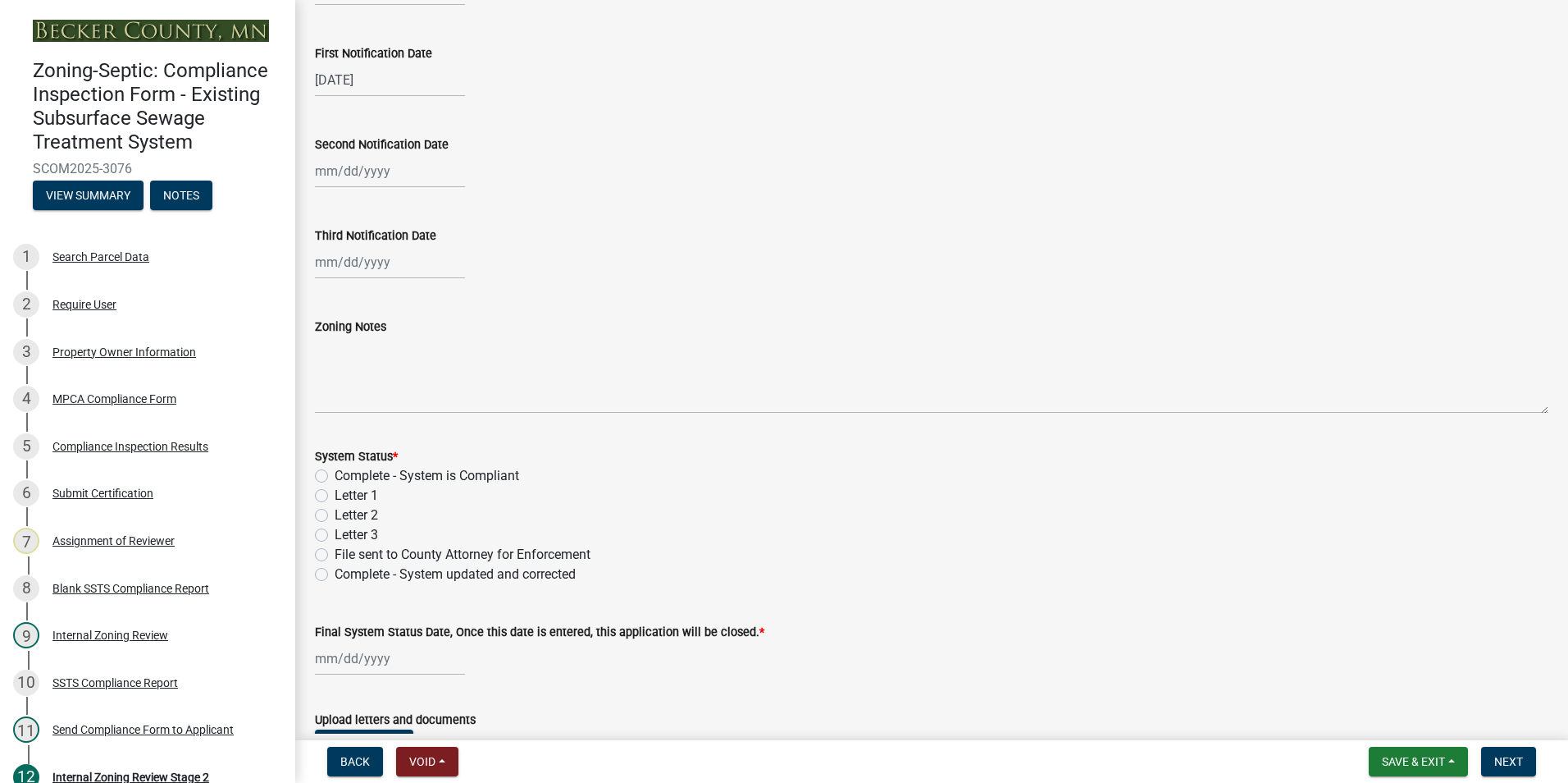
click at [334, 498] on label "Letter 1" at bounding box center [355, 495] width 43 height 19
click at [334, 497] on input "Letter 1" at bounding box center [339, 491] width 11 height 11
radio input "true"
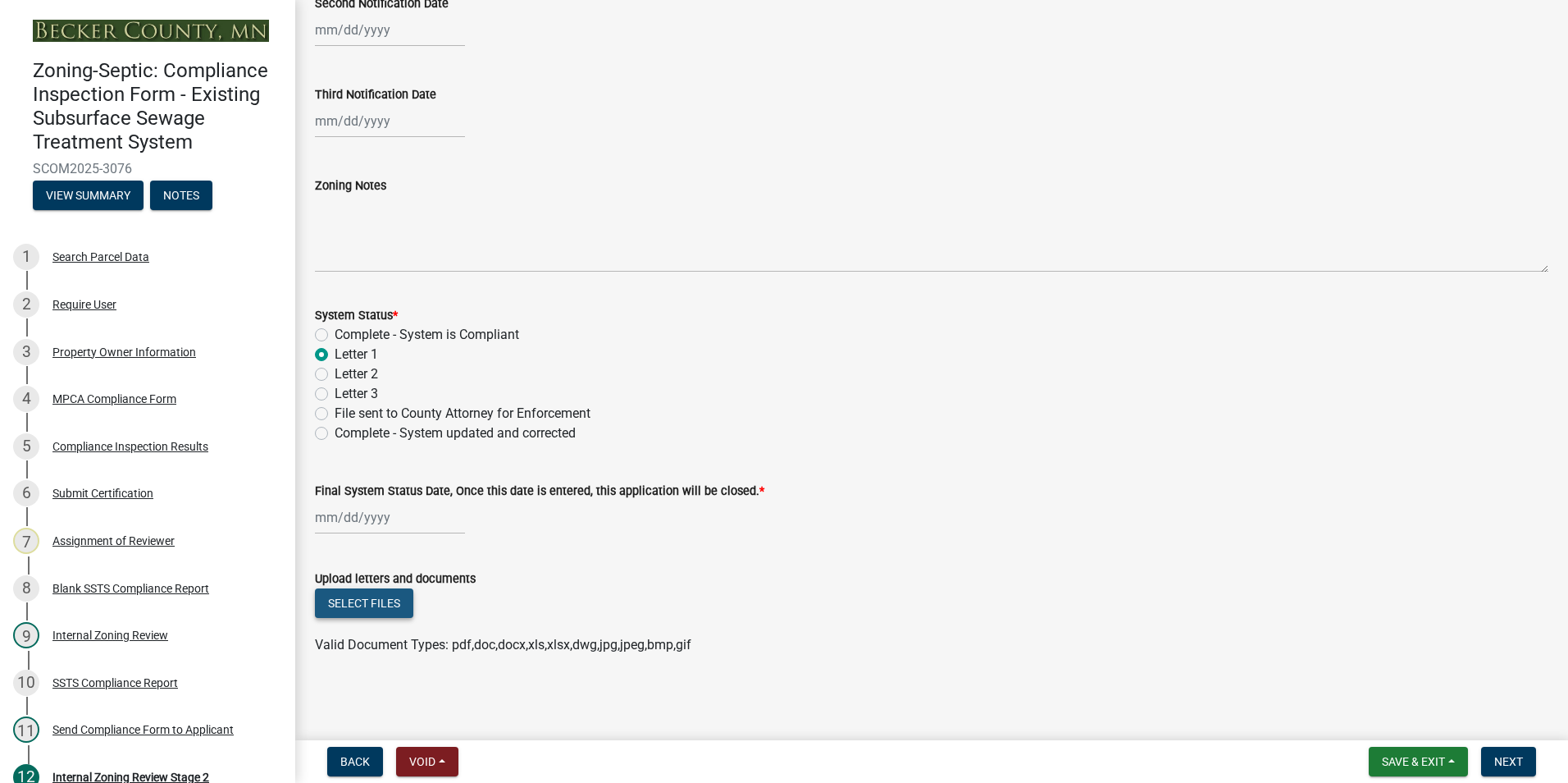
click at [346, 609] on button "Select files" at bounding box center [364, 602] width 99 height 30
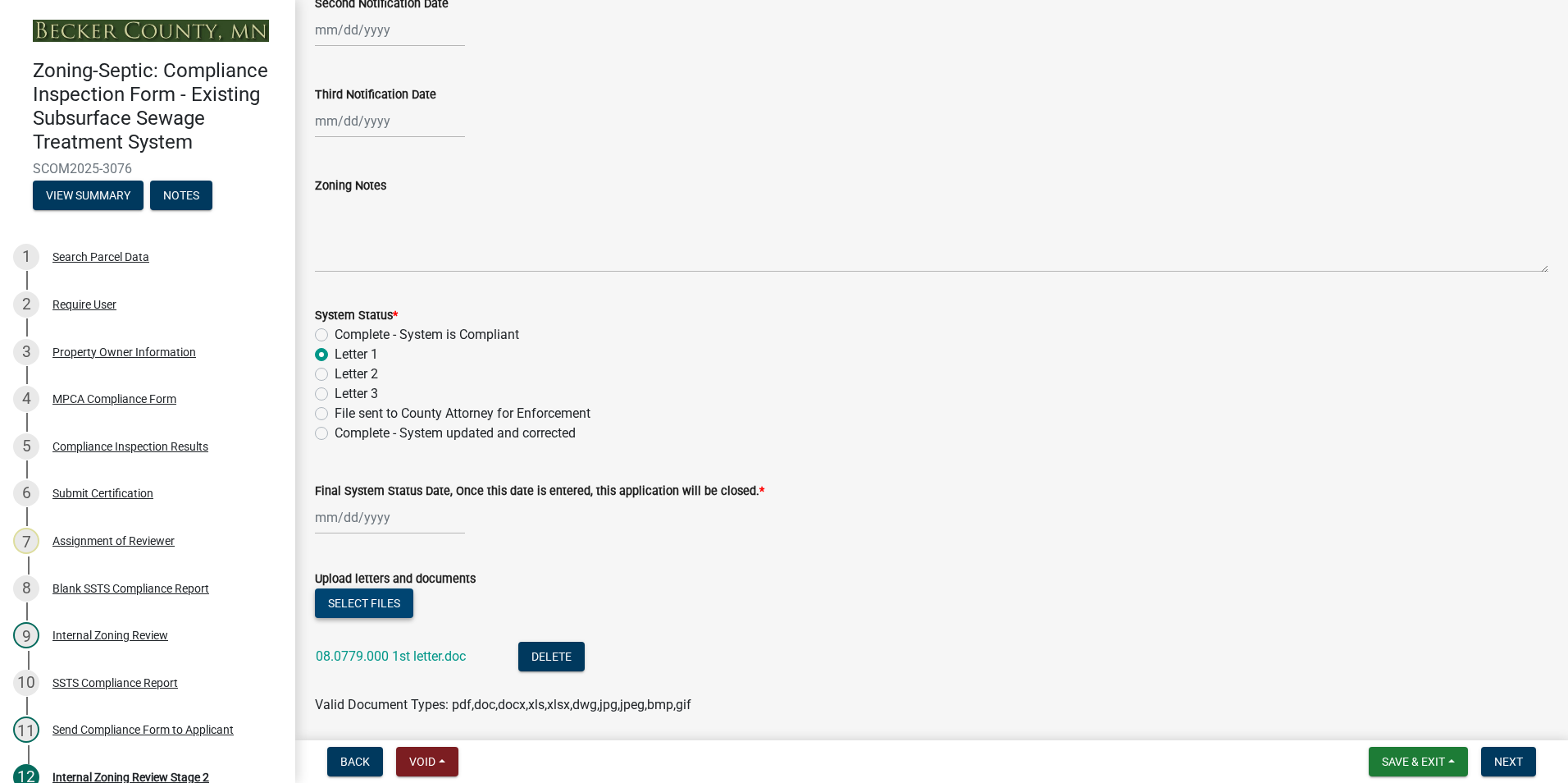
scroll to position [530, 0]
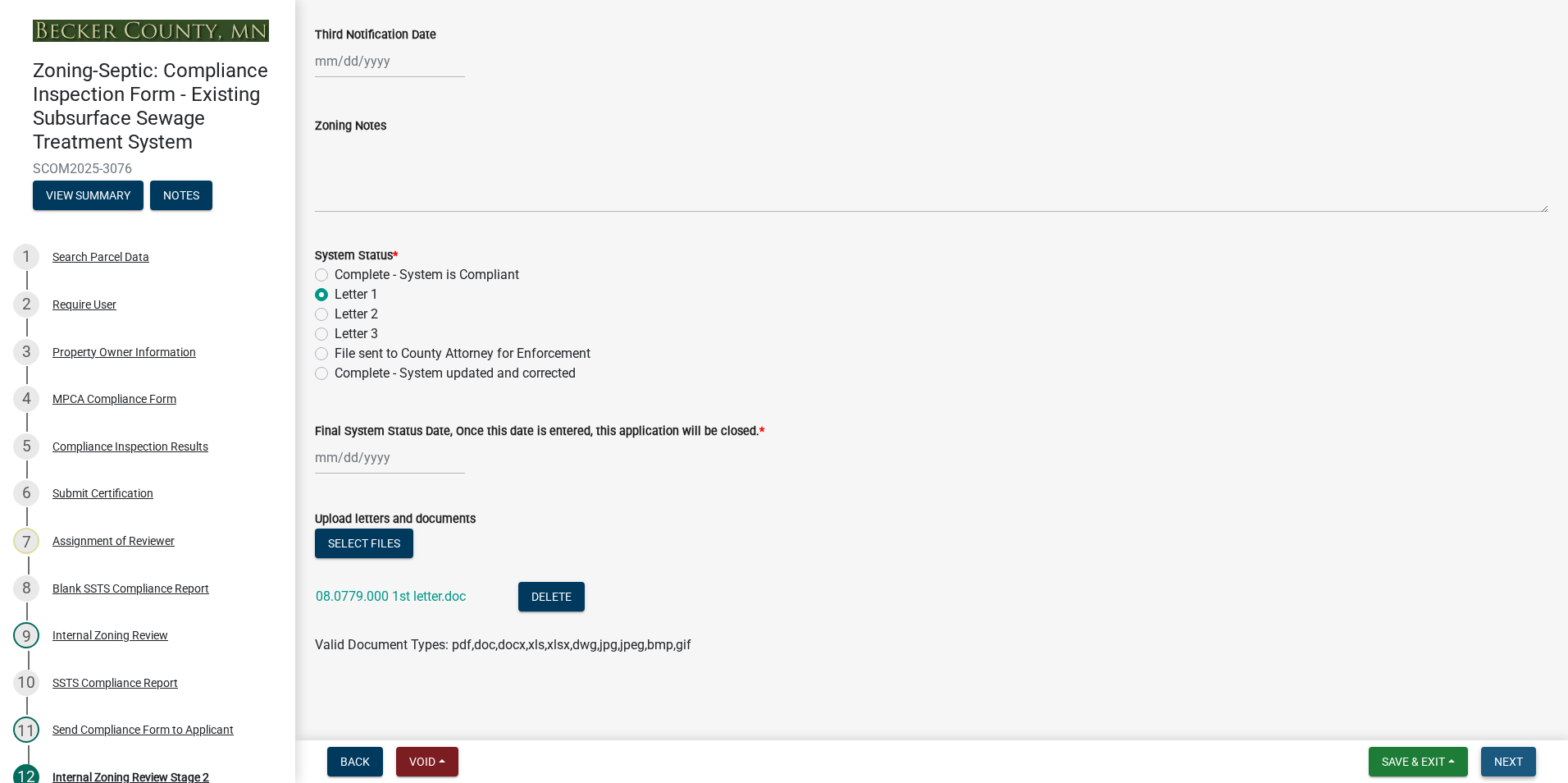
click at [1504, 760] on span "Next" at bounding box center [1509, 762] width 29 height 14
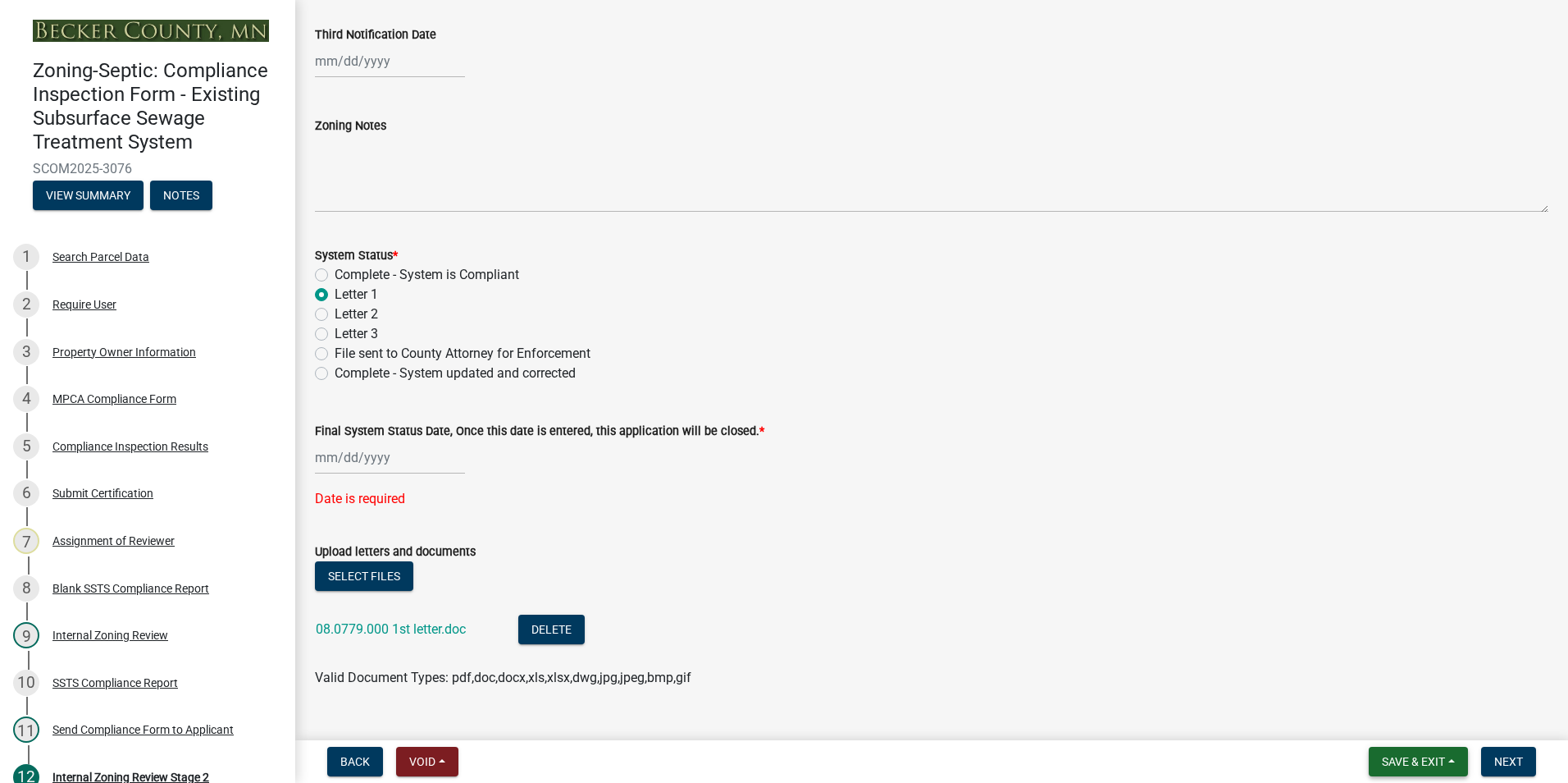
click at [1391, 761] on span "Save & Exit" at bounding box center [1413, 762] width 63 height 14
click at [1370, 716] on button "Save & Exit" at bounding box center [1402, 719] width 131 height 40
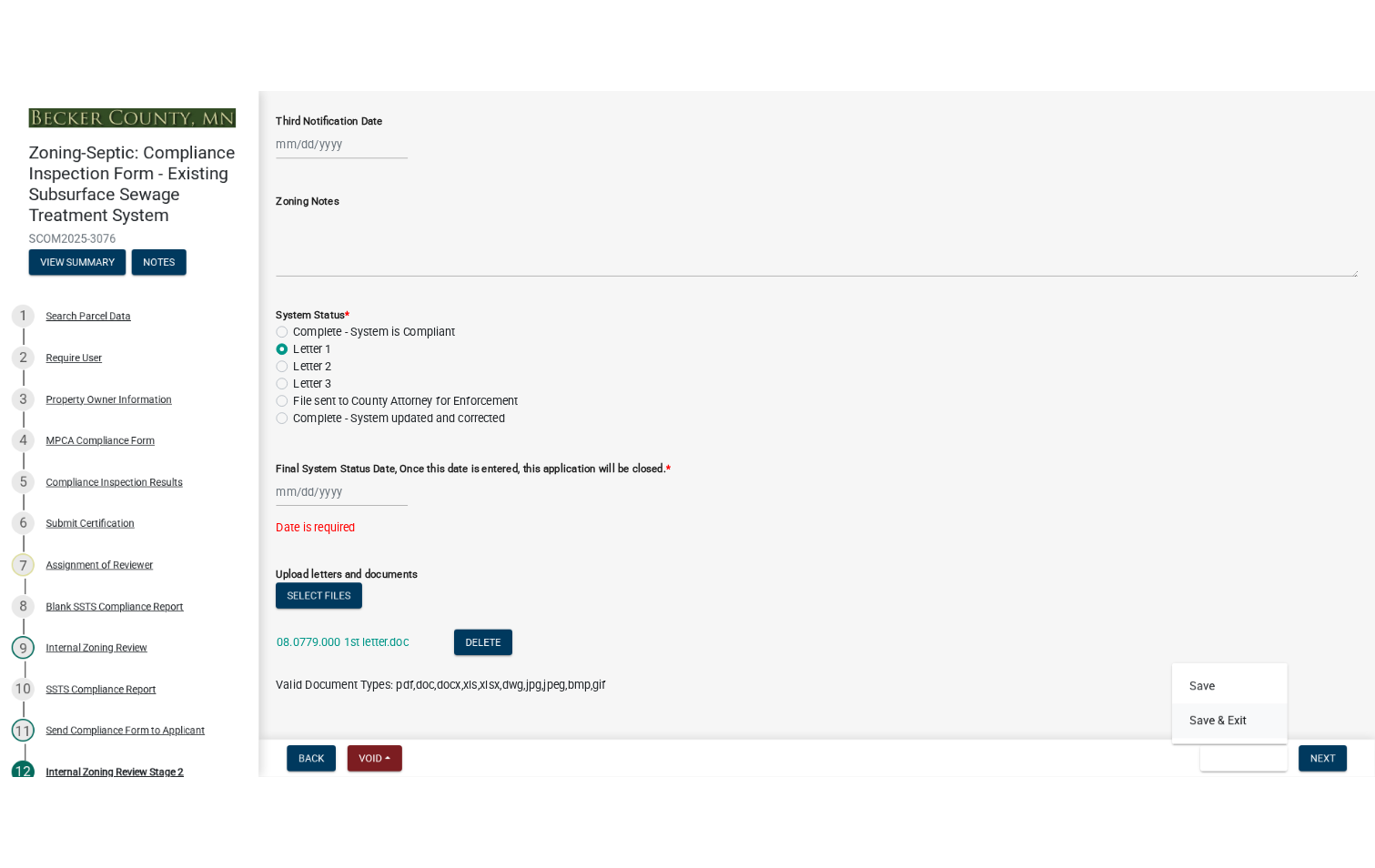
scroll to position [0, 0]
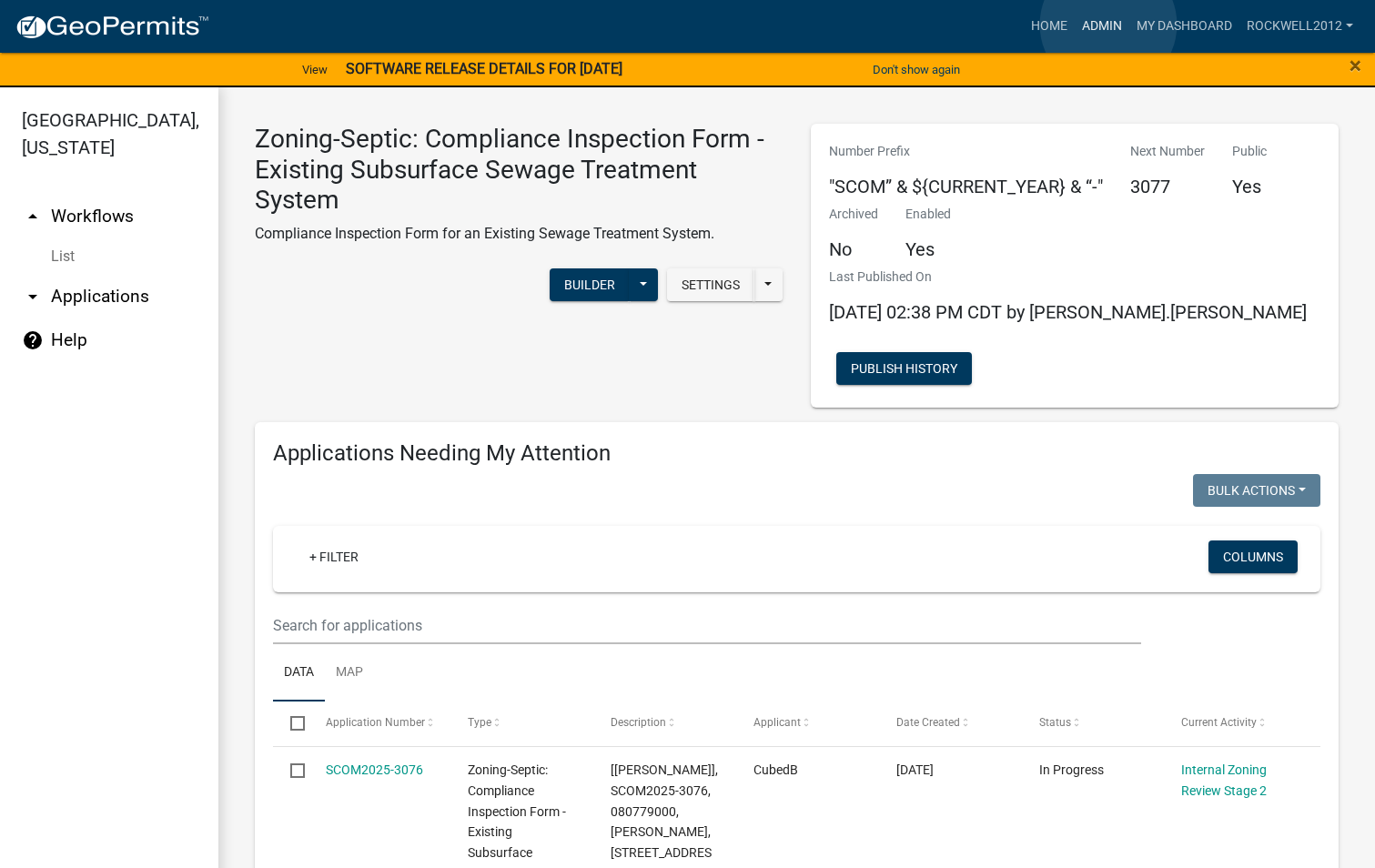
click at [1108, 24] on link "Admin" at bounding box center [1101, 26] width 54 height 35
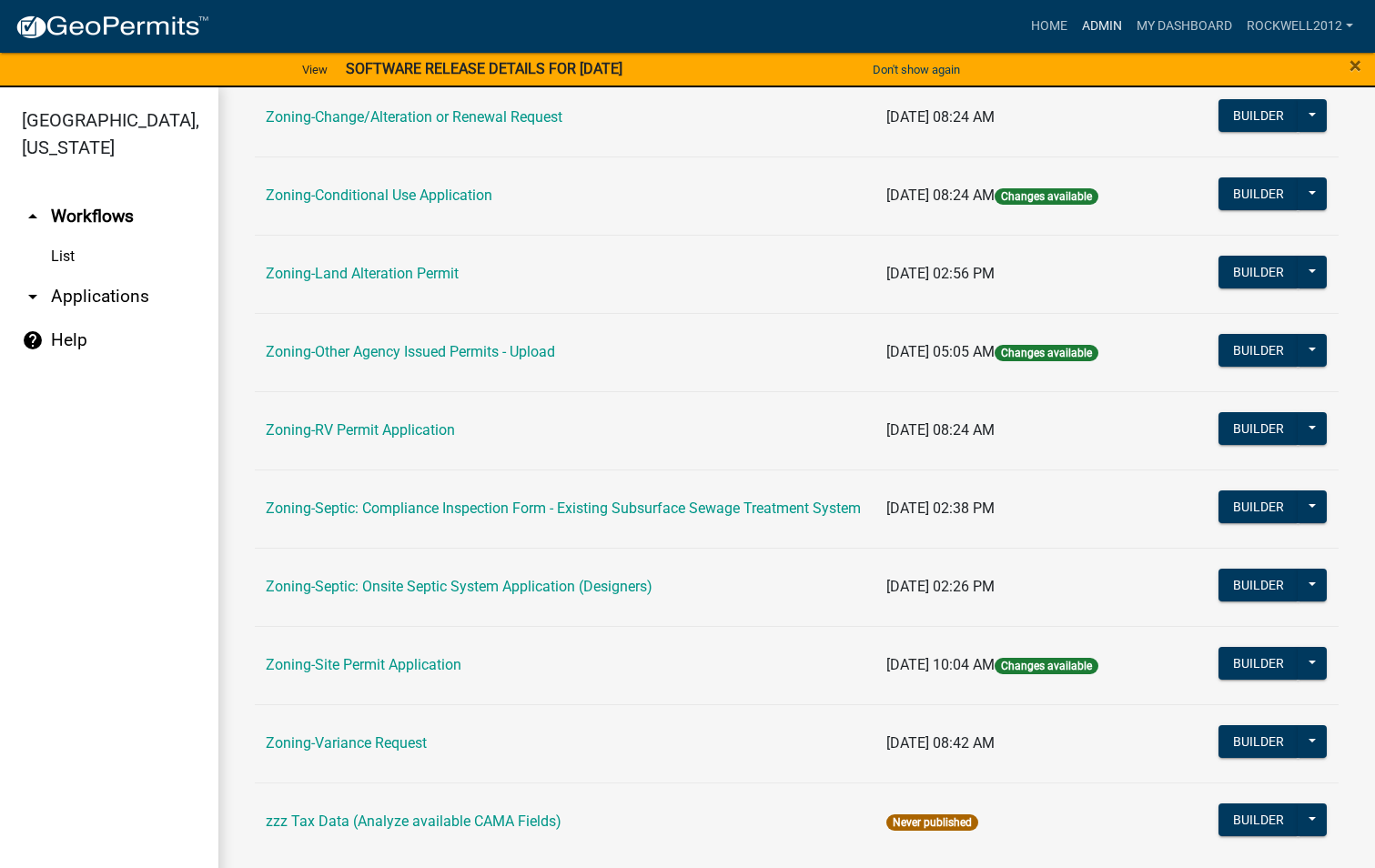
scroll to position [527, 0]
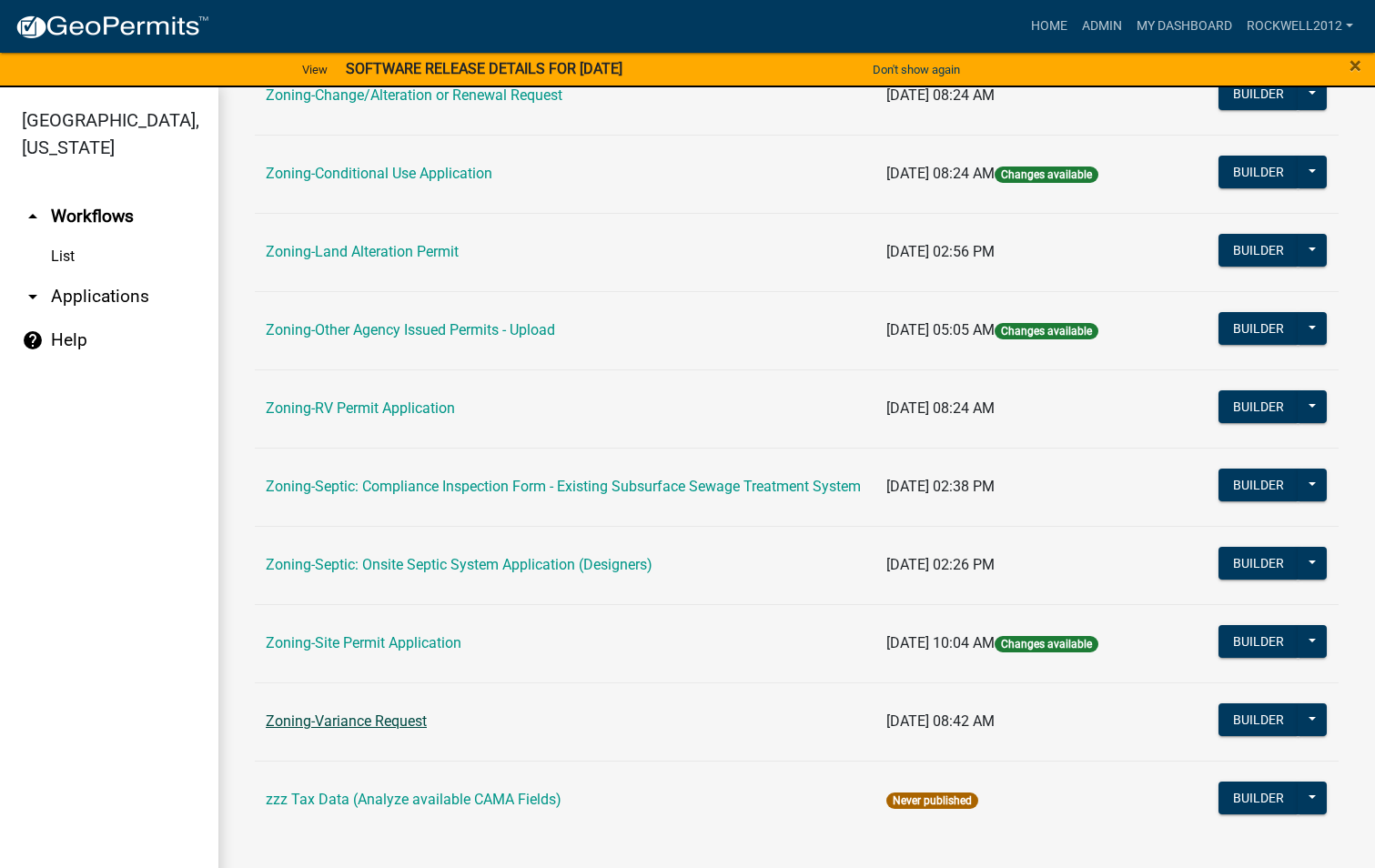
click at [350, 716] on link "Zoning-Variance Request" at bounding box center [347, 721] width 161 height 17
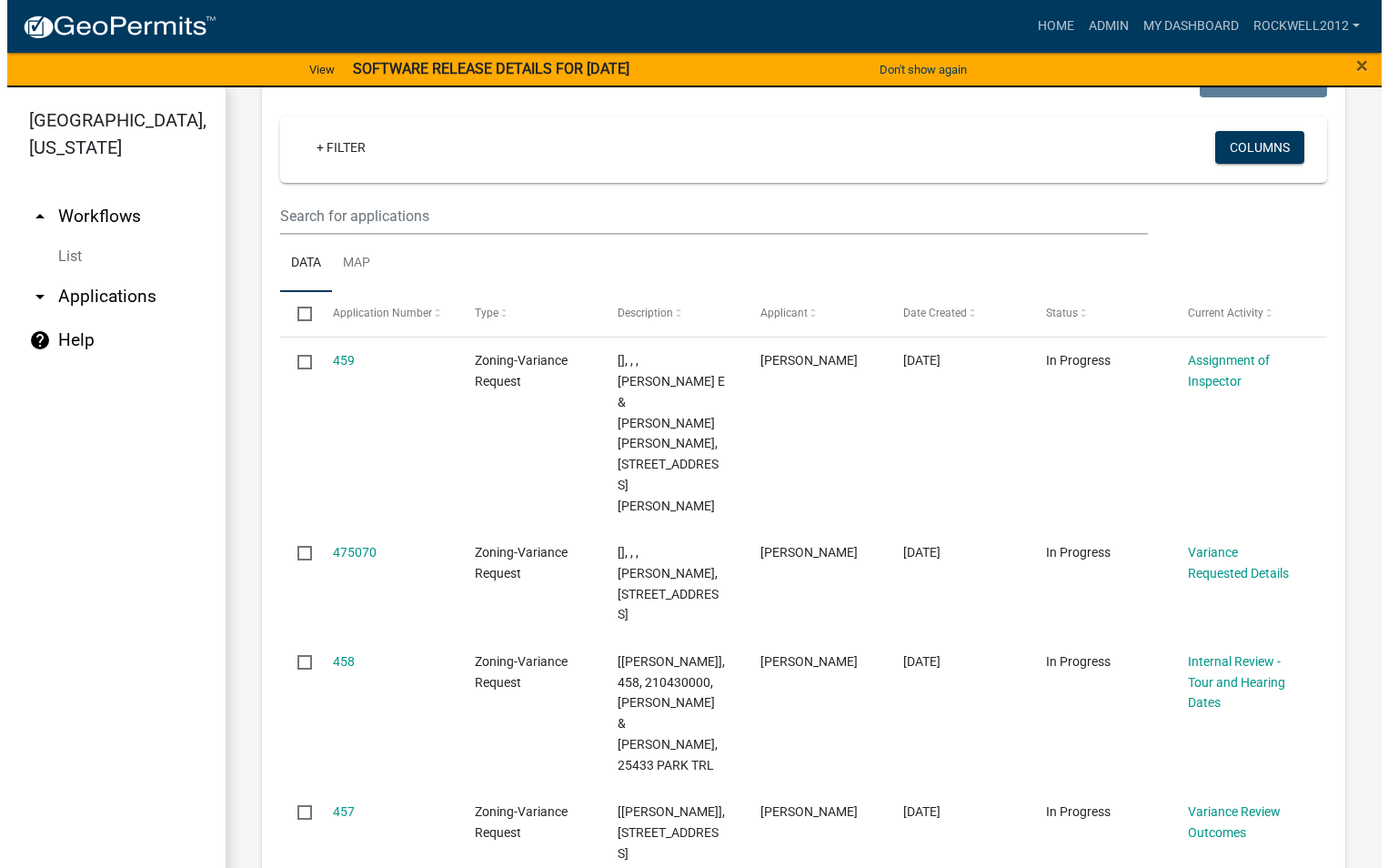
scroll to position [2456, 0]
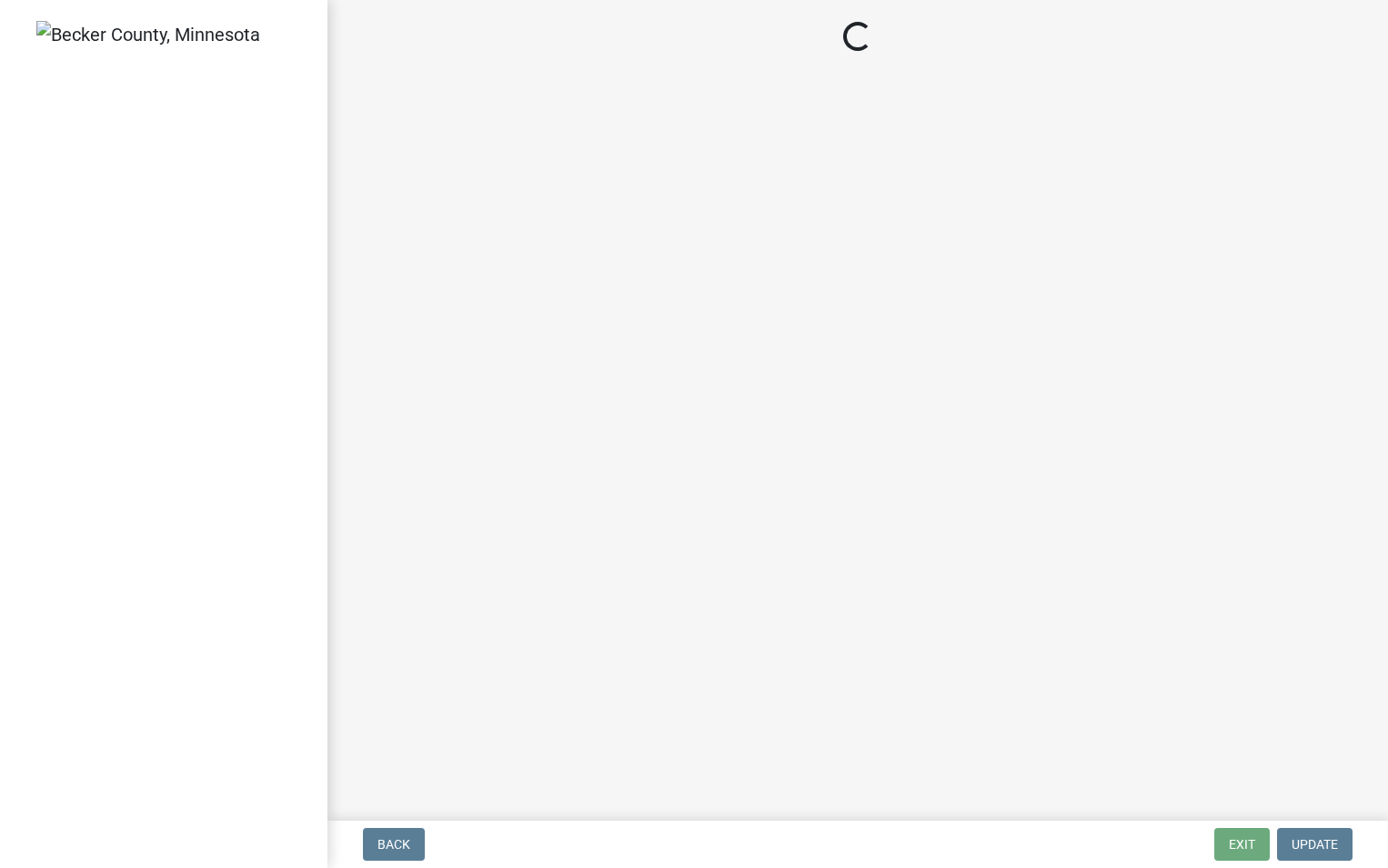
select select "303247f2-d14b-4cd3-9fdc-6e6670bf7763"
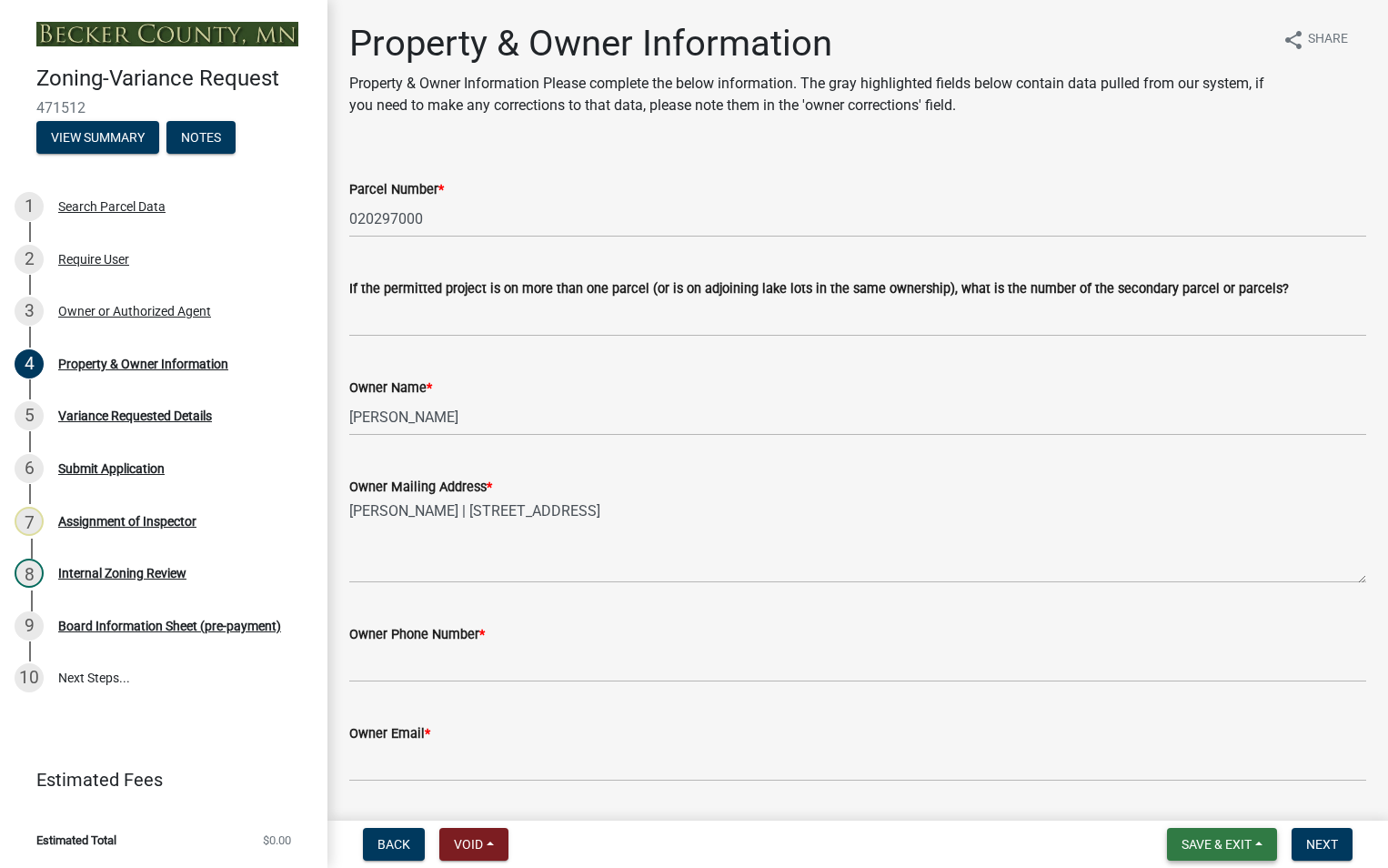
click at [1203, 839] on span "Save & Exit" at bounding box center [1217, 845] width 70 height 15
click at [1199, 792] on button "Save & Exit" at bounding box center [1203, 797] width 145 height 44
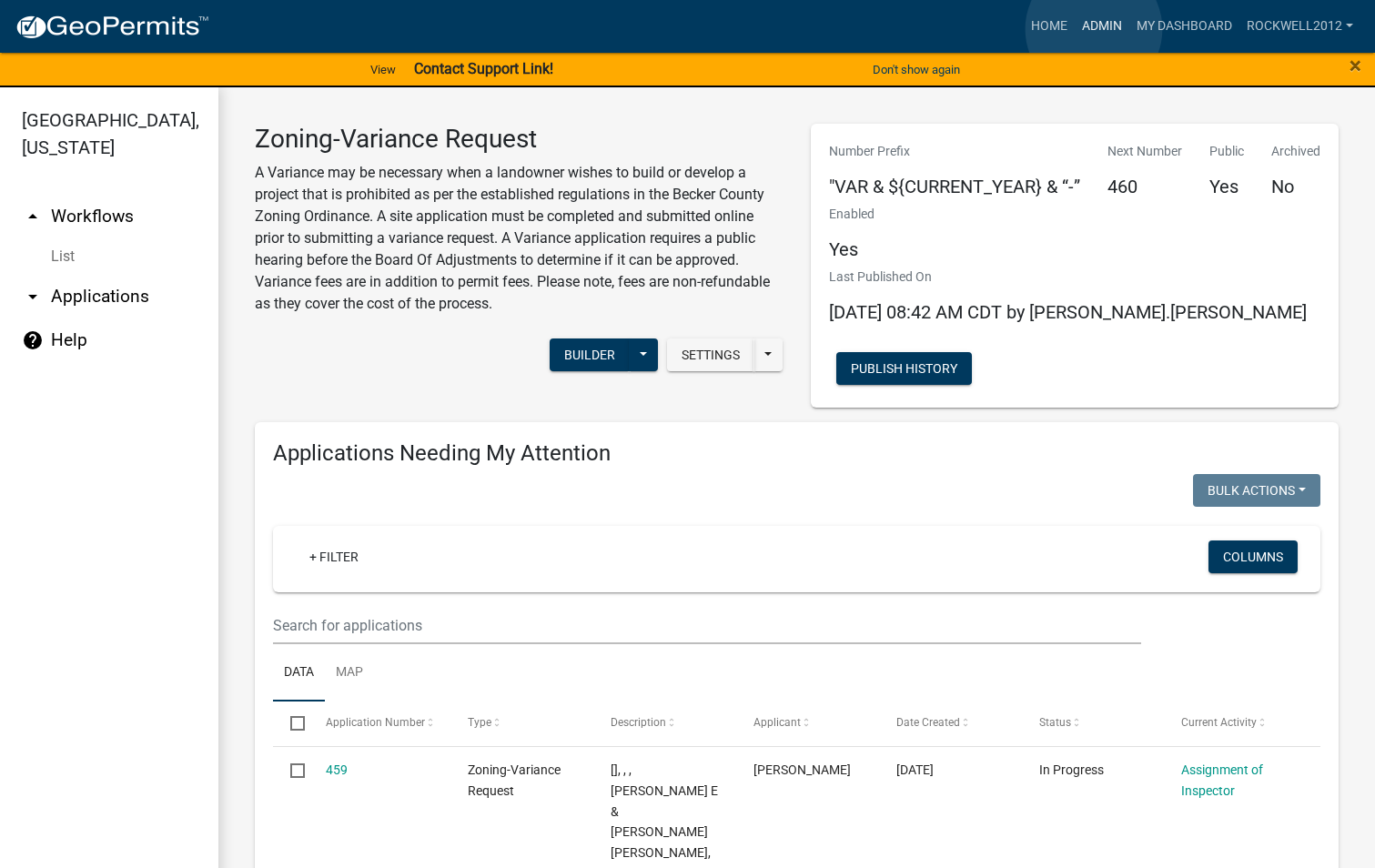
click at [1094, 29] on link "Admin" at bounding box center [1101, 26] width 54 height 35
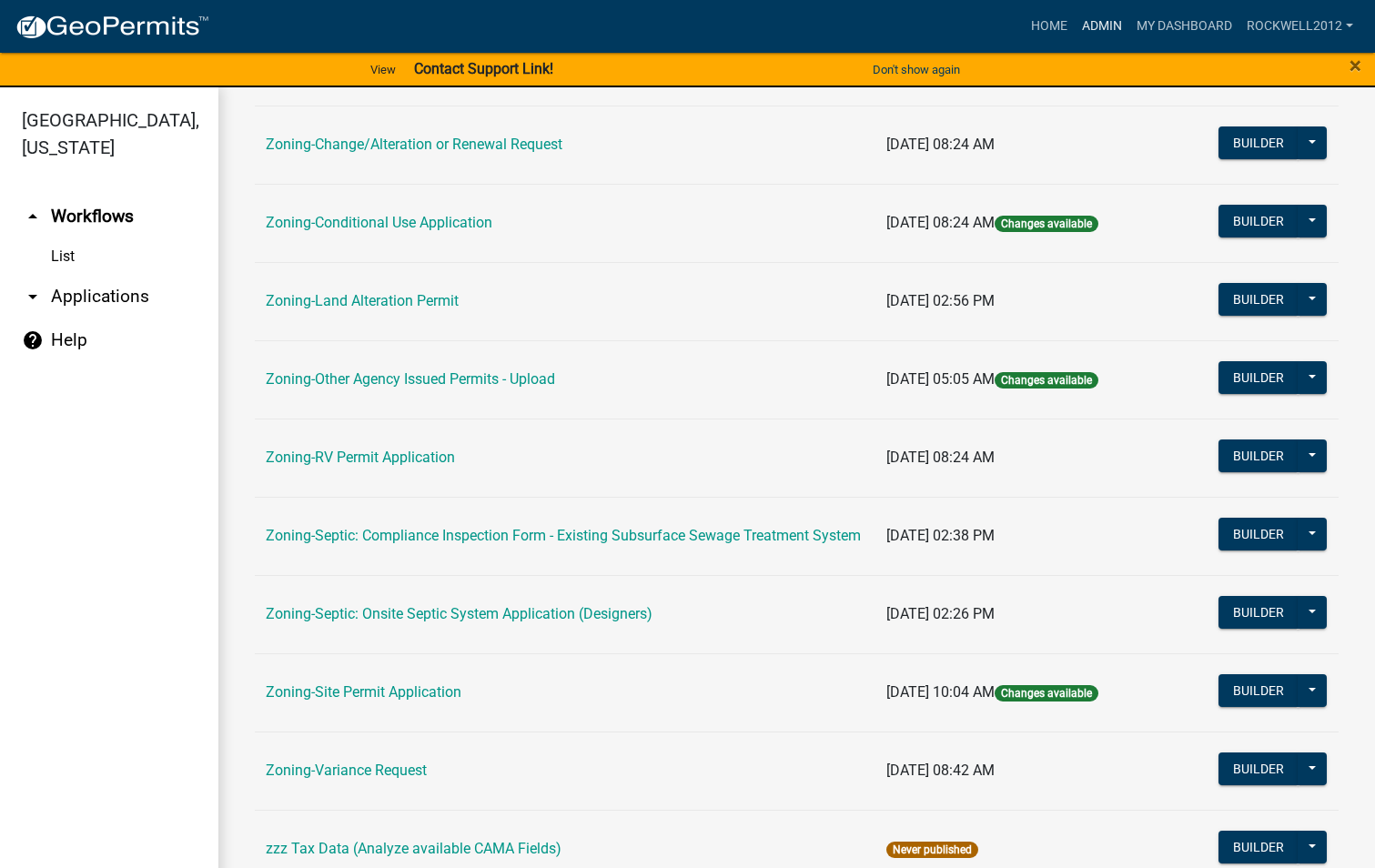
scroll to position [527, 0]
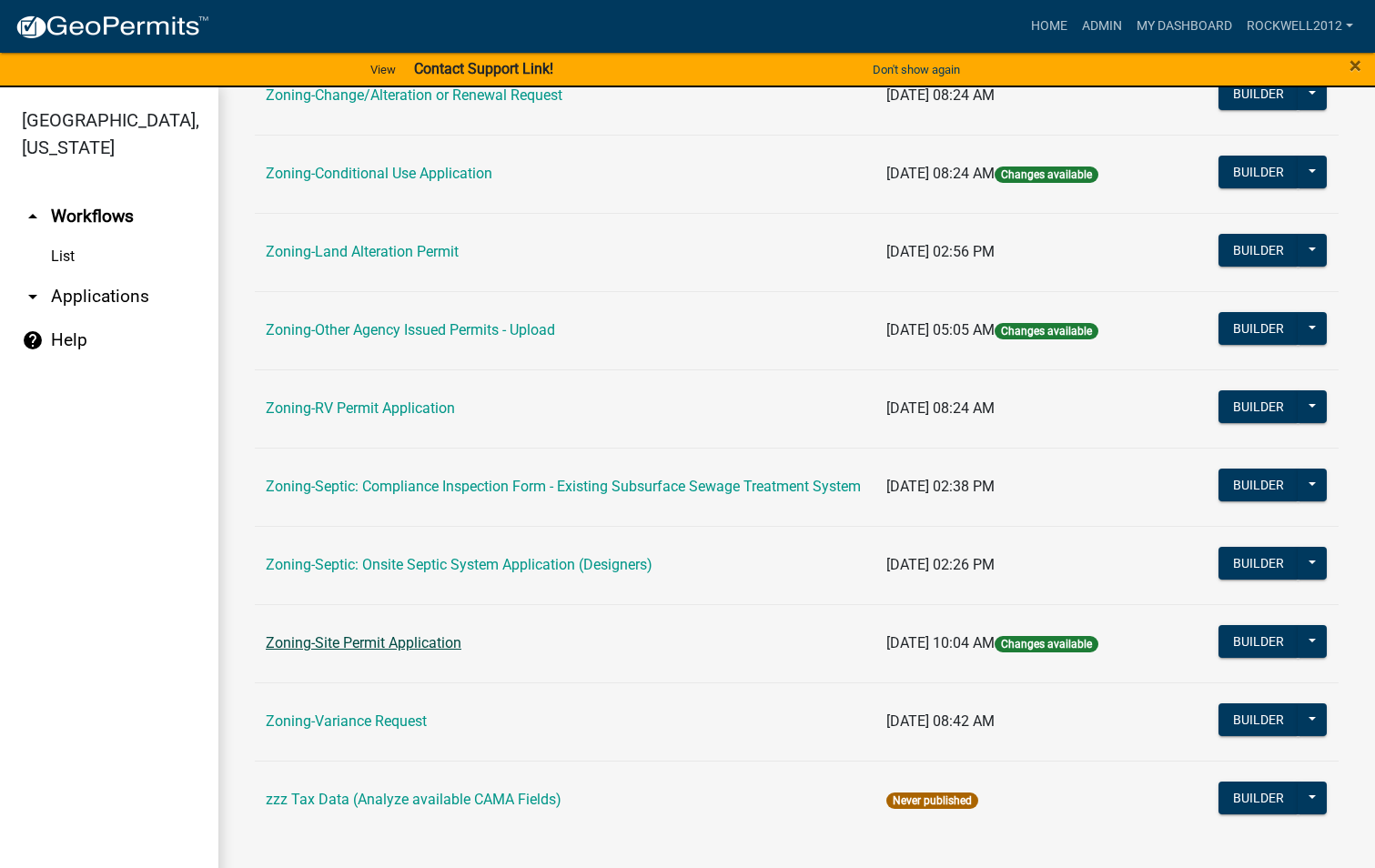
click at [366, 648] on link "Zoning-Site Permit Application" at bounding box center [363, 642] width 196 height 17
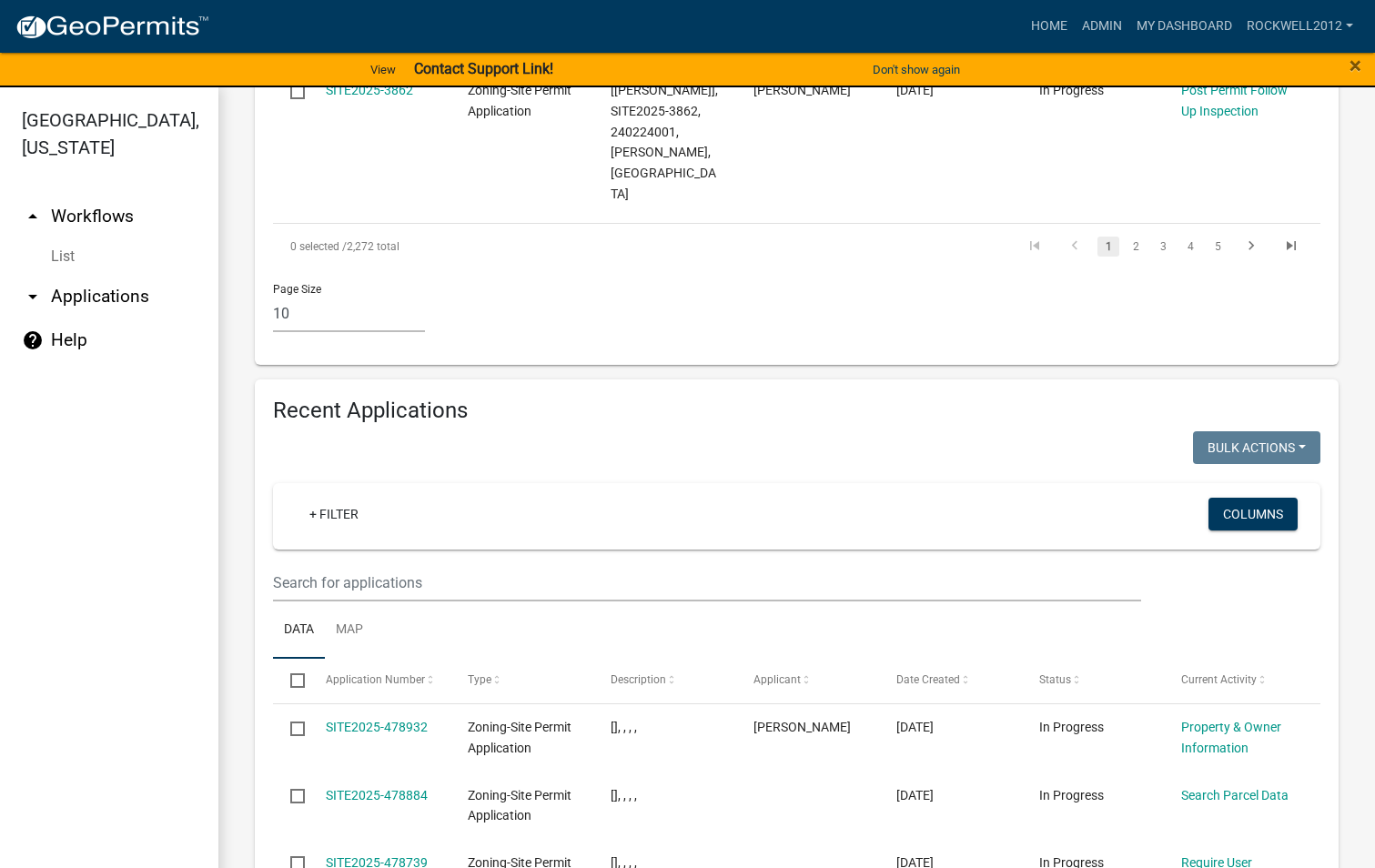
scroll to position [2183, 0]
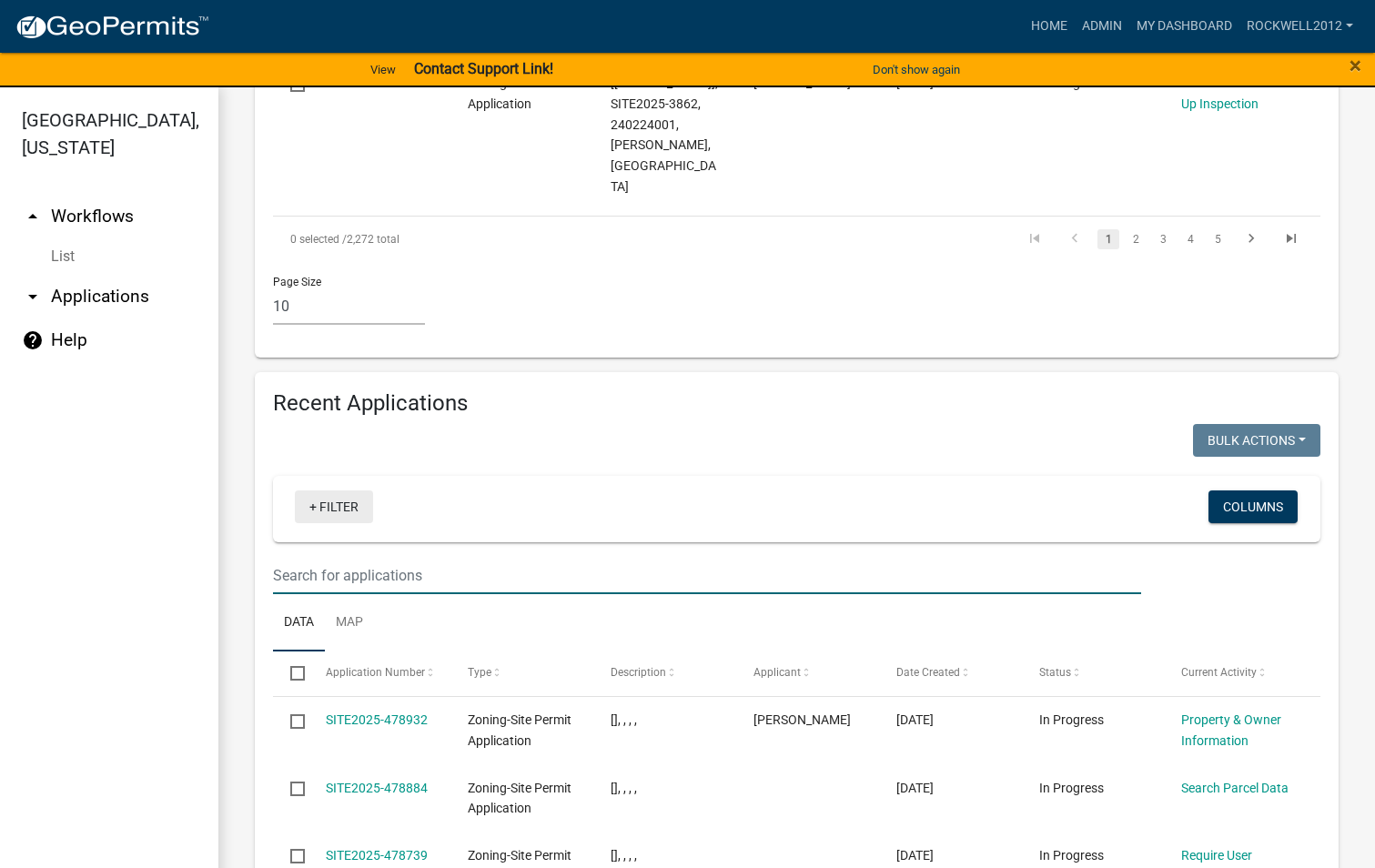
drag, startPoint x: 312, startPoint y: 428, endPoint x: 306, endPoint y: 375, distance: 53.3
click at [311, 556] on input "text" at bounding box center [706, 575] width 868 height 37
type input "[PERSON_NAME]"
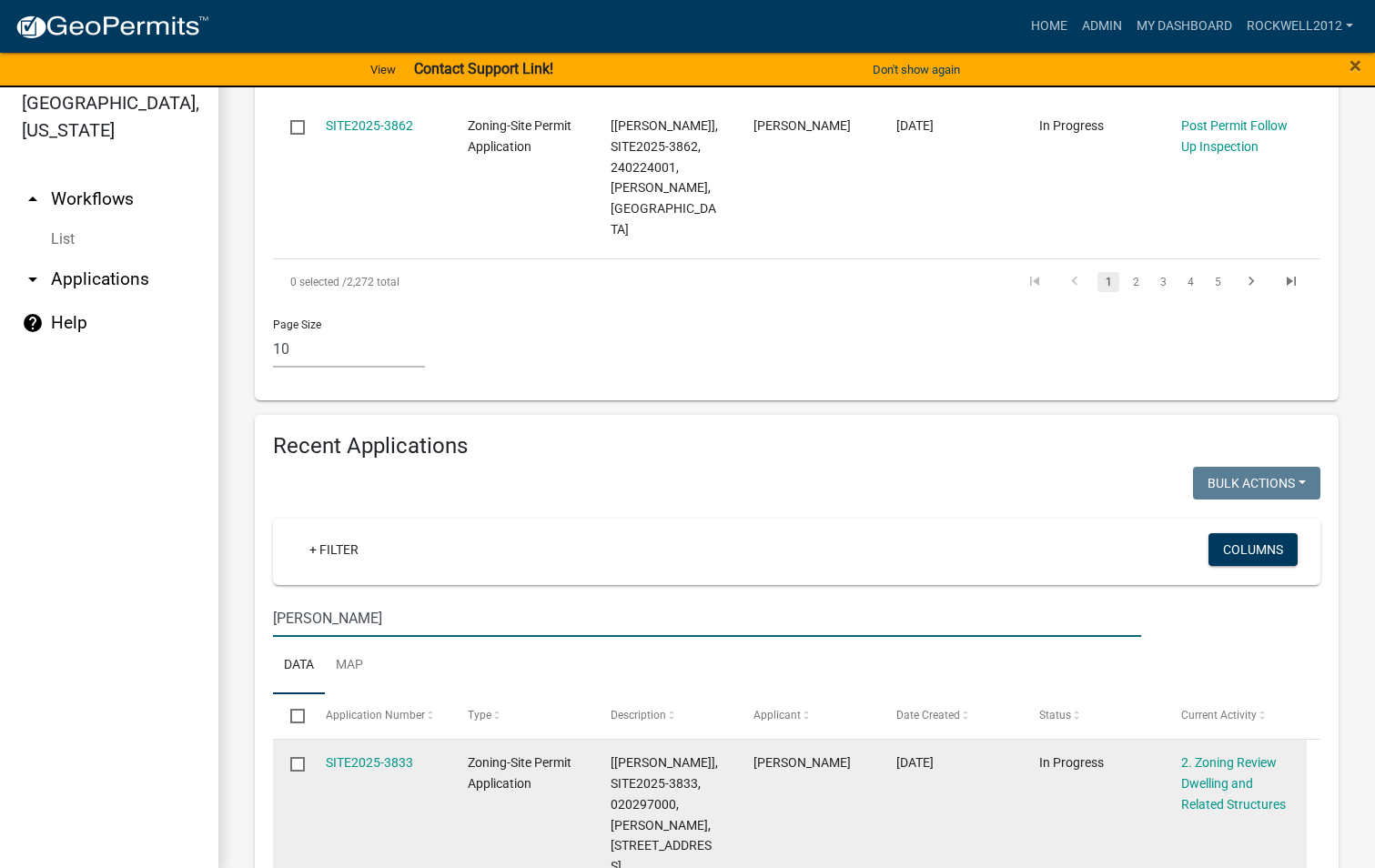
scroll to position [22, 0]
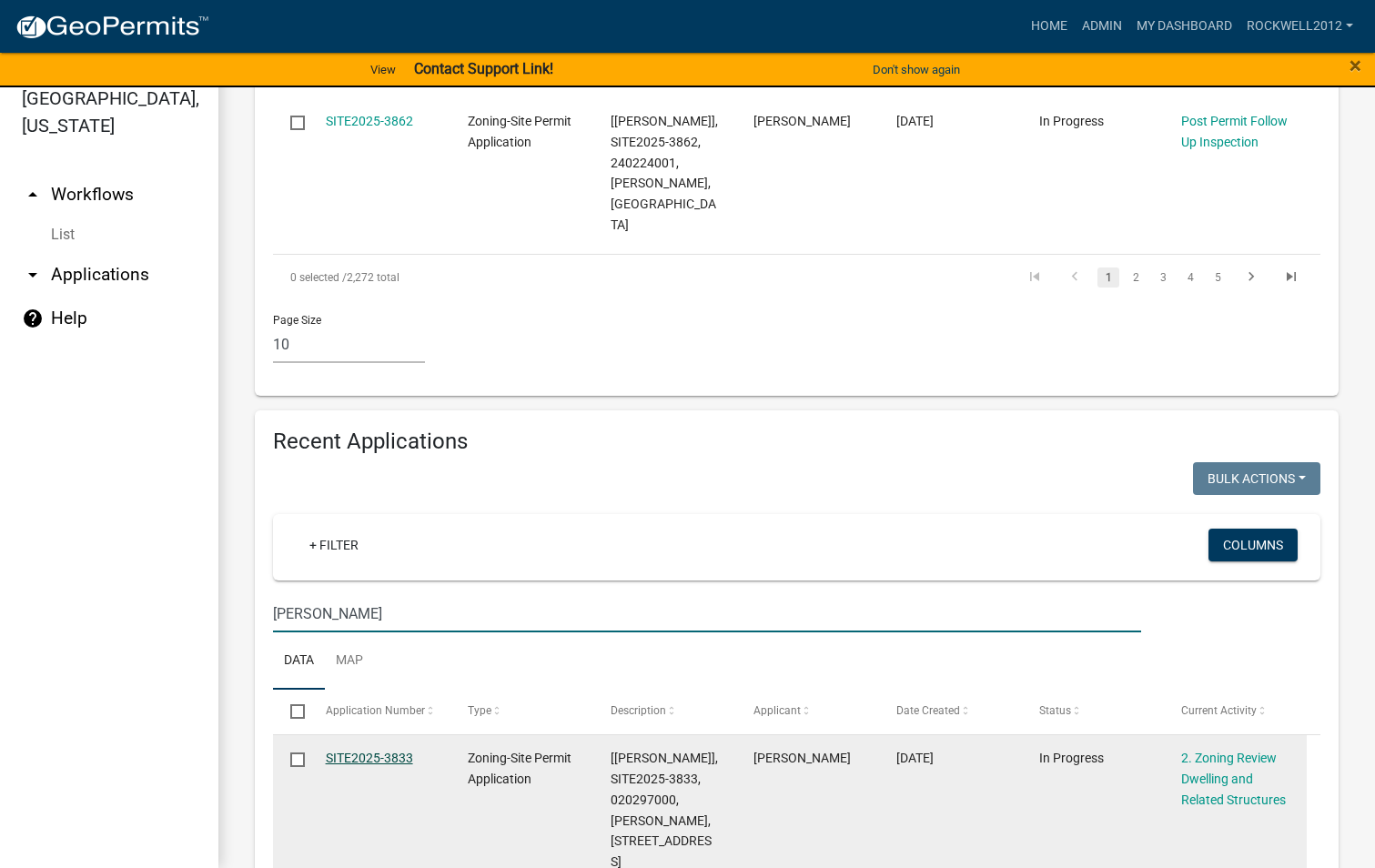
click at [353, 750] on link "SITE2025-3833" at bounding box center [369, 758] width 87 height 15
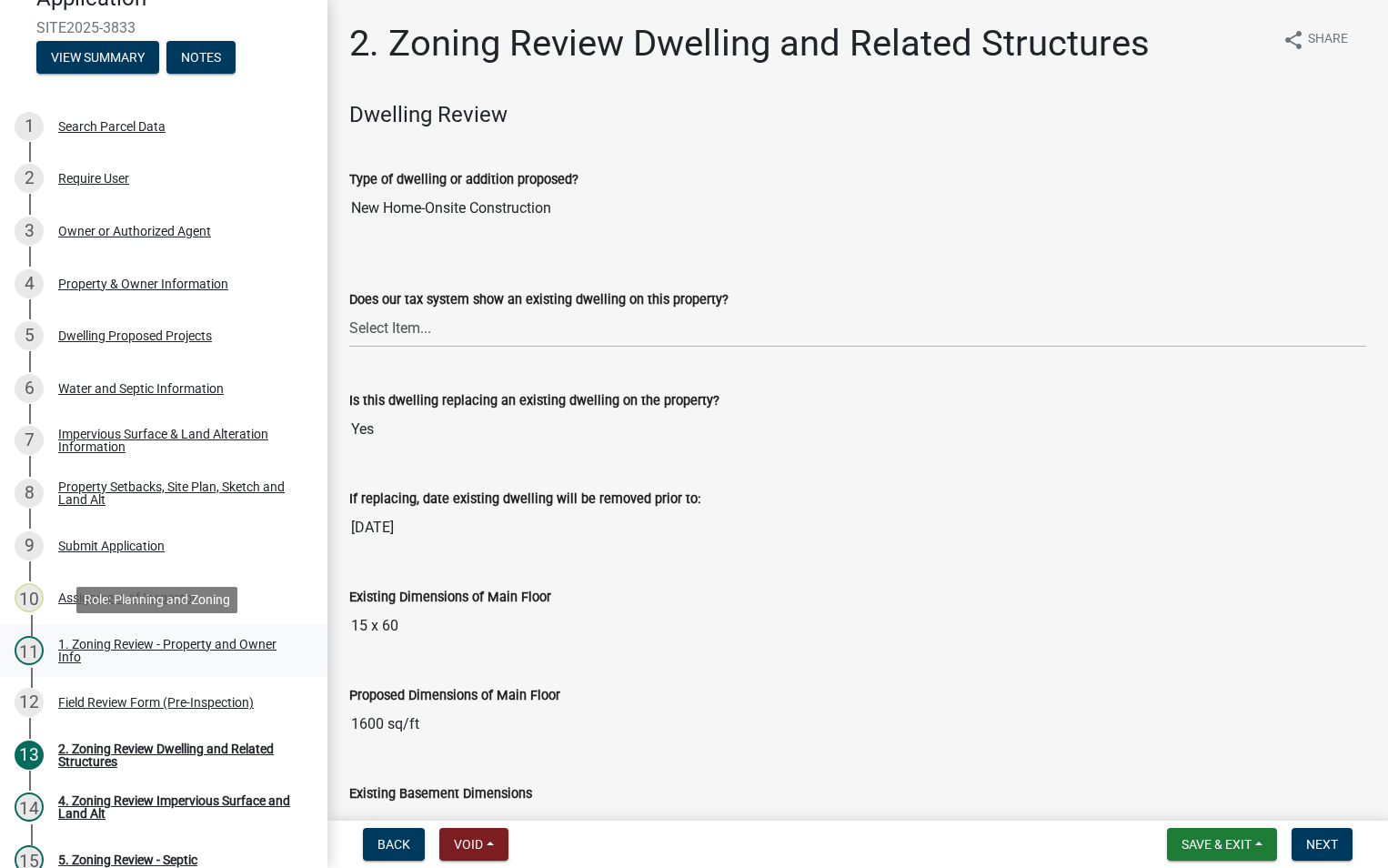
scroll to position [91, 0]
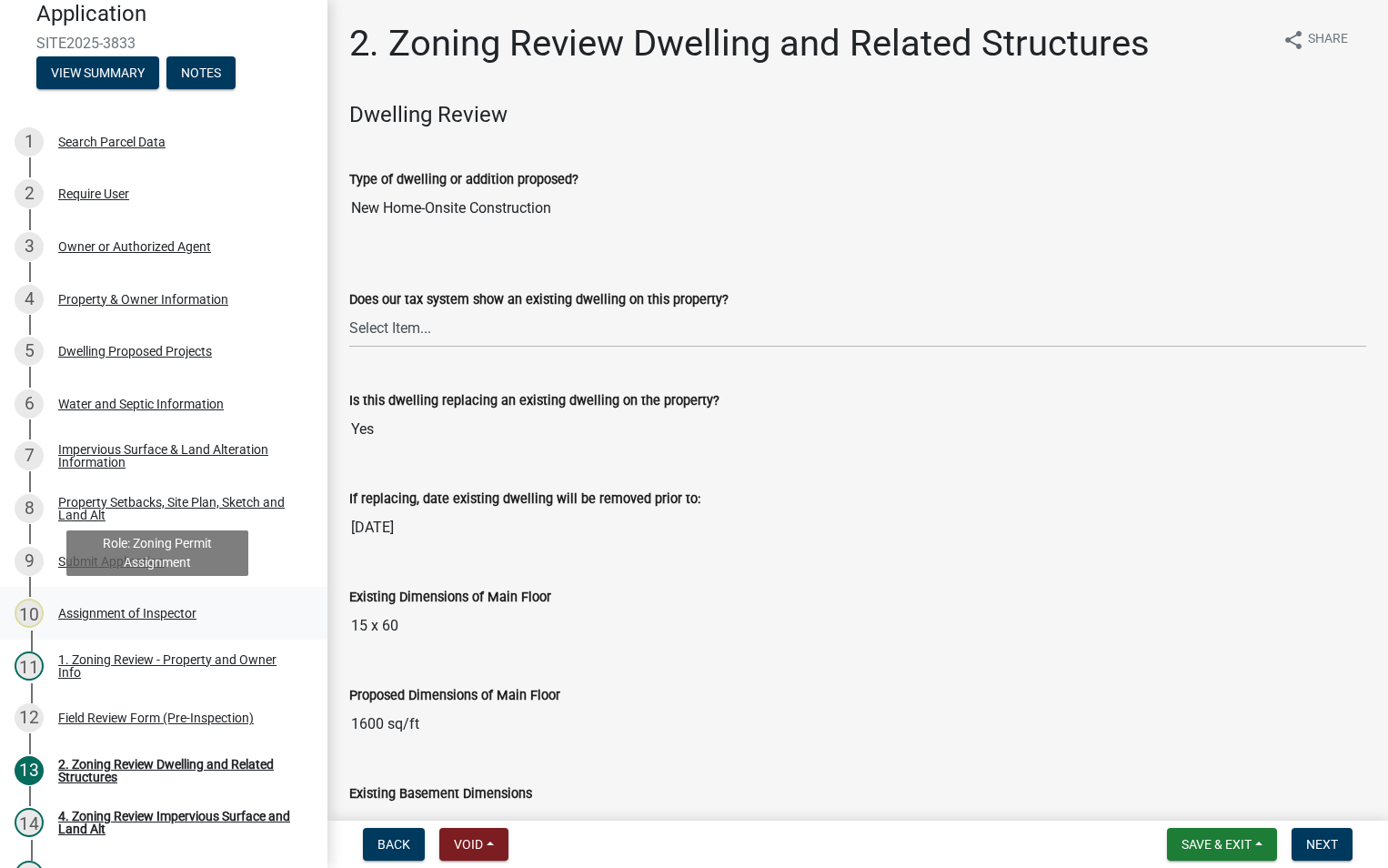
click at [102, 614] on div "Assignment of Inspector" at bounding box center [127, 613] width 139 height 13
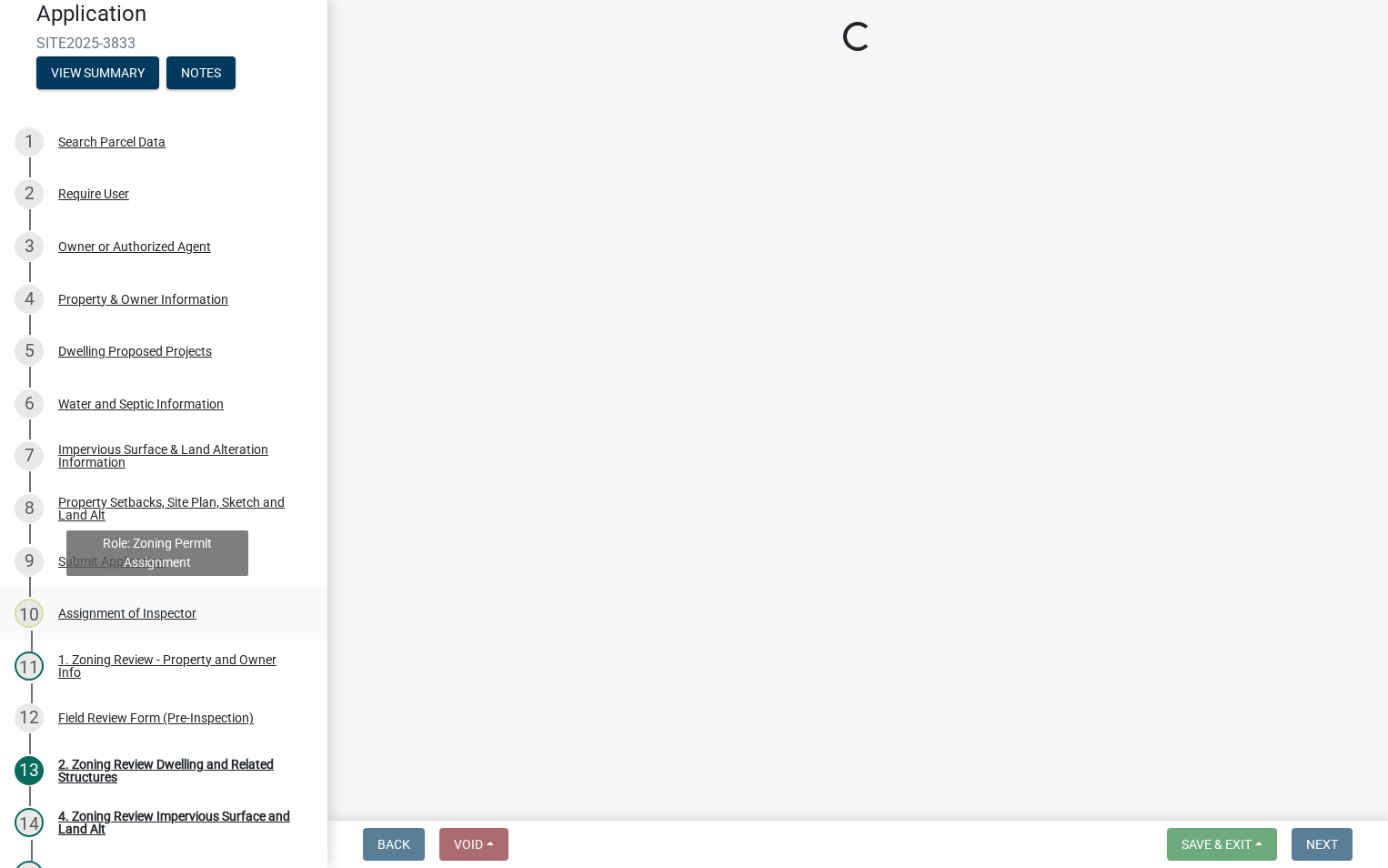
select select "c0b6e50c-983d-48c1-a910-e8bd43c13b77"
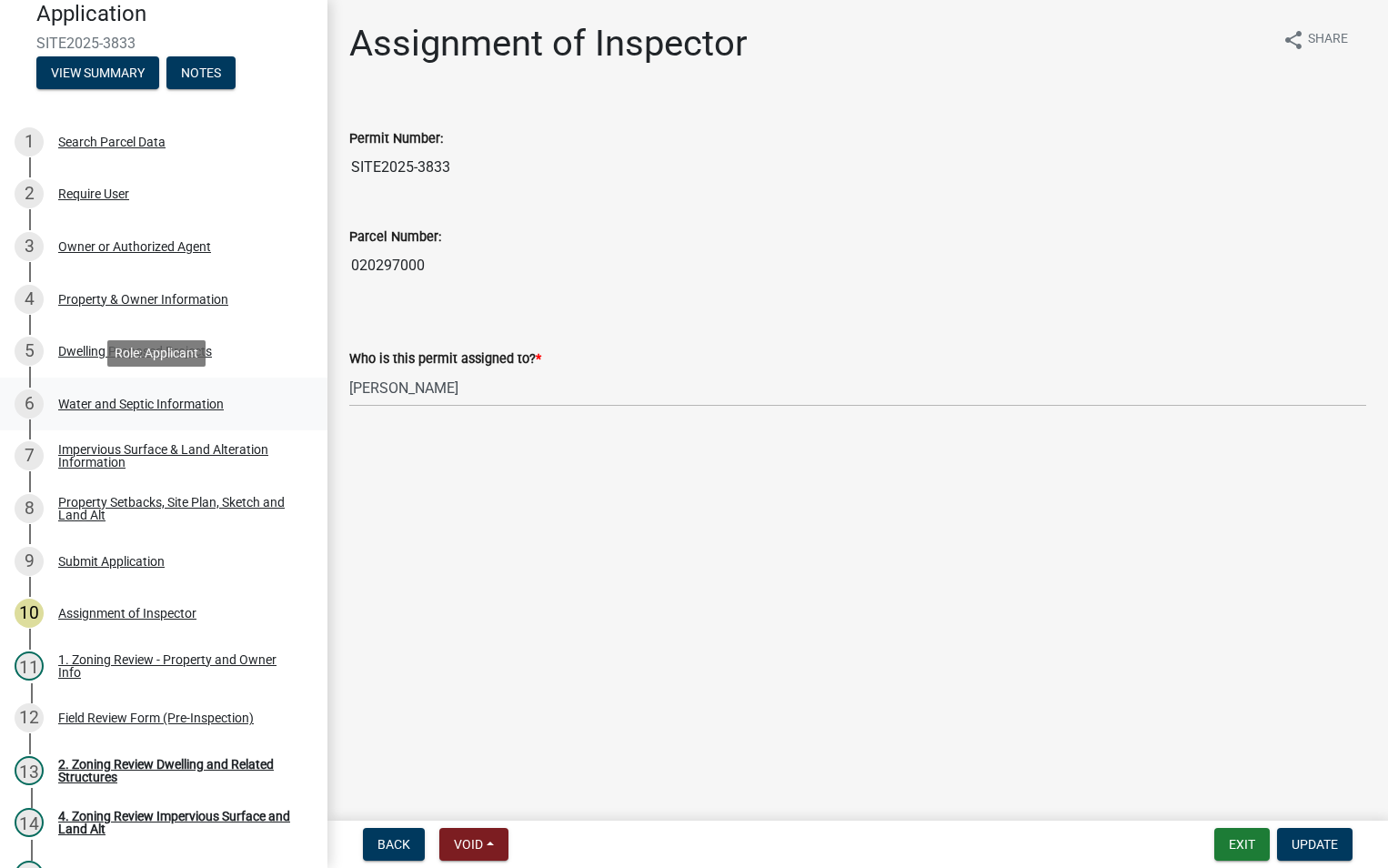
click at [136, 413] on div "6 Water and Septic Information" at bounding box center [156, 404] width 284 height 29
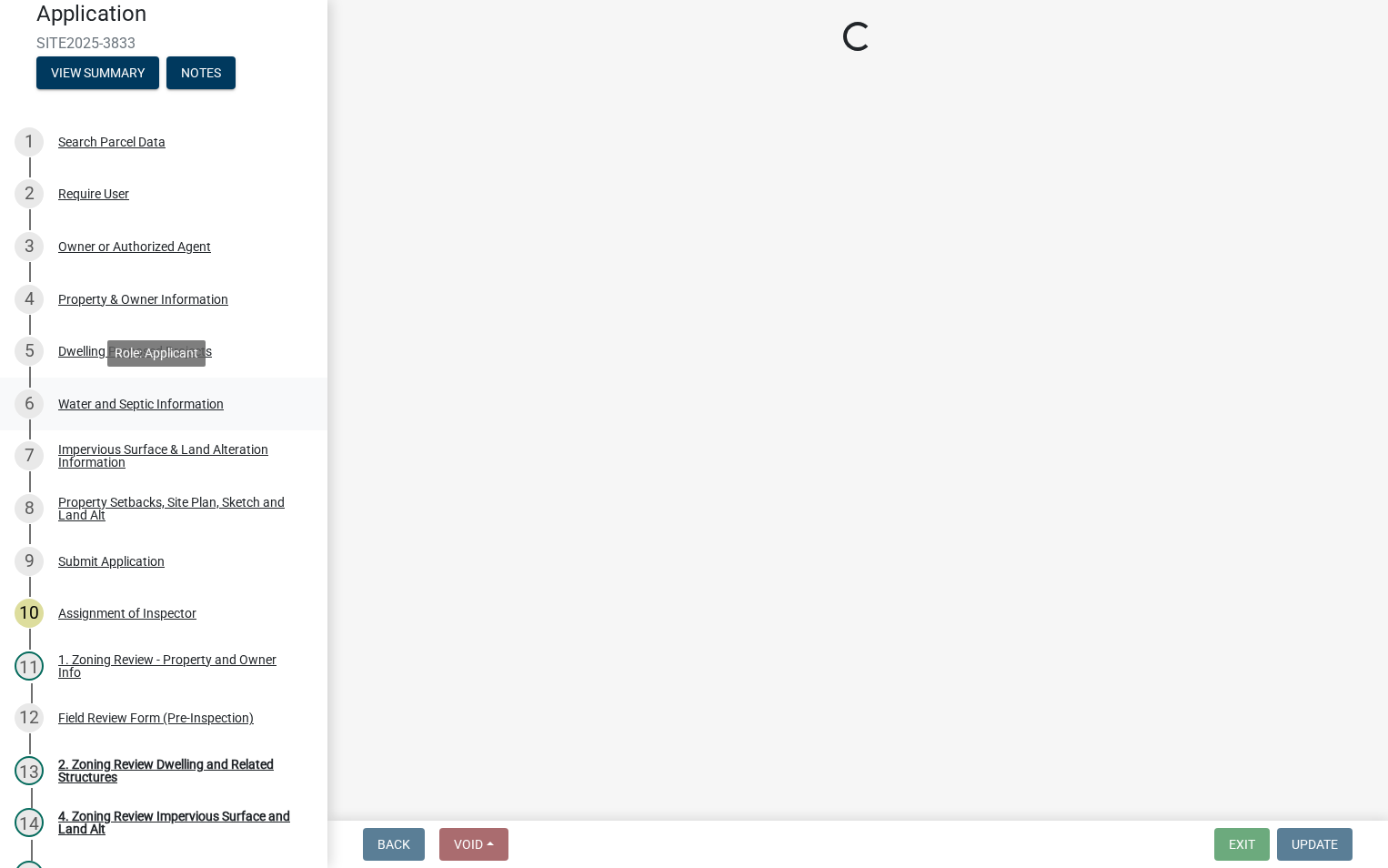
select select "9c51a48b-0bee-4836-8d5c-beab6e77ad2a"
select select "25b8aef2-9eed-4c0f-8836-08d4b8d082b1"
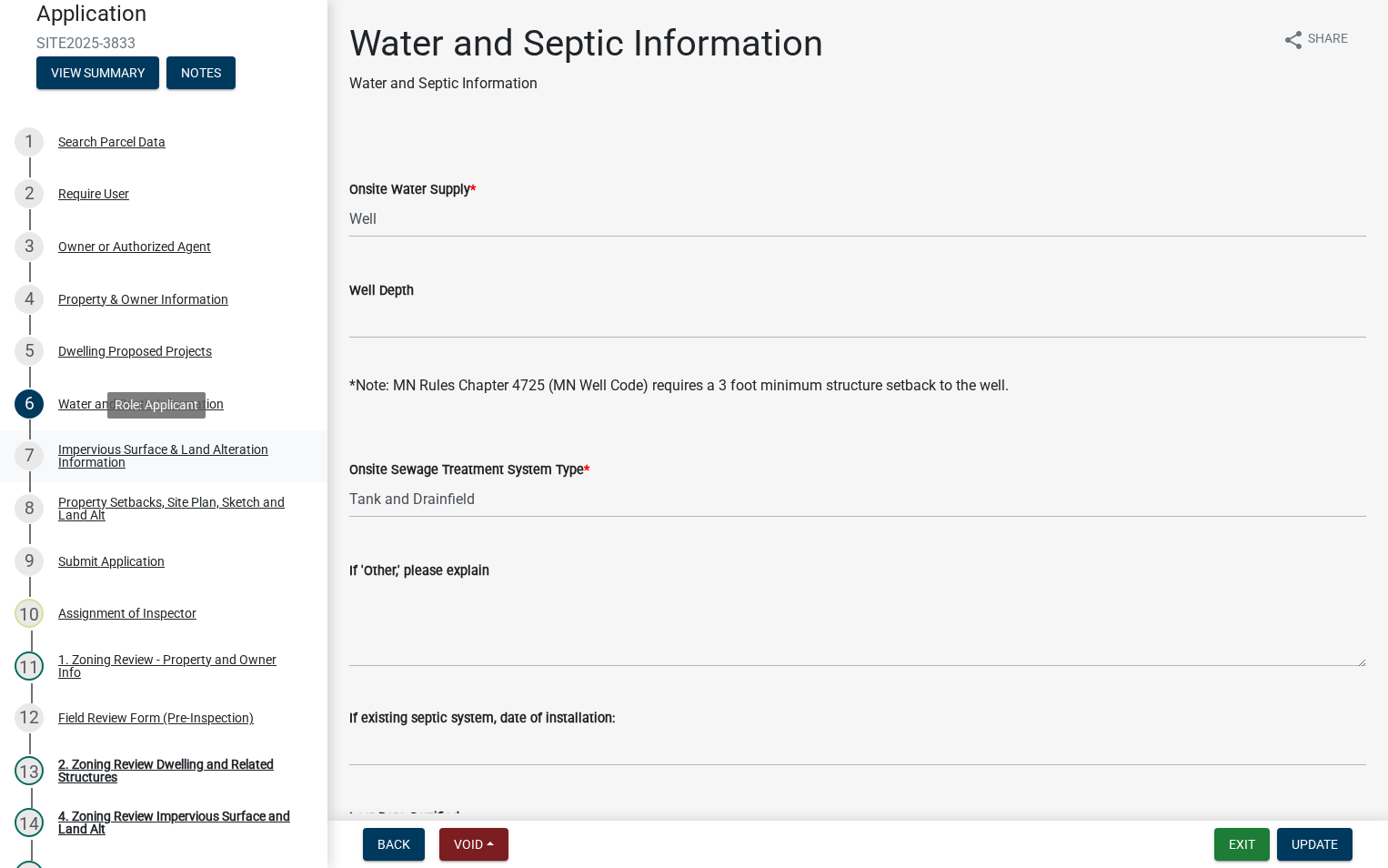
click at [98, 444] on div "Impervious Surface & Land Alteration Information" at bounding box center [178, 455] width 240 height 25
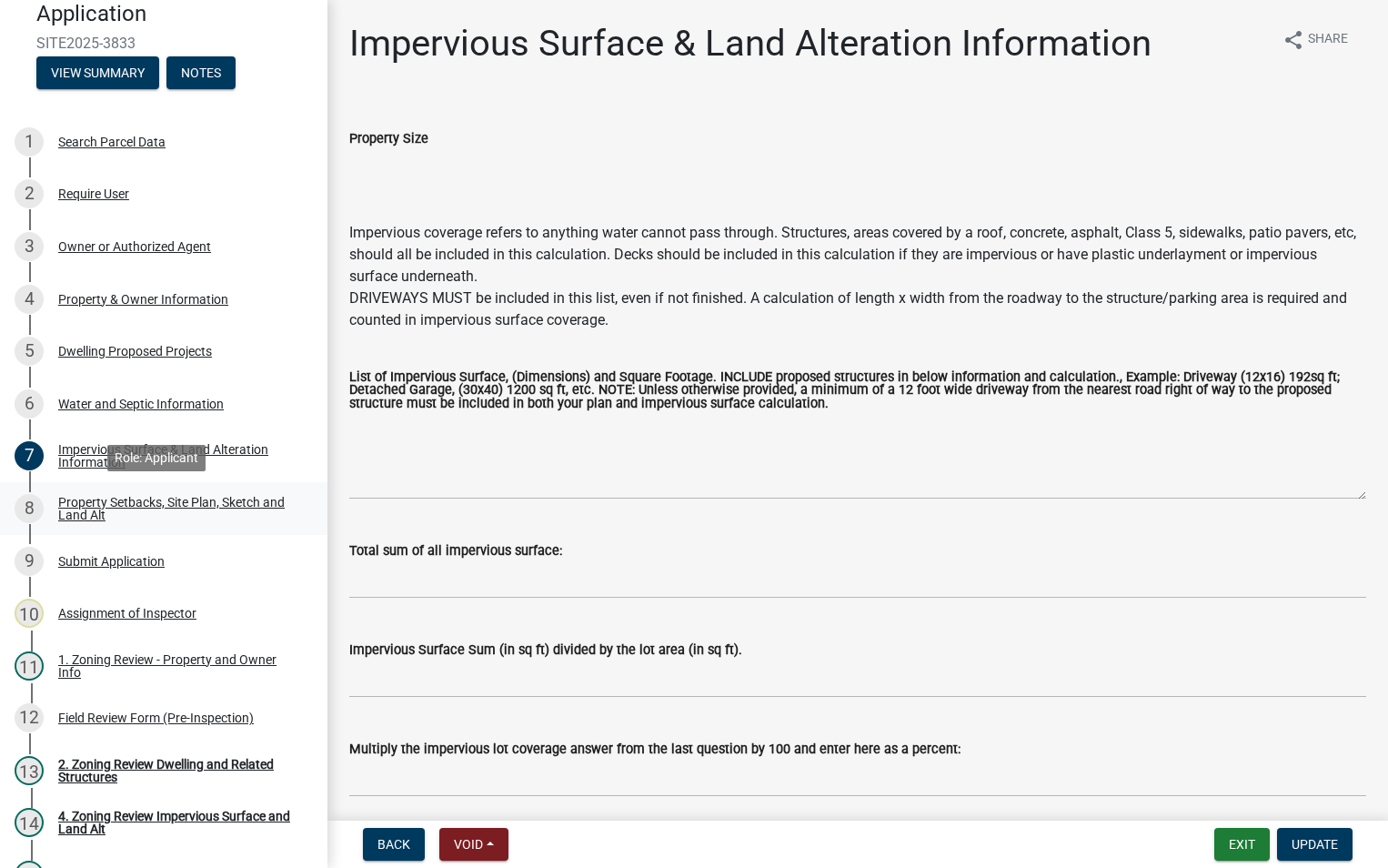
click at [98, 516] on div "Property Setbacks, Site Plan, Sketch and Land Alt" at bounding box center [178, 508] width 240 height 25
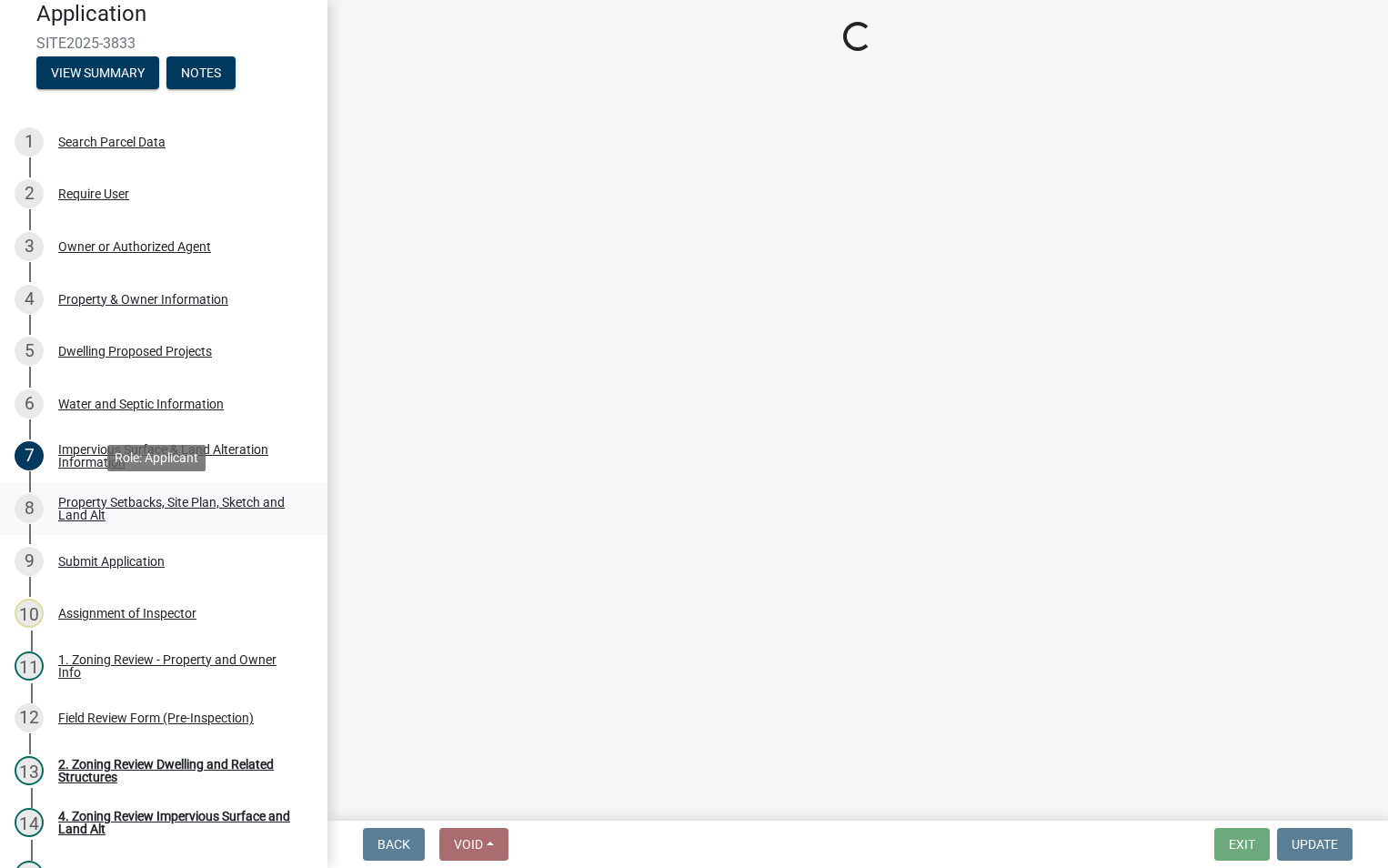
select select "7b13c63f-e699-4112-b373-98fbd28ec536"
select select "ab51cc13-047d-4302-be52-af28f03d9a21"
select select "b56a4575-9846-47cf-8067-c59a4853da22"
select select "e8ab2dc3-aa3f-46f3-9b4a-37eb25ad84af"
select select "b98836ba-4715-455d-97ab-be9a9df498a8"
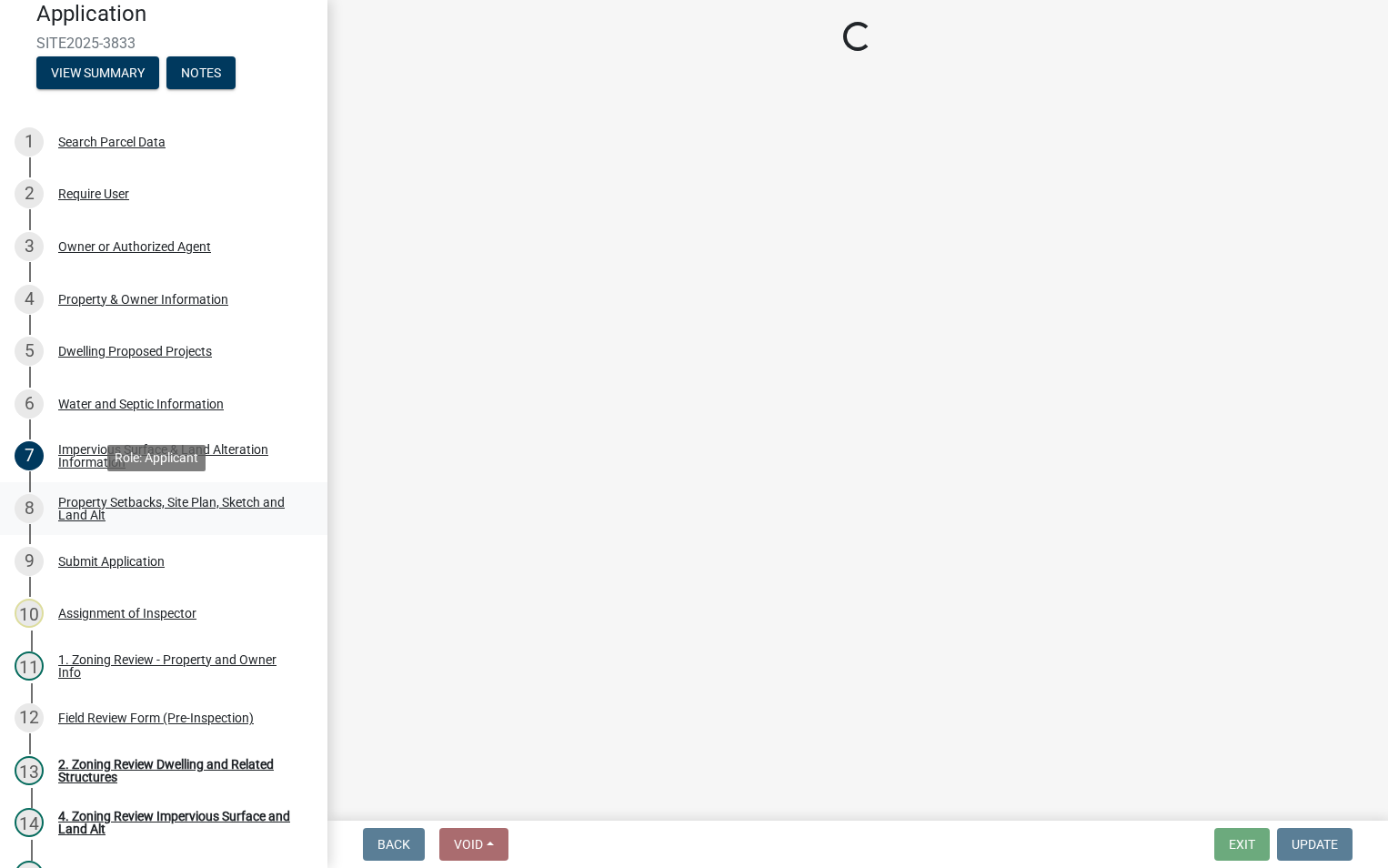
select select "c8b8ea71-7088-4e87-a493-7bc88cc2835b"
select select "133211ff-91ce-4a0a-9235-b48a7e2069a0"
select select "19d13e65-c93d-443e-910a-7a17299544cc"
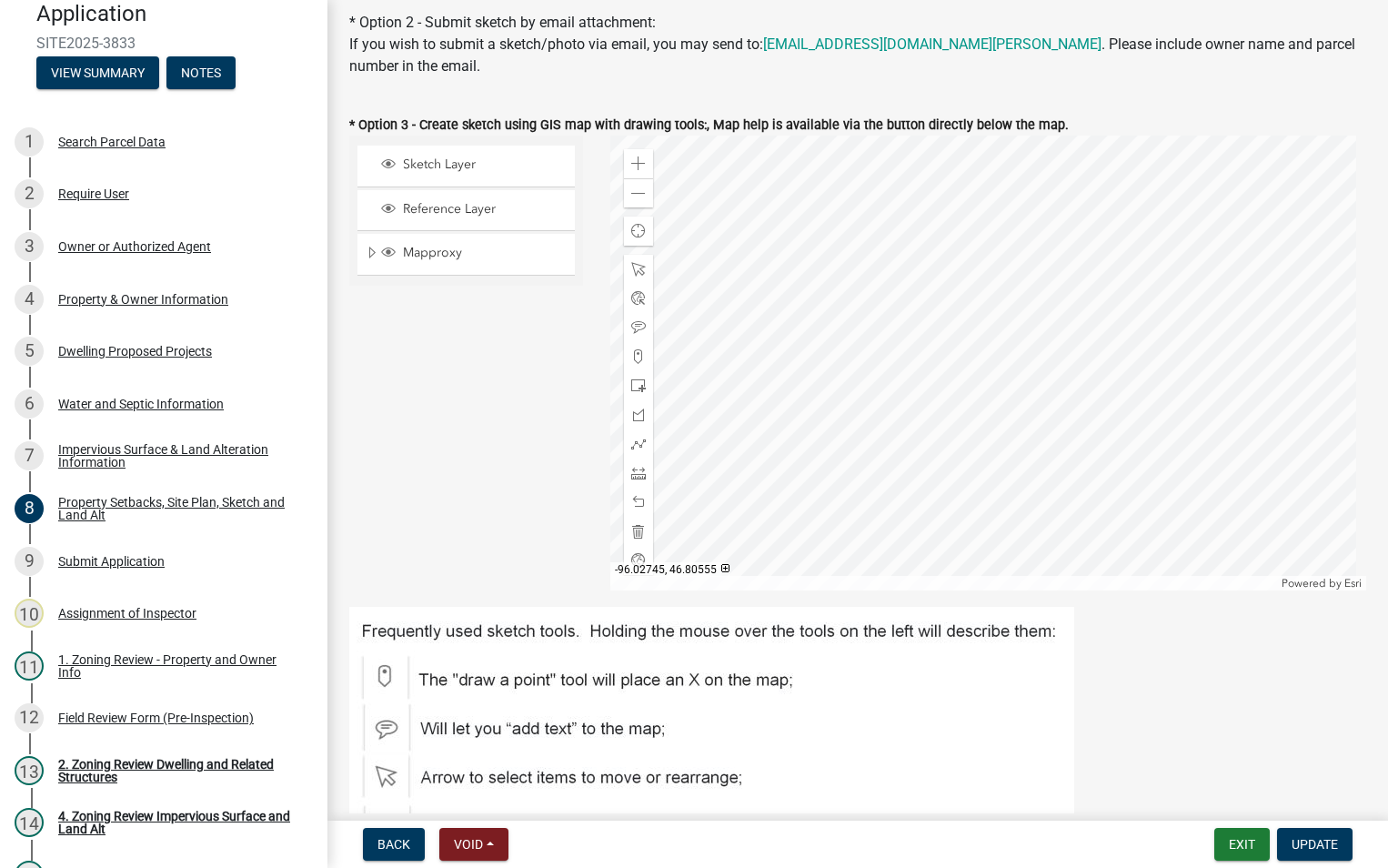
scroll to position [546, 0]
